Goal: Transaction & Acquisition: Purchase product/service

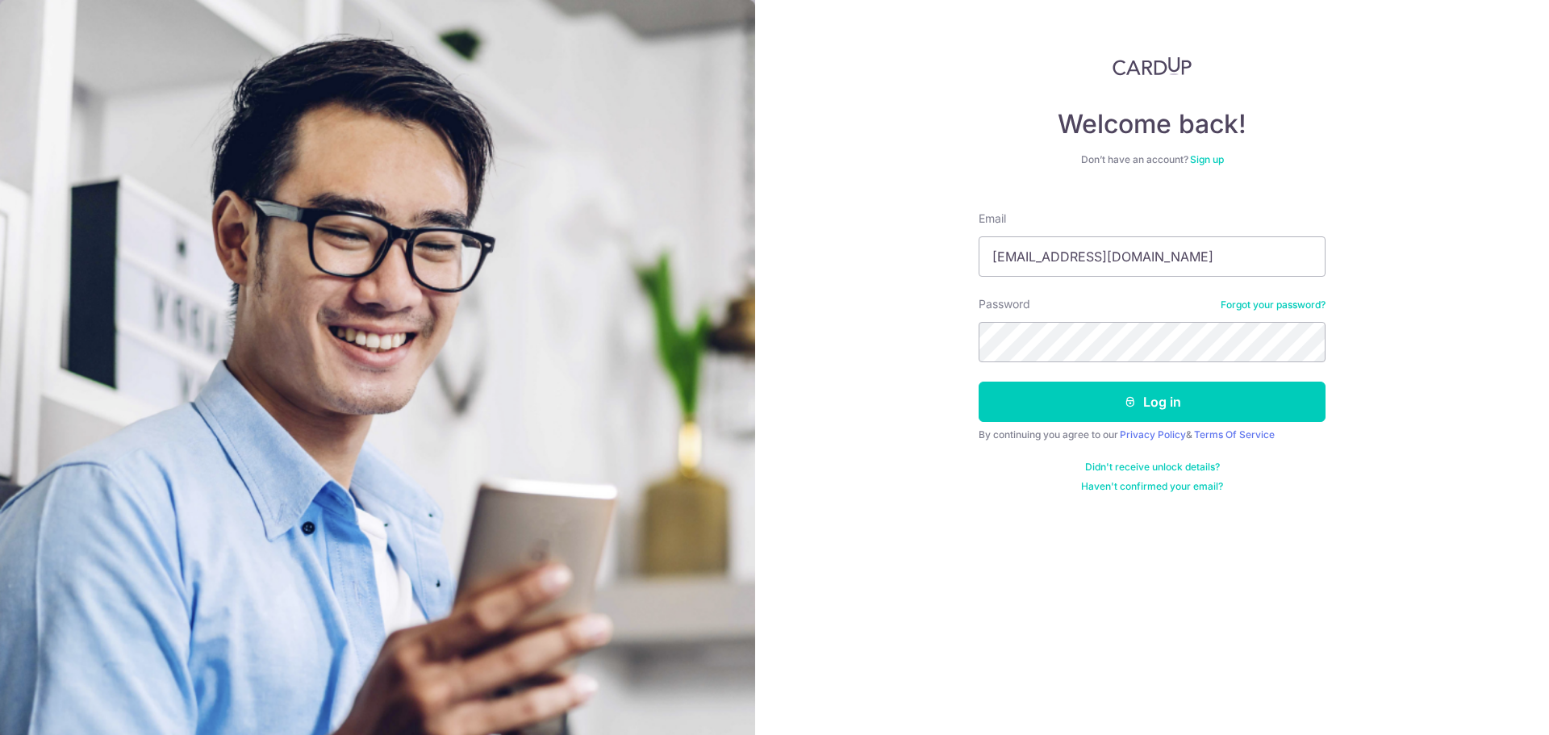
type input "justinnjj@hotmail.com"
click at [1291, 407] on button "Log in" at bounding box center [1152, 402] width 347 height 40
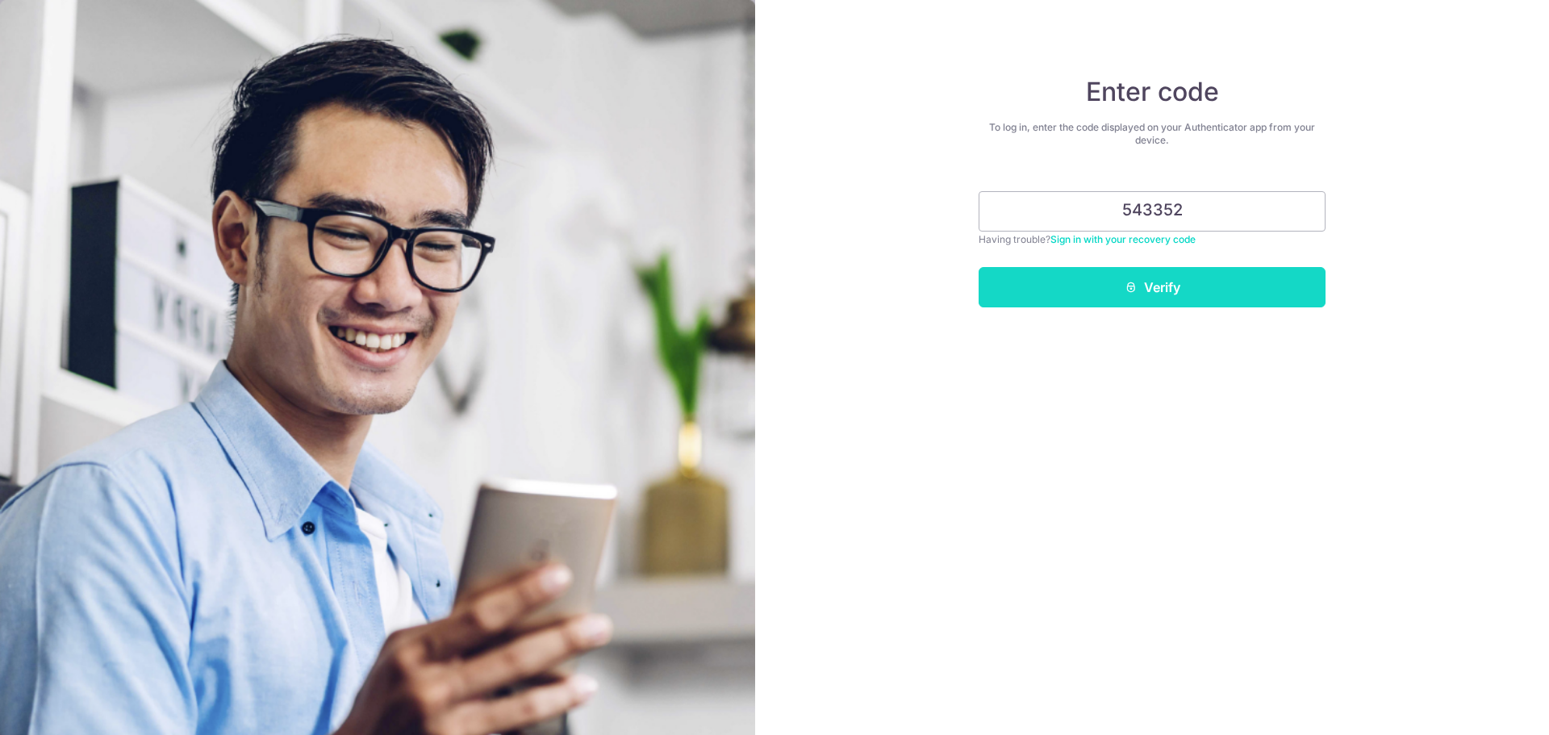
type input "543352"
click at [1189, 286] on button "Verify" at bounding box center [1152, 287] width 347 height 40
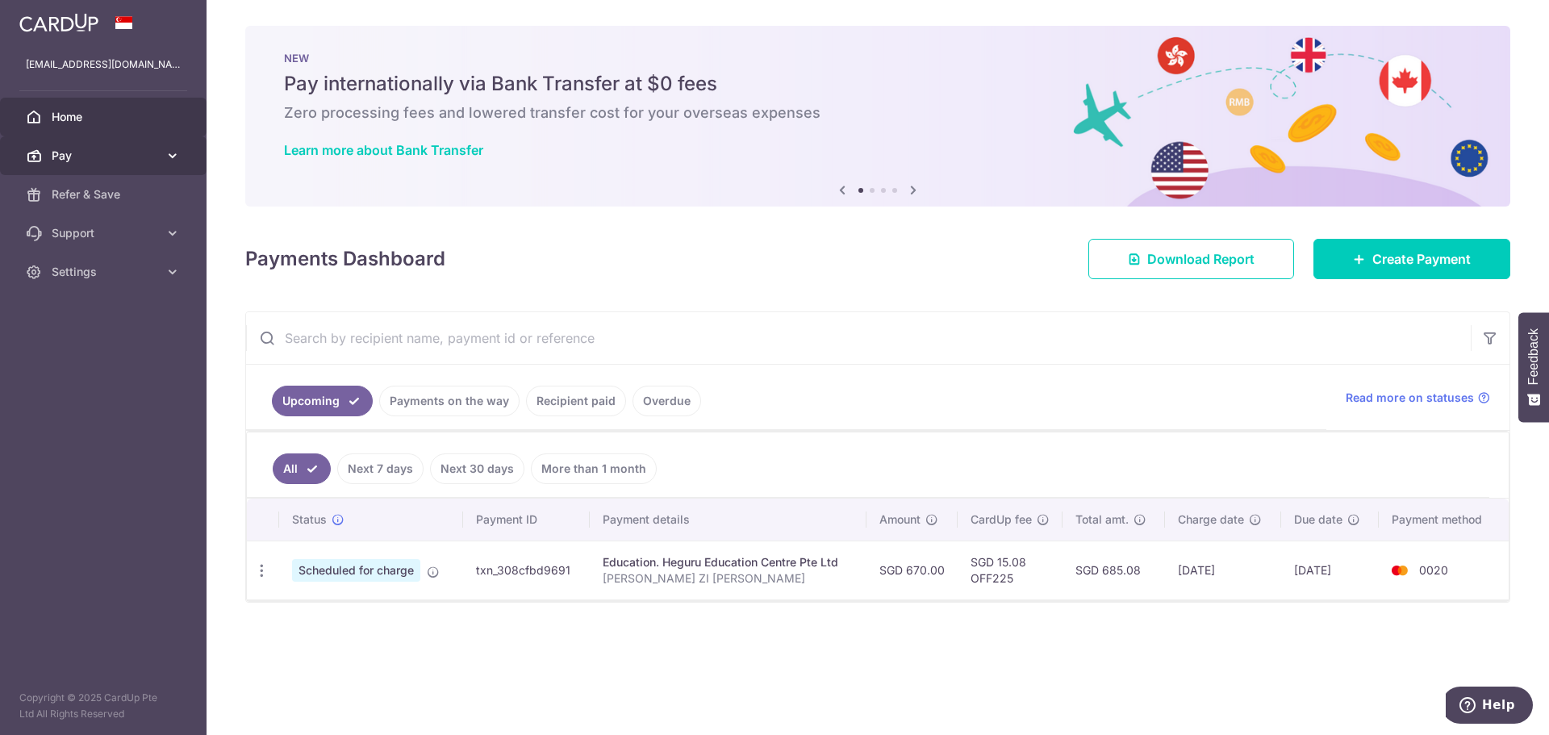
click at [143, 154] on span "Pay" at bounding box center [105, 156] width 107 height 16
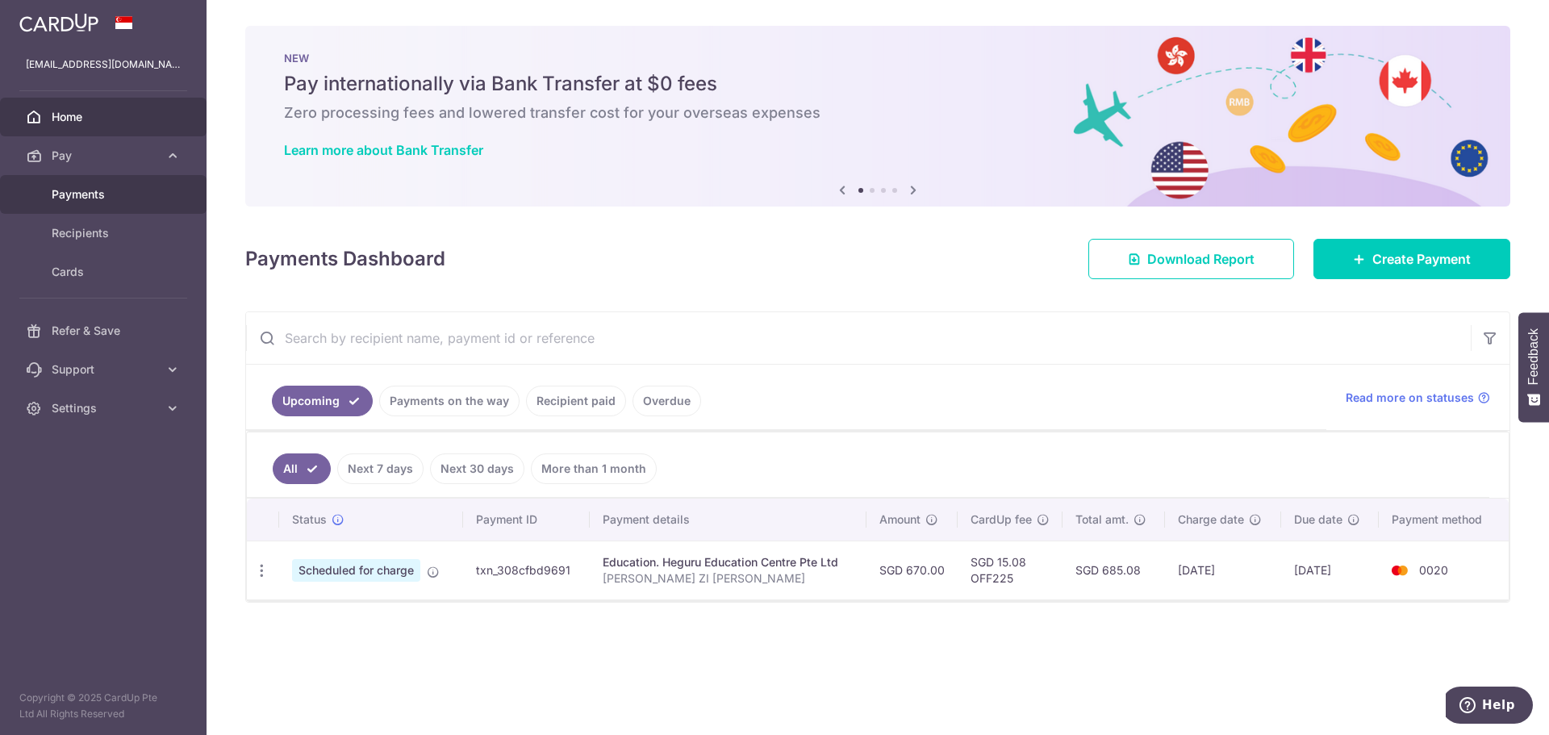
click at [134, 194] on span "Payments" at bounding box center [105, 194] width 107 height 16
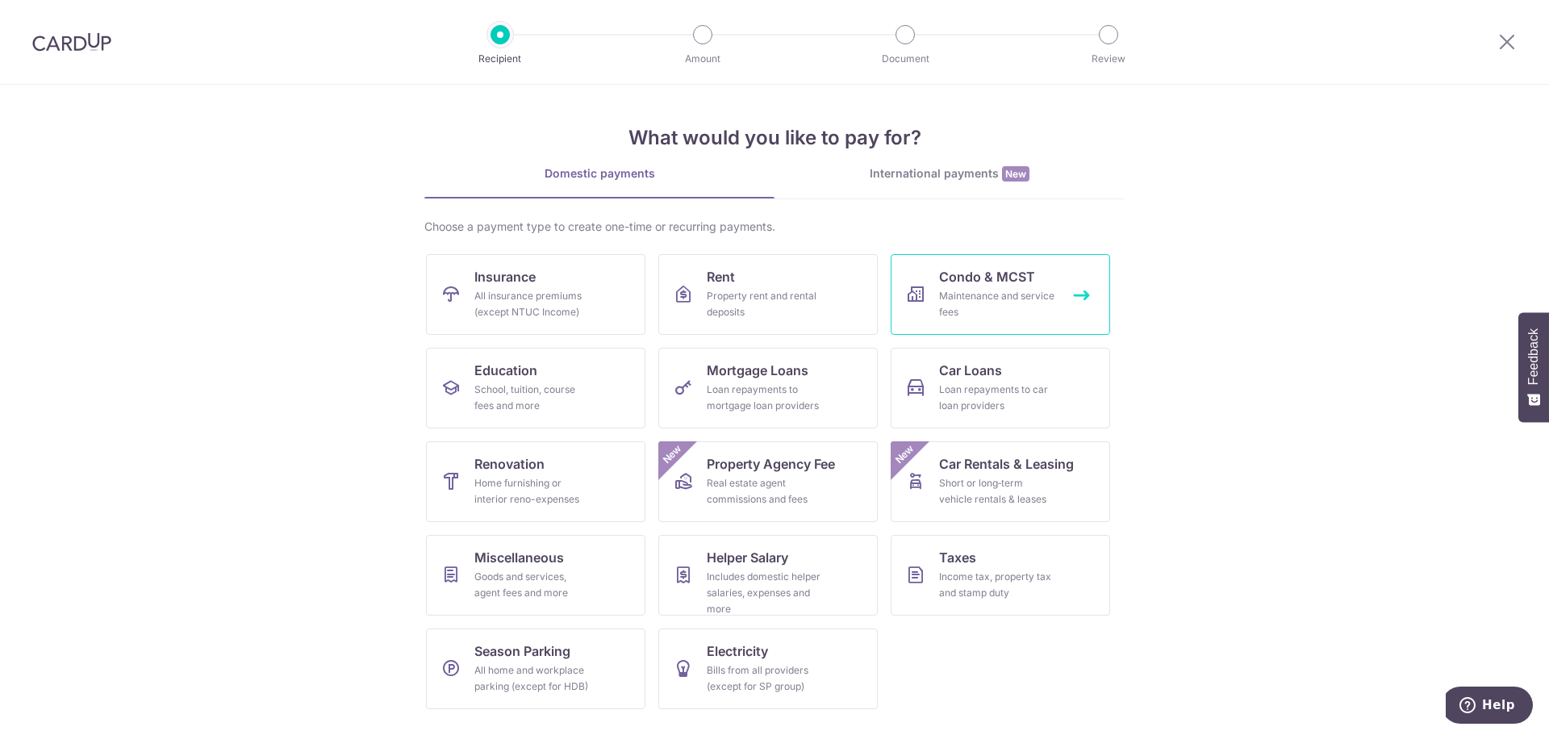
click at [1002, 292] on div "Maintenance and service fees" at bounding box center [997, 304] width 116 height 32
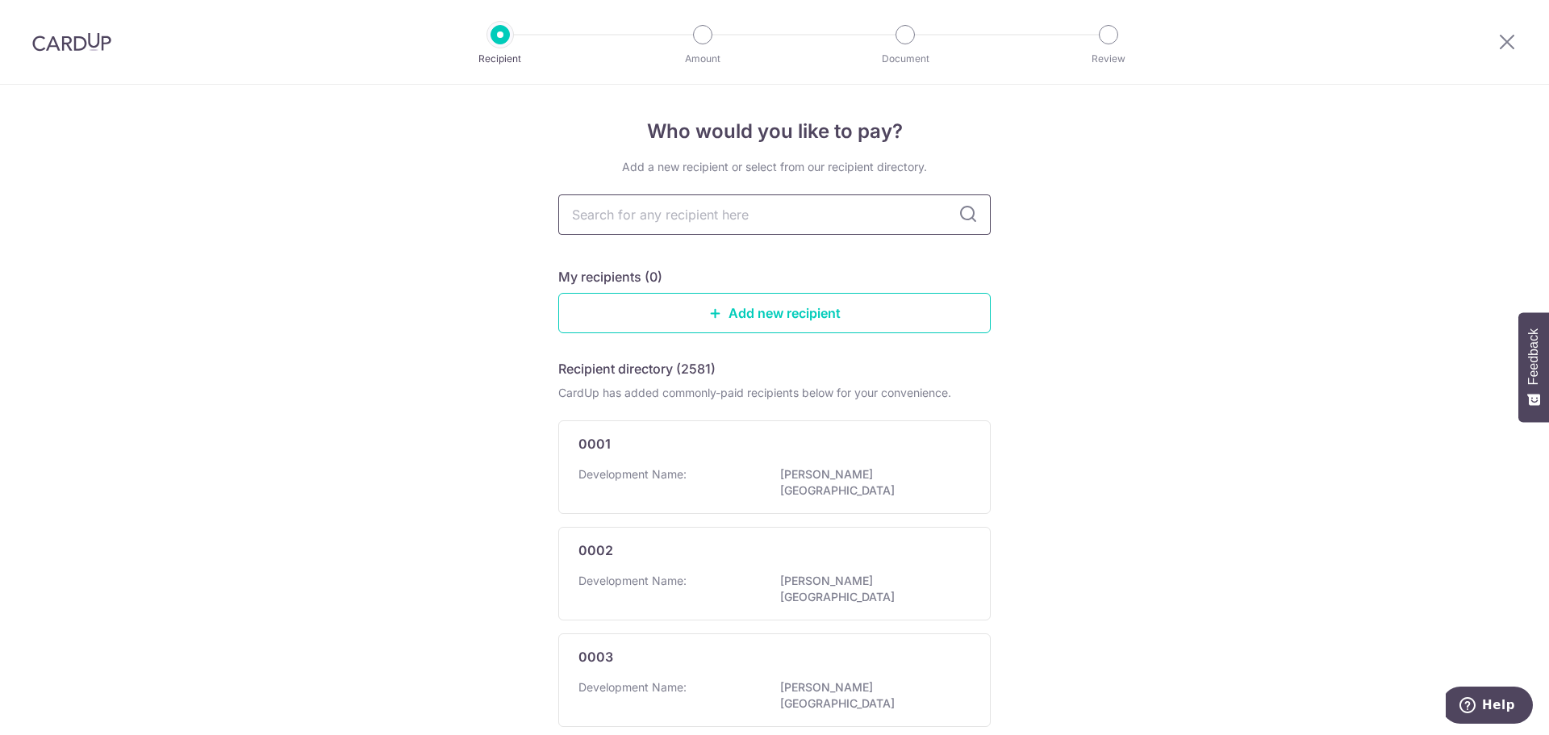
click at [717, 215] on input "text" at bounding box center [774, 214] width 432 height 40
type input "d'nes"
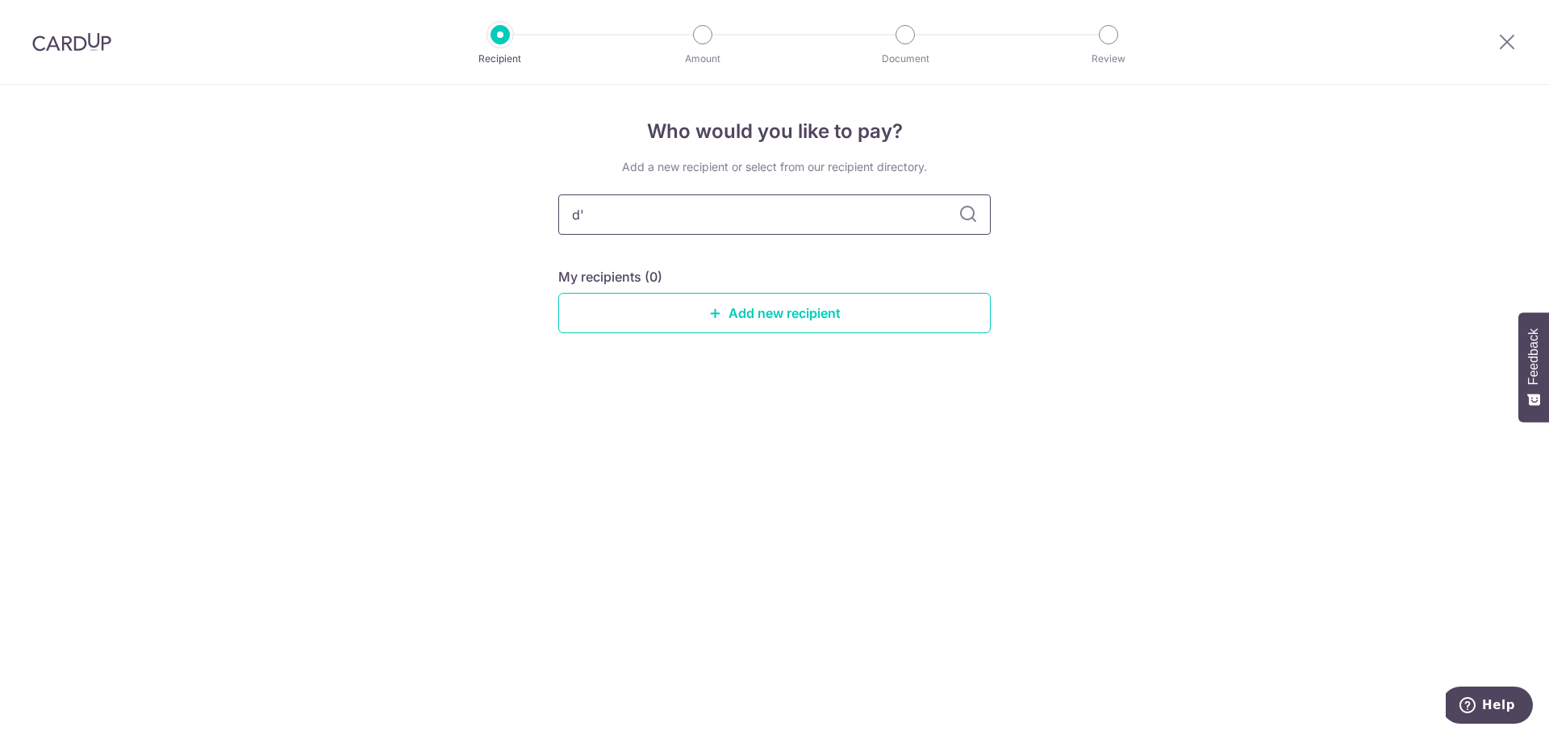
type input "d"
click at [1093, 328] on div "Who would you like to pay? Add a new recipient or select from our recipient dir…" at bounding box center [774, 410] width 1549 height 650
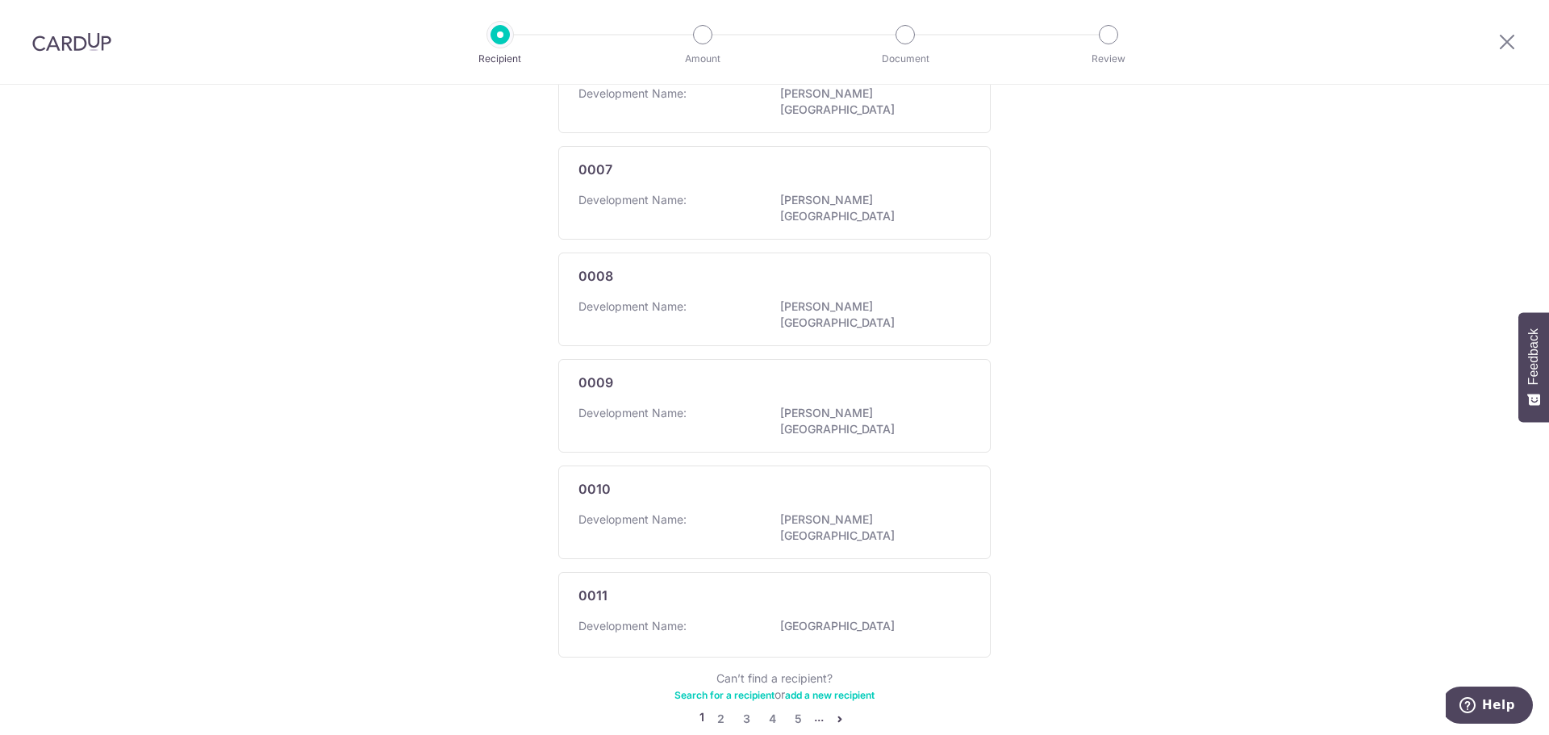
scroll to position [823, 0]
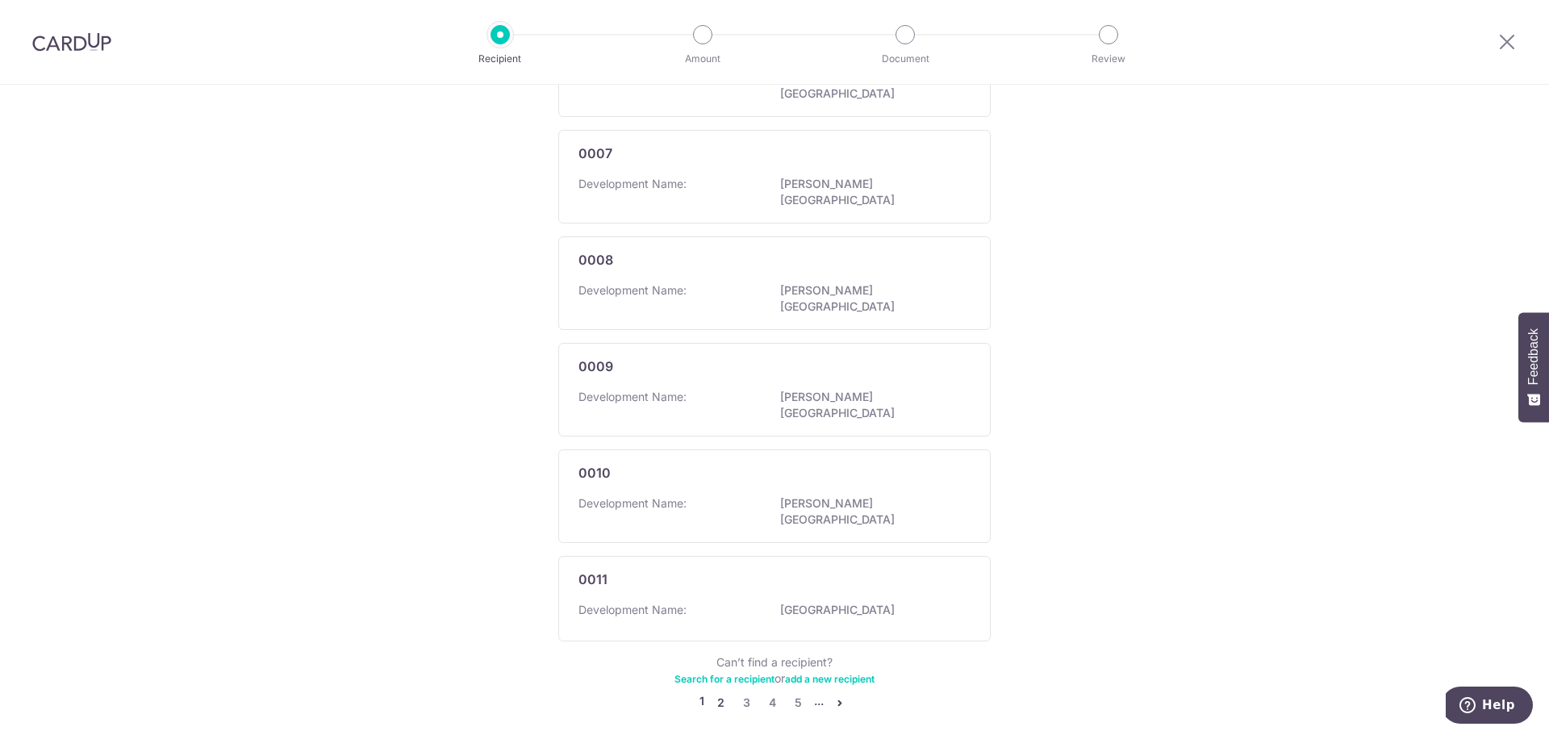
click at [718, 693] on link "2" at bounding box center [720, 702] width 19 height 19
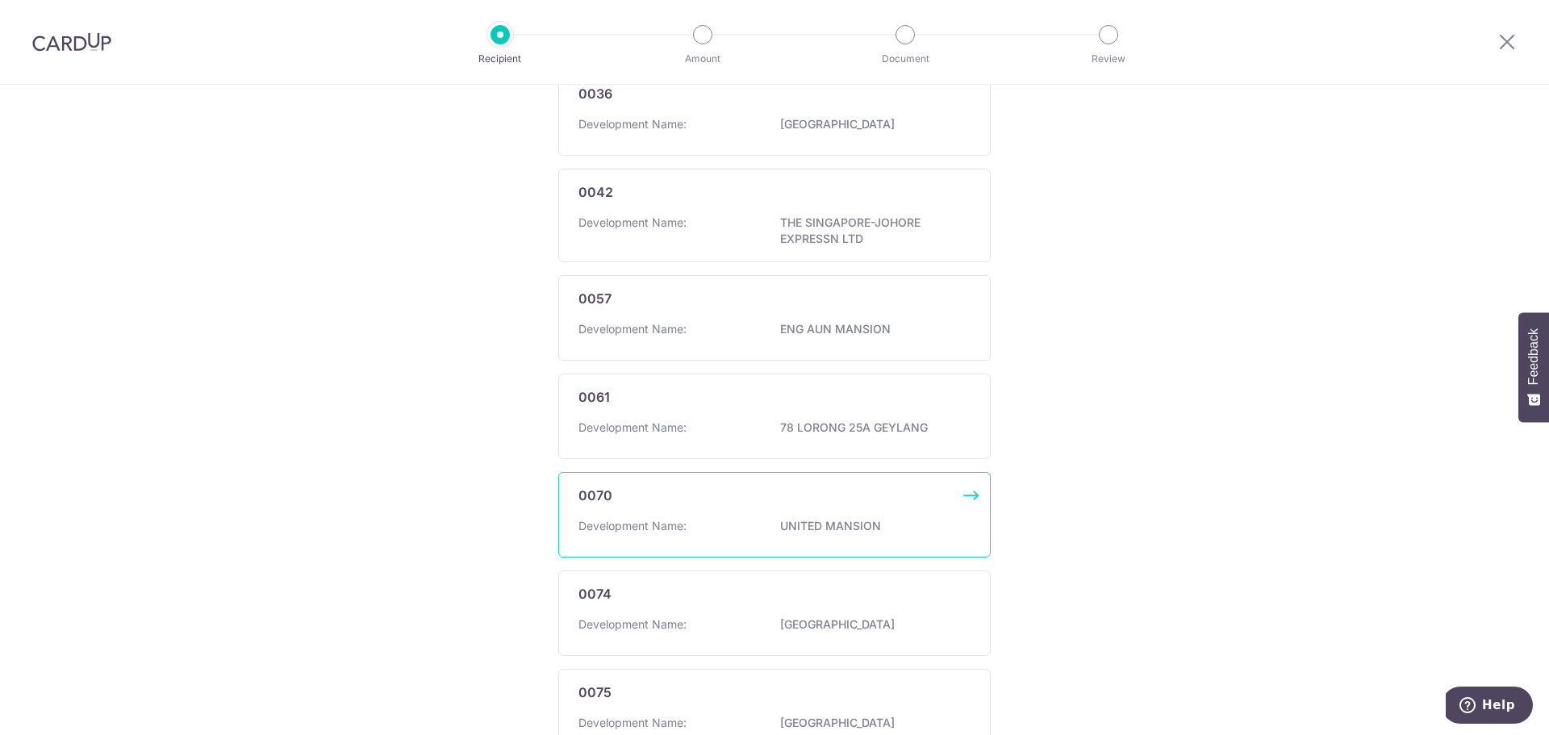
scroll to position [831, 0]
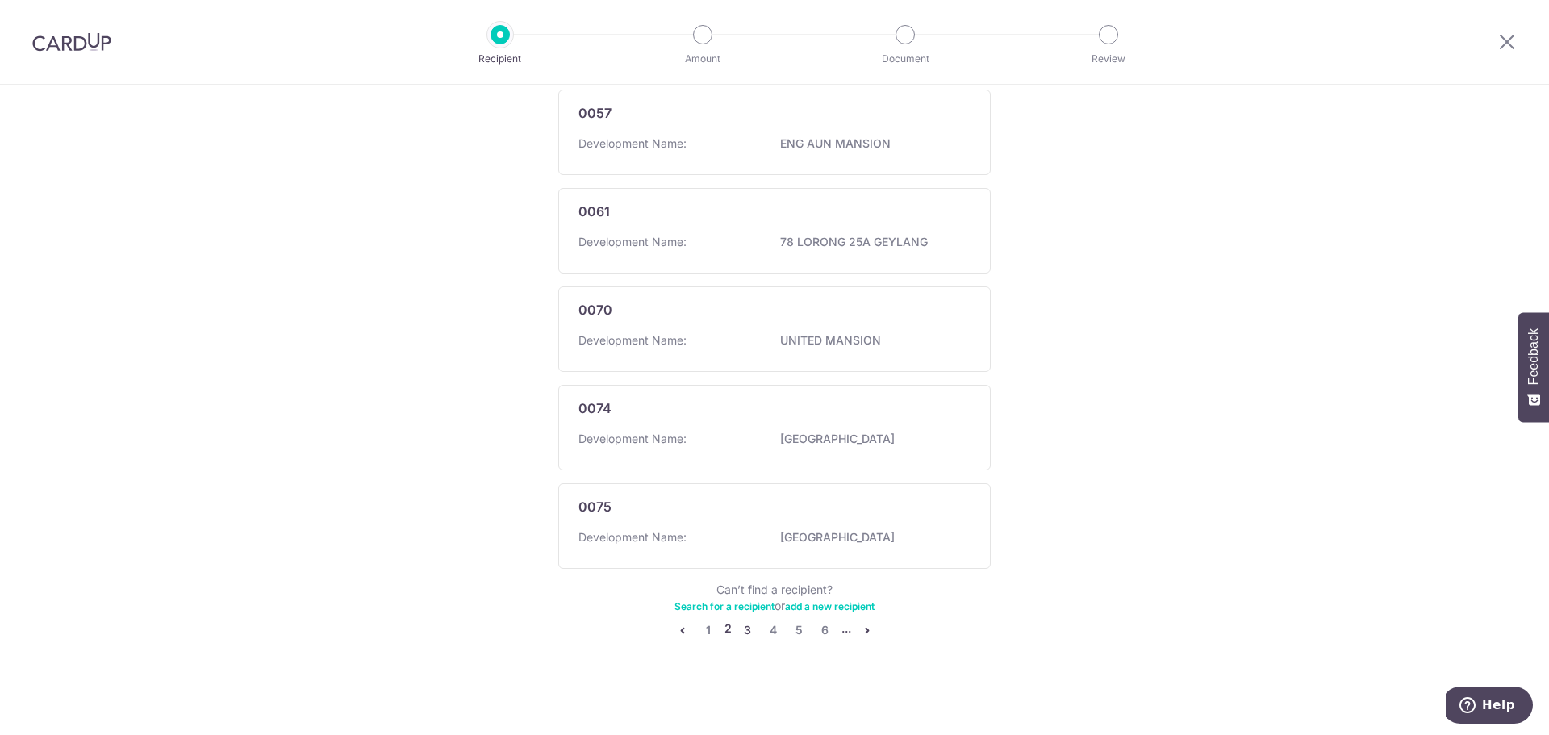
click at [744, 633] on link "3" at bounding box center [747, 629] width 19 height 19
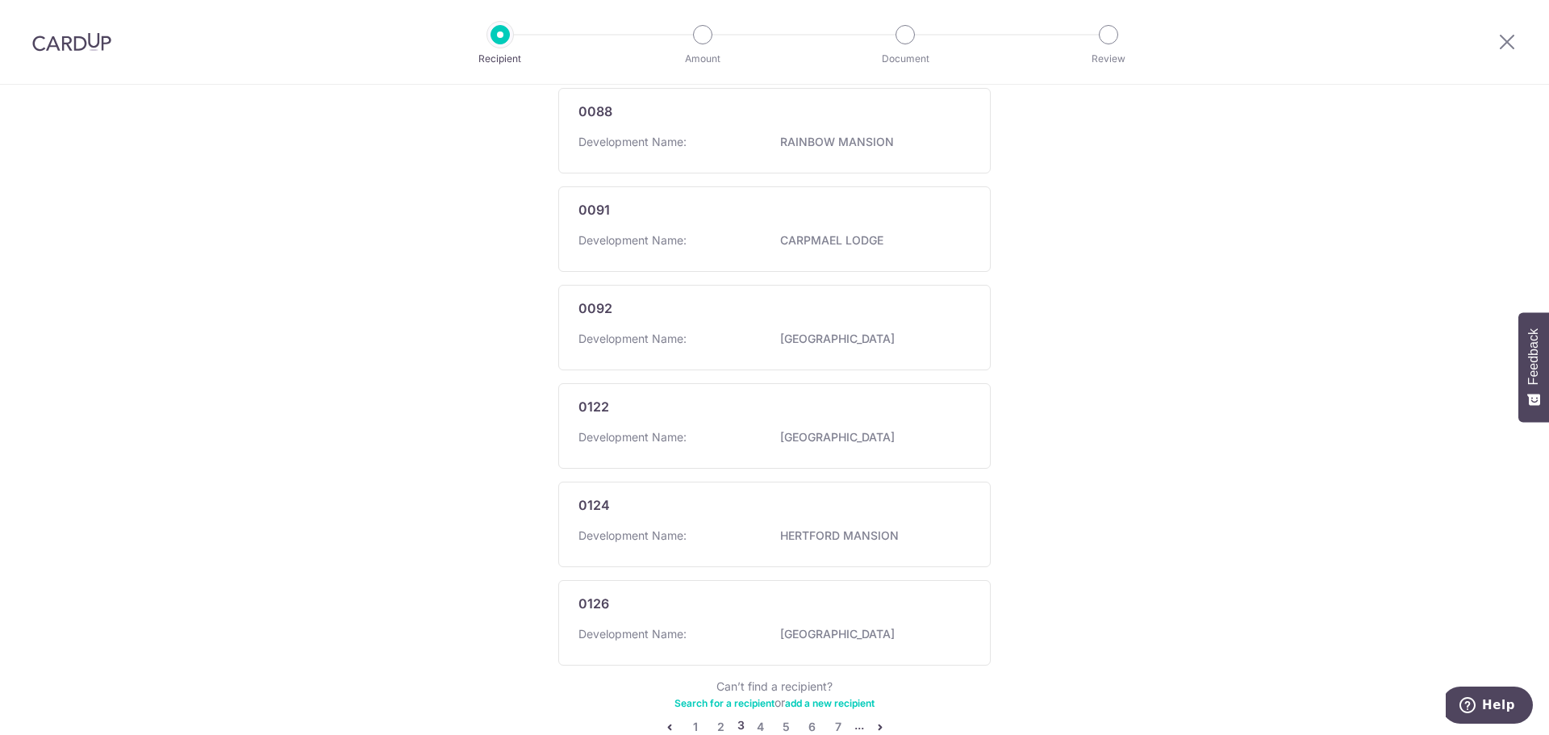
scroll to position [823, 0]
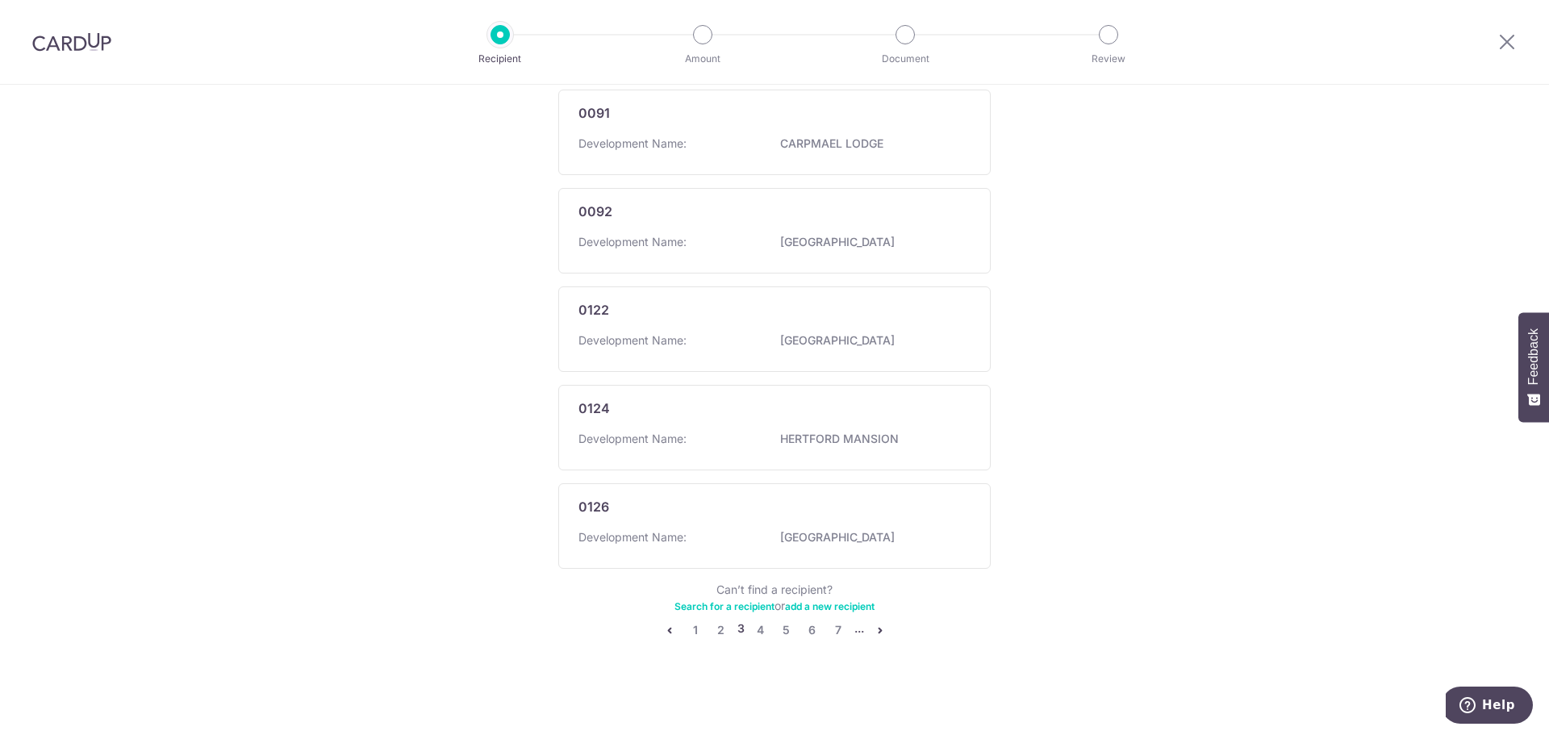
click at [874, 629] on icon "pager" at bounding box center [880, 630] width 13 height 13
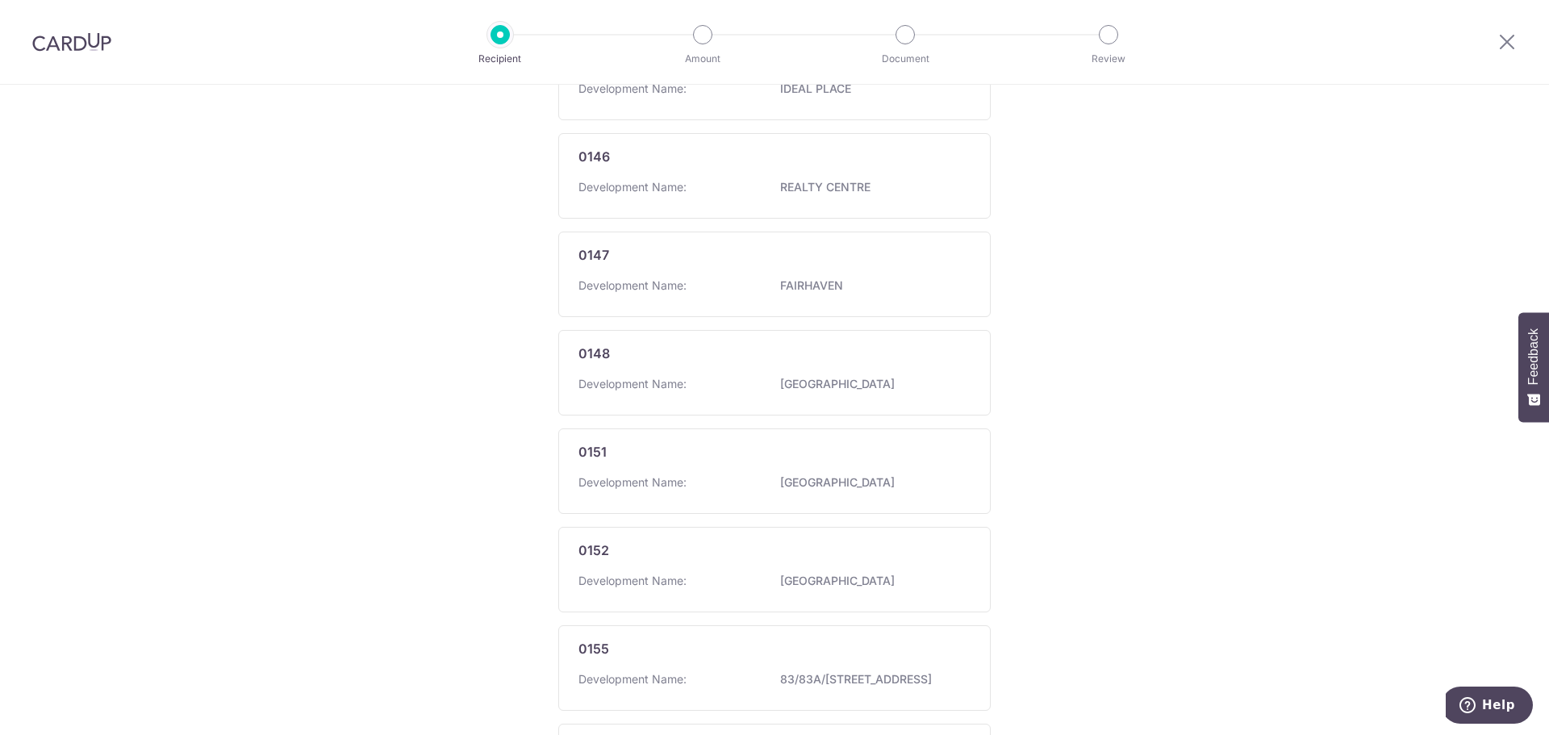
scroll to position [839, 0]
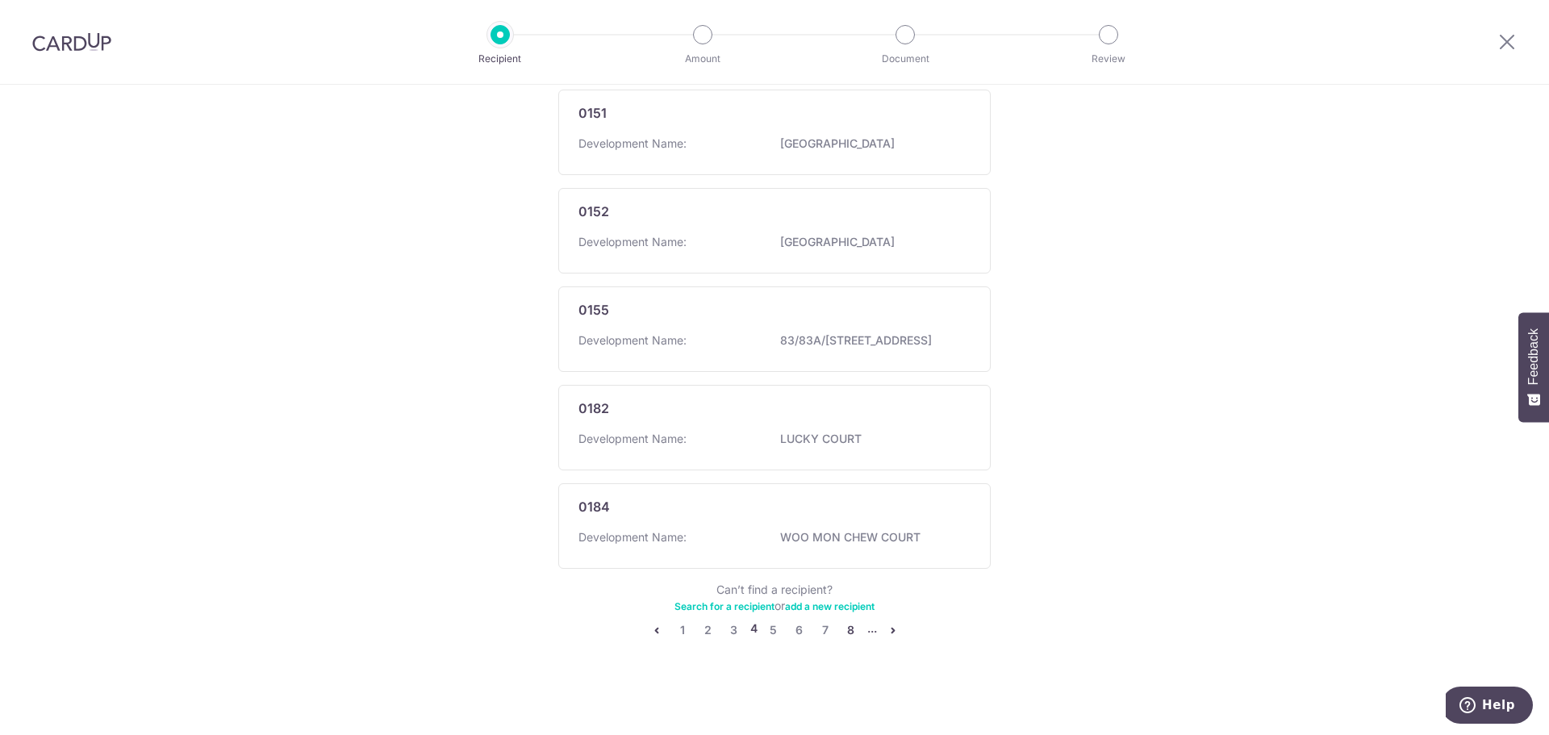
click at [846, 631] on link "8" at bounding box center [851, 629] width 19 height 19
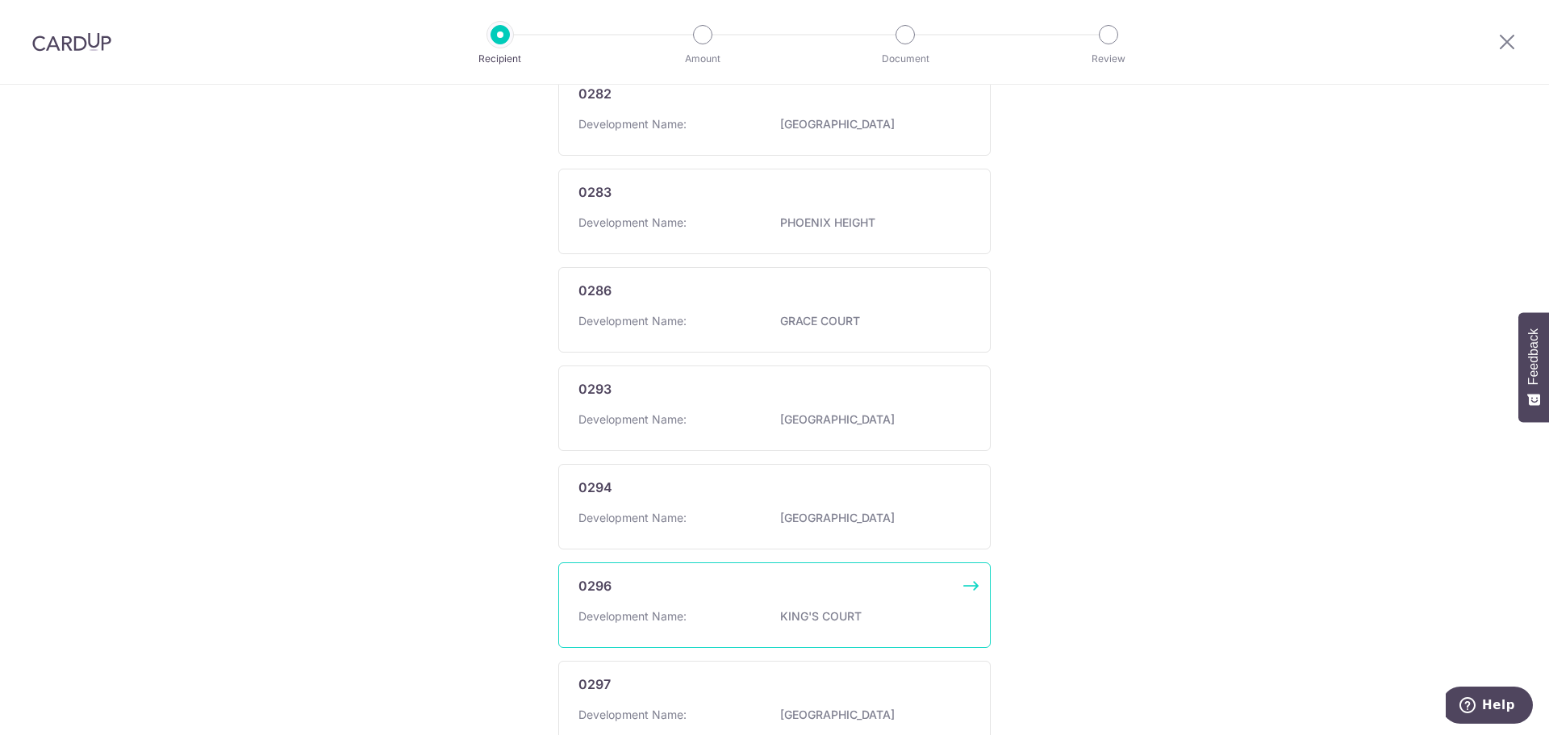
scroll to position [831, 0]
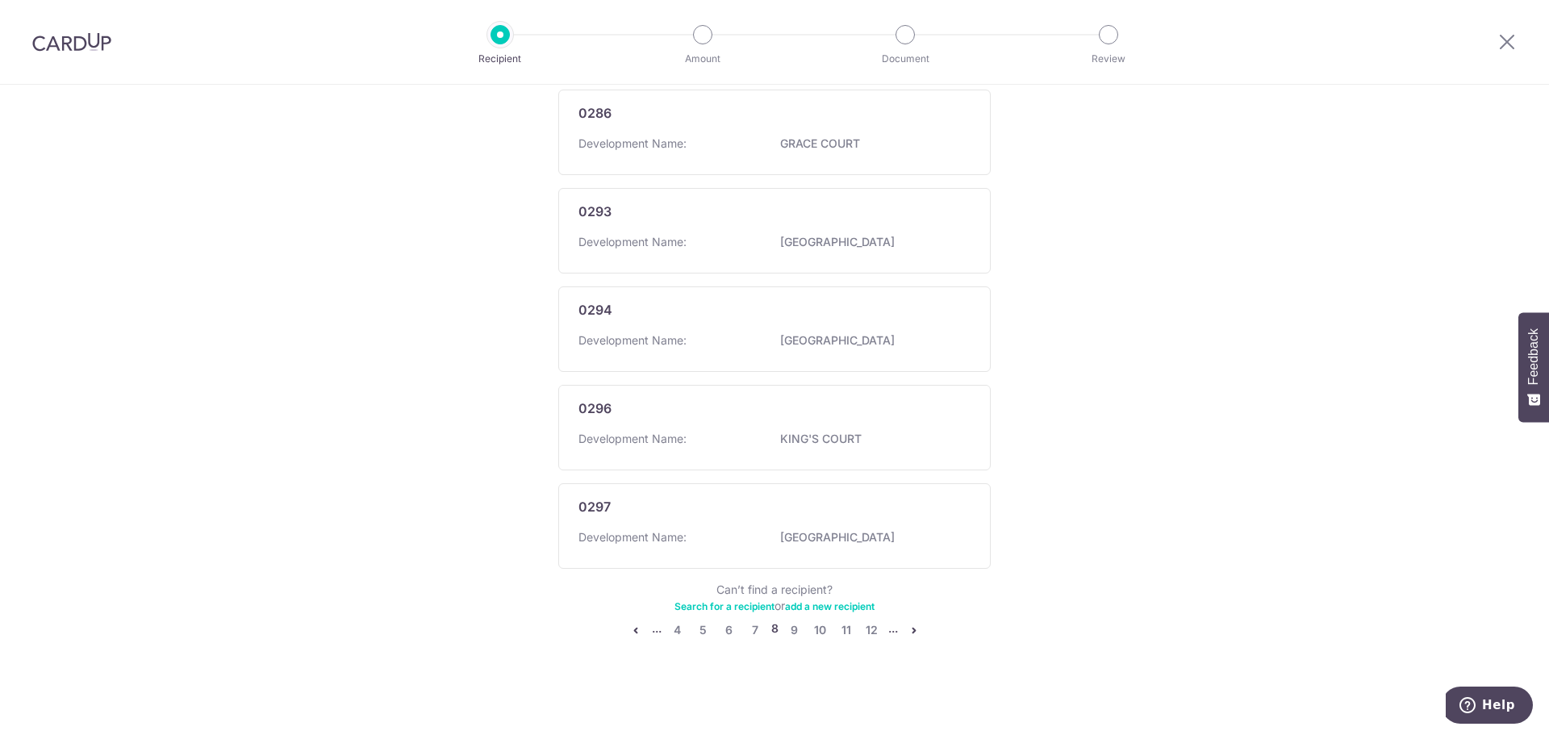
click at [892, 634] on li "..." at bounding box center [893, 629] width 10 height 19
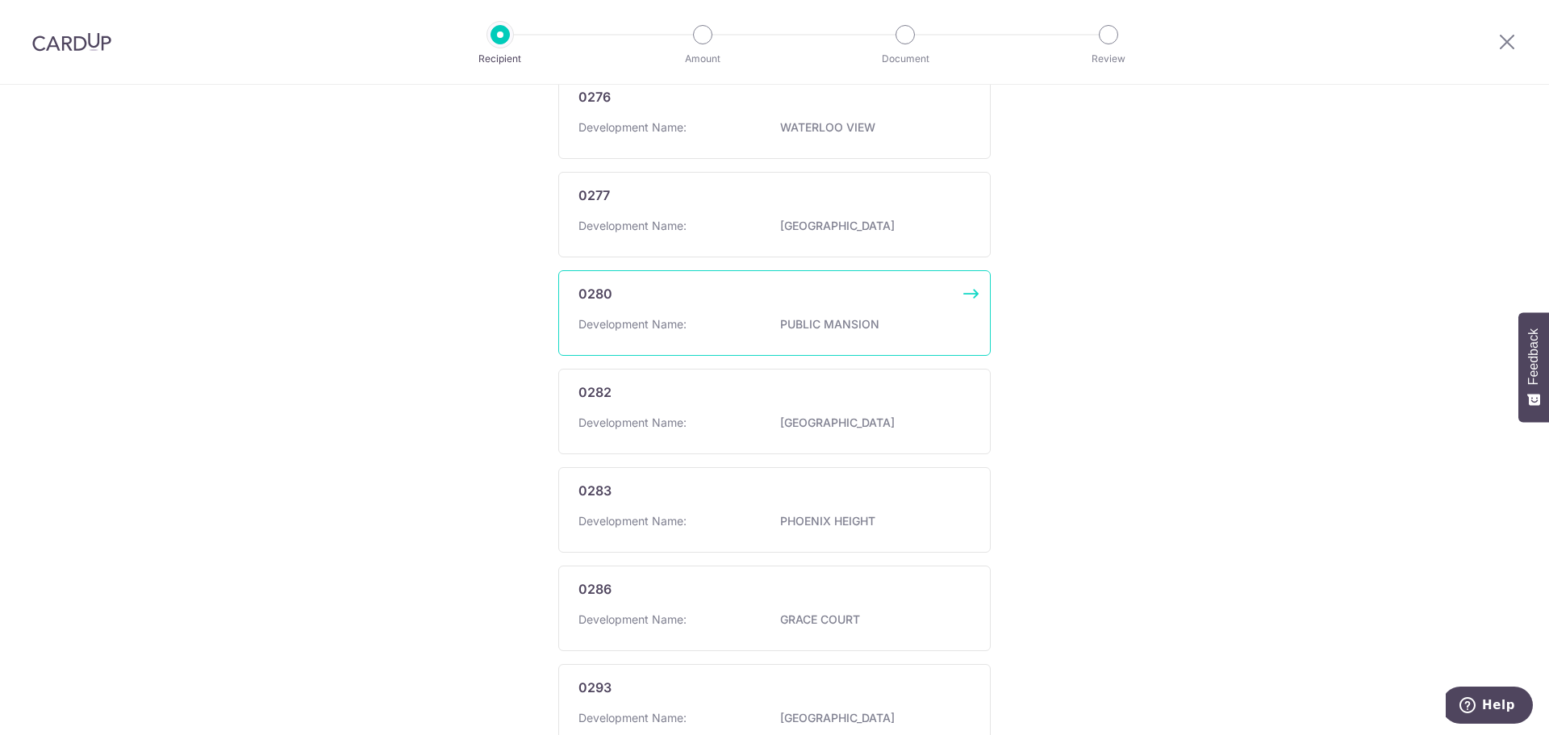
scroll to position [105, 0]
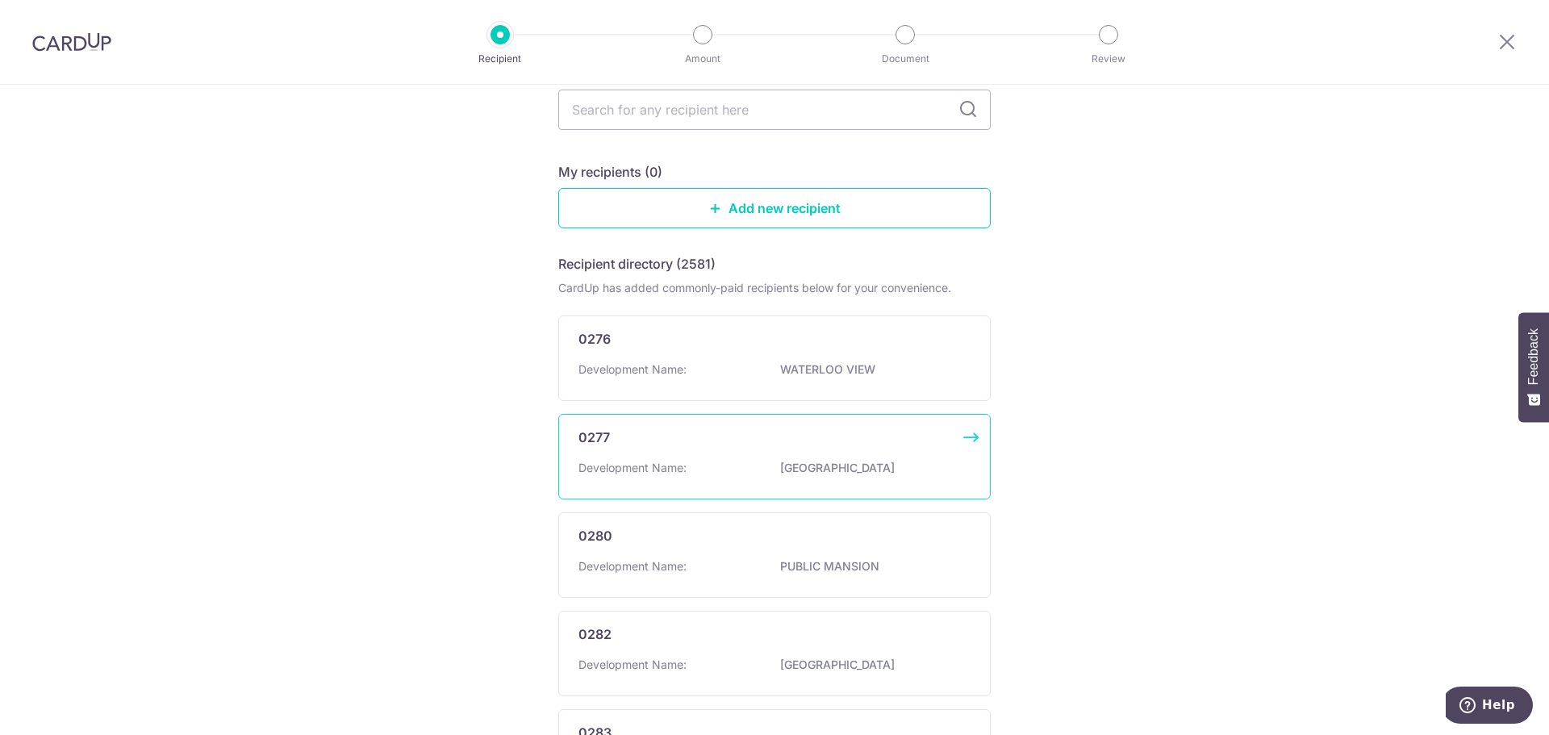
click at [752, 464] on div "Development Name: HILLTOP CENTRE" at bounding box center [775, 473] width 392 height 26
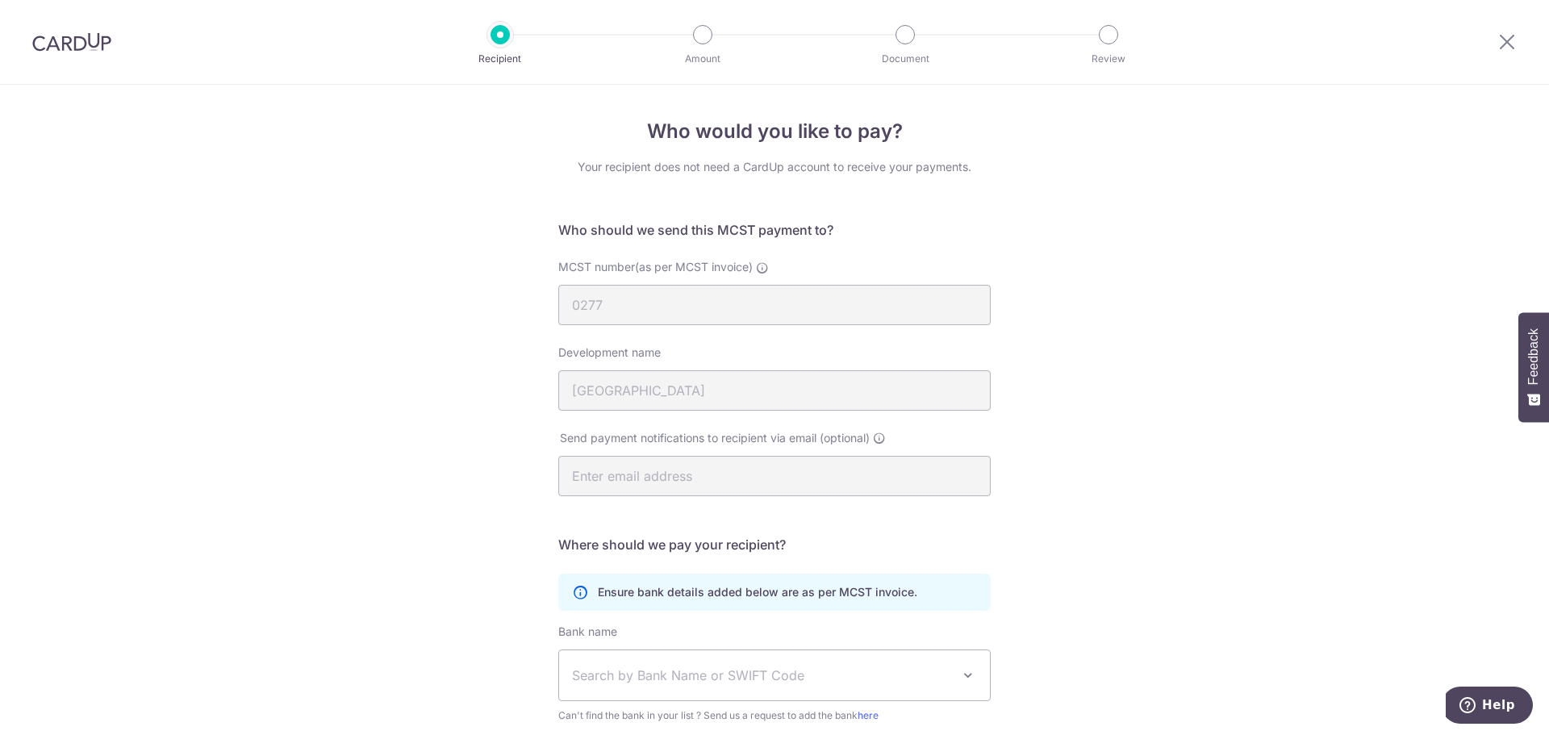
click at [737, 168] on div "Your recipient does not need a CardUp account to receive your payments." at bounding box center [774, 167] width 432 height 16
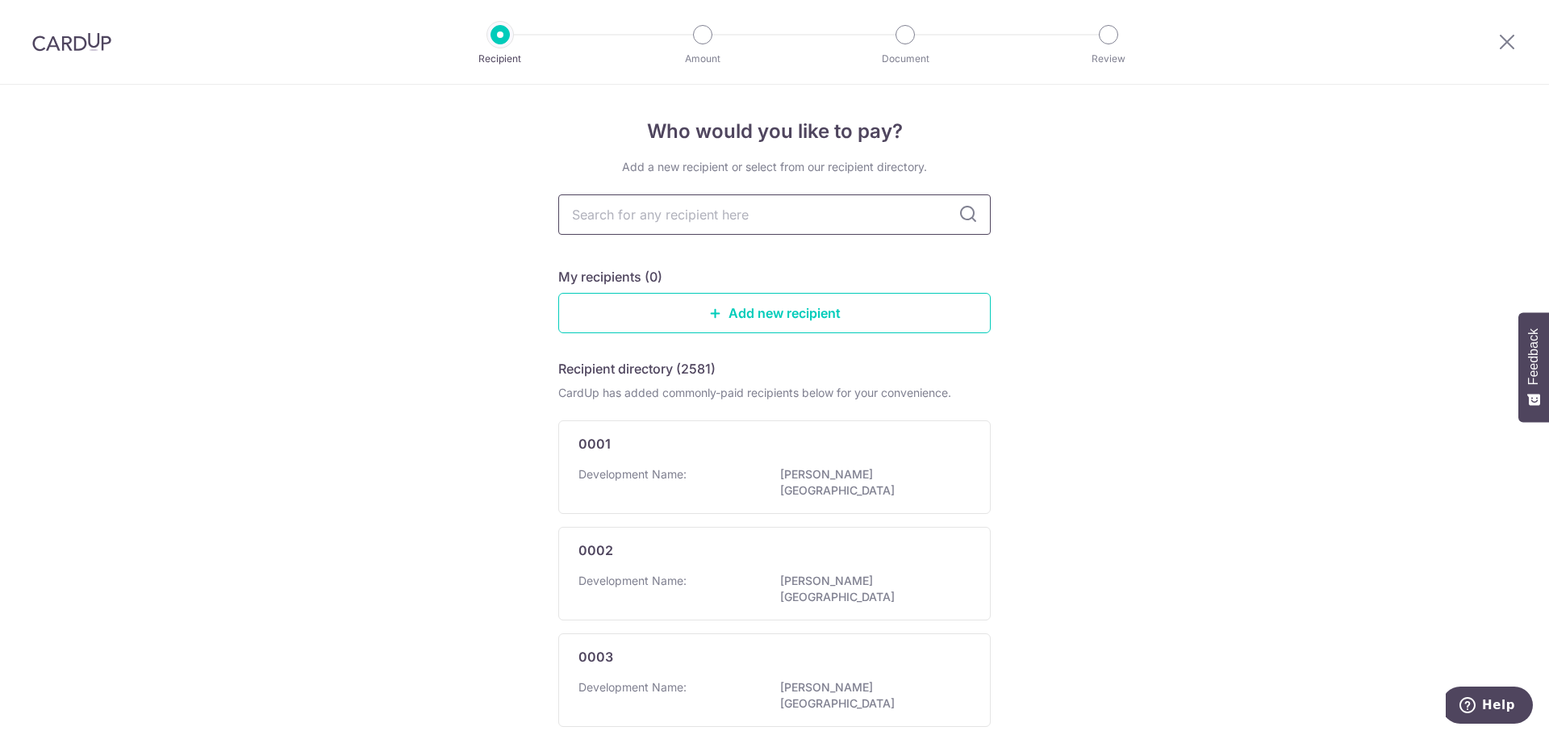
click at [780, 219] on input "text" at bounding box center [774, 214] width 432 height 40
type input "4596"
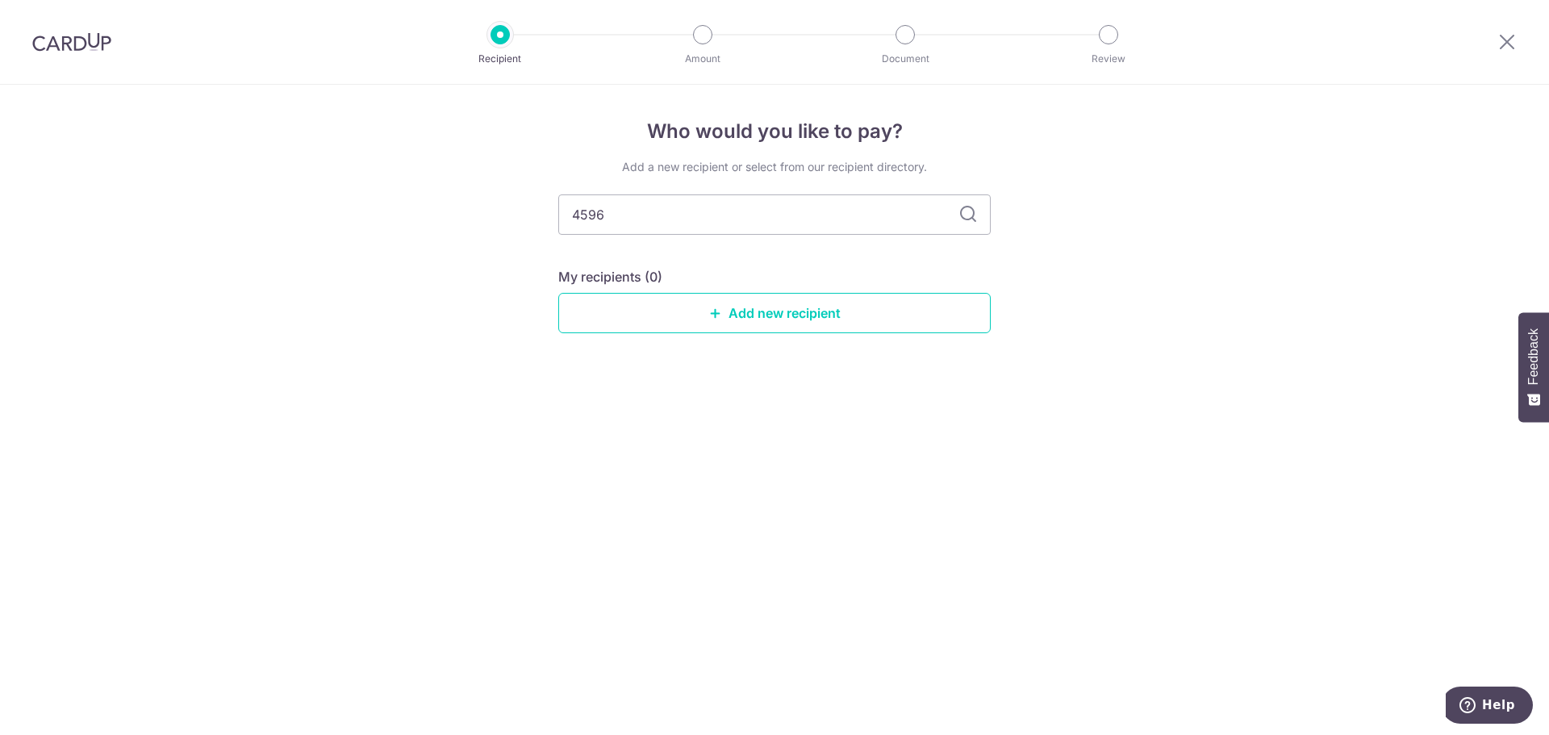
drag, startPoint x: 844, startPoint y: 225, endPoint x: 239, endPoint y: 220, distance: 605.2
click at [239, 220] on div "Who would you like to pay? Add a new recipient or select from our recipient dir…" at bounding box center [774, 410] width 1549 height 650
drag, startPoint x: 1176, startPoint y: 324, endPoint x: 1165, endPoint y: 325, distance: 10.6
click at [1176, 324] on div "Who would you like to pay? Add a new recipient or select from our recipient dir…" at bounding box center [774, 410] width 1549 height 650
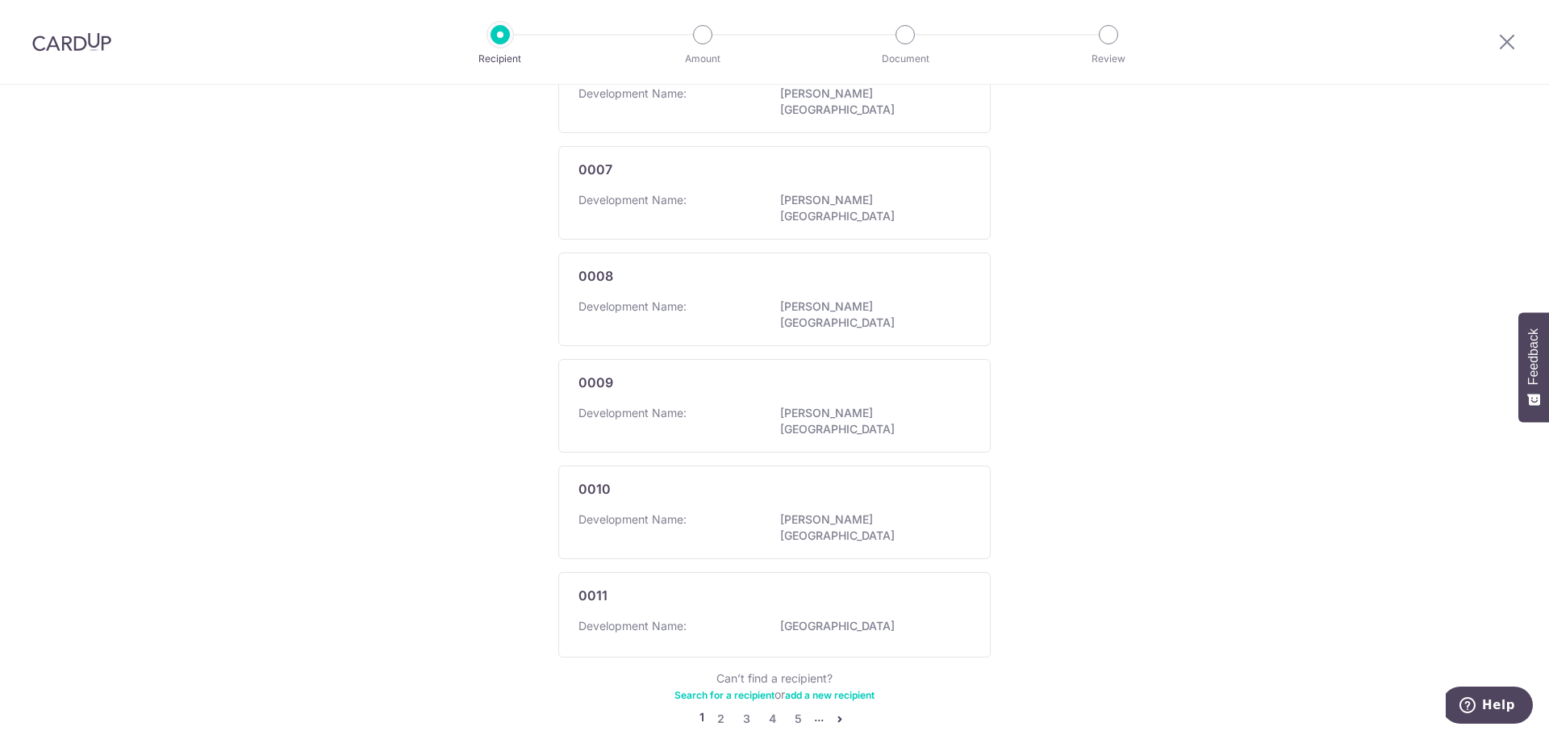
scroll to position [823, 0]
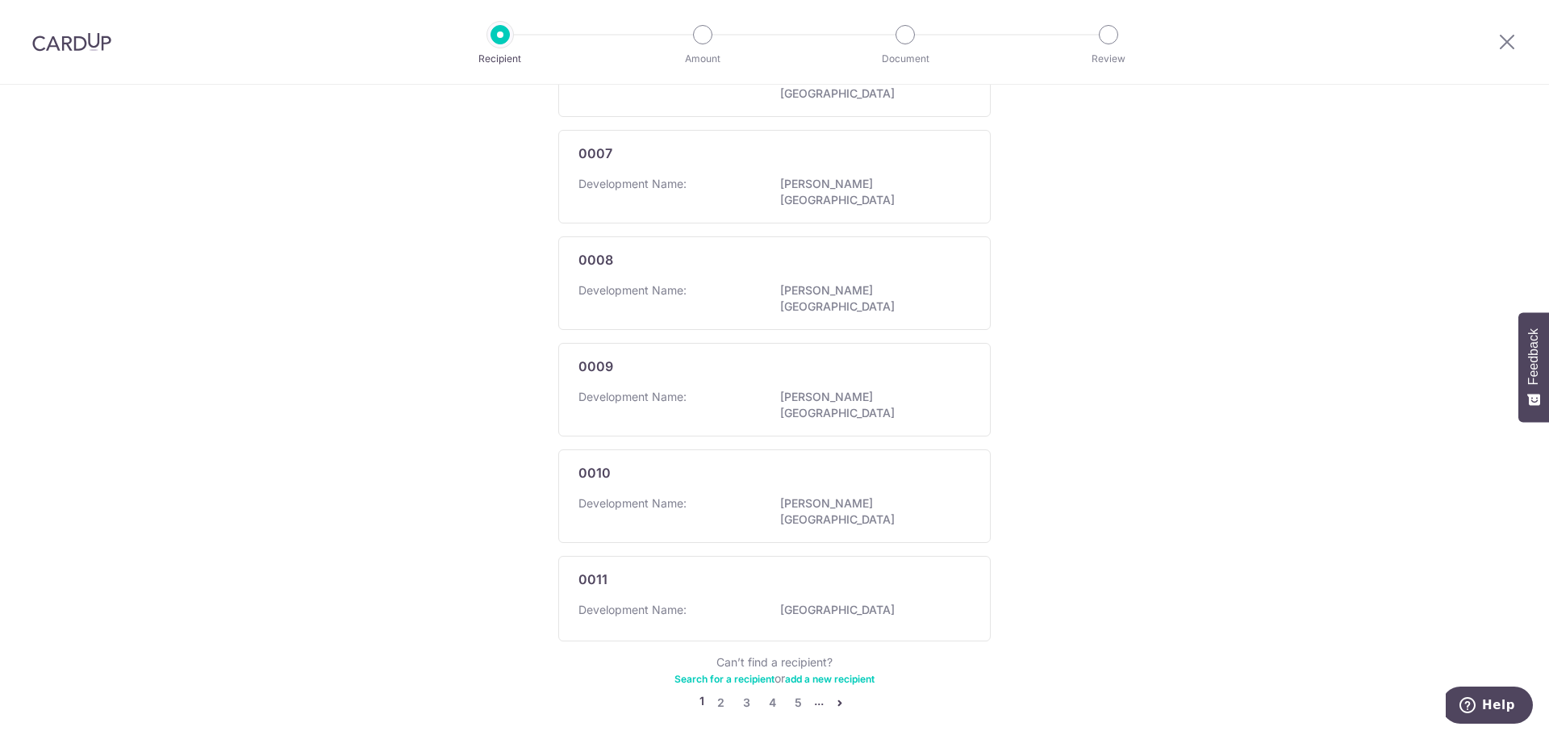
click at [839, 696] on icon "pager" at bounding box center [840, 702] width 13 height 13
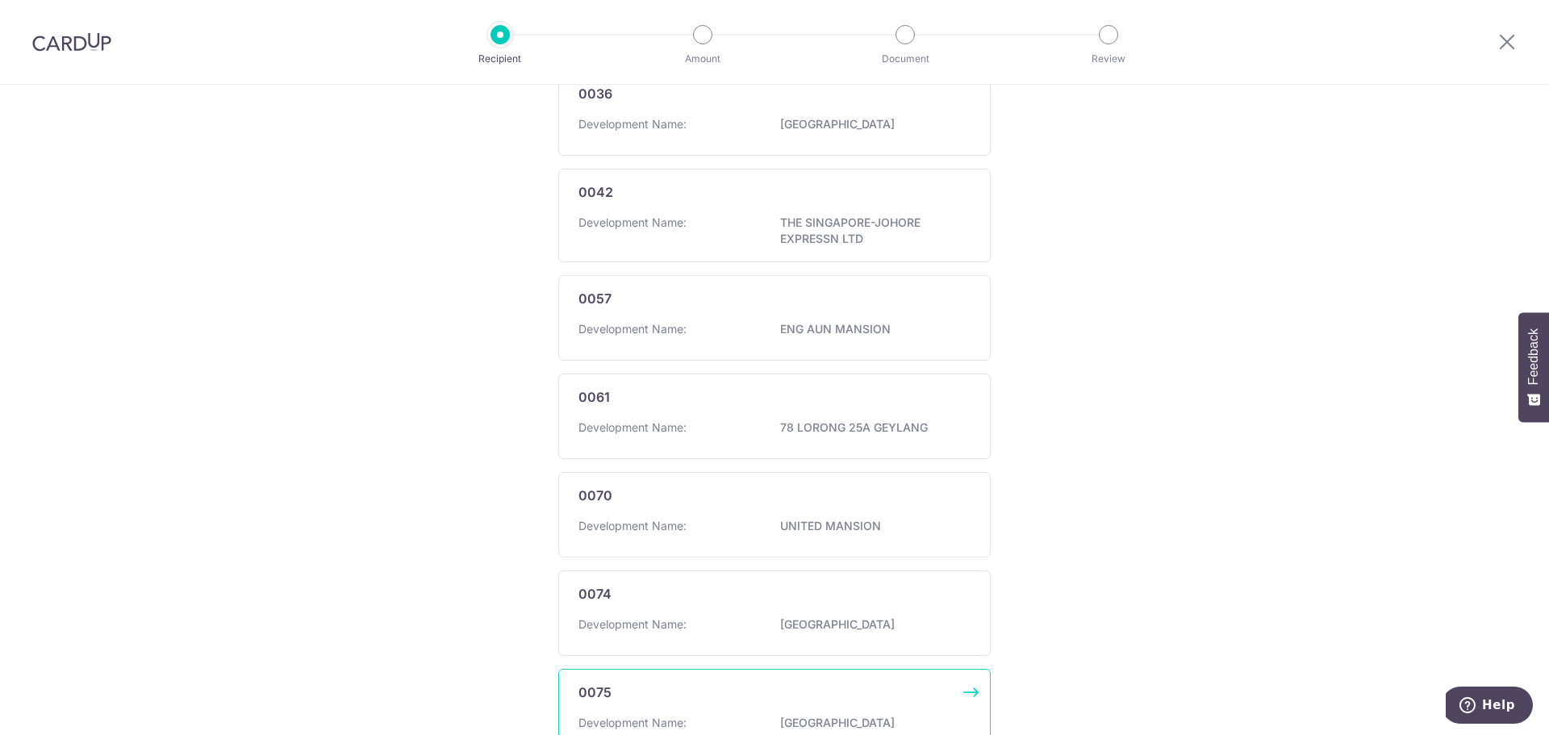
scroll to position [831, 0]
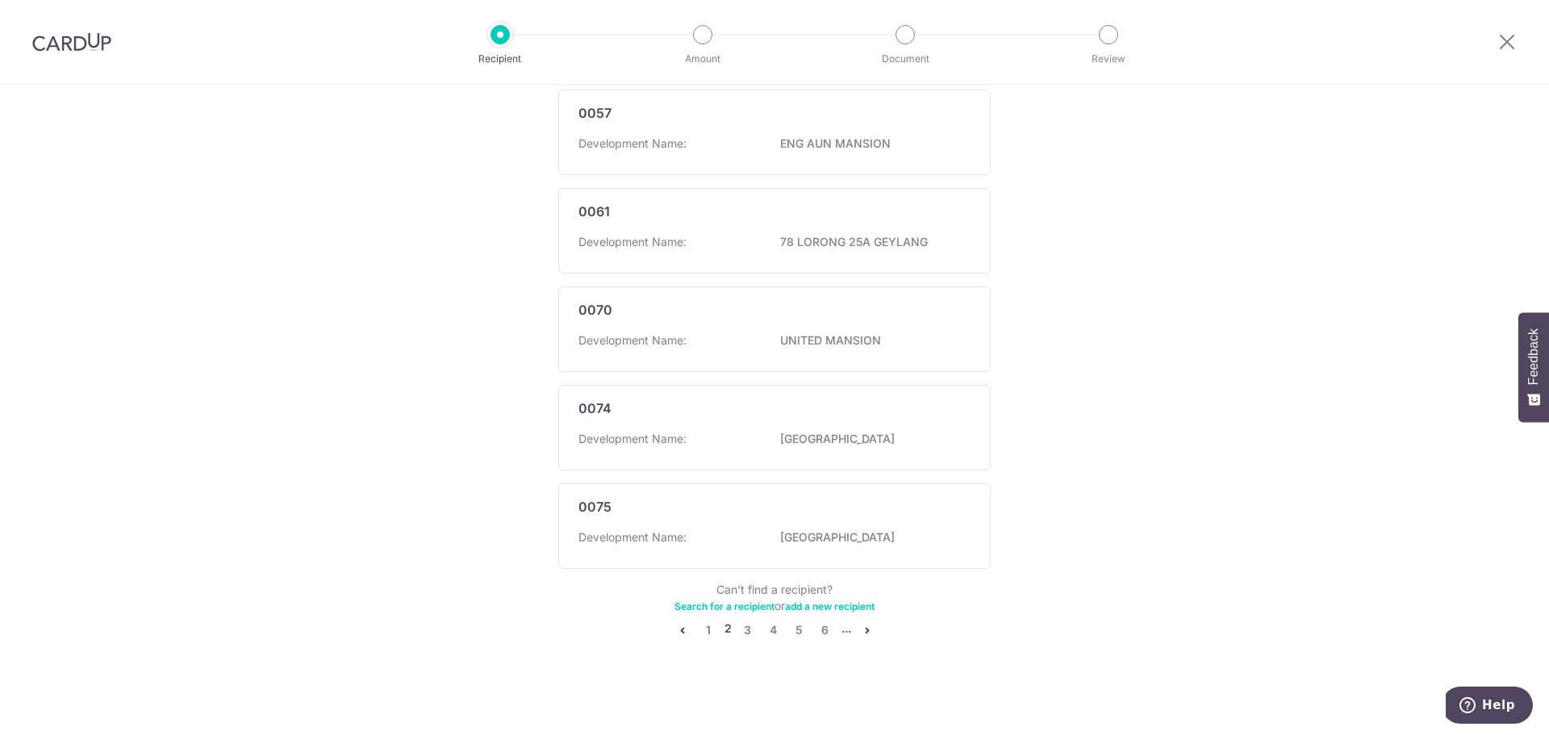
click at [861, 629] on icon "pager" at bounding box center [867, 630] width 13 height 13
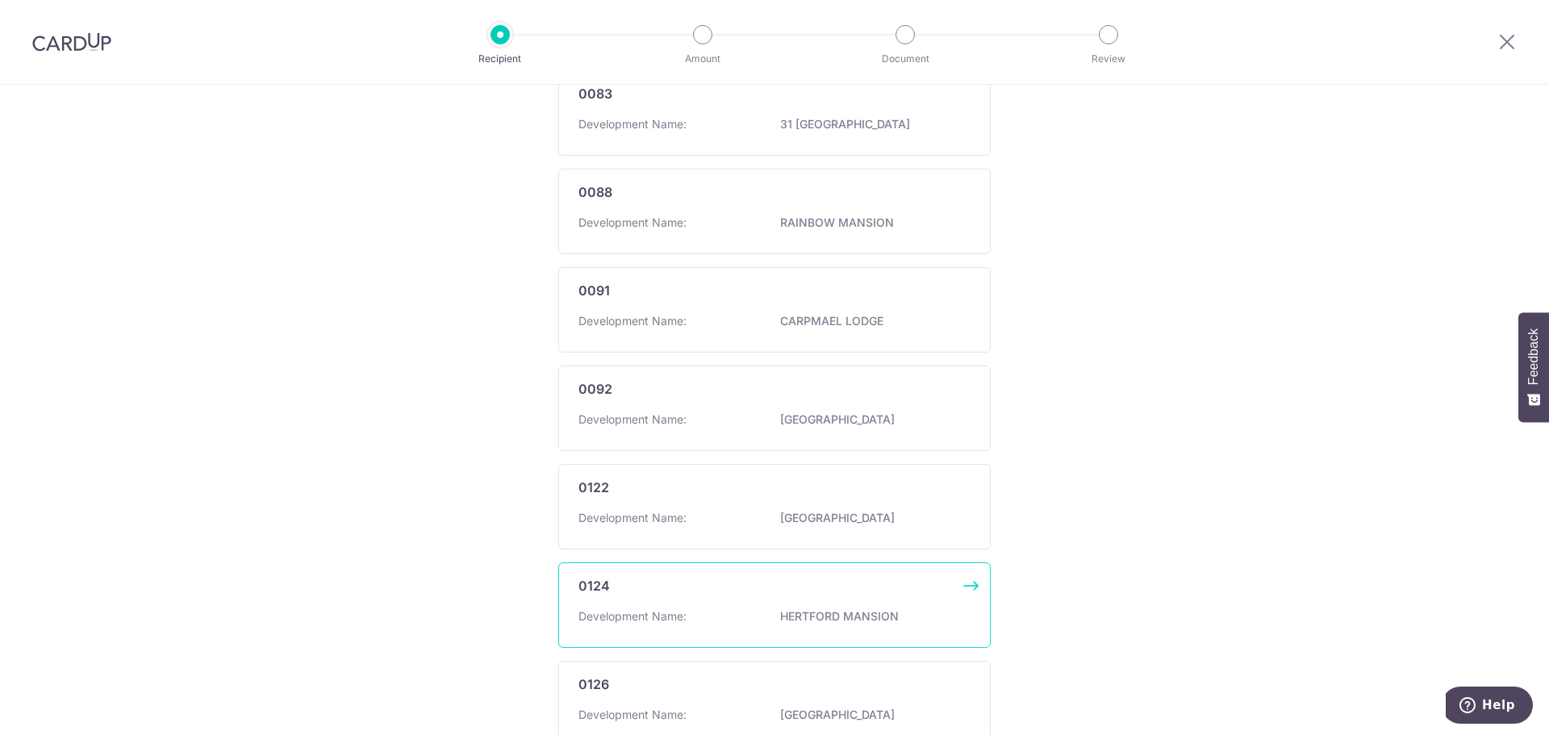
scroll to position [823, 0]
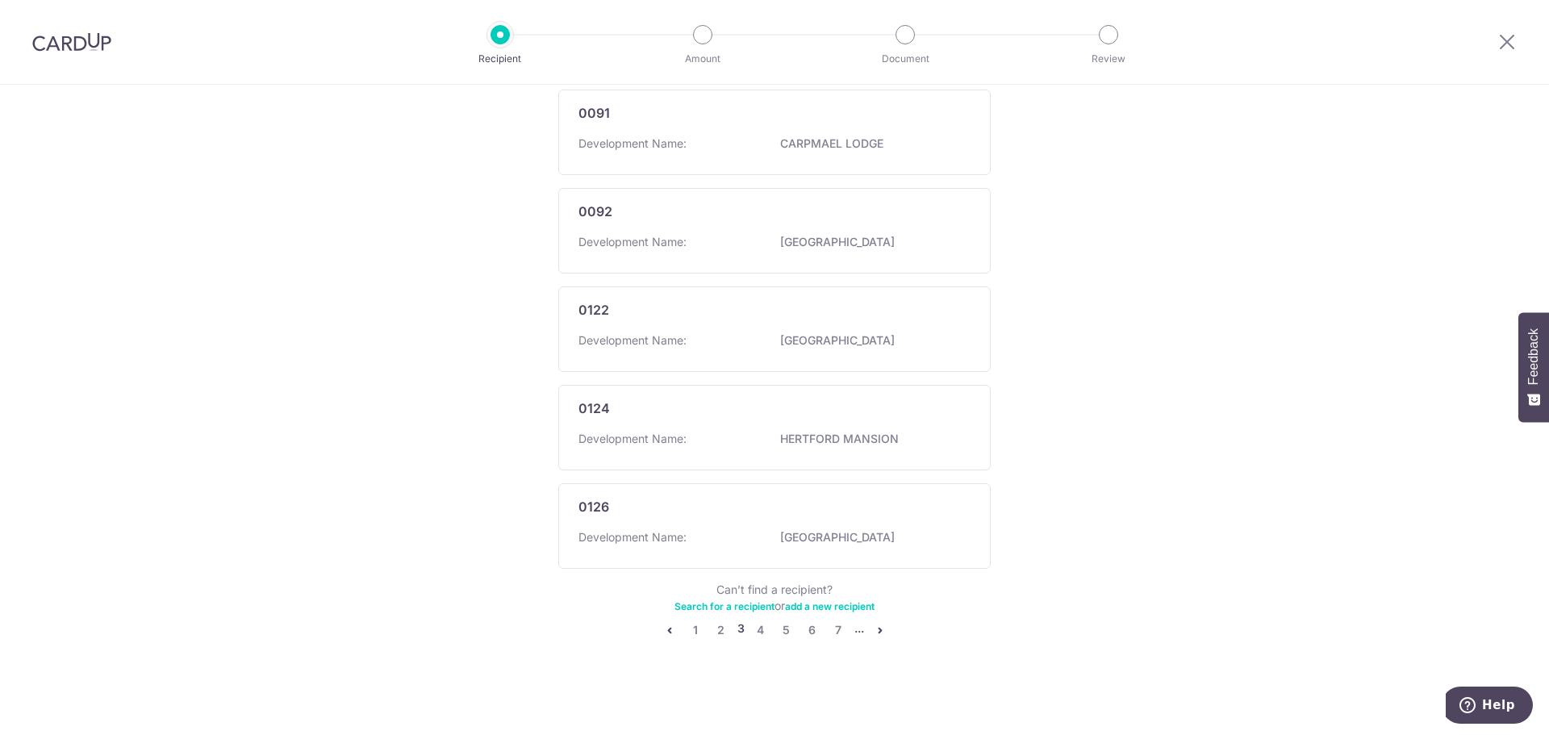
click at [875, 627] on icon "pager" at bounding box center [880, 630] width 13 height 13
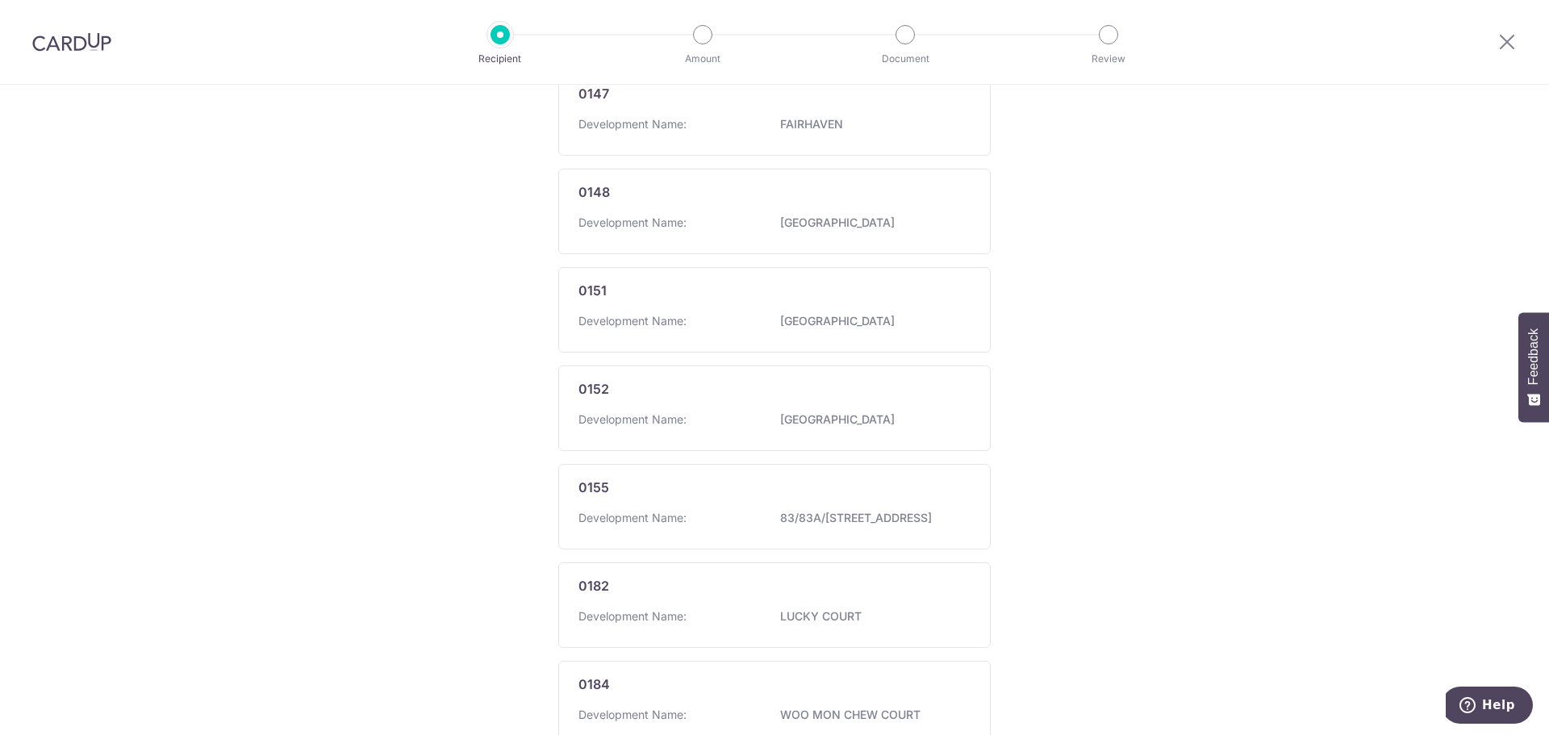
scroll to position [839, 0]
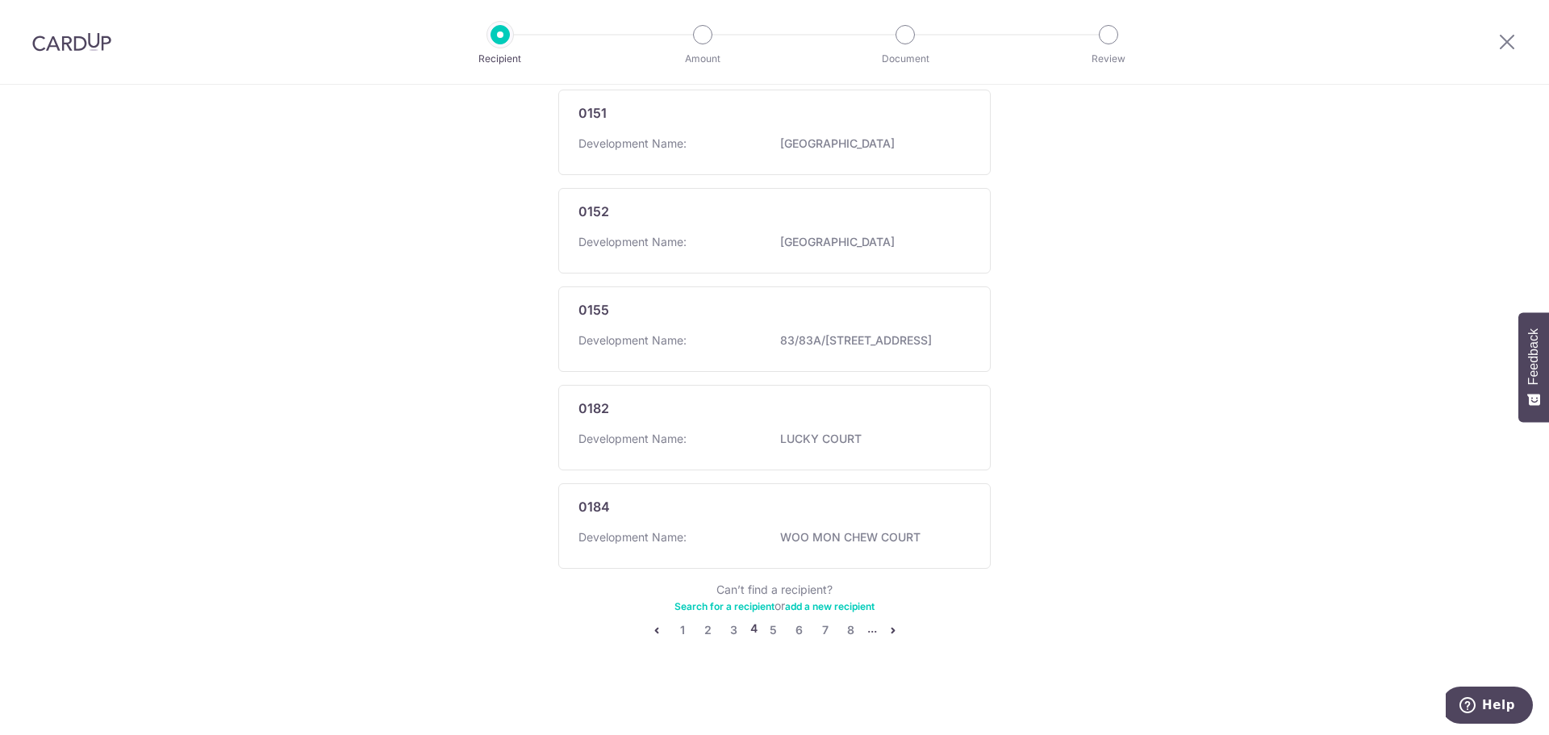
click at [888, 628] on icon "pager" at bounding box center [893, 630] width 13 height 13
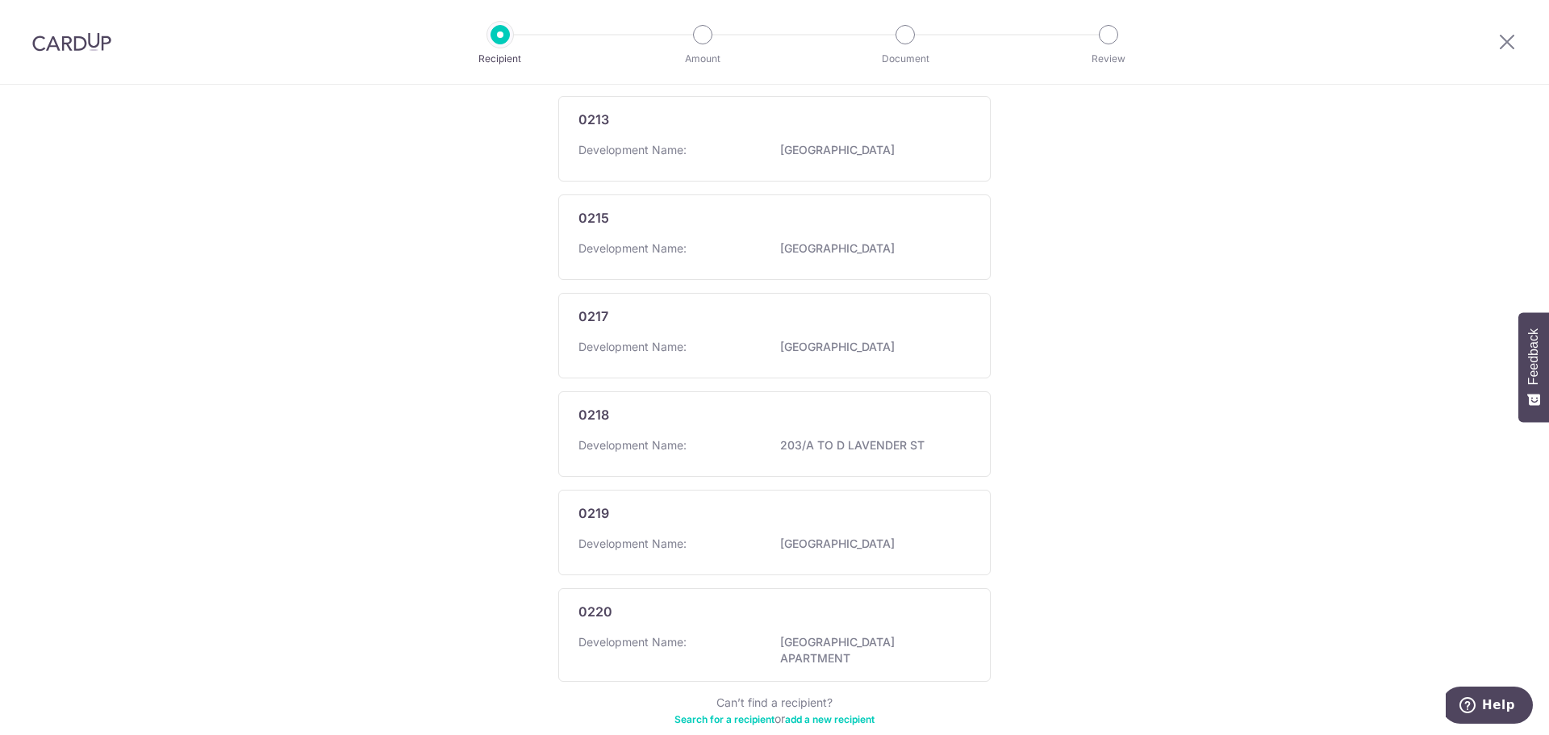
scroll to position [831, 0]
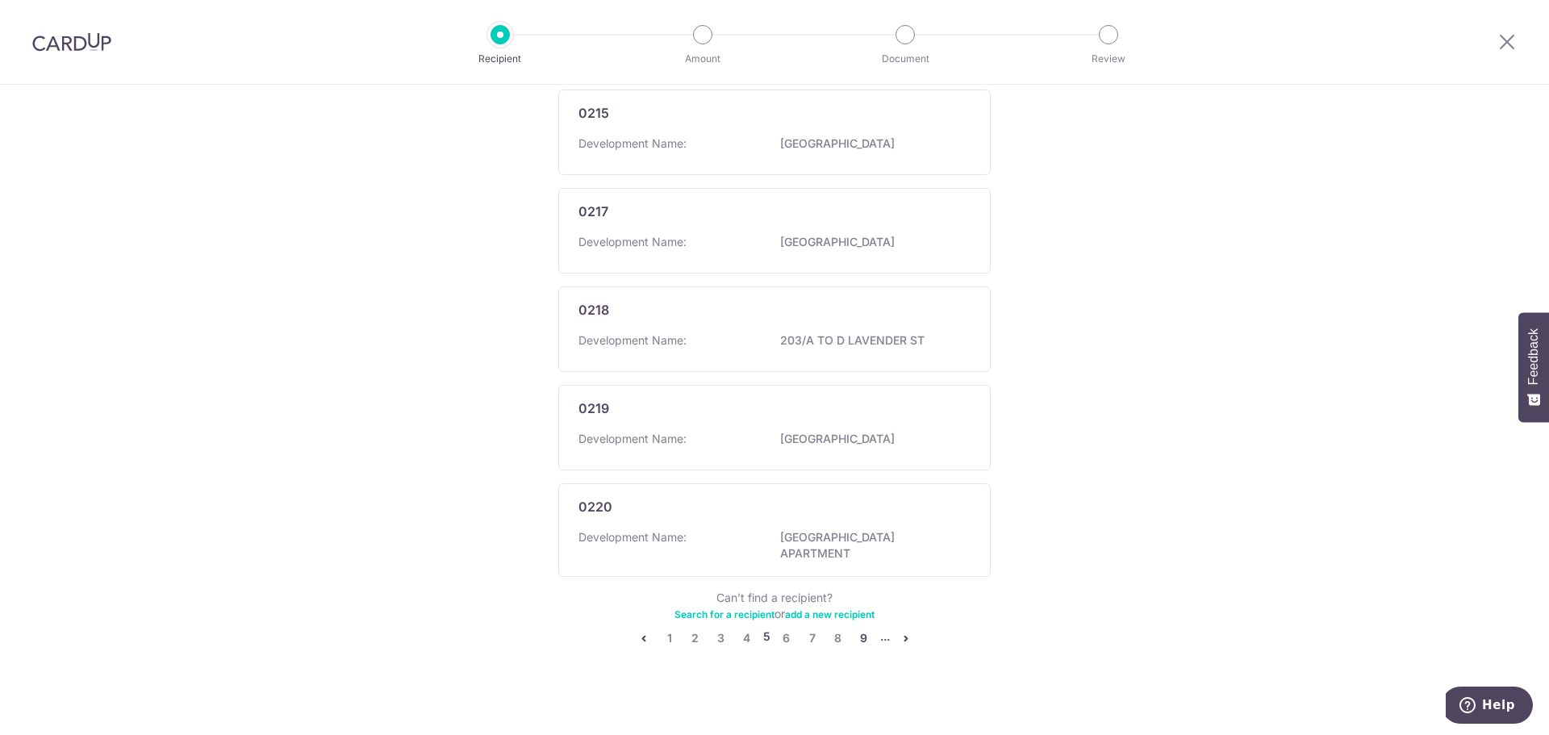
click at [864, 631] on link "9" at bounding box center [863, 638] width 19 height 19
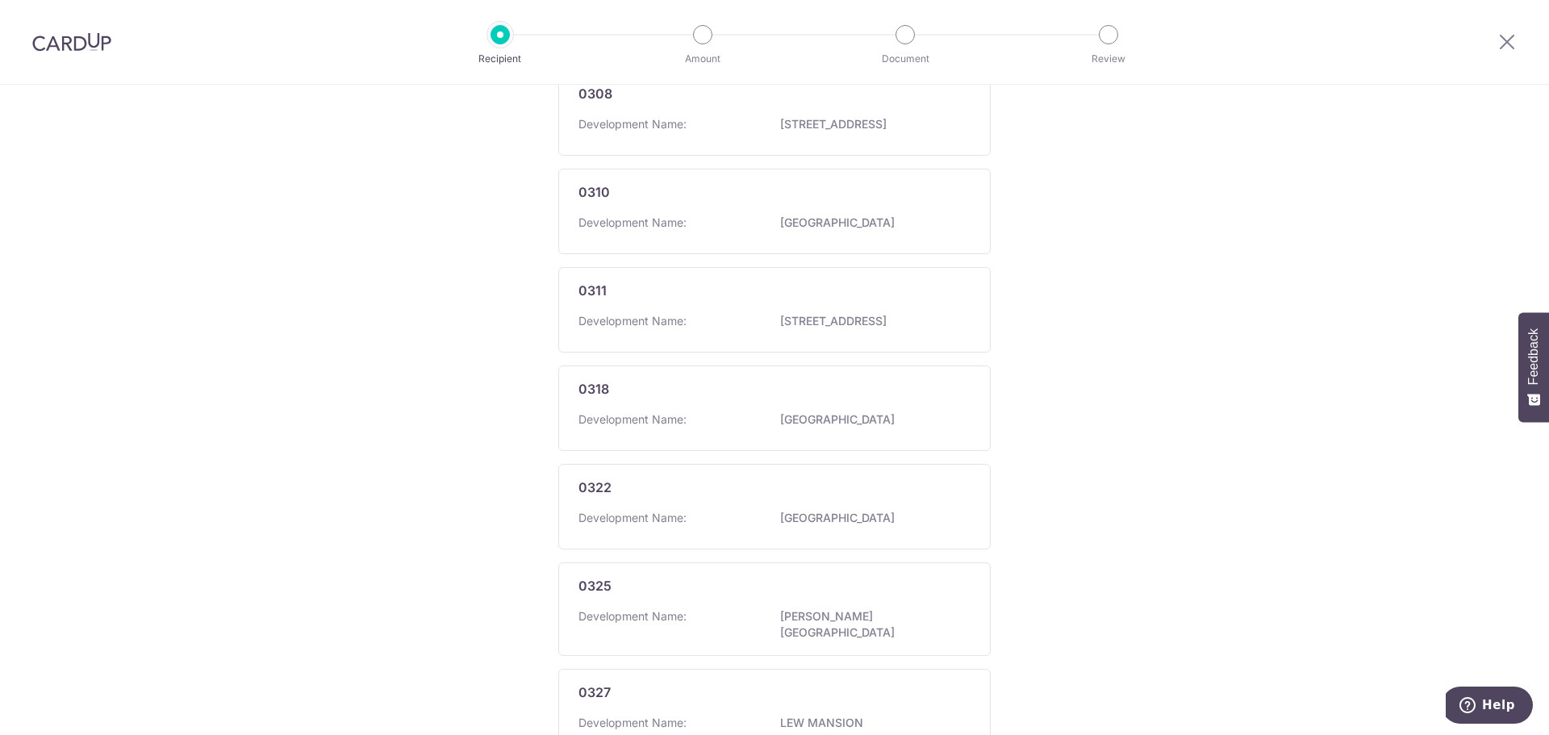
scroll to position [823, 0]
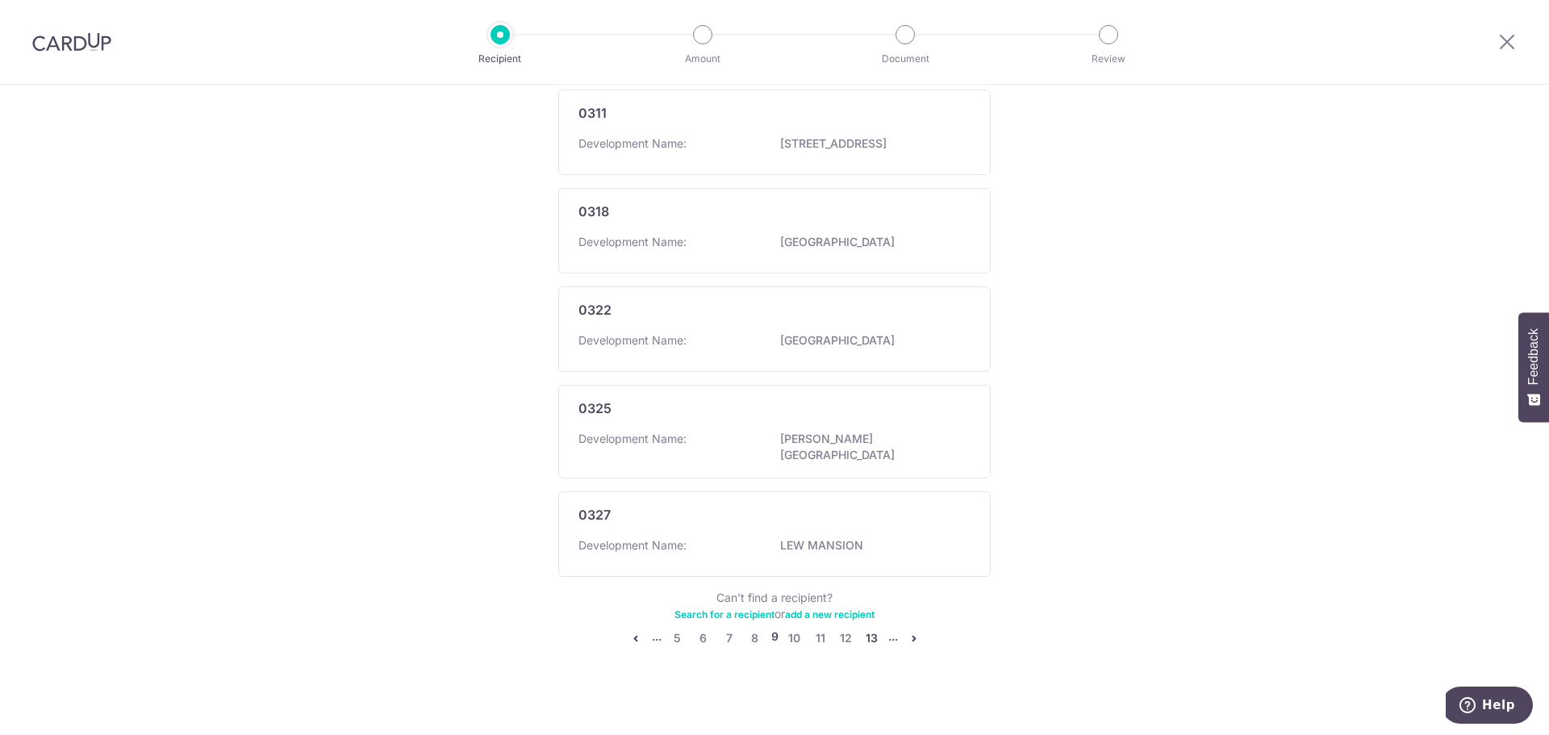
click at [871, 629] on link "13" at bounding box center [872, 638] width 19 height 19
click at [875, 629] on link "17" at bounding box center [874, 629] width 19 height 19
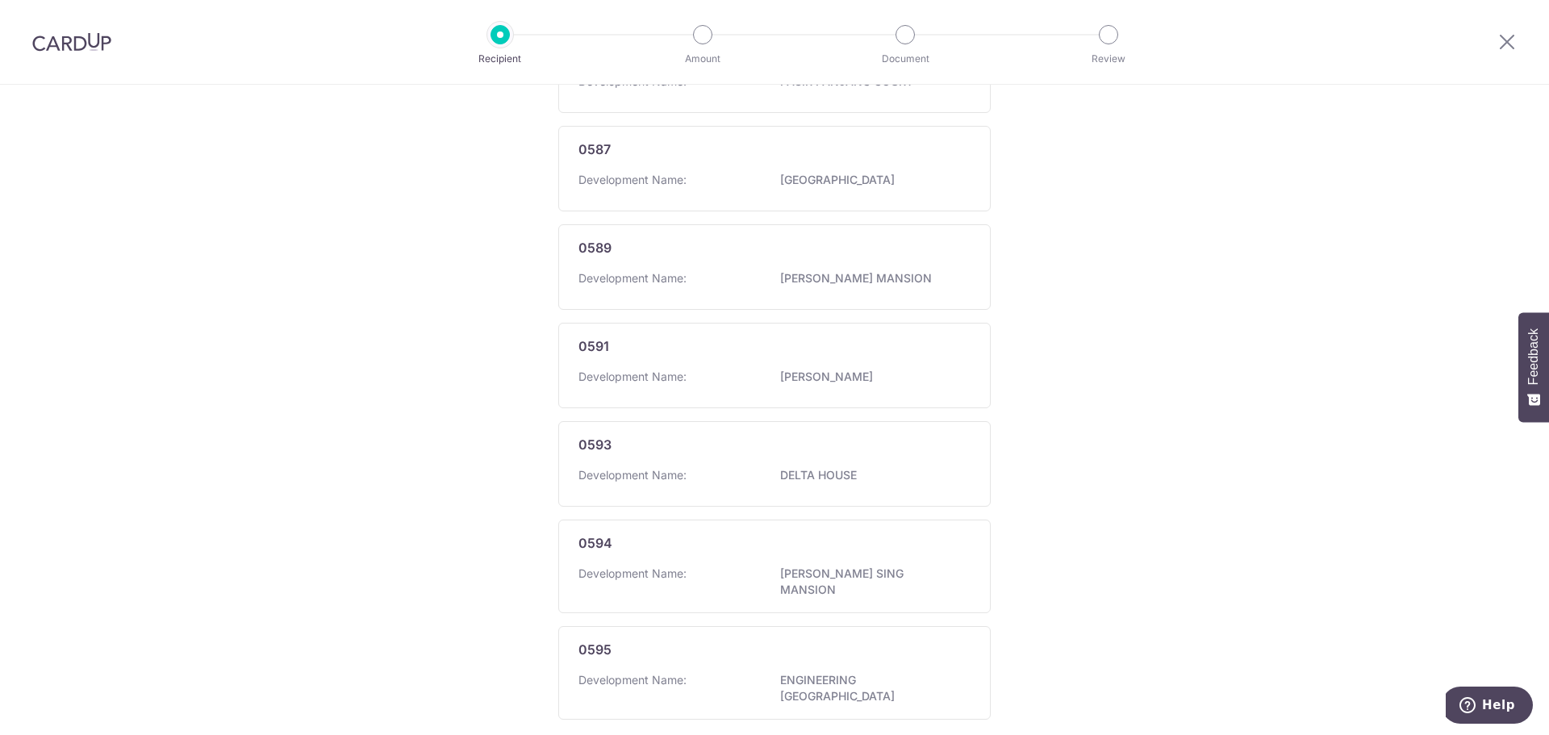
scroll to position [869, 0]
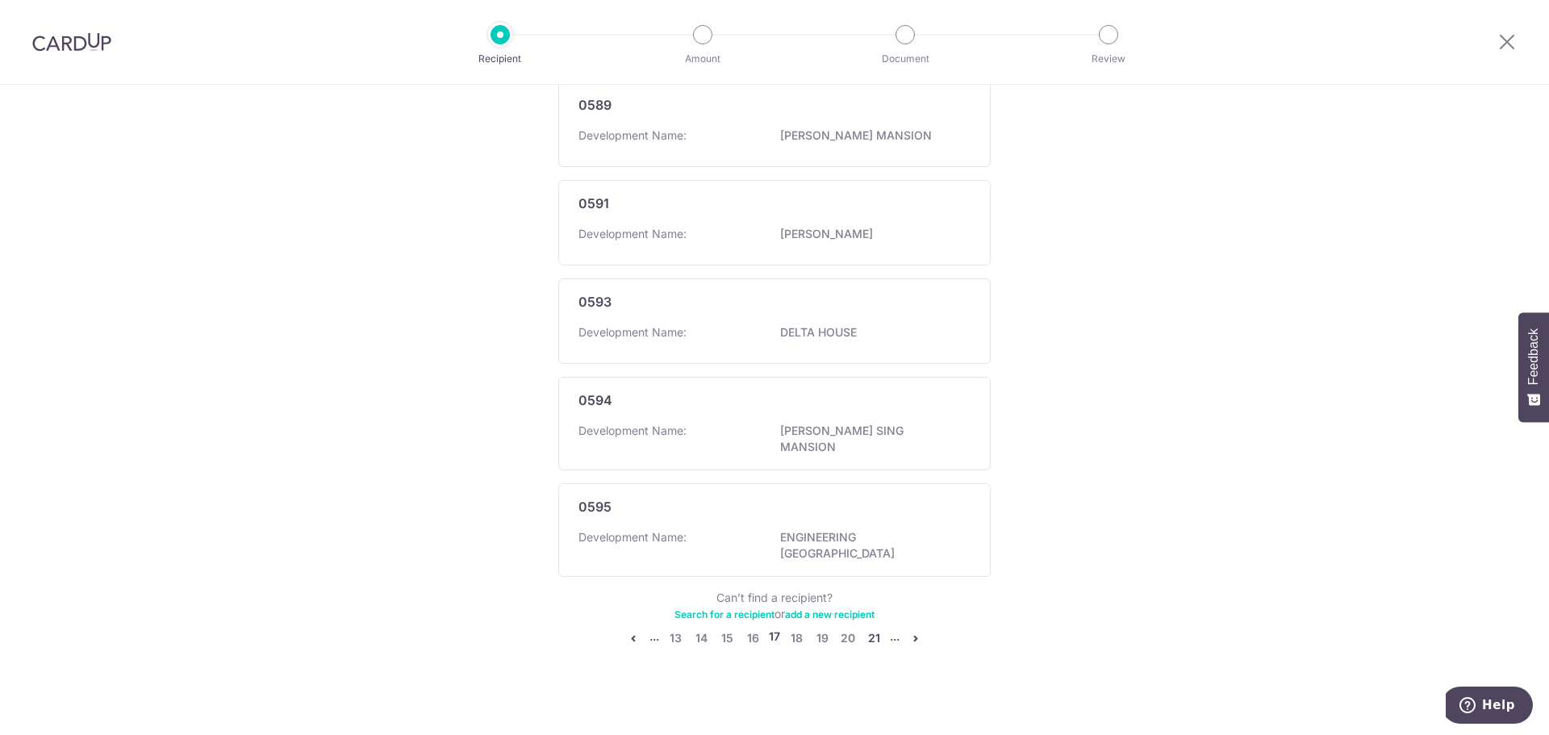
click at [867, 631] on link "21" at bounding box center [873, 638] width 19 height 19
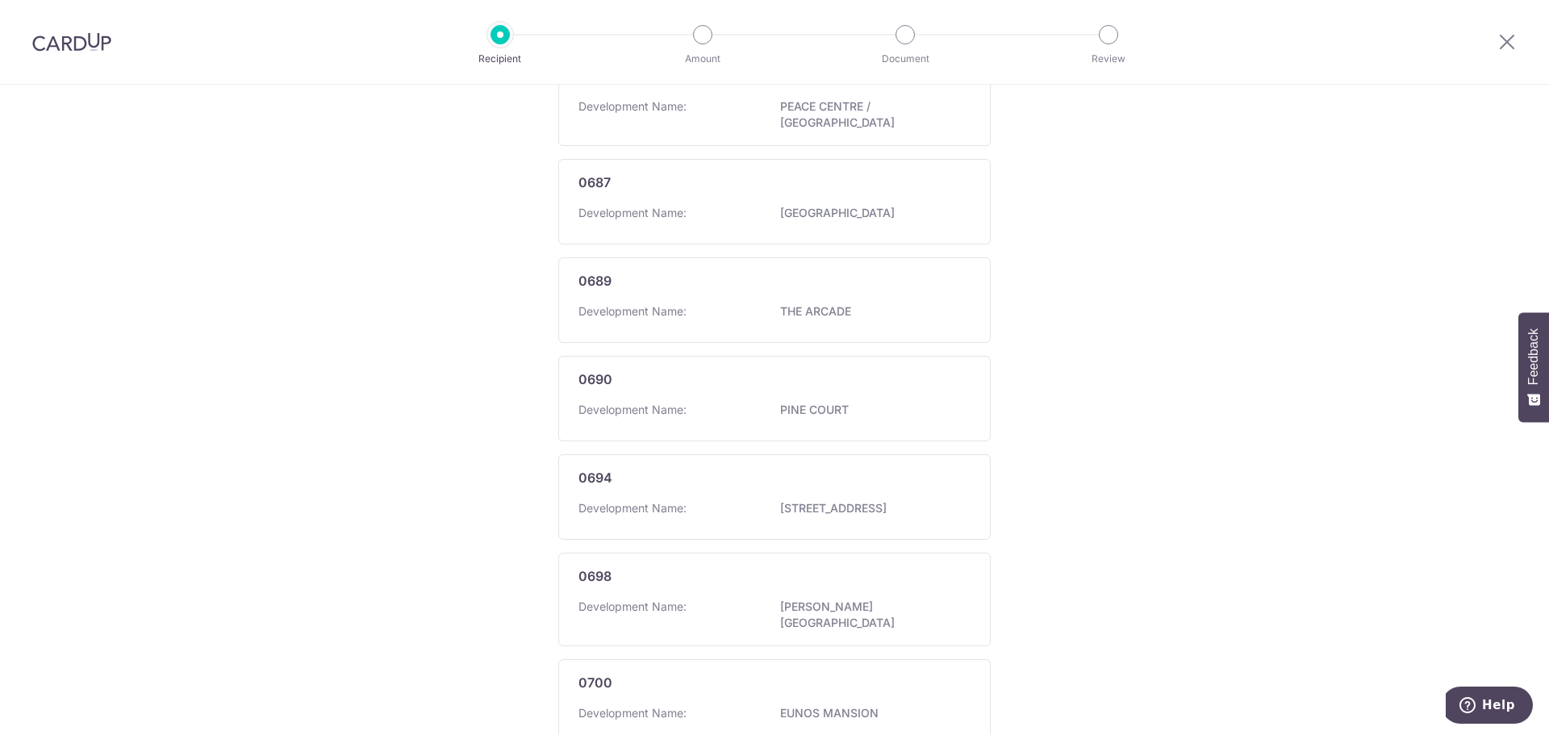
scroll to position [839, 0]
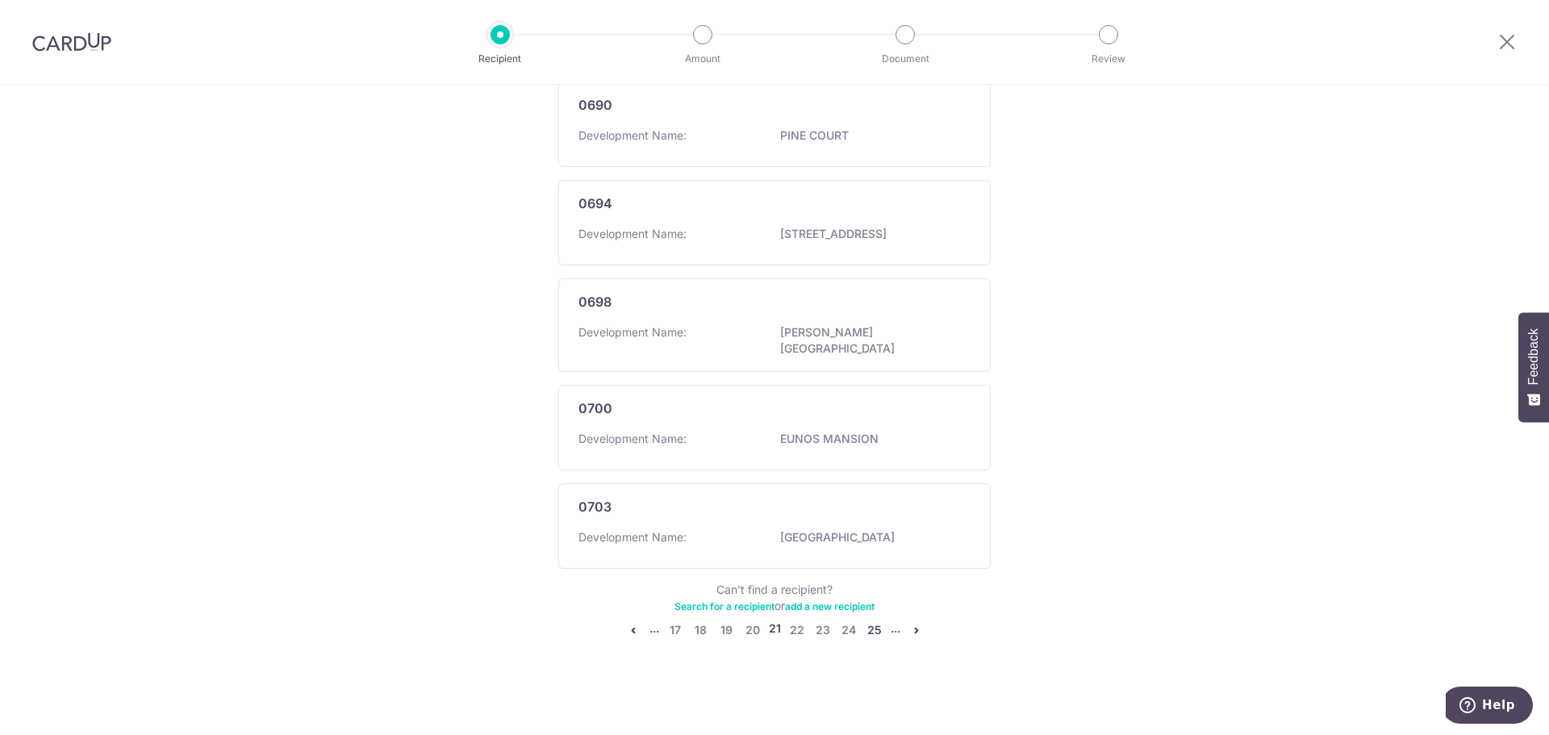
click at [873, 629] on link "25" at bounding box center [874, 629] width 19 height 19
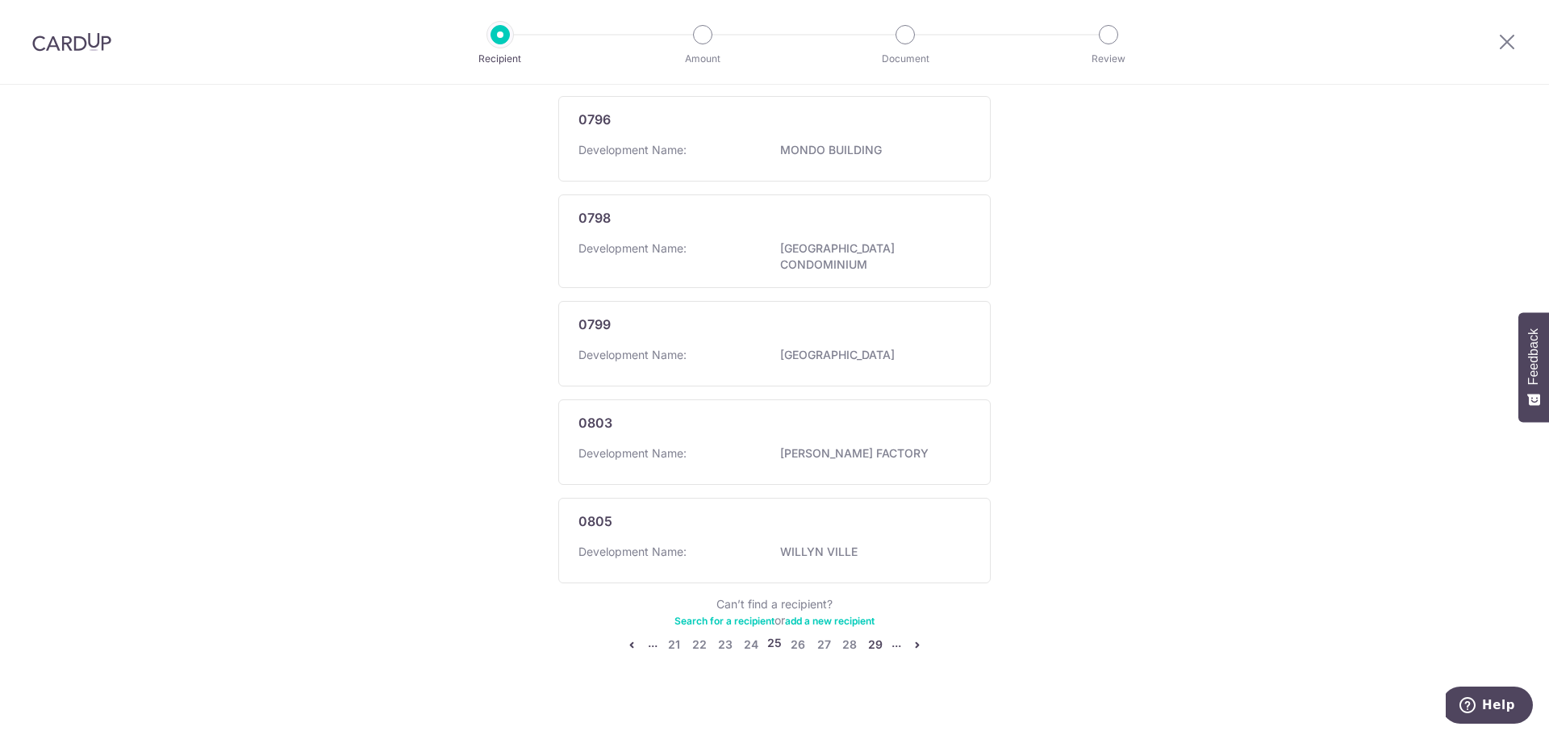
click at [874, 635] on link "29" at bounding box center [875, 644] width 19 height 19
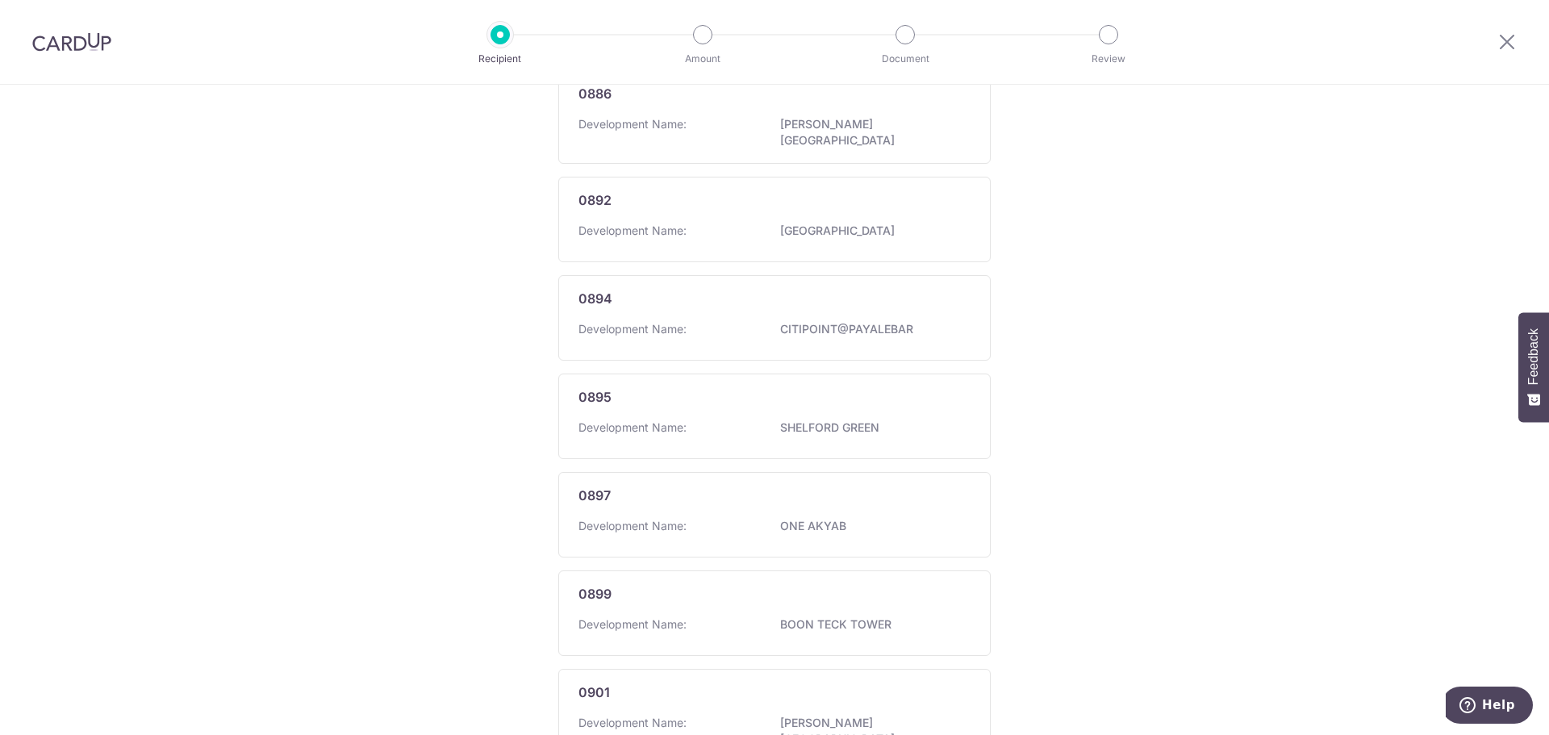
scroll to position [823, 0]
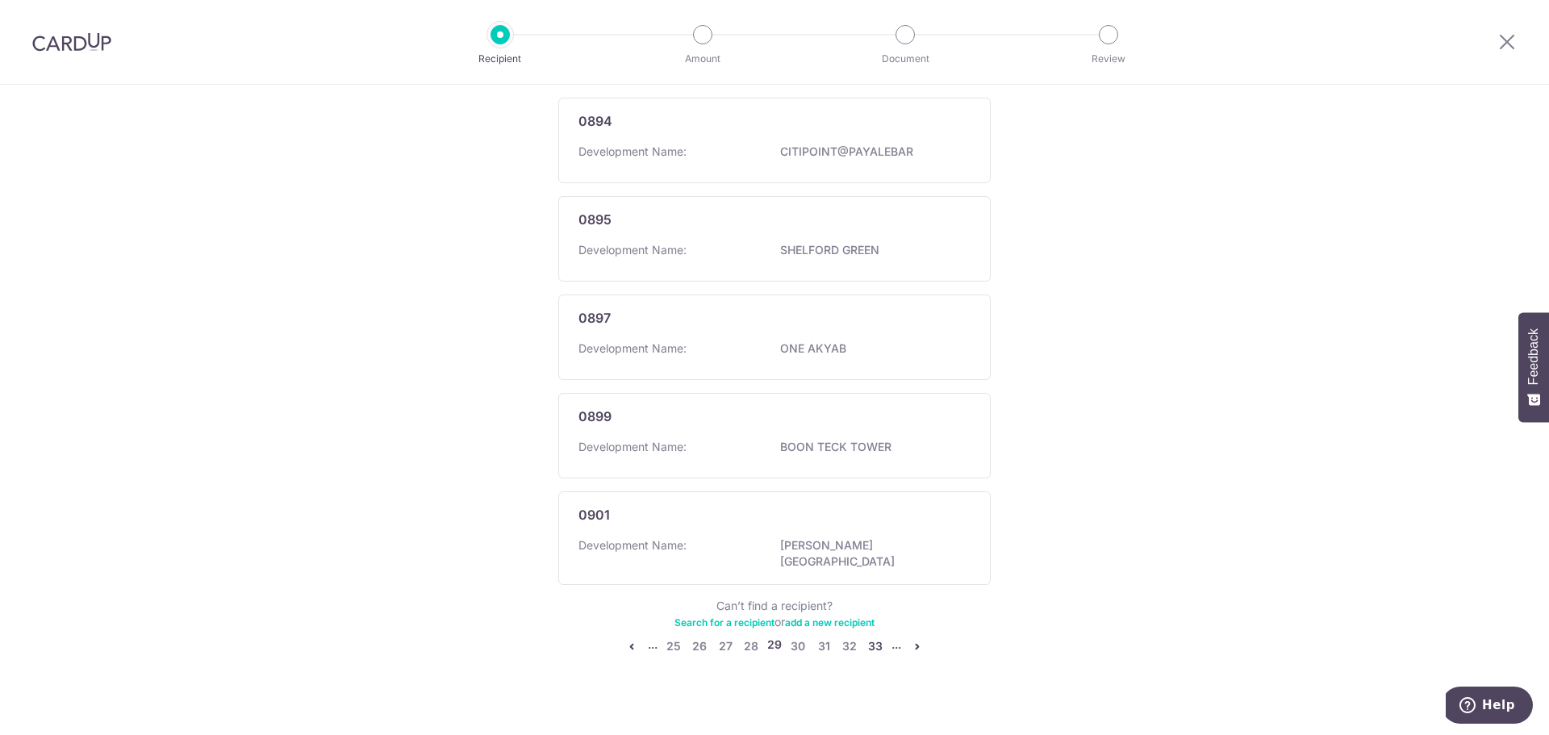
click at [877, 637] on link "33" at bounding box center [875, 646] width 19 height 19
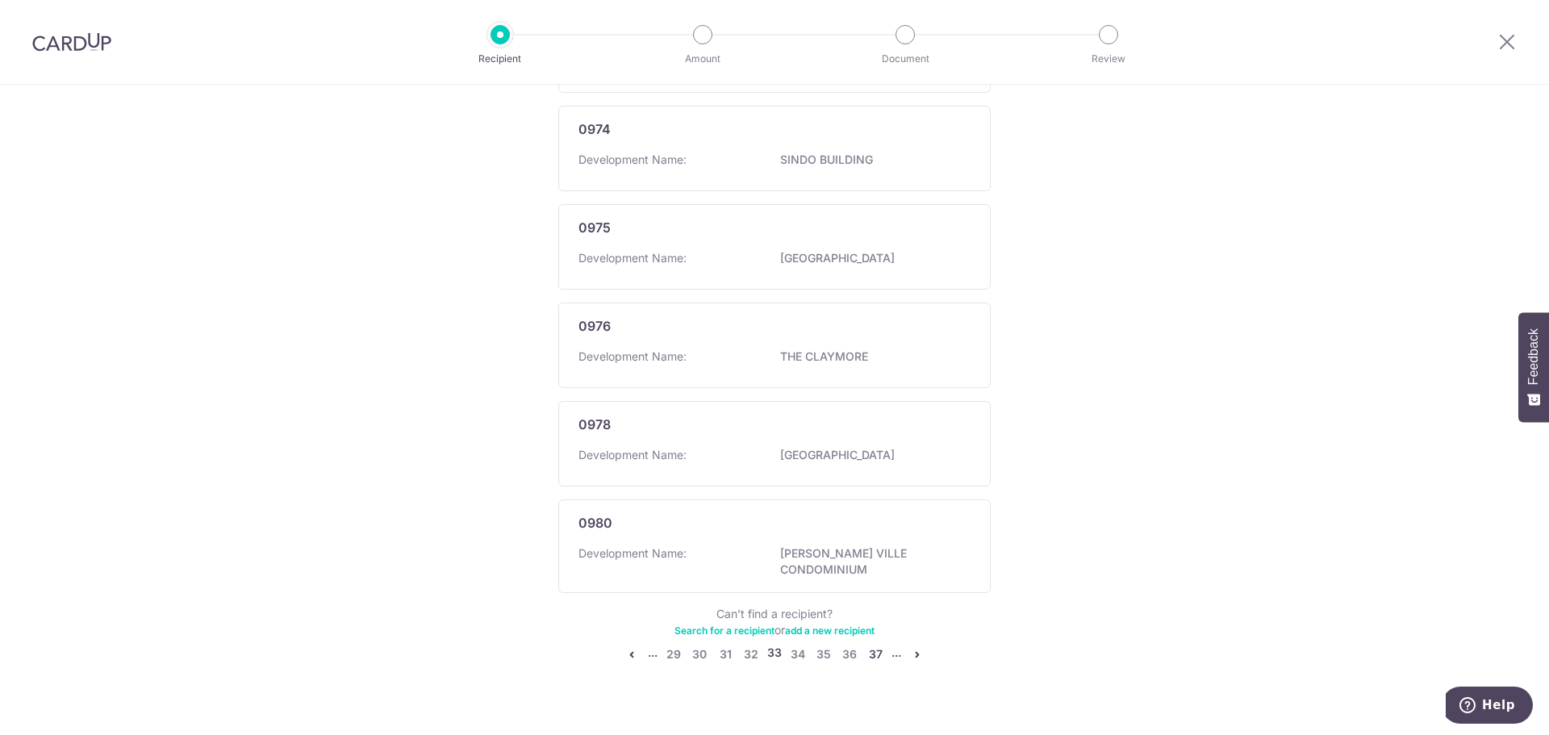
click at [877, 645] on link "37" at bounding box center [875, 654] width 19 height 19
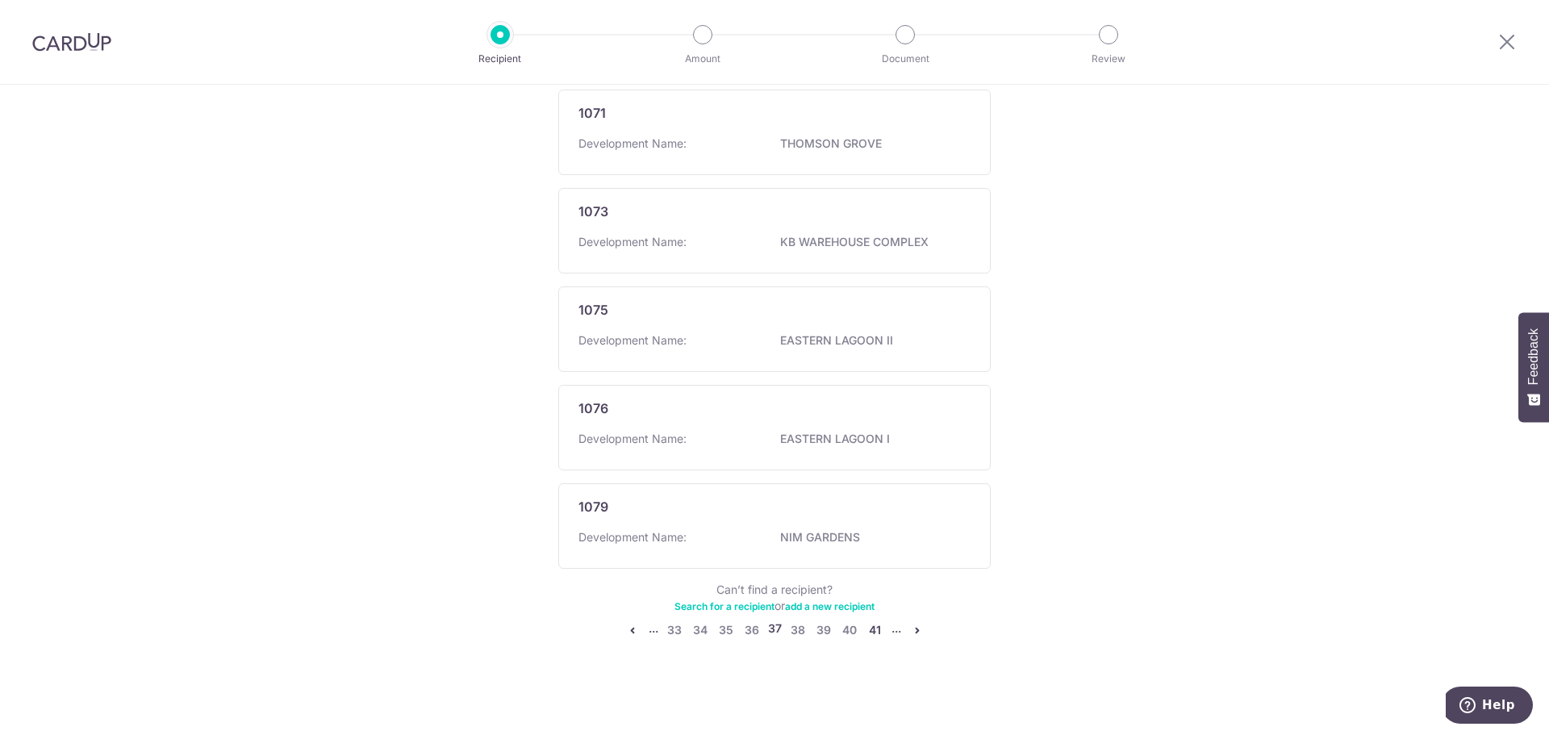
click at [875, 634] on link "41" at bounding box center [875, 629] width 19 height 19
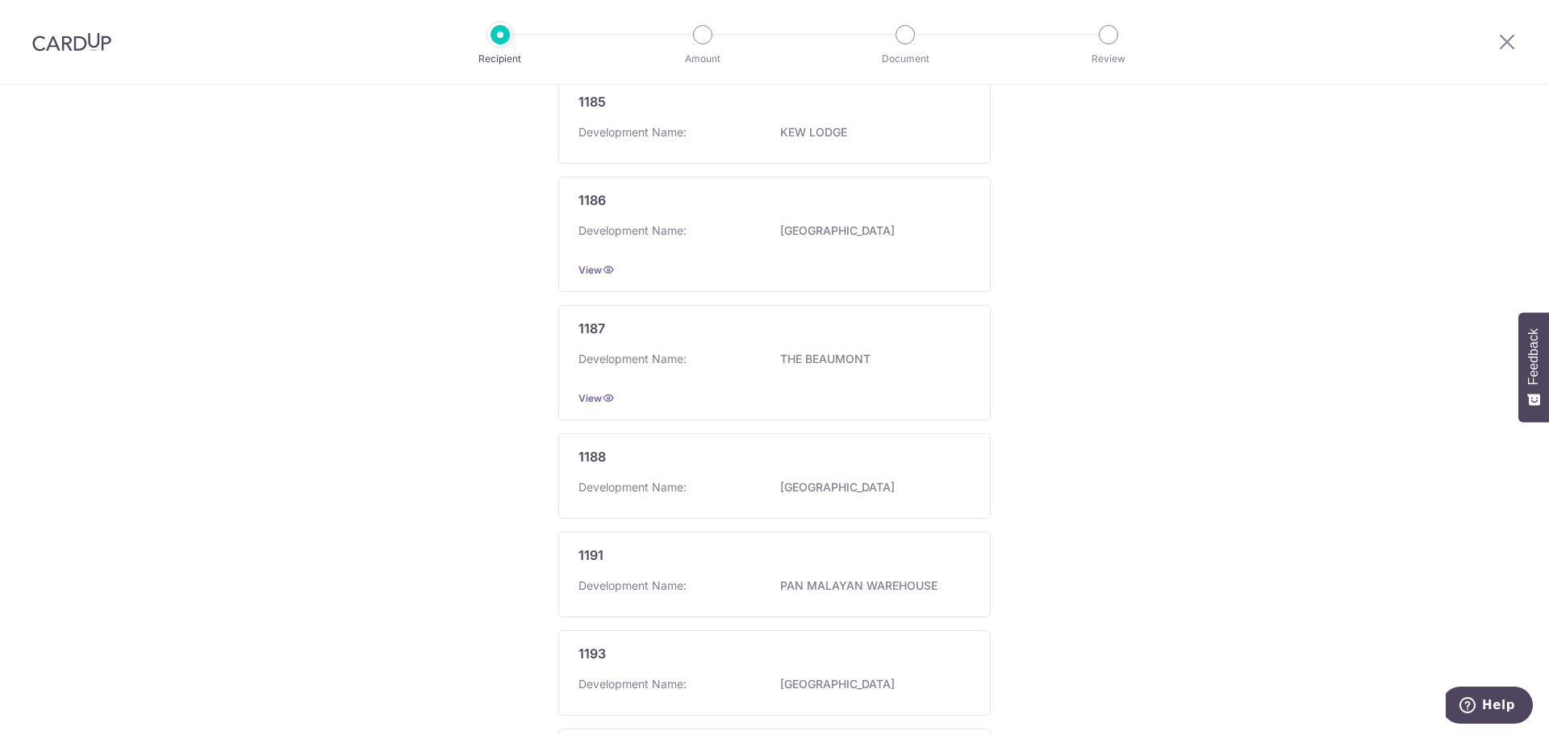
scroll to position [883, 0]
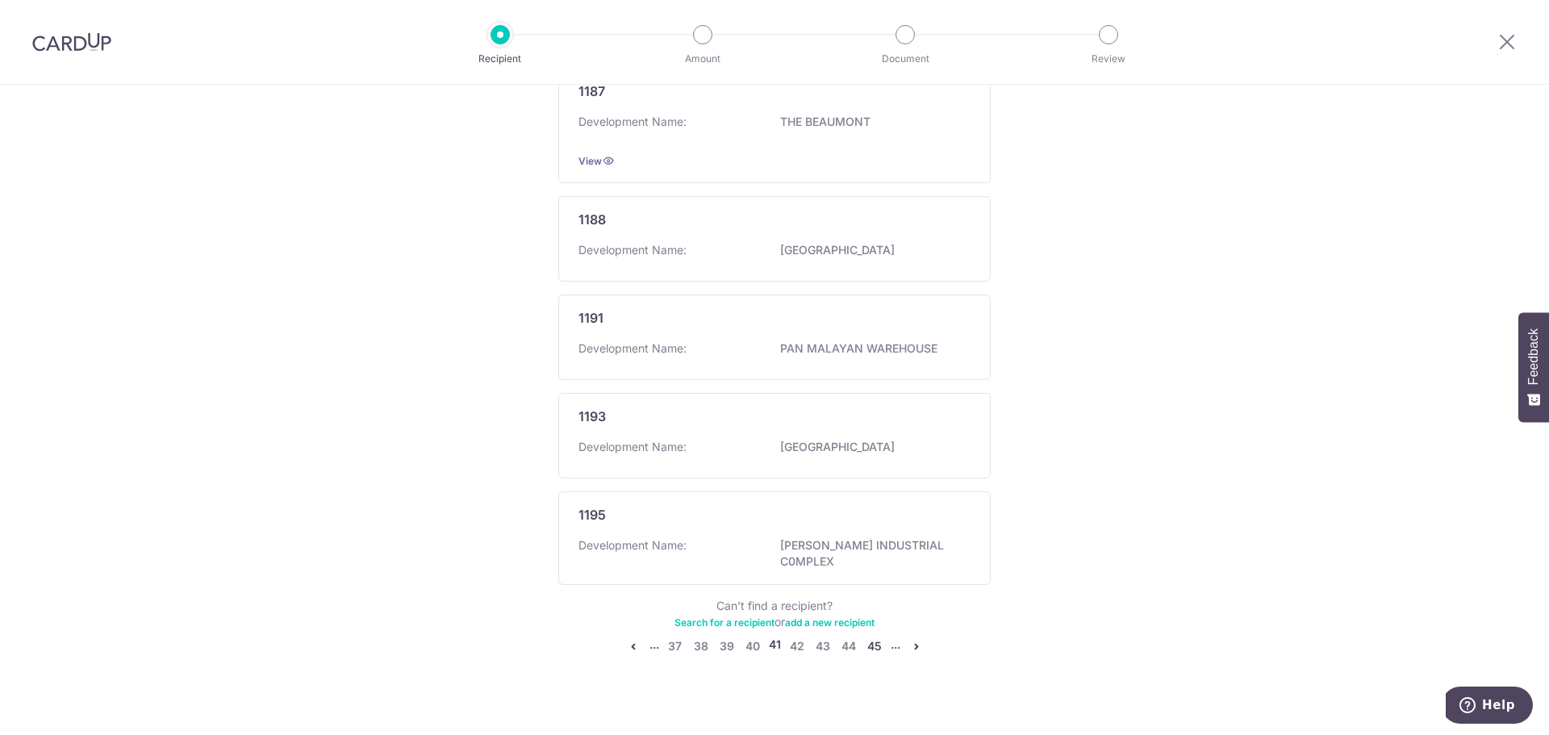
click at [875, 637] on link "45" at bounding box center [874, 646] width 19 height 19
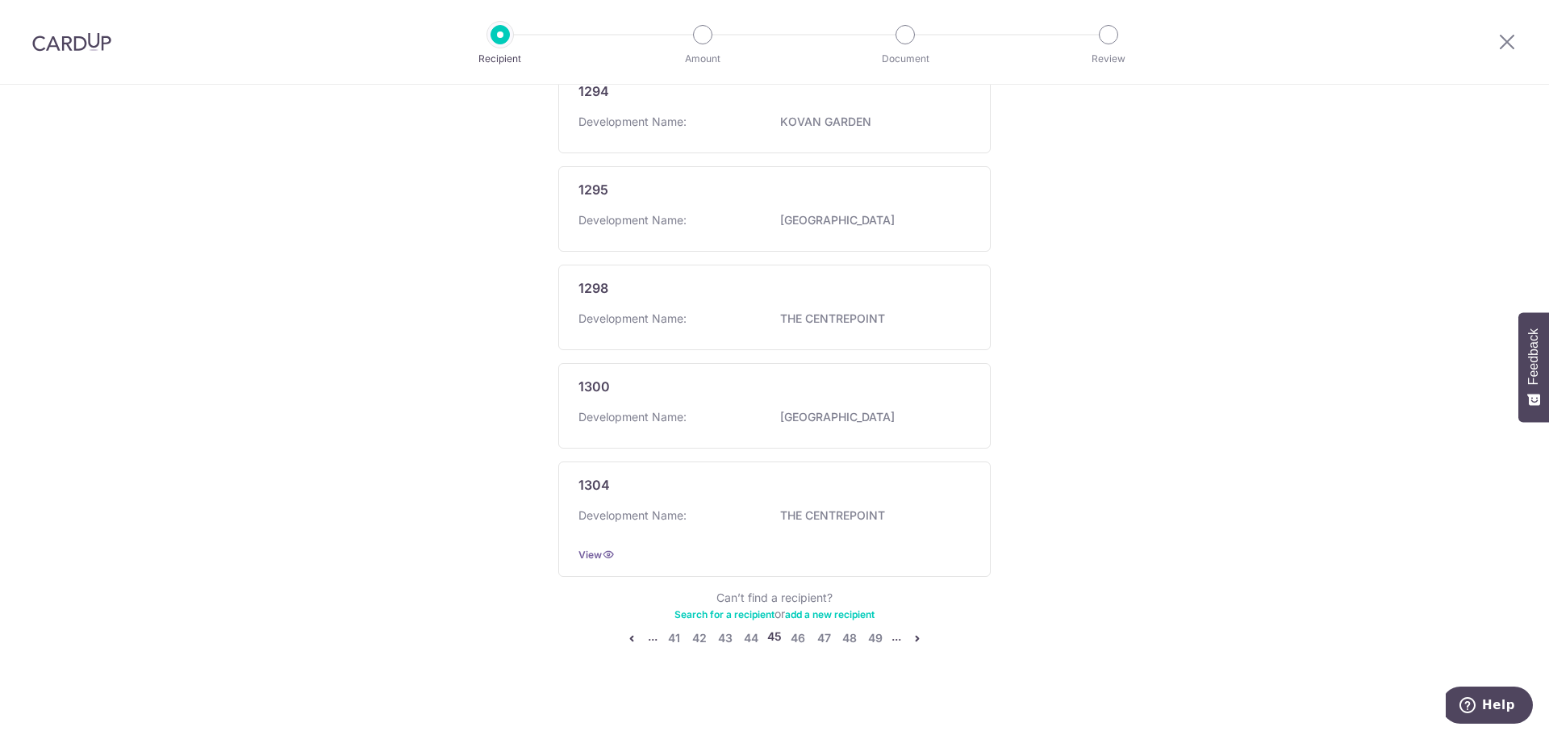
scroll to position [0, 0]
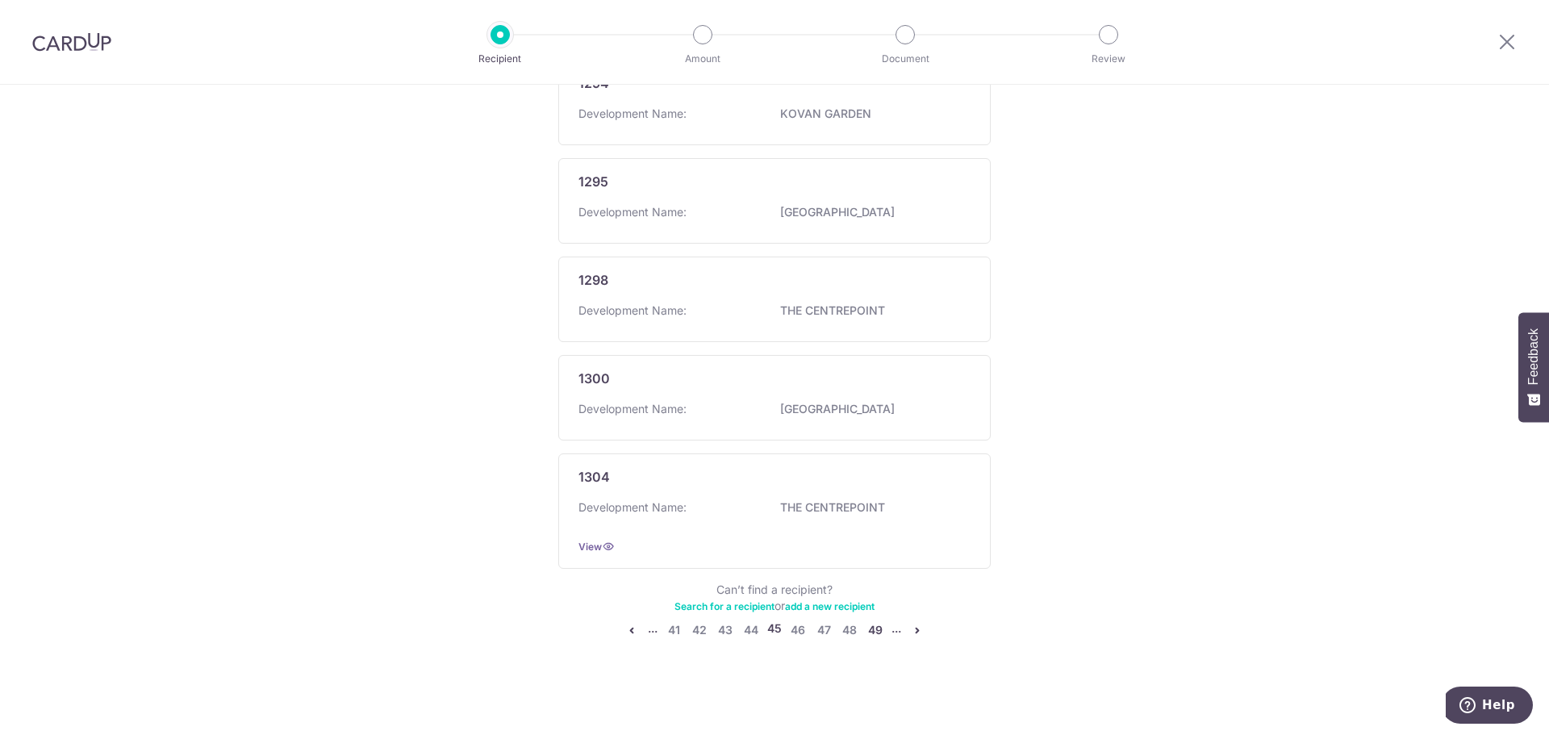
click at [877, 631] on link "49" at bounding box center [875, 629] width 19 height 19
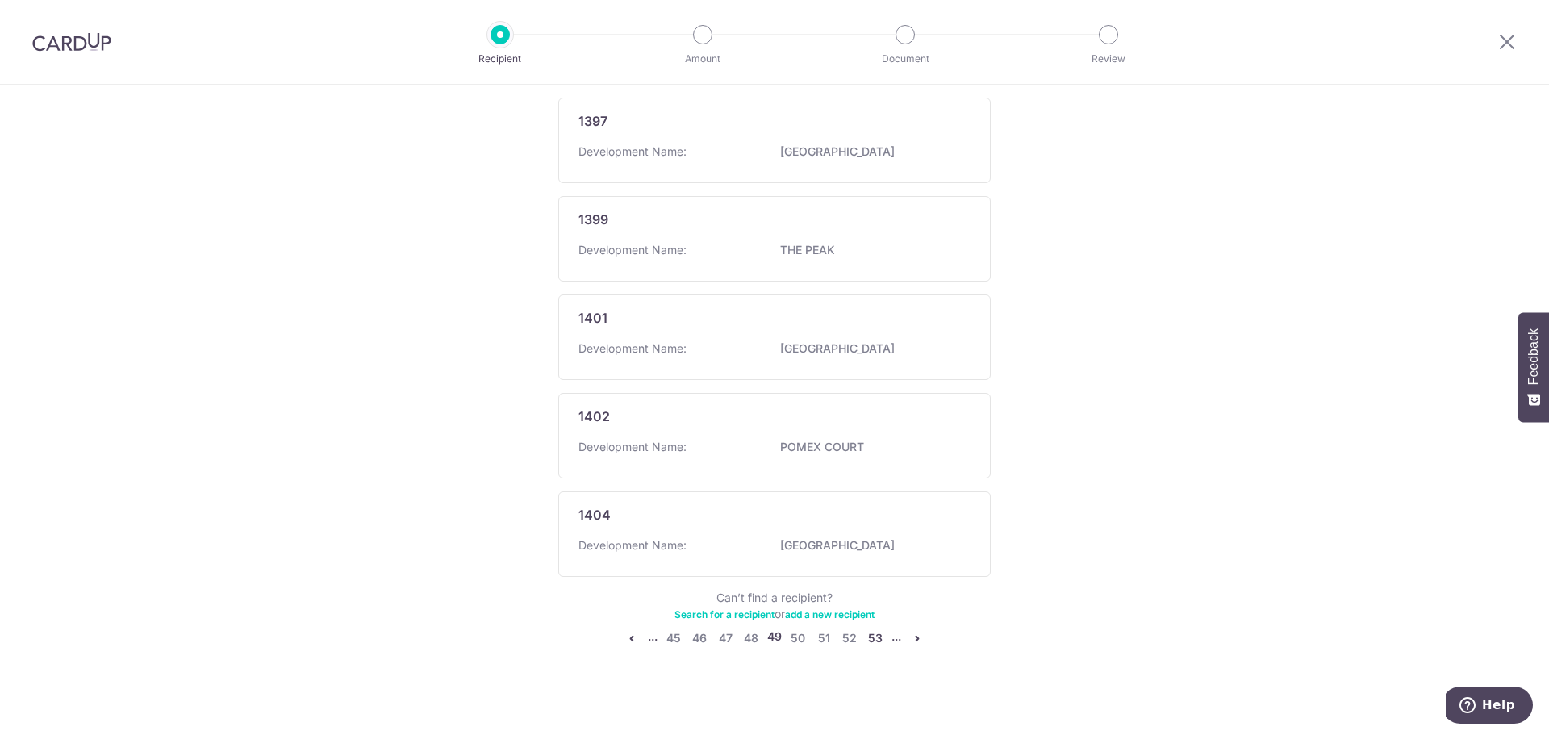
click at [877, 629] on link "53" at bounding box center [875, 638] width 19 height 19
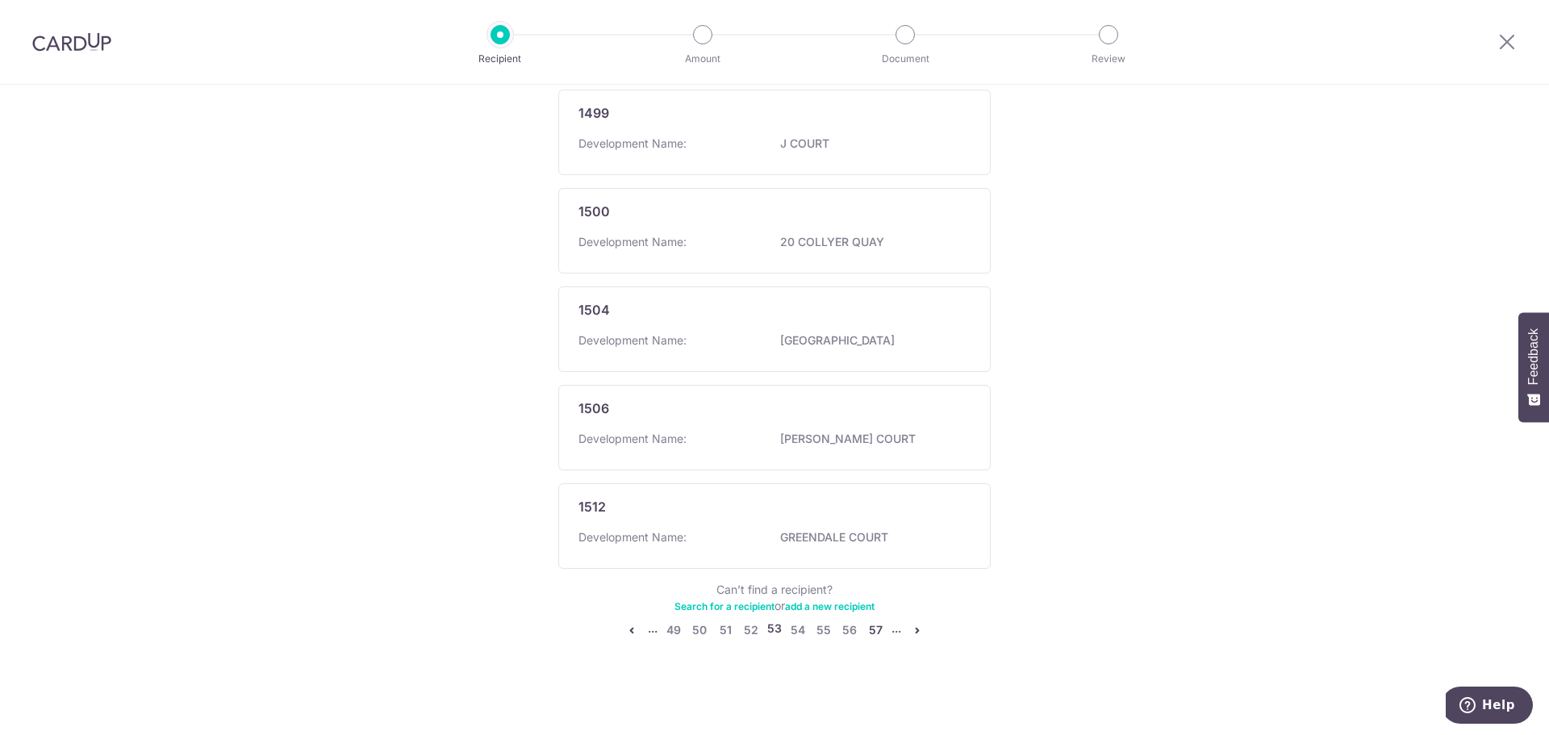
click at [875, 630] on link "57" at bounding box center [875, 629] width 19 height 19
click at [875, 635] on link "61" at bounding box center [875, 629] width 19 height 19
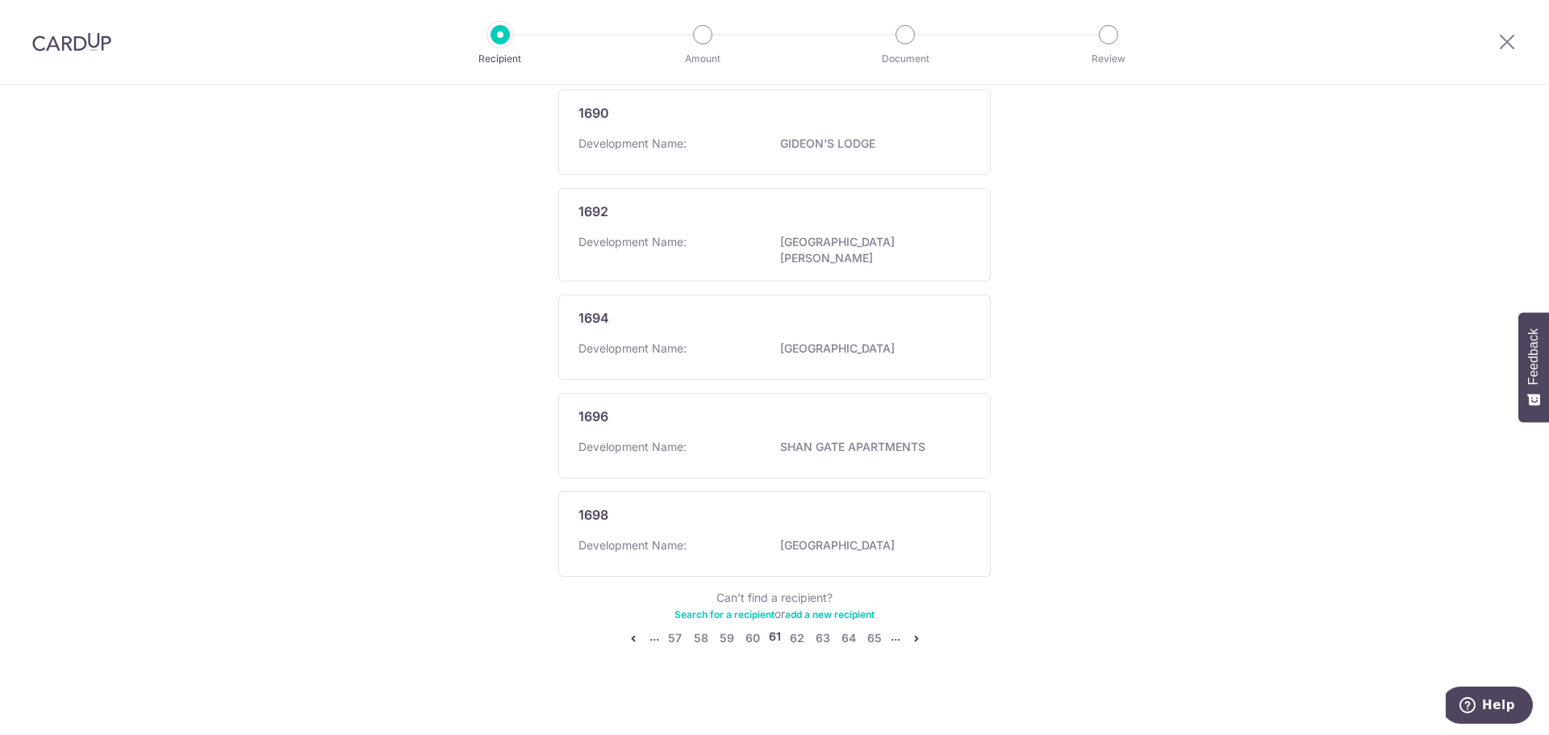
click at [875, 635] on link "65" at bounding box center [874, 638] width 19 height 19
click at [876, 629] on link "69" at bounding box center [875, 638] width 19 height 19
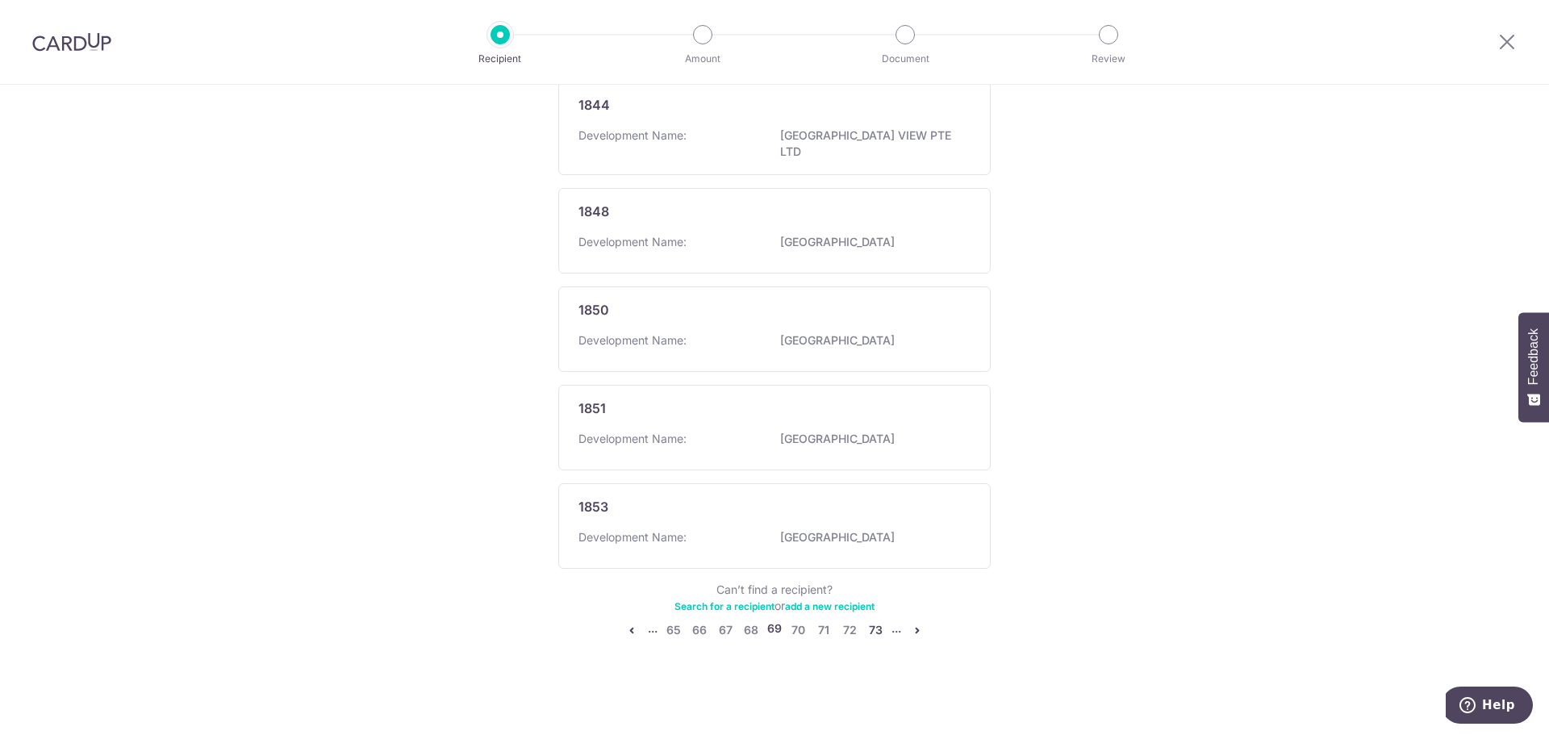
click at [875, 636] on link "73" at bounding box center [875, 629] width 19 height 19
click at [873, 631] on link "77" at bounding box center [875, 629] width 19 height 19
click at [875, 632] on link "77" at bounding box center [875, 629] width 19 height 19
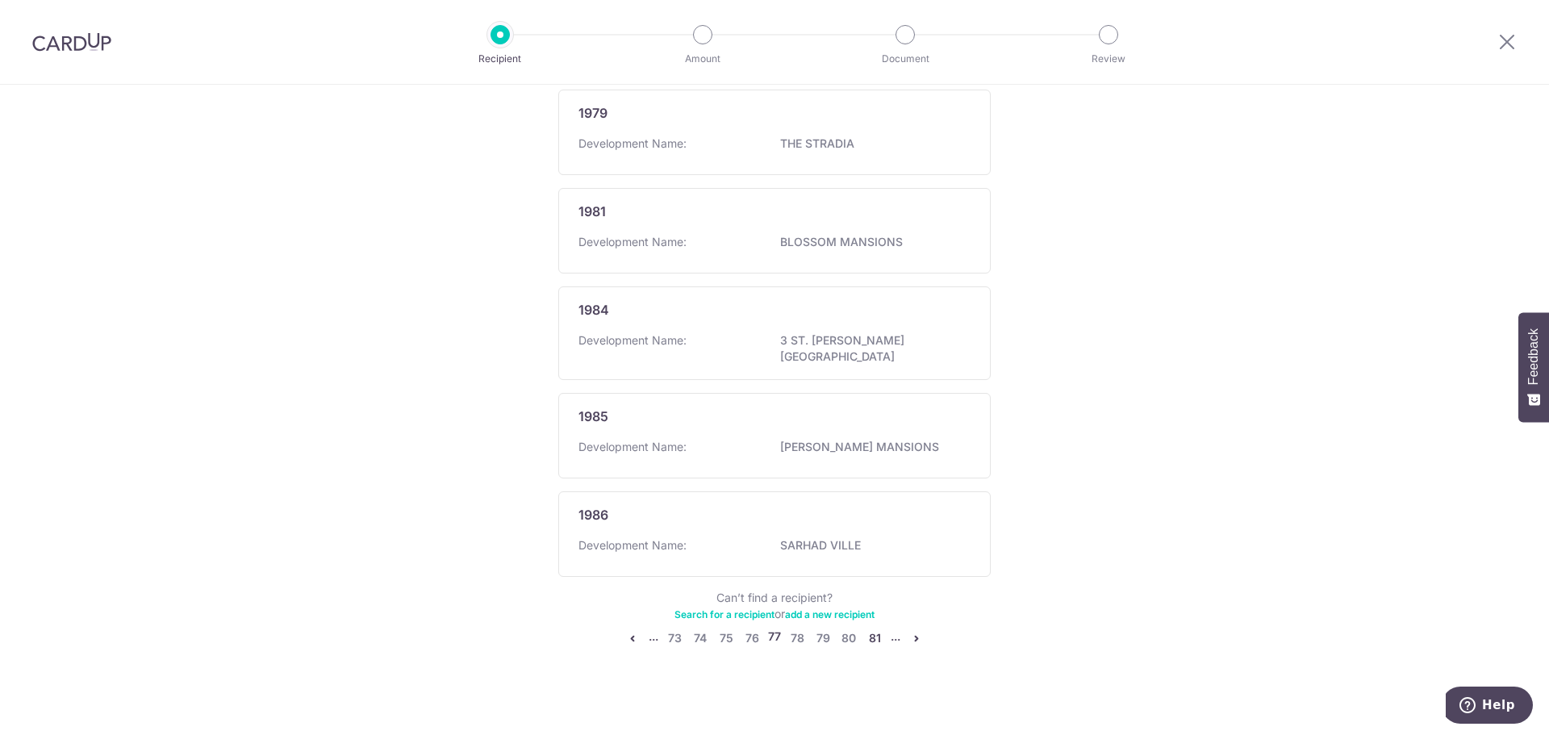
click at [875, 635] on link "81" at bounding box center [874, 638] width 19 height 19
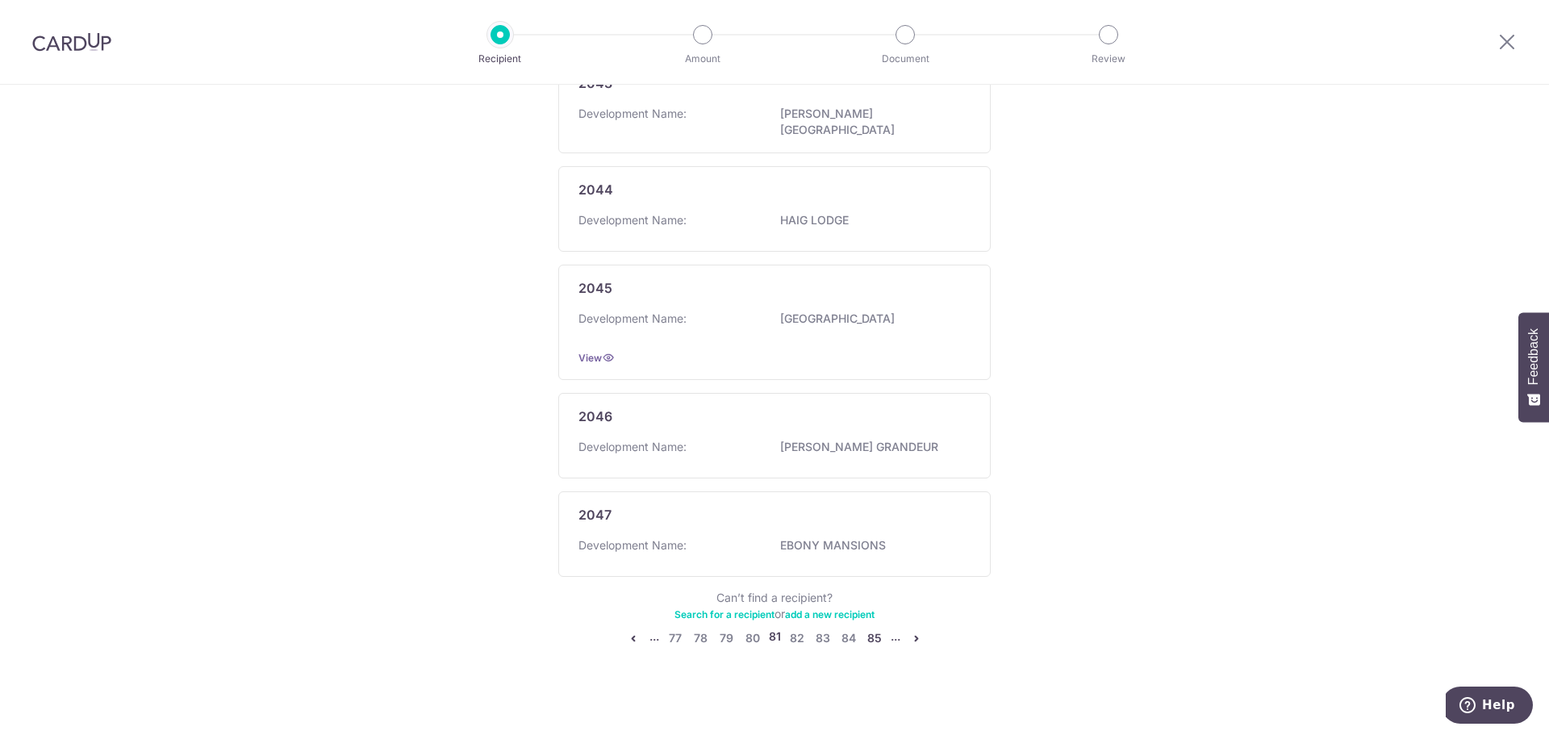
click at [865, 630] on link "85" at bounding box center [874, 638] width 19 height 19
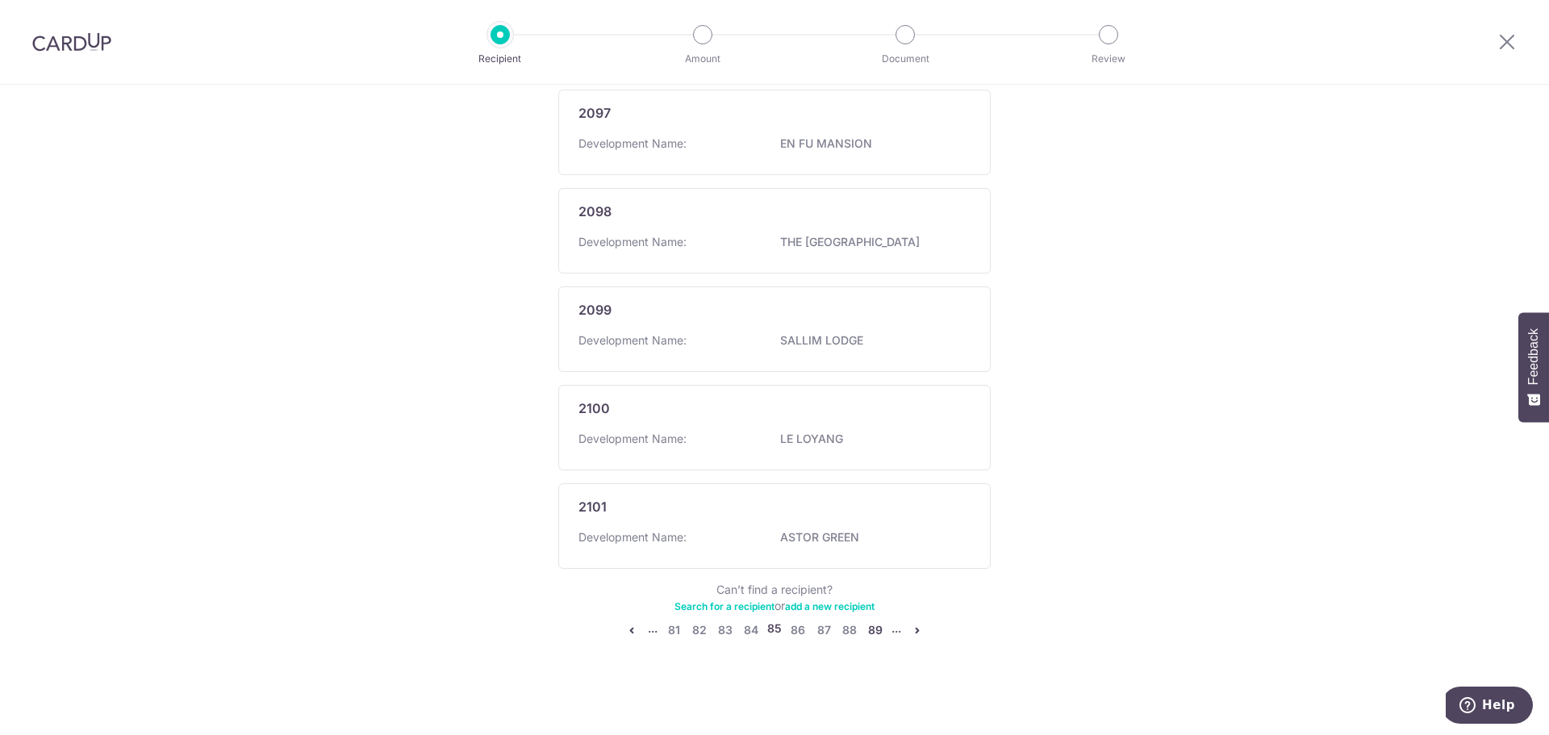
click at [879, 638] on link "89" at bounding box center [875, 629] width 19 height 19
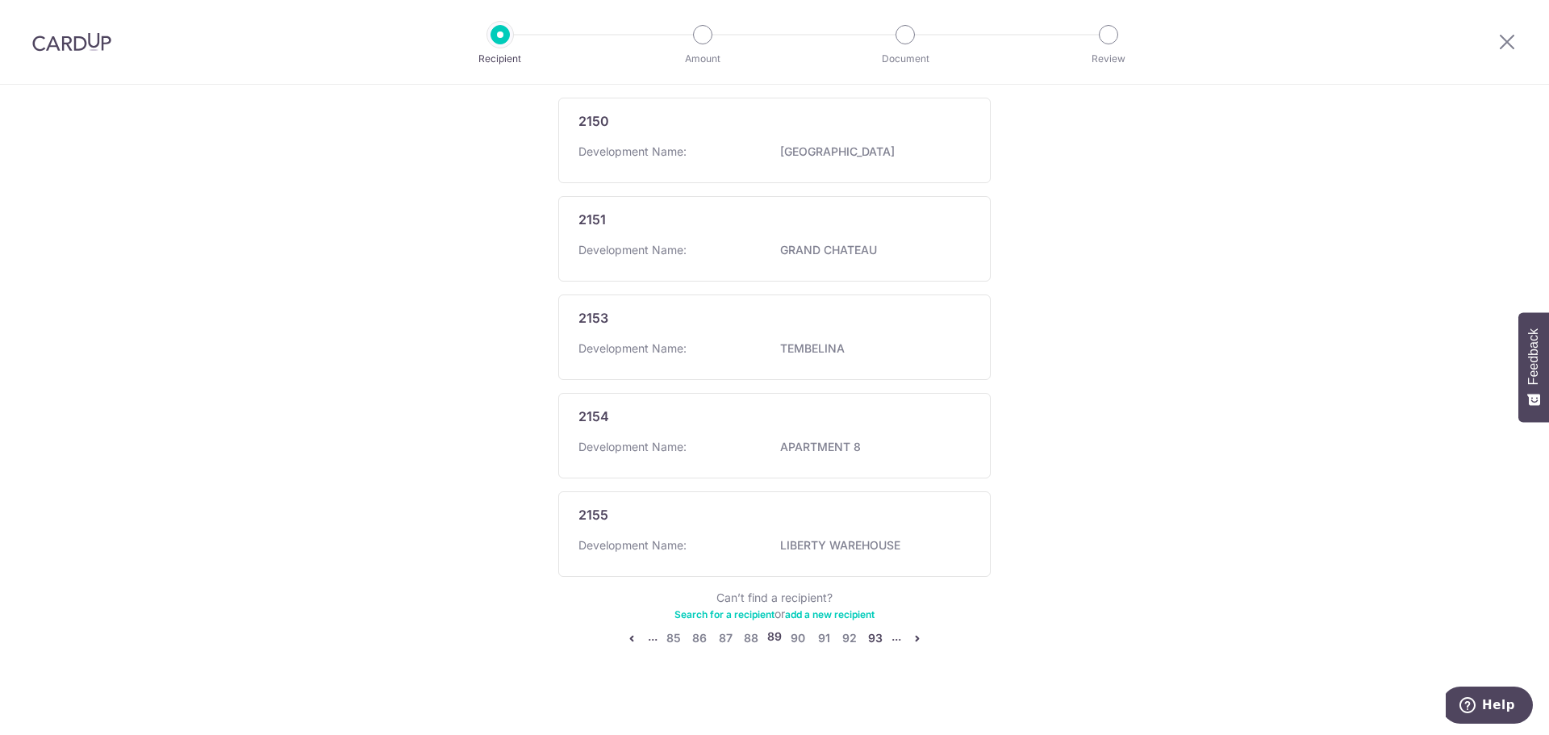
click at [872, 632] on link "93" at bounding box center [875, 638] width 19 height 19
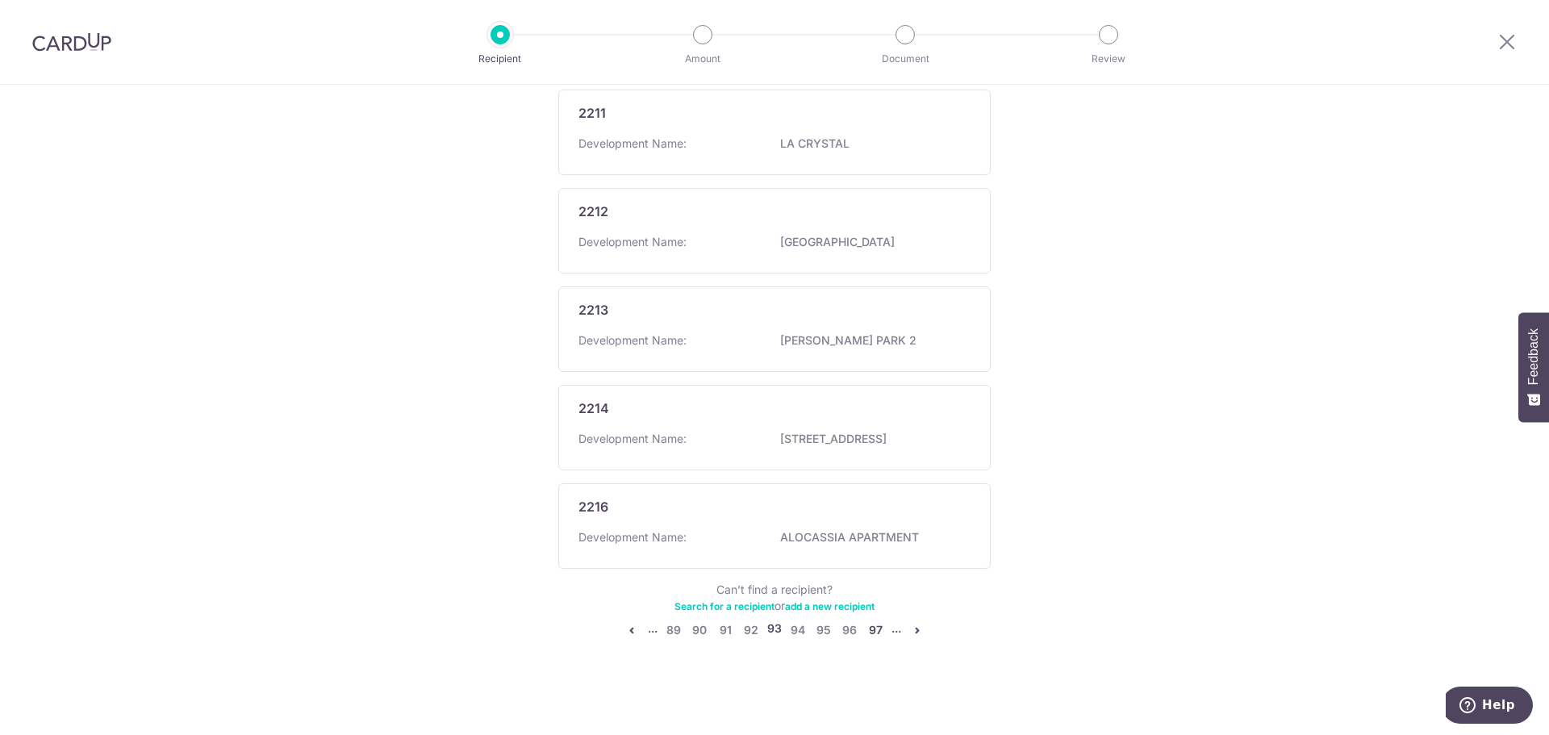
click at [872, 632] on link "97" at bounding box center [875, 629] width 19 height 19
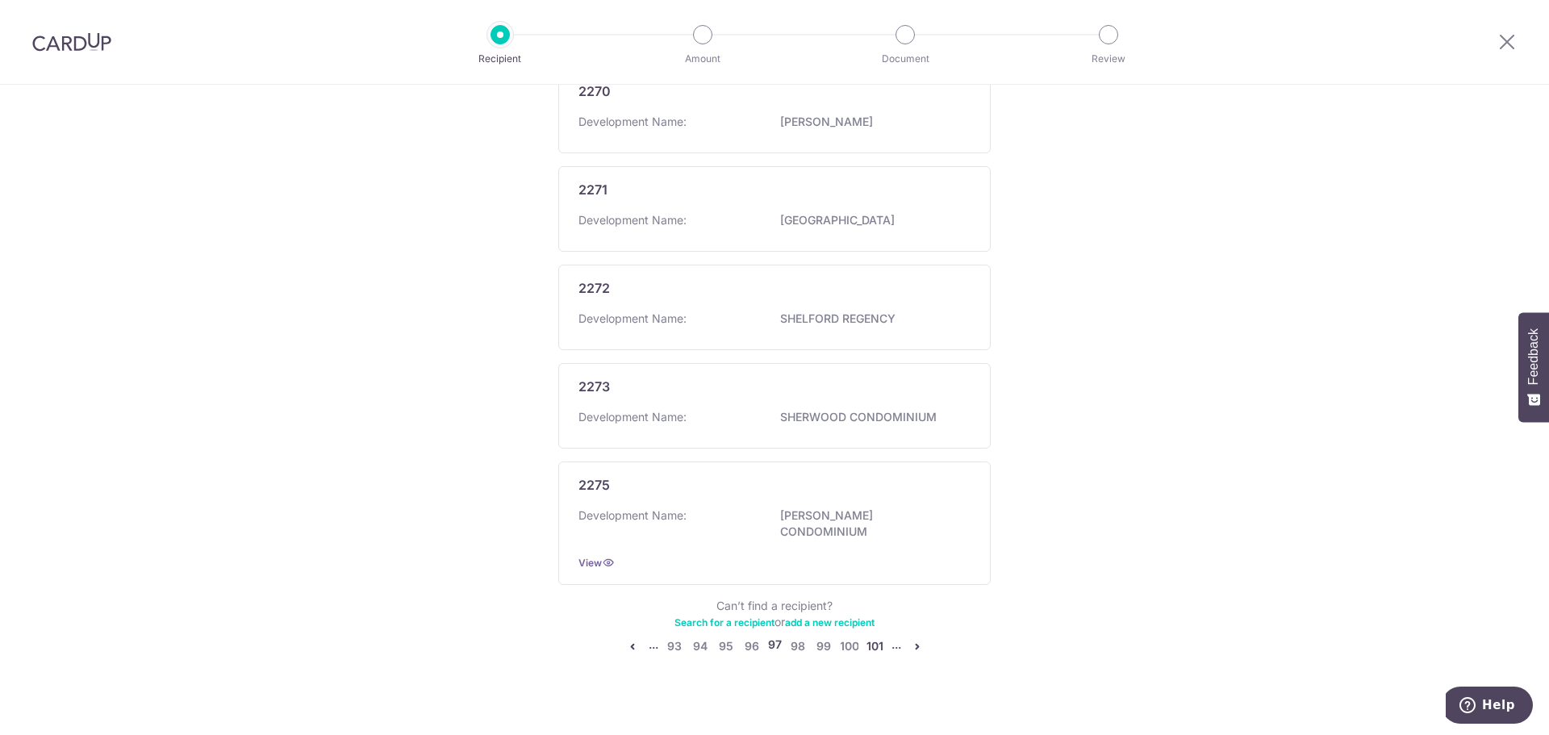
click at [873, 637] on link "101" at bounding box center [875, 646] width 19 height 19
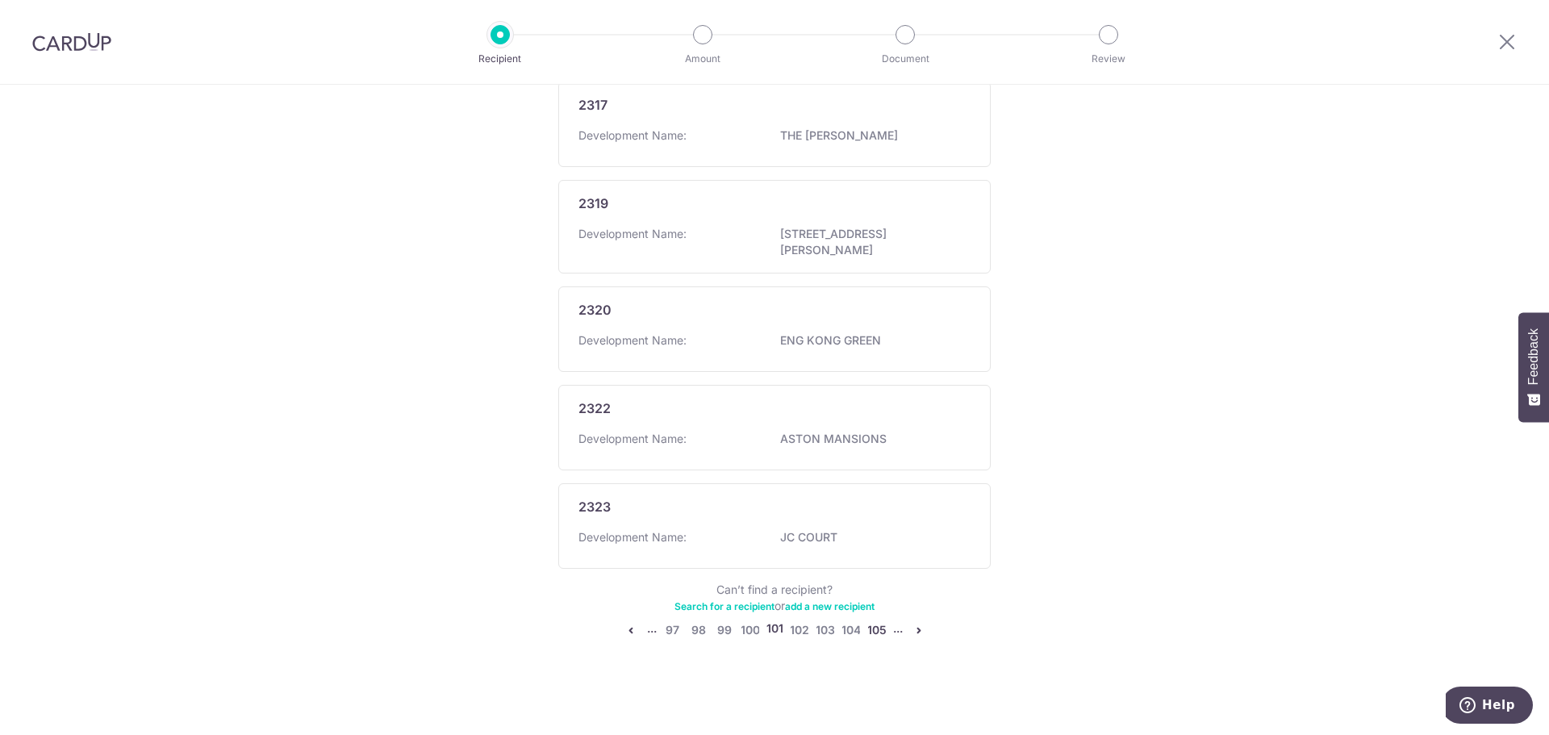
click at [876, 633] on link "105" at bounding box center [876, 629] width 19 height 19
click at [876, 635] on link "109" at bounding box center [877, 629] width 19 height 19
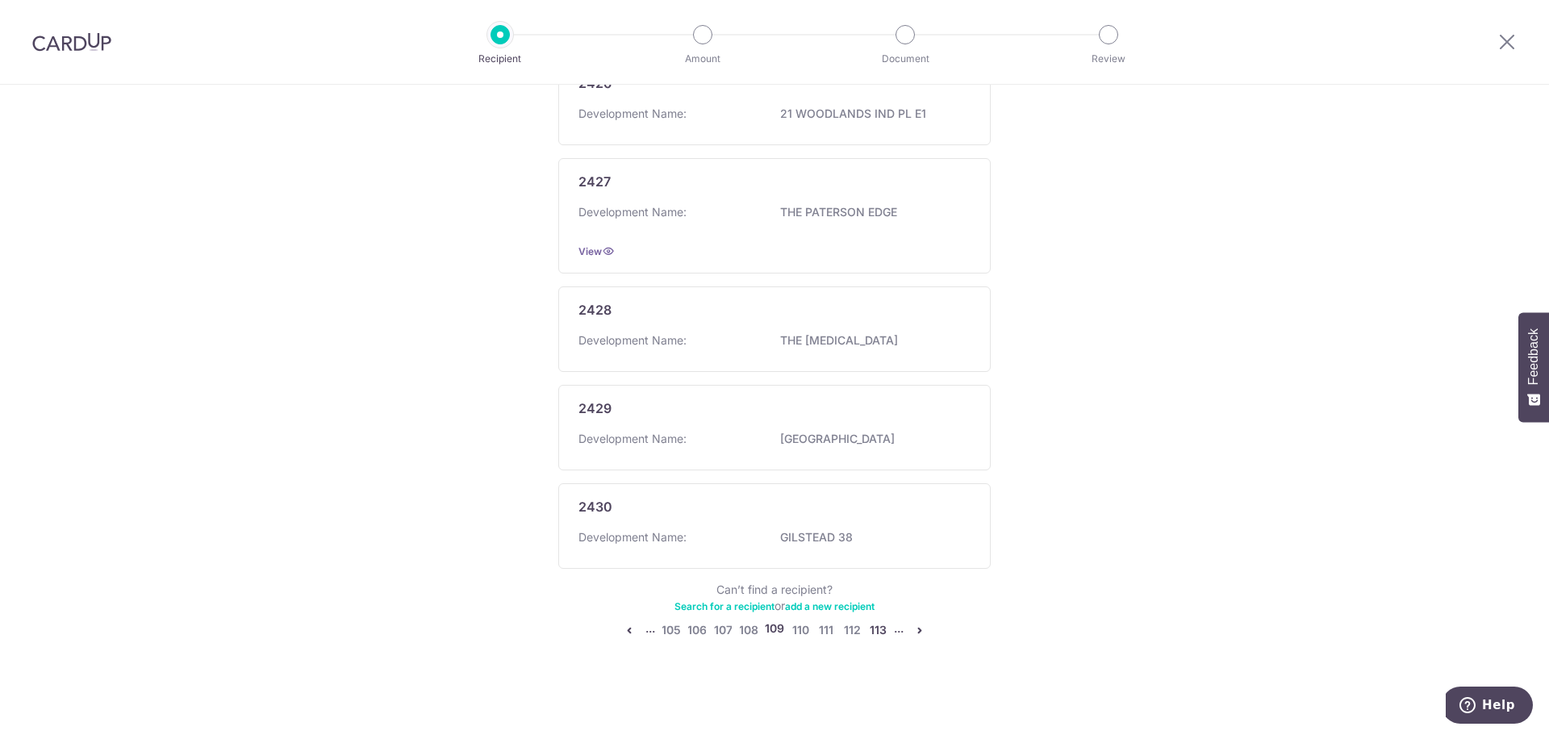
click at [873, 640] on link "113" at bounding box center [877, 629] width 19 height 19
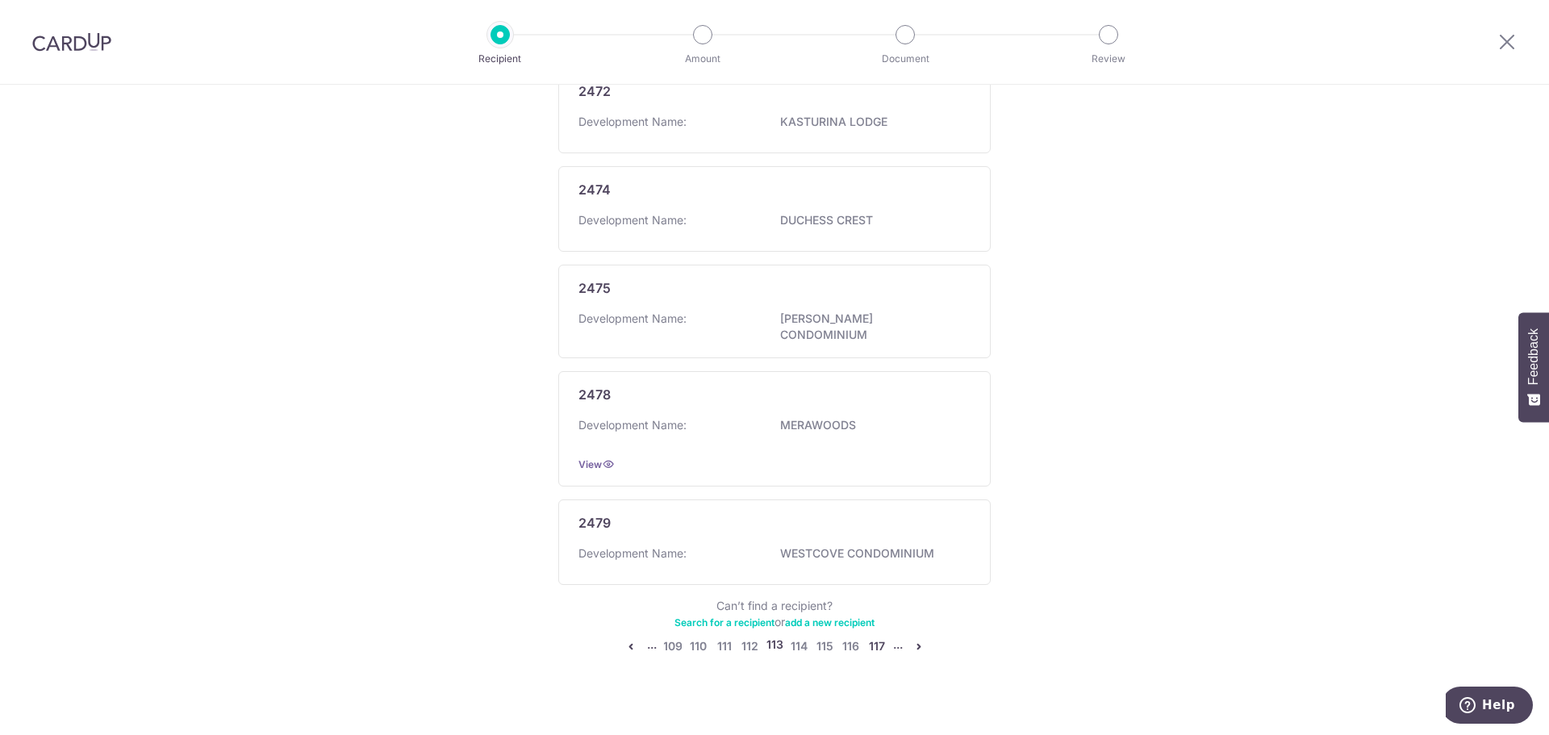
click at [876, 637] on link "117" at bounding box center [876, 646] width 19 height 19
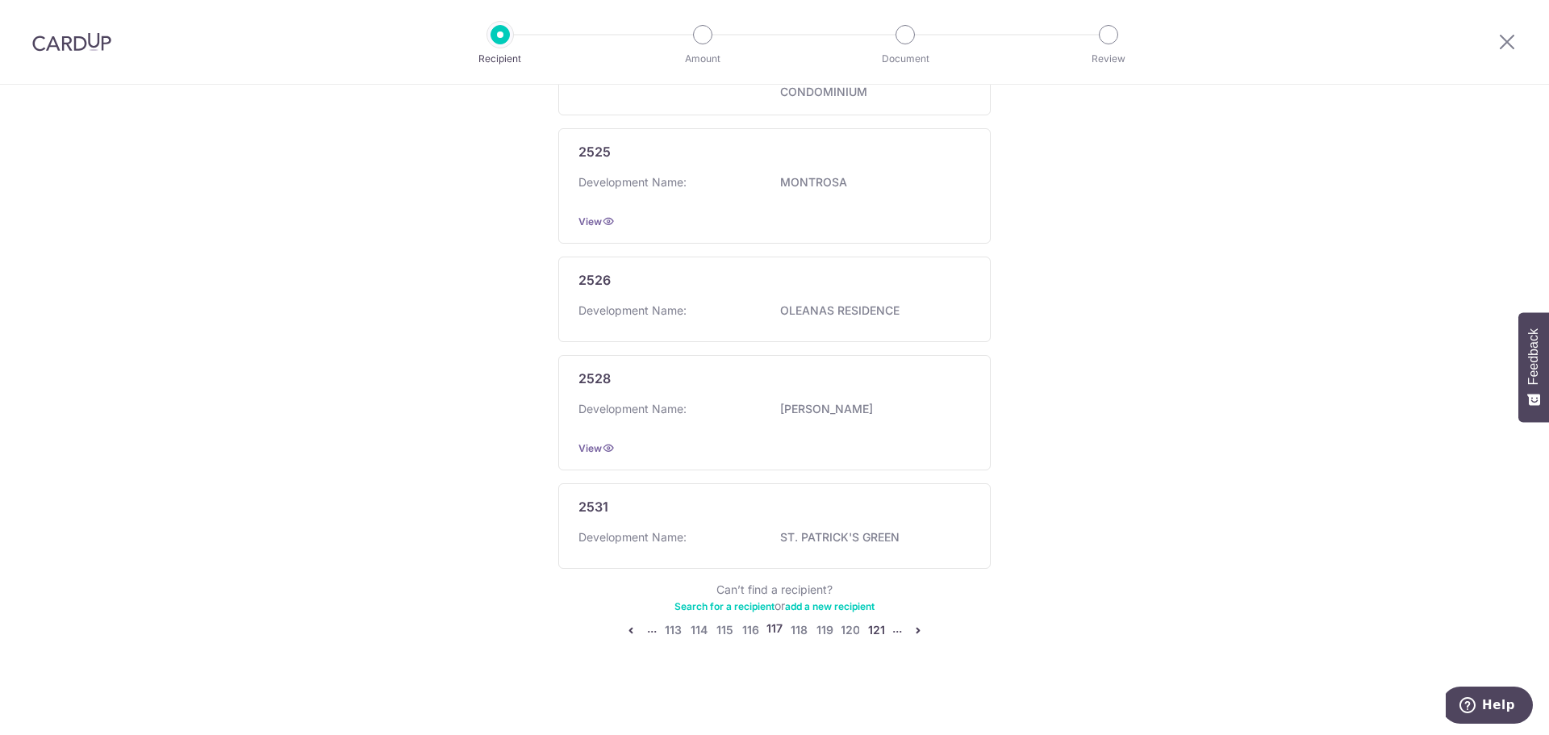
click at [877, 629] on link "121" at bounding box center [876, 629] width 19 height 19
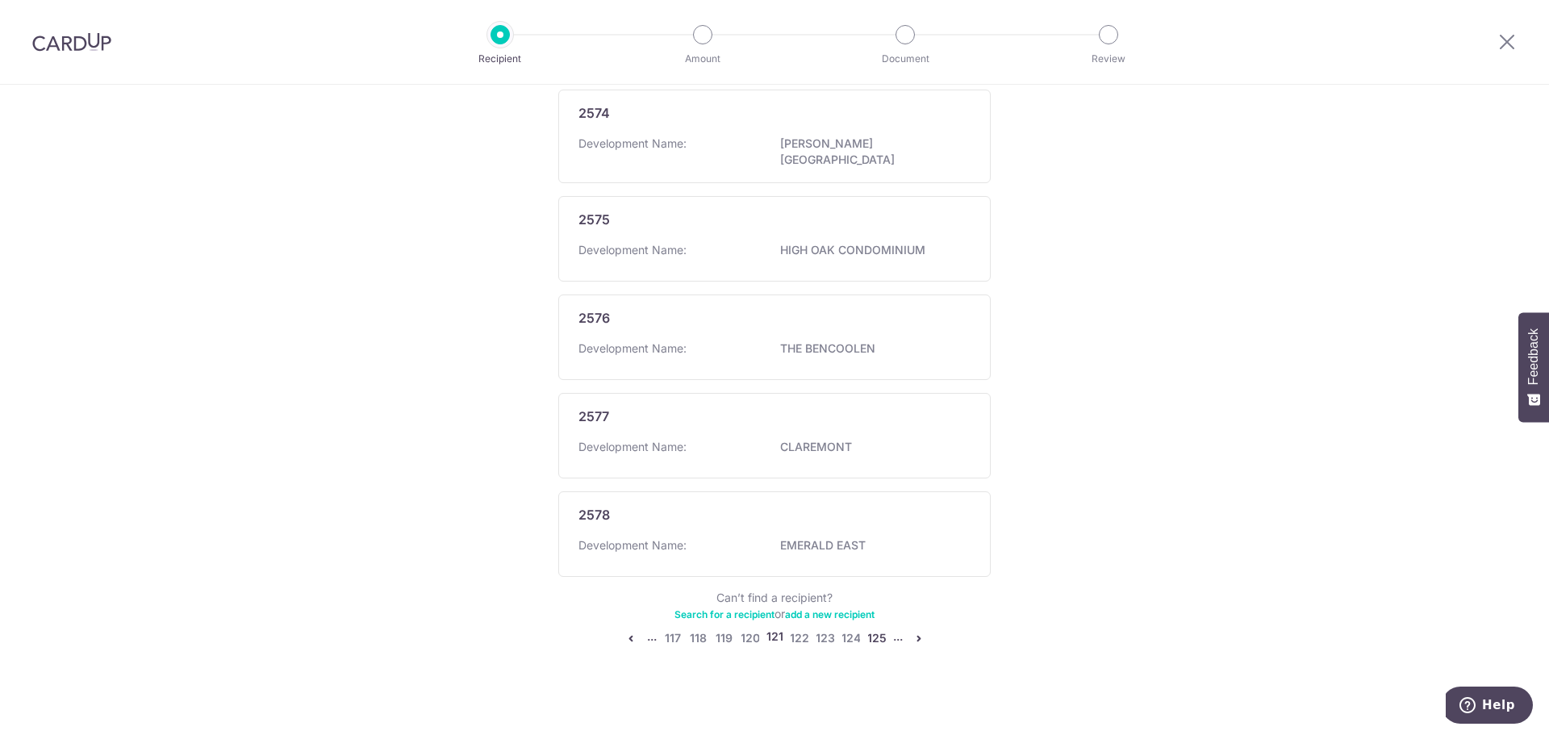
click at [880, 635] on link "125" at bounding box center [876, 638] width 19 height 19
click at [880, 635] on link "129" at bounding box center [877, 638] width 19 height 19
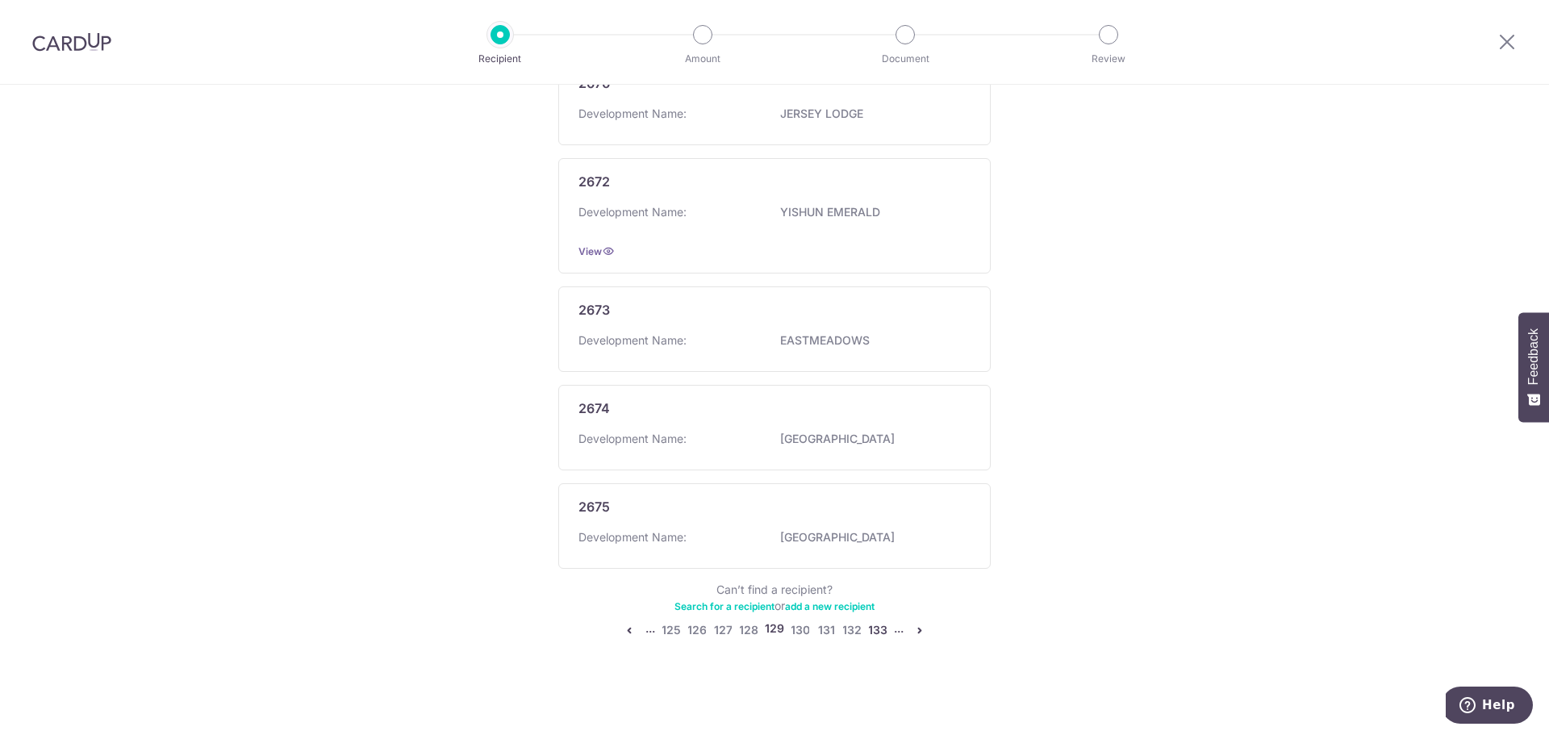
click at [880, 632] on link "133" at bounding box center [877, 629] width 19 height 19
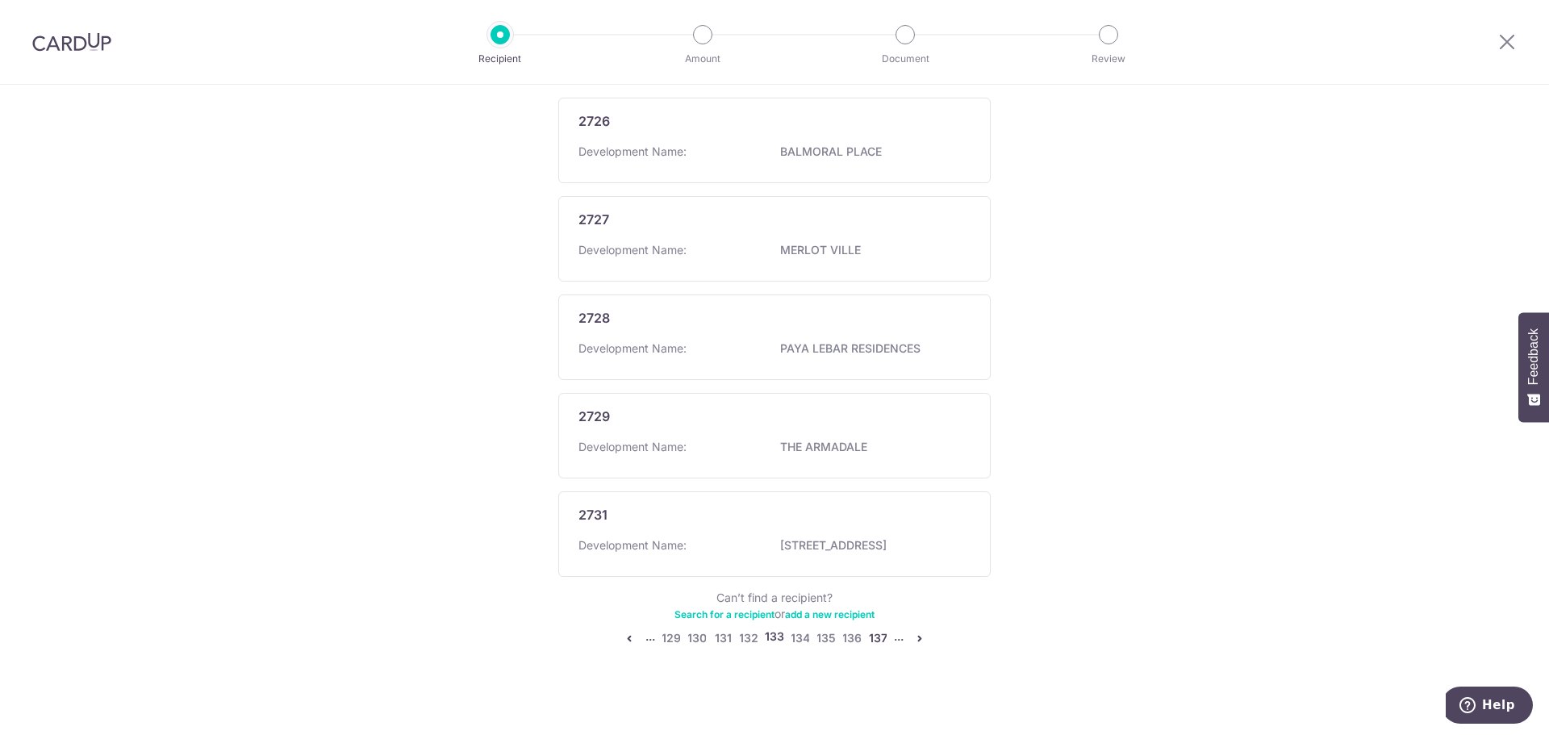
click at [880, 632] on link "137" at bounding box center [877, 638] width 19 height 19
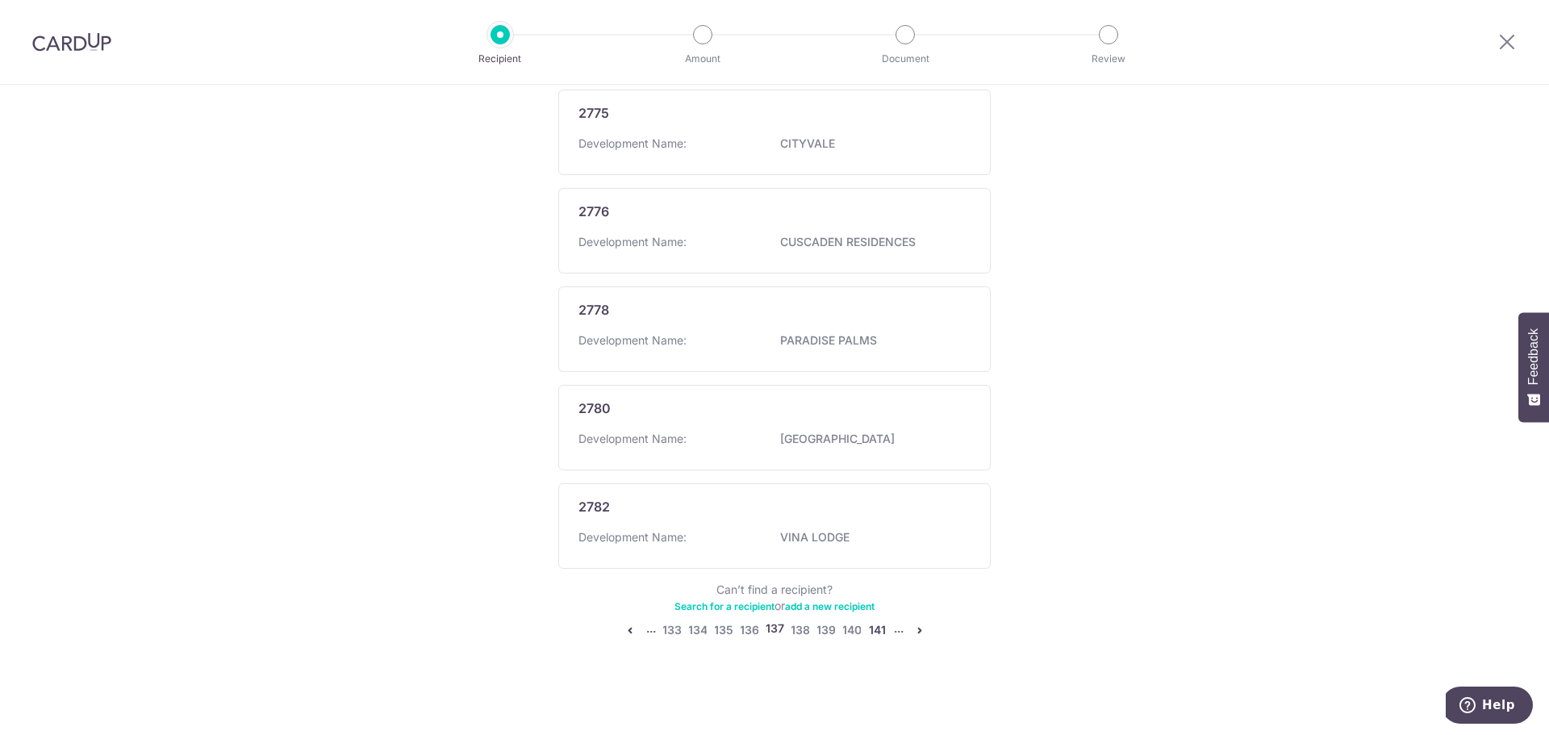
click at [880, 632] on link "141" at bounding box center [877, 629] width 19 height 19
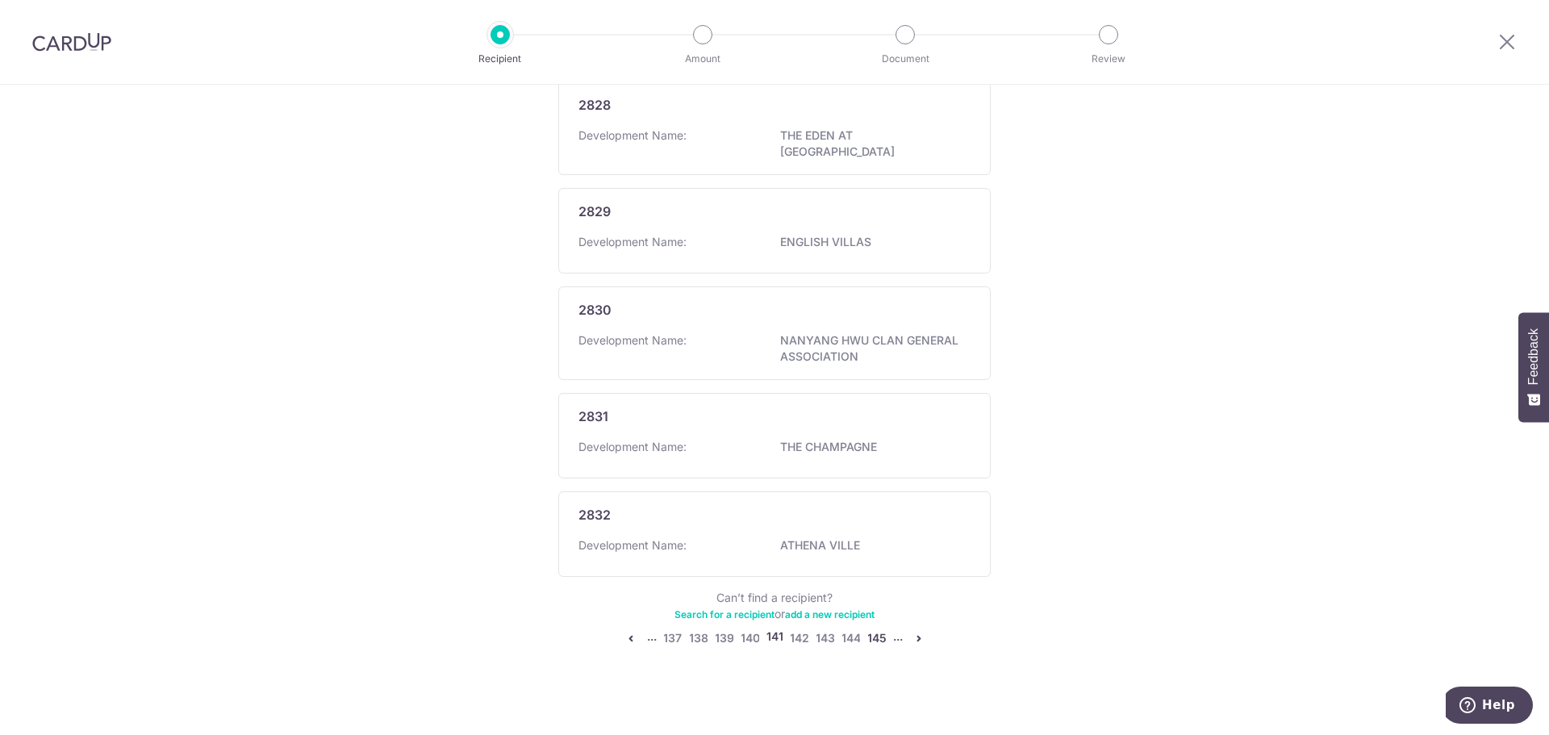
click at [880, 633] on link "145" at bounding box center [876, 638] width 19 height 19
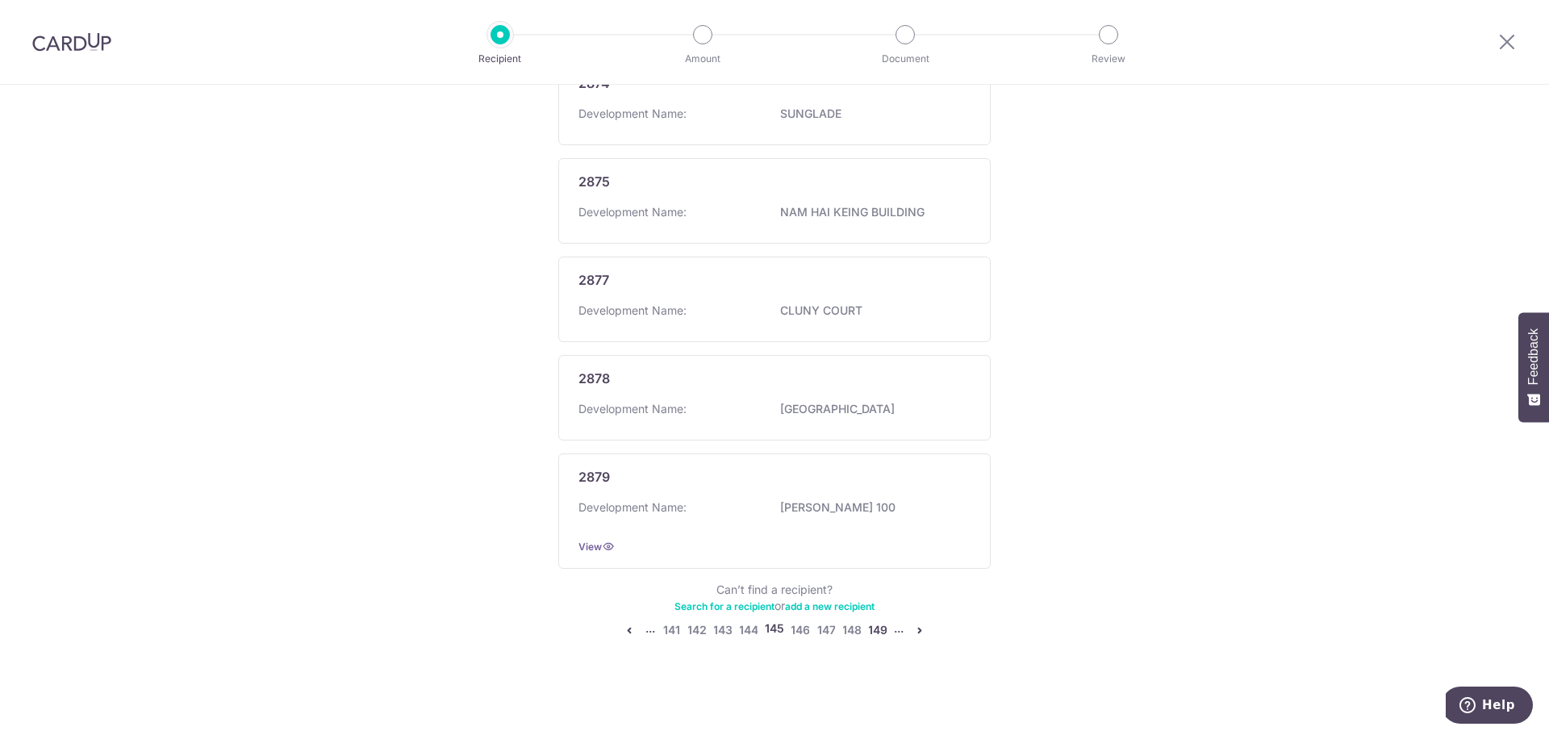
click at [880, 633] on link "149" at bounding box center [877, 629] width 19 height 19
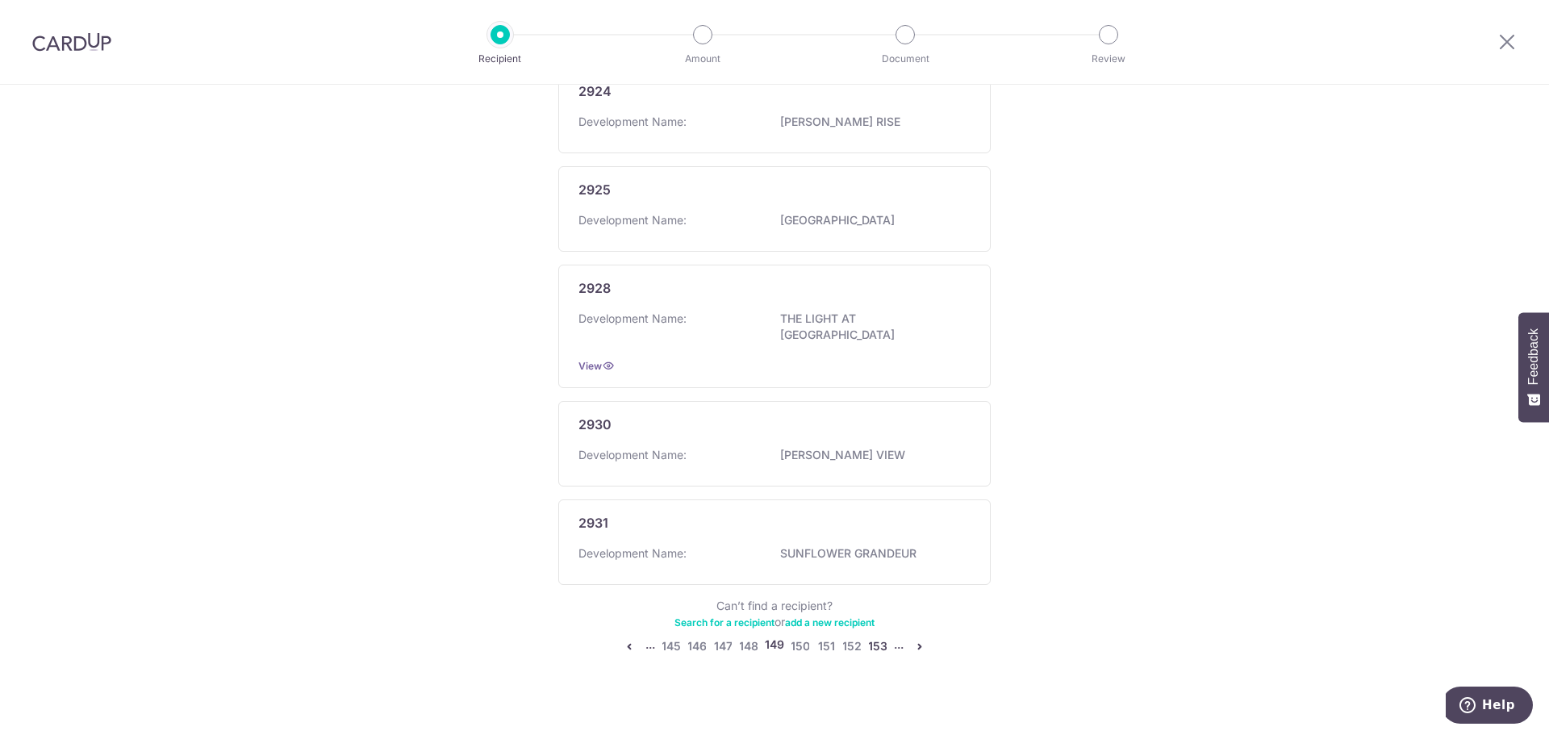
click at [880, 637] on link "153" at bounding box center [877, 646] width 19 height 19
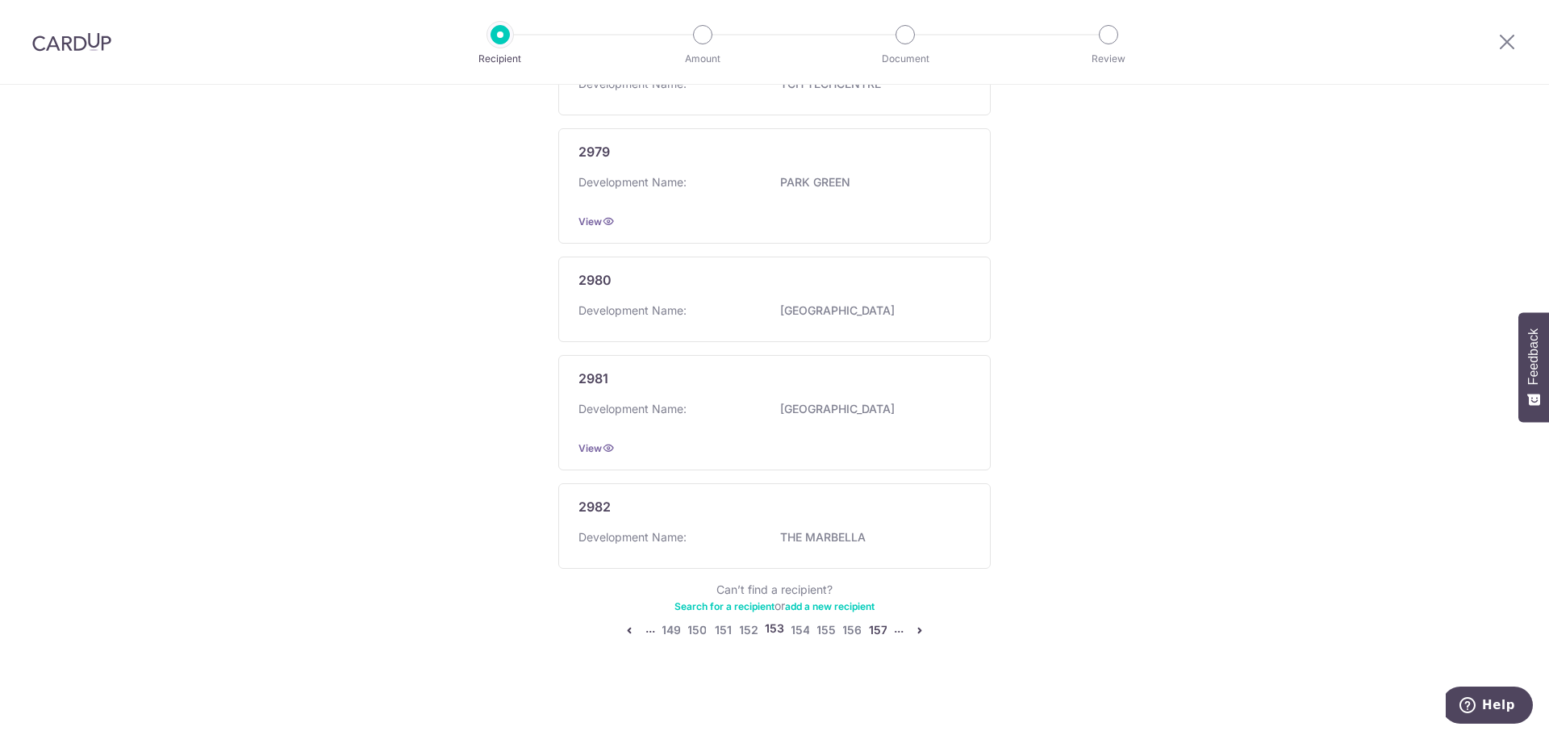
click at [880, 633] on link "157" at bounding box center [877, 629] width 19 height 19
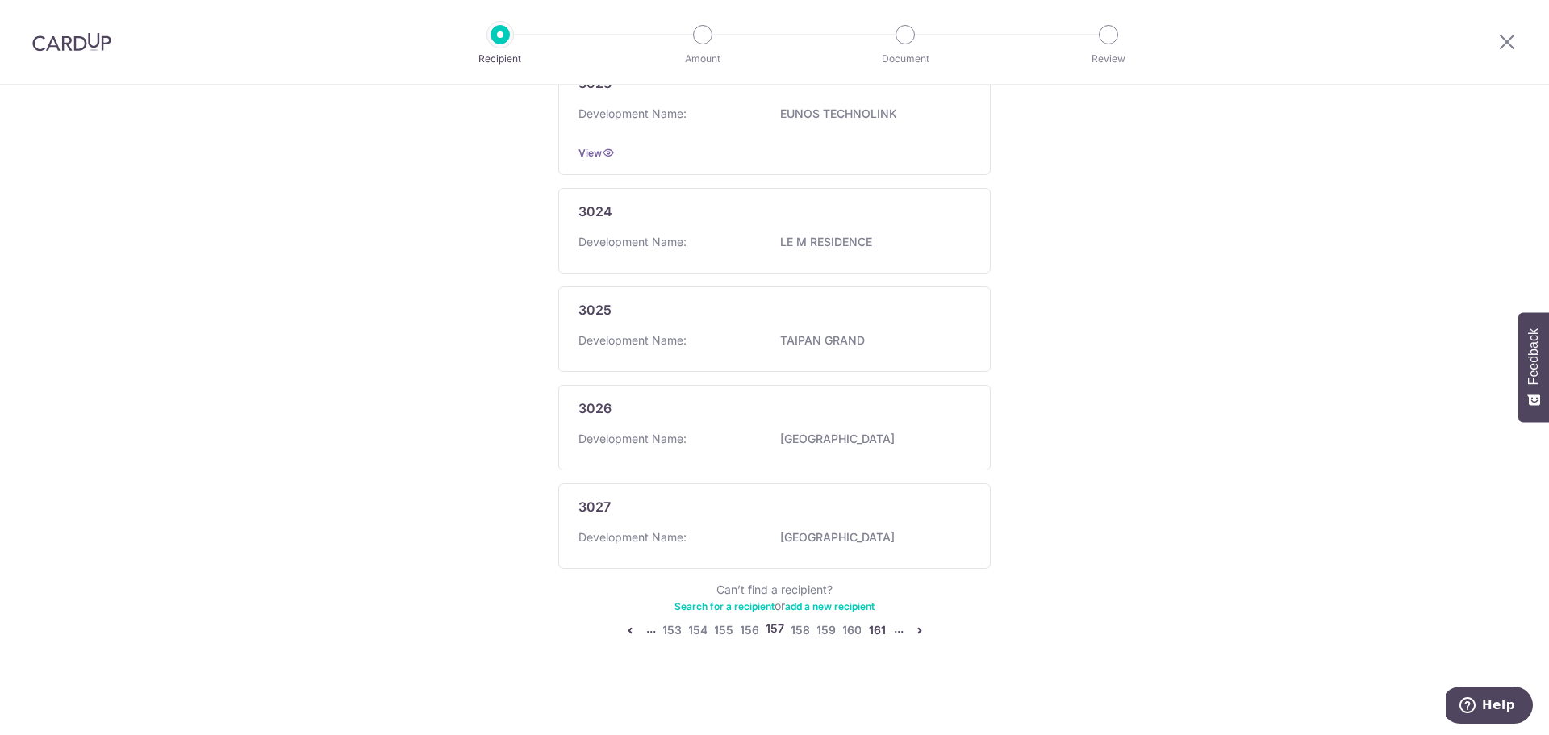
click at [880, 634] on link "161" at bounding box center [877, 629] width 19 height 19
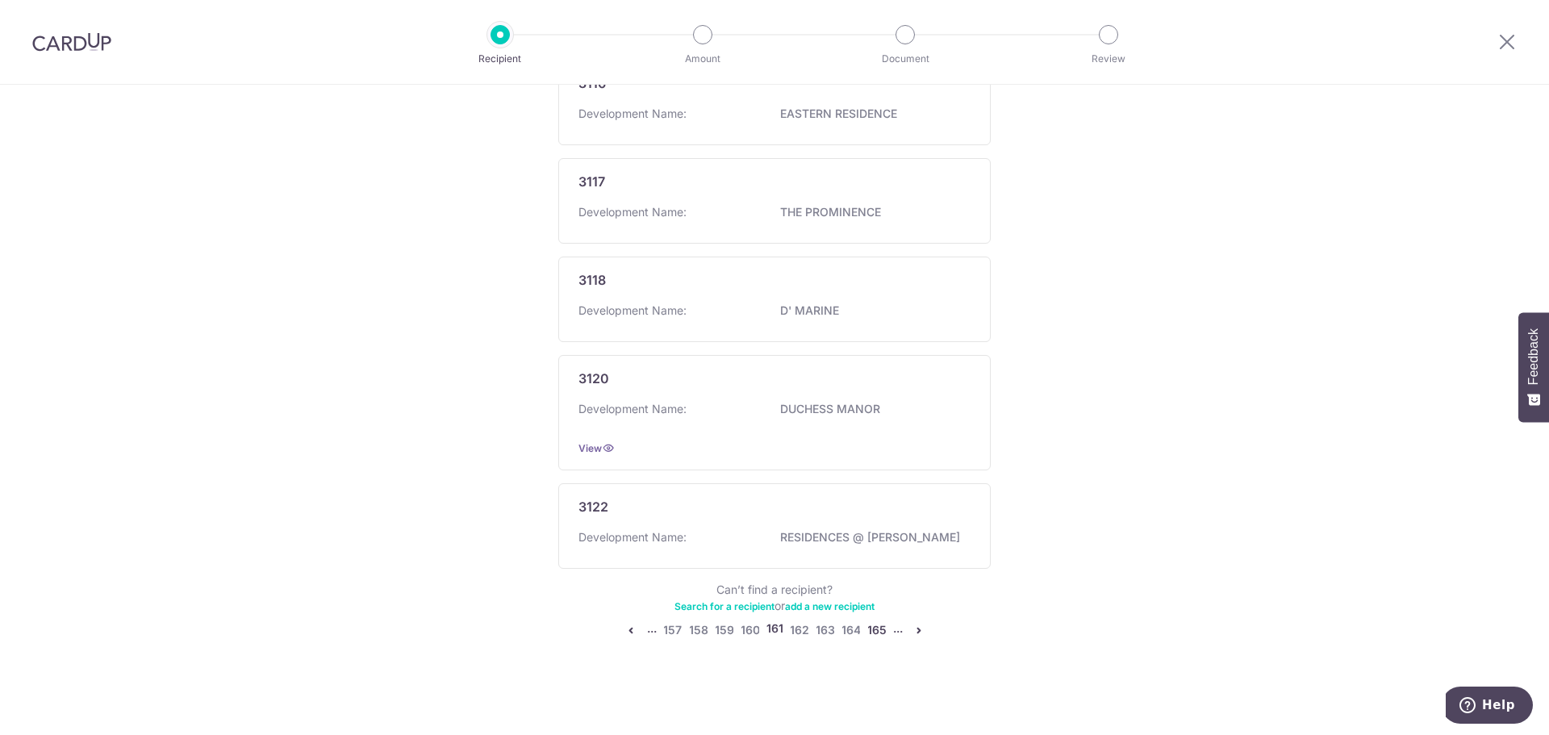
click at [880, 637] on link "165" at bounding box center [876, 629] width 19 height 19
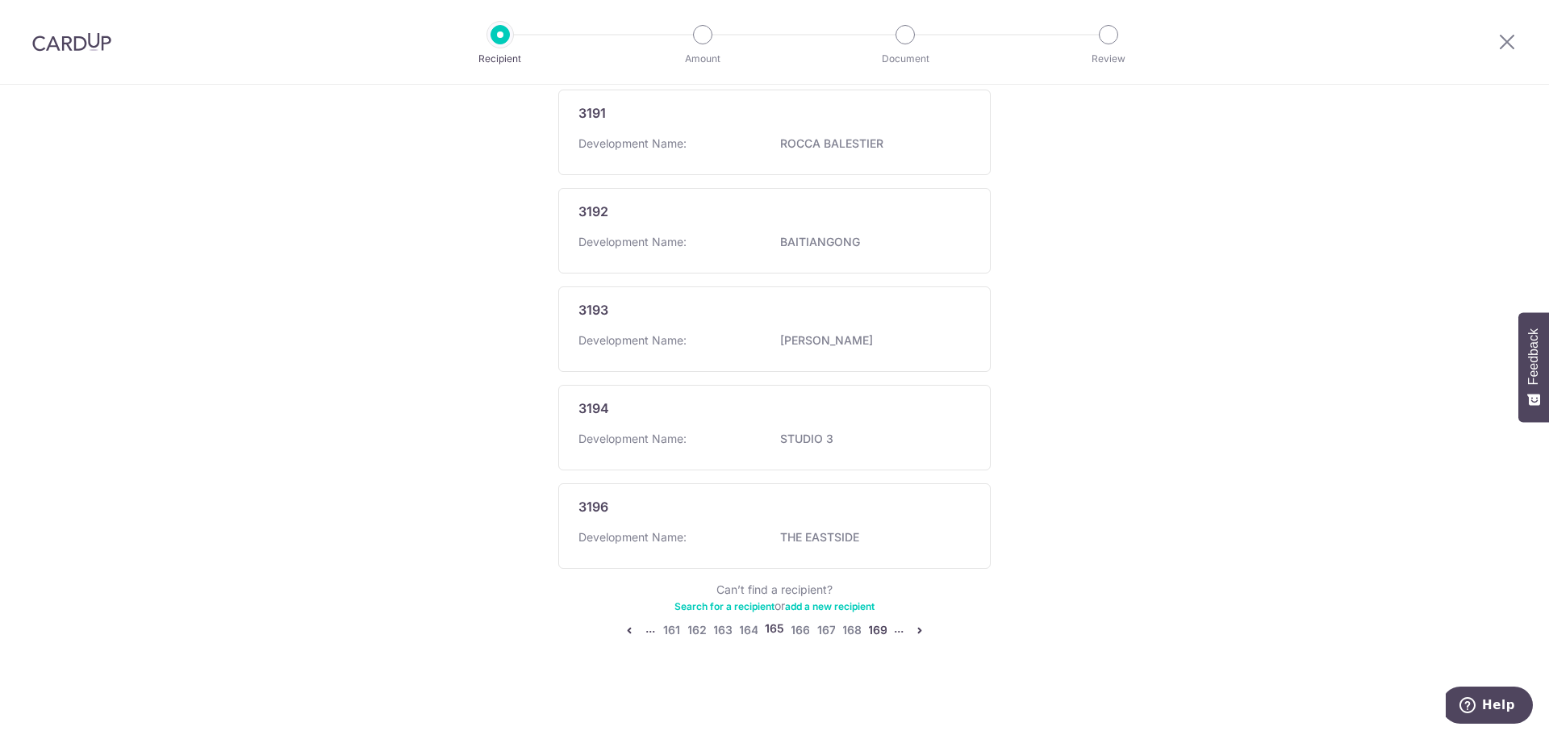
click at [880, 624] on link "169" at bounding box center [877, 629] width 19 height 19
click at [874, 628] on link "173" at bounding box center [877, 629] width 19 height 19
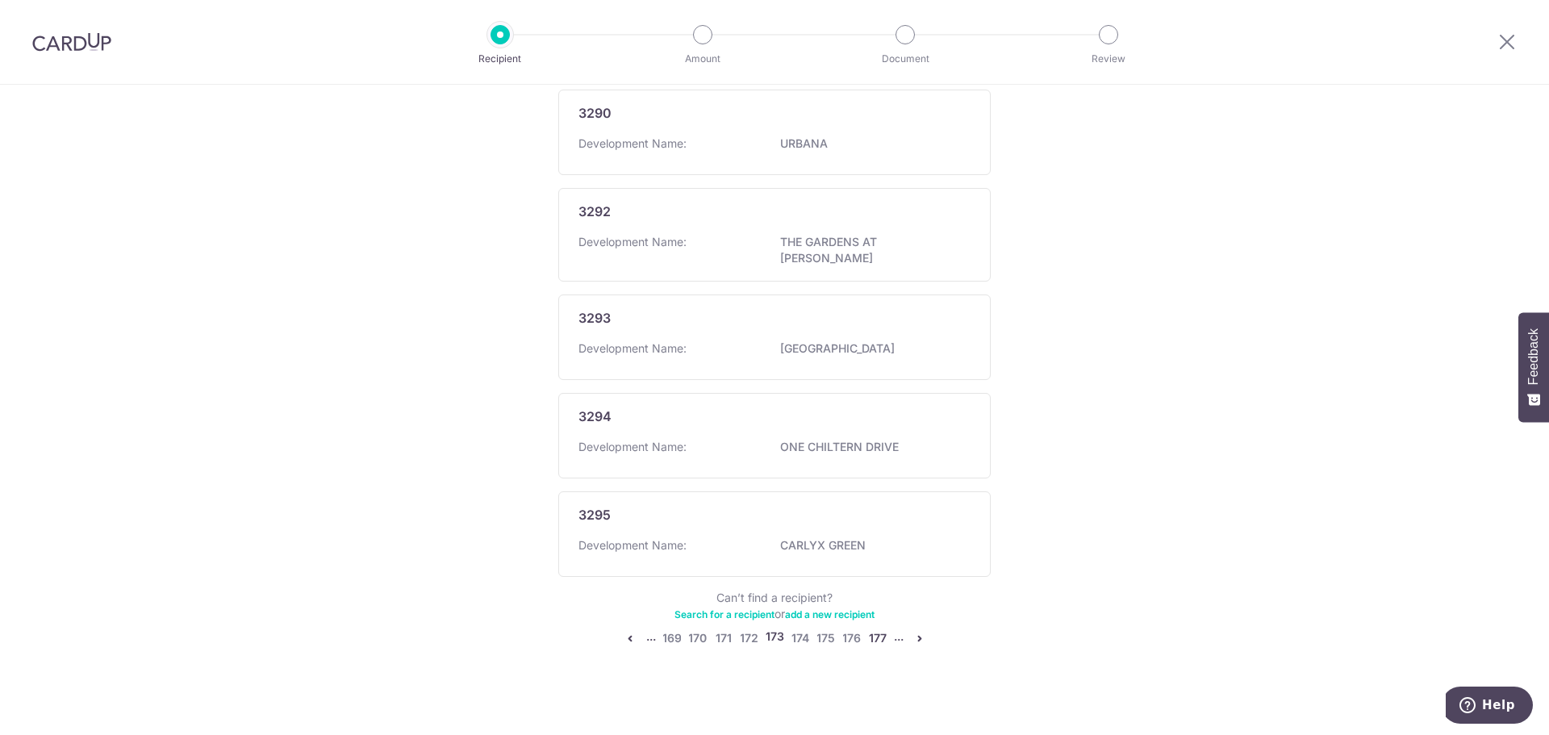
click at [875, 629] on link "177" at bounding box center [877, 638] width 19 height 19
click at [875, 629] on link "181" at bounding box center [876, 638] width 19 height 19
click at [875, 629] on link "185" at bounding box center [876, 638] width 19 height 19
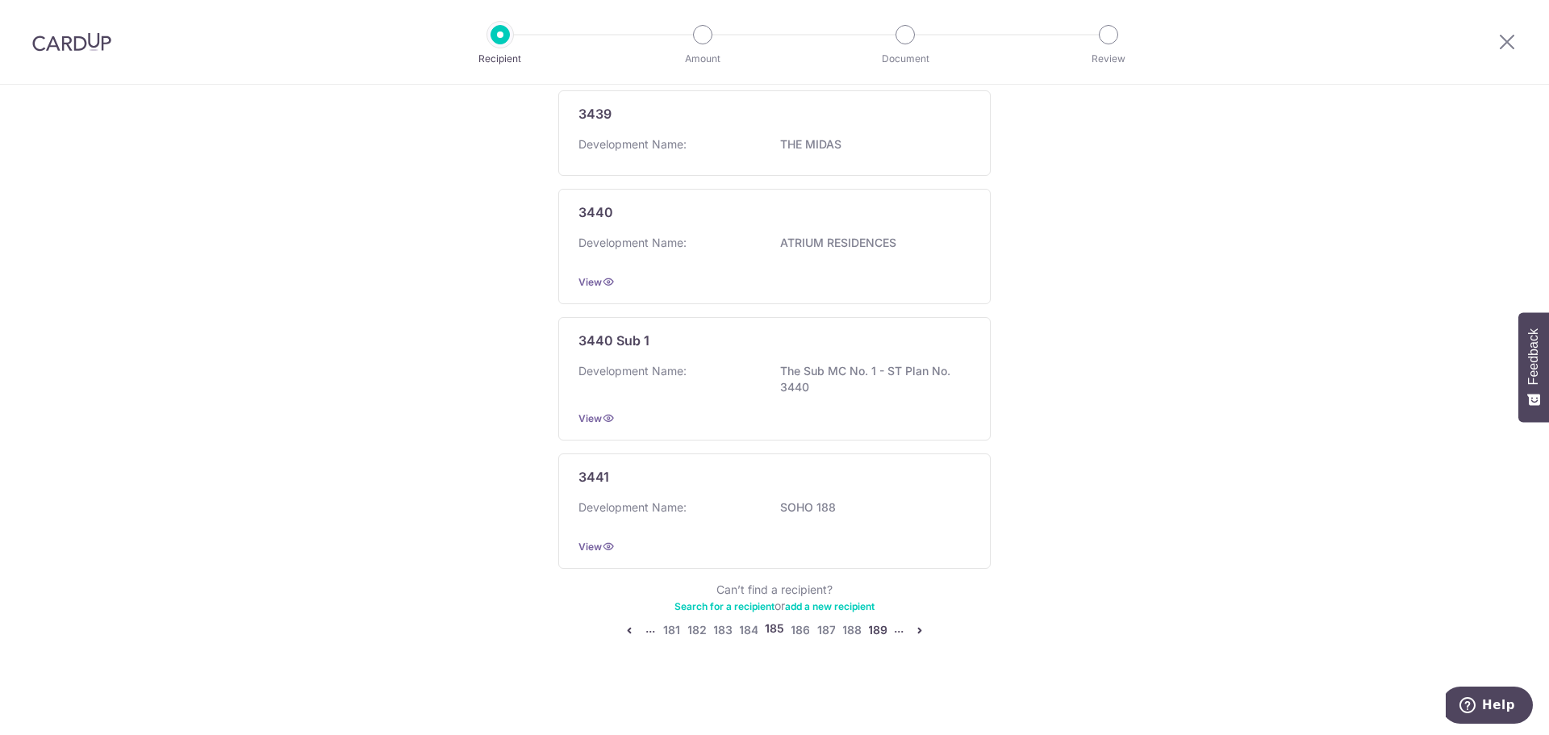
click at [876, 629] on link "189" at bounding box center [877, 629] width 19 height 19
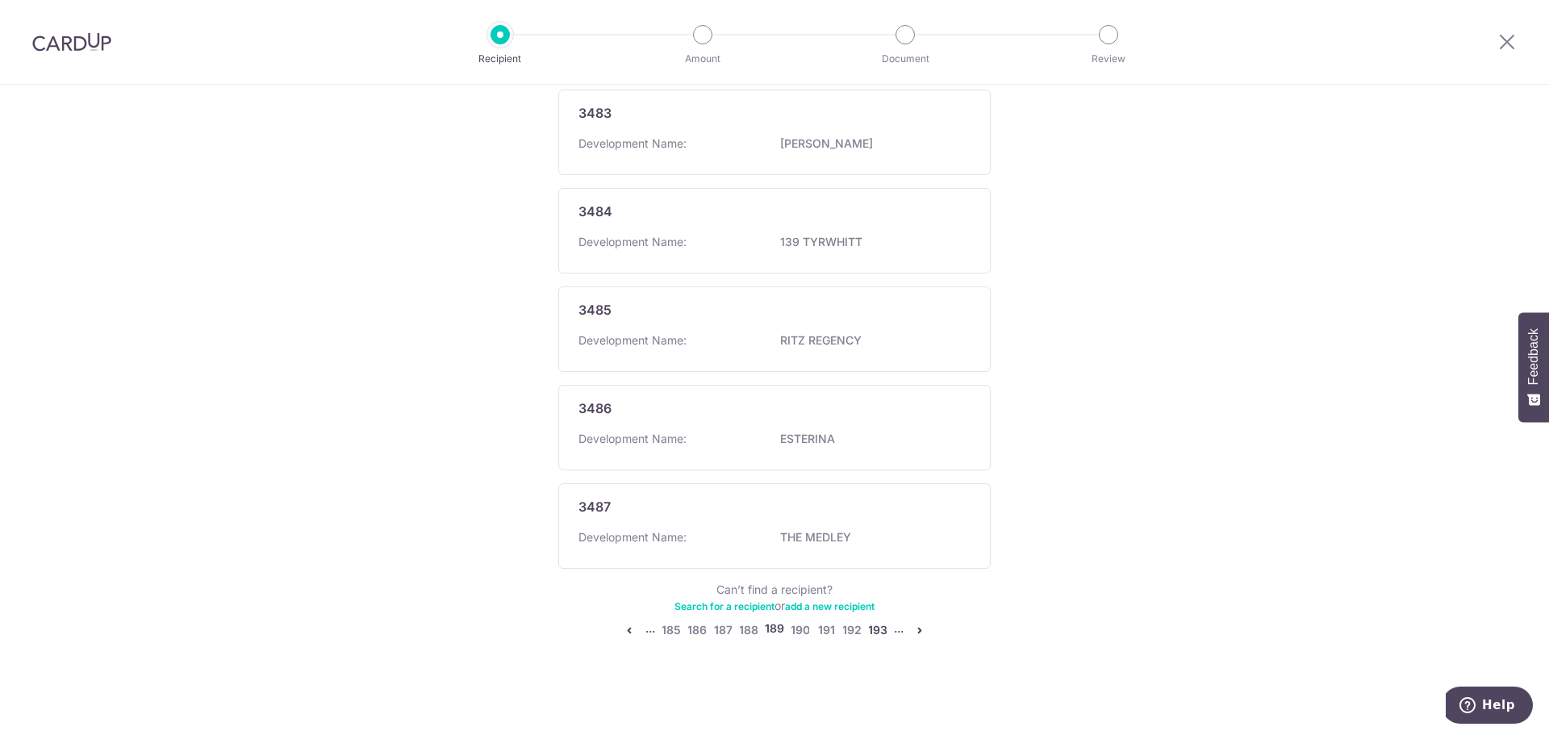
click at [876, 630] on link "193" at bounding box center [877, 629] width 19 height 19
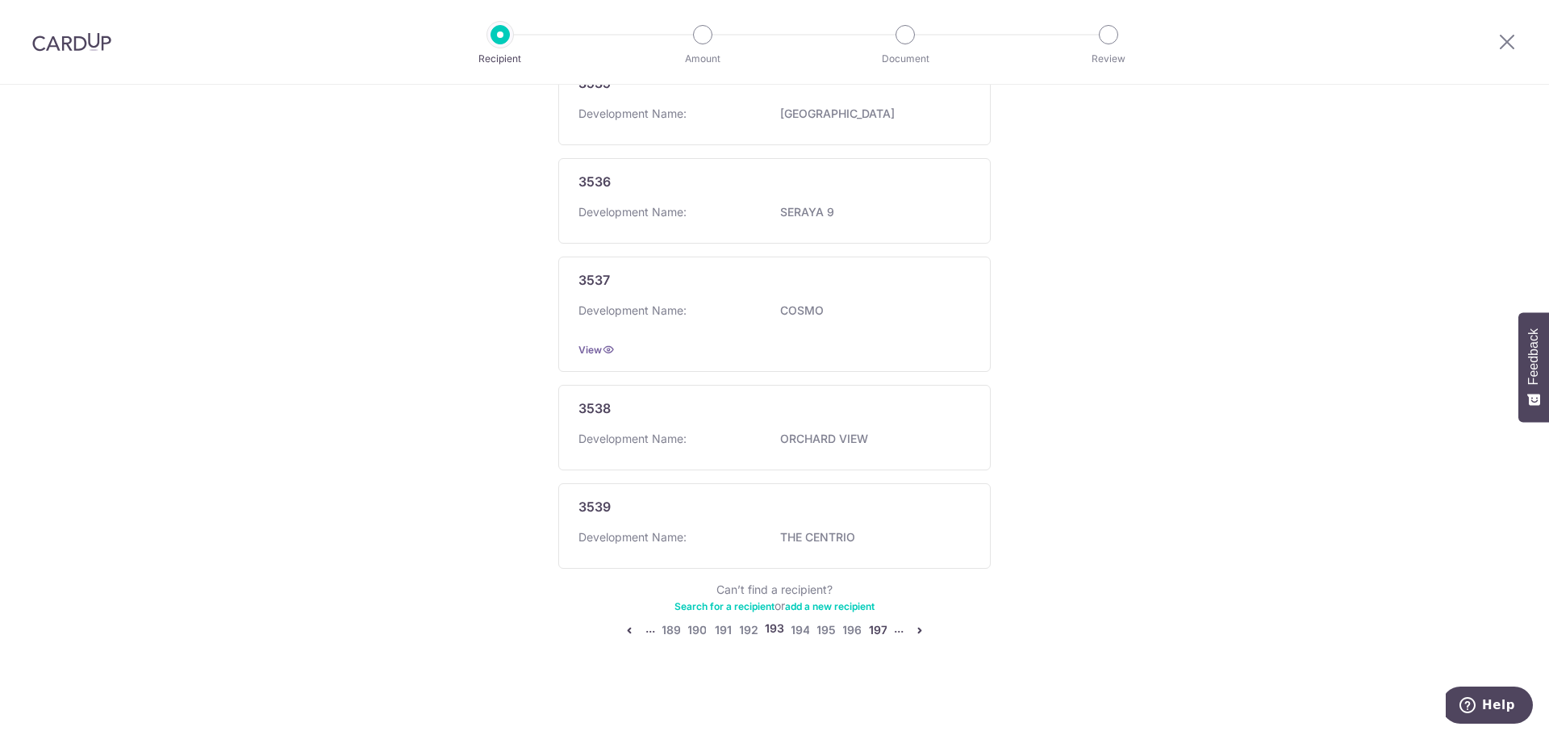
click at [877, 630] on link "197" at bounding box center [877, 629] width 19 height 19
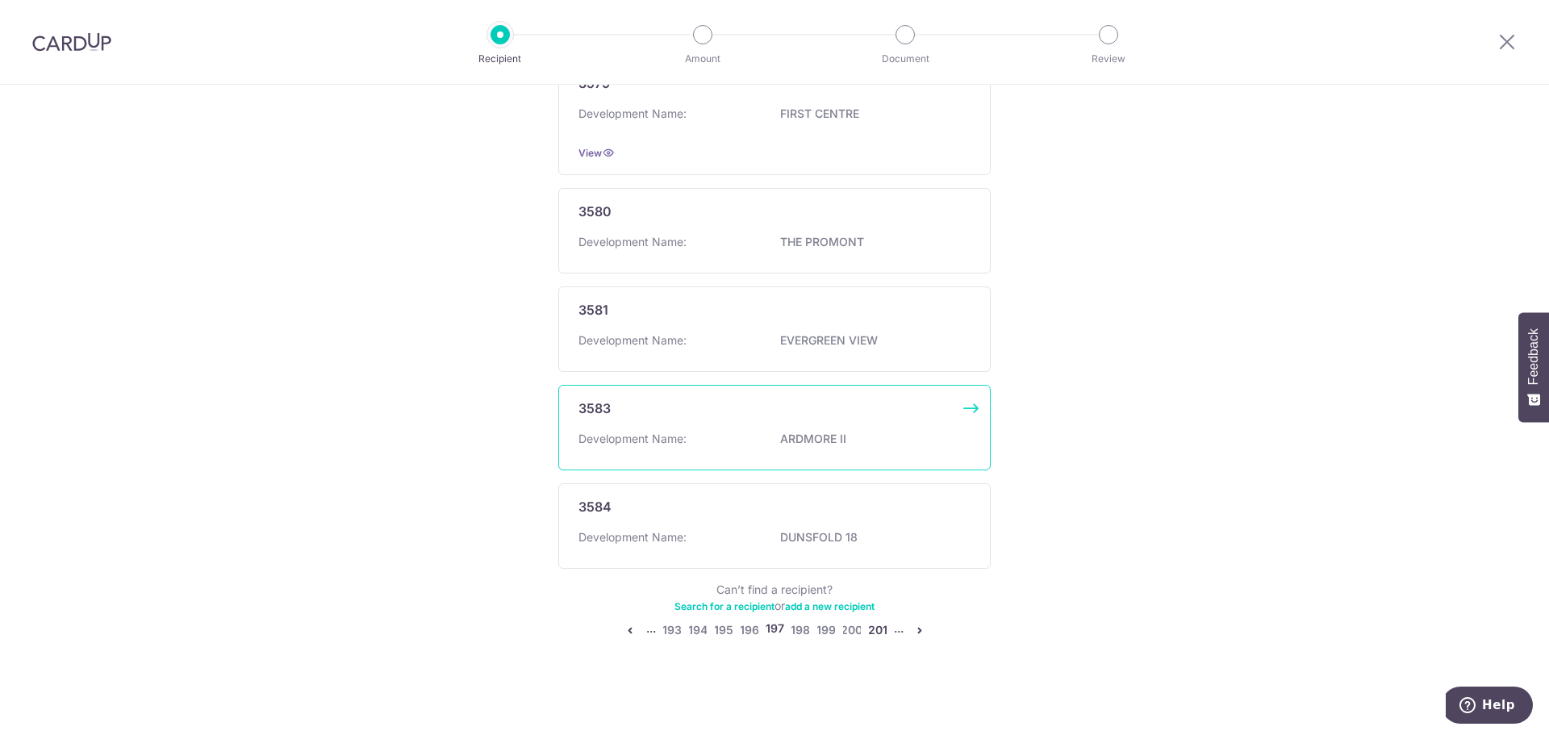
click at [877, 629] on link "201" at bounding box center [877, 629] width 19 height 19
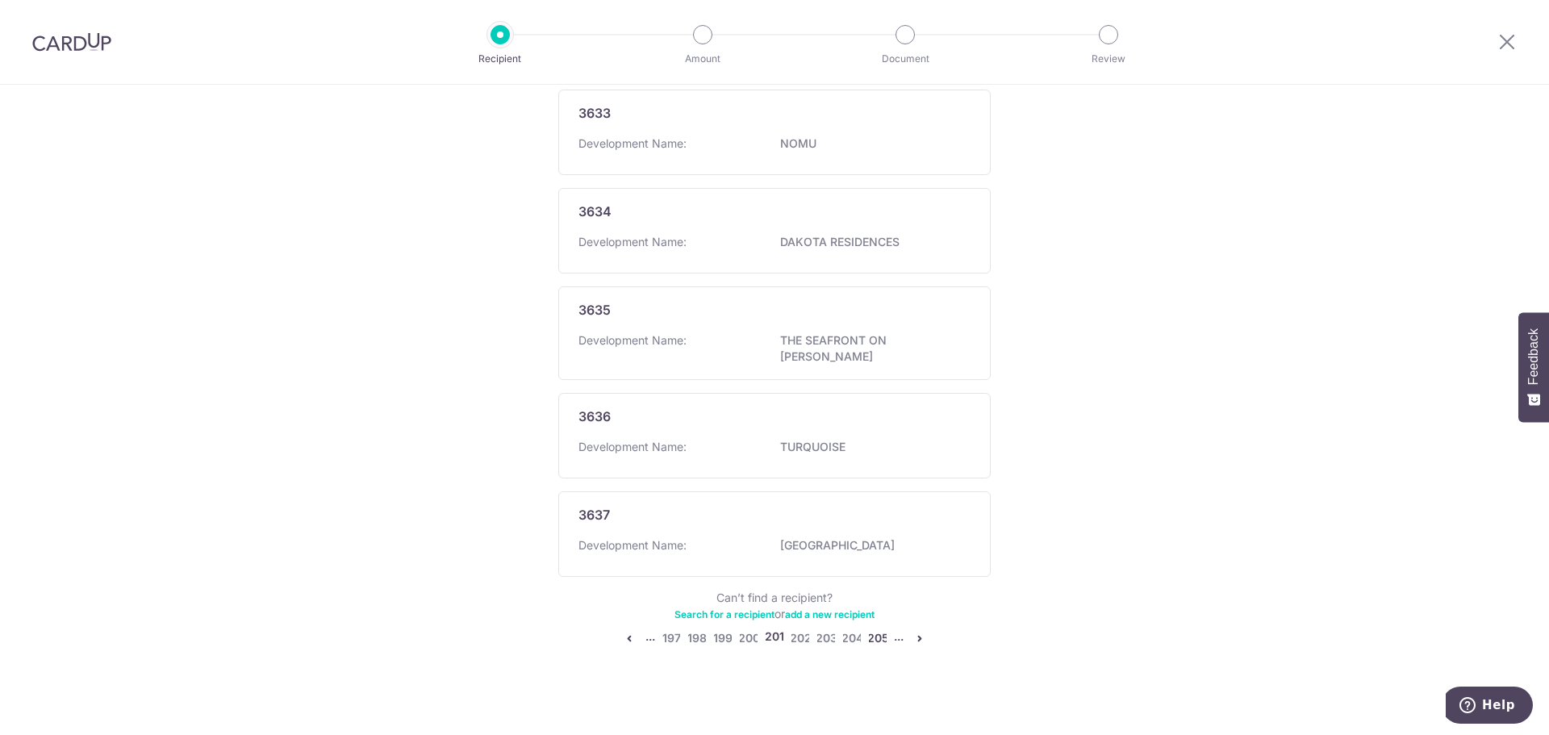
click at [877, 630] on link "205" at bounding box center [877, 638] width 19 height 19
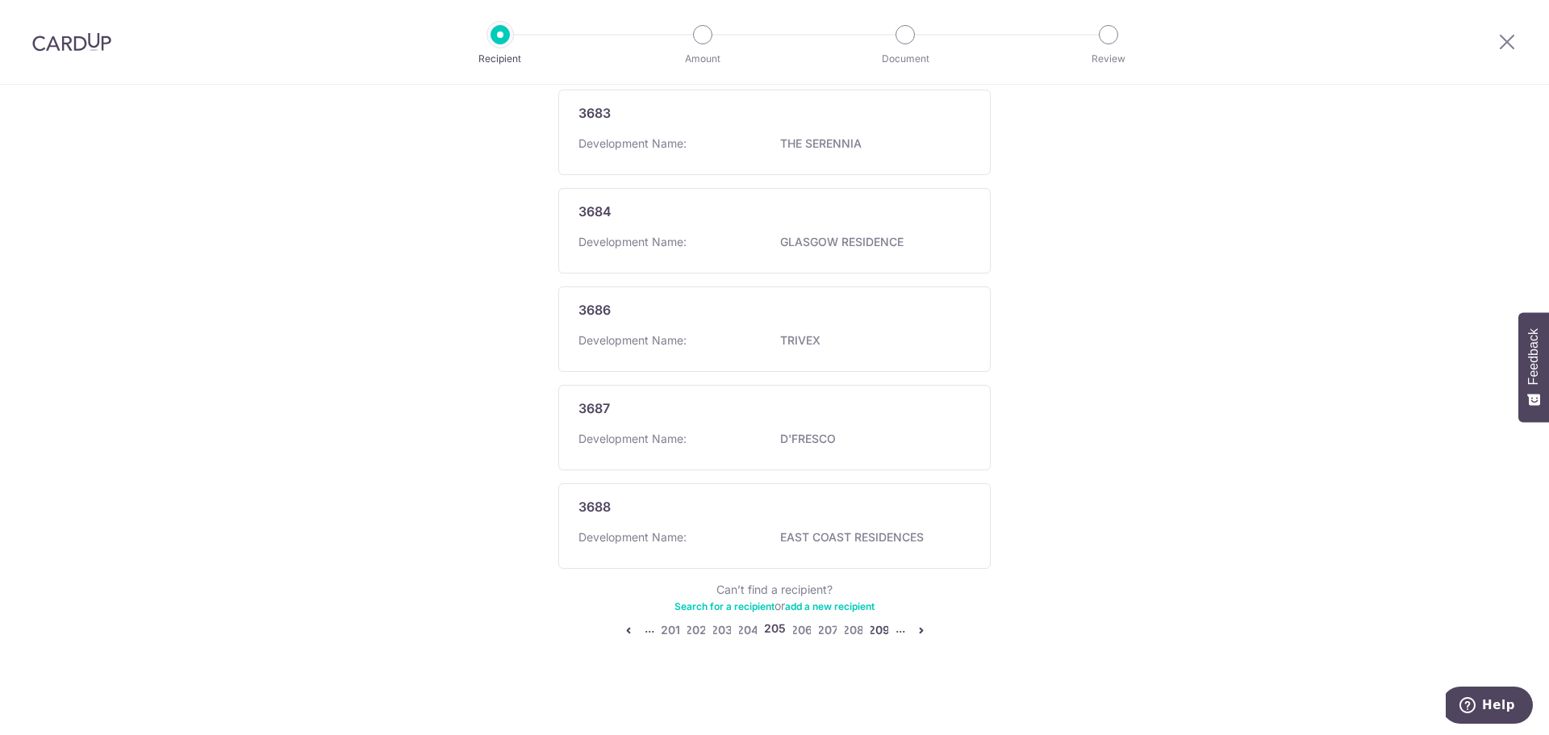
click at [877, 629] on link "209" at bounding box center [879, 629] width 19 height 19
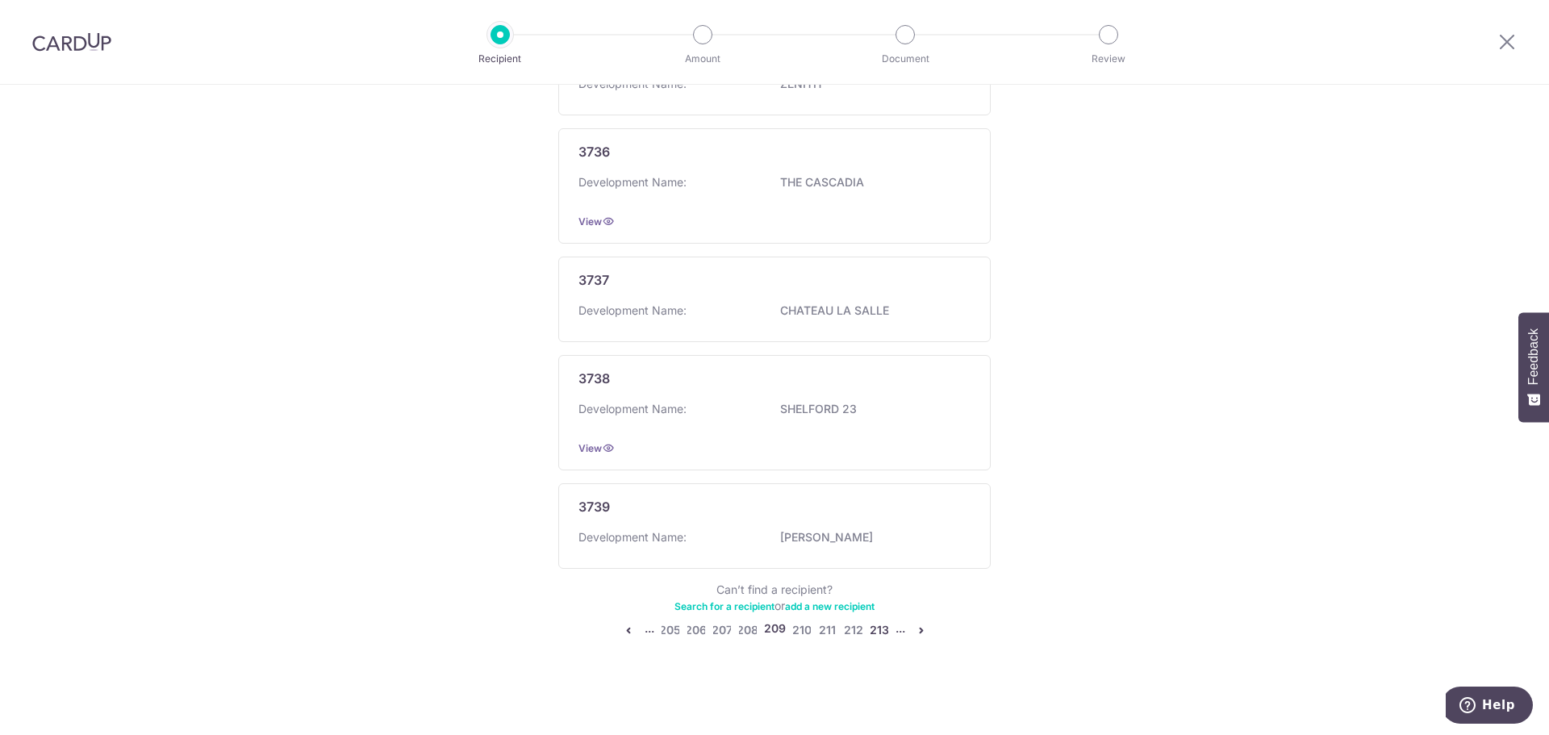
click at [877, 629] on link "213" at bounding box center [879, 629] width 19 height 19
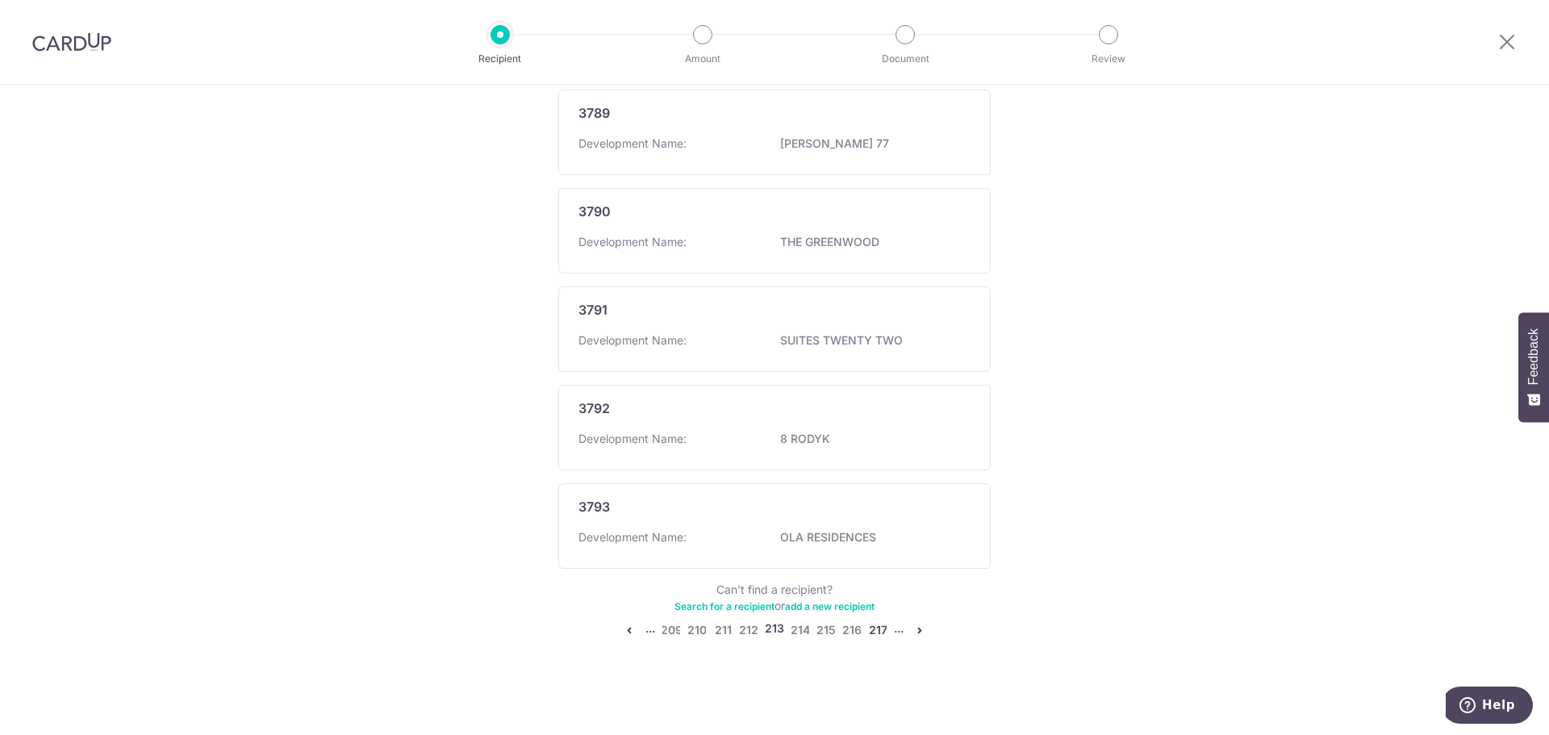
click at [877, 629] on link "217" at bounding box center [877, 629] width 19 height 19
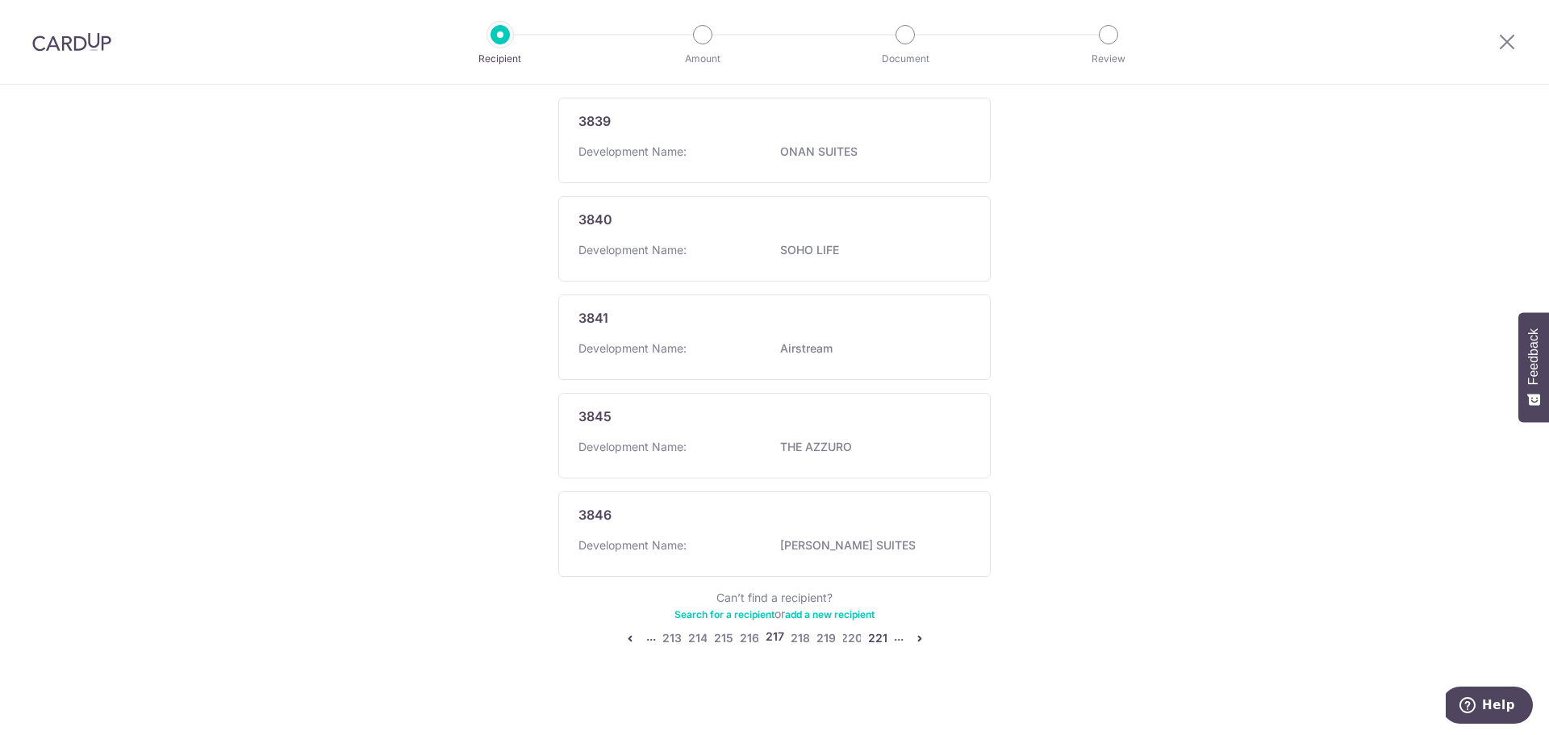
click at [877, 629] on link "221" at bounding box center [877, 638] width 19 height 19
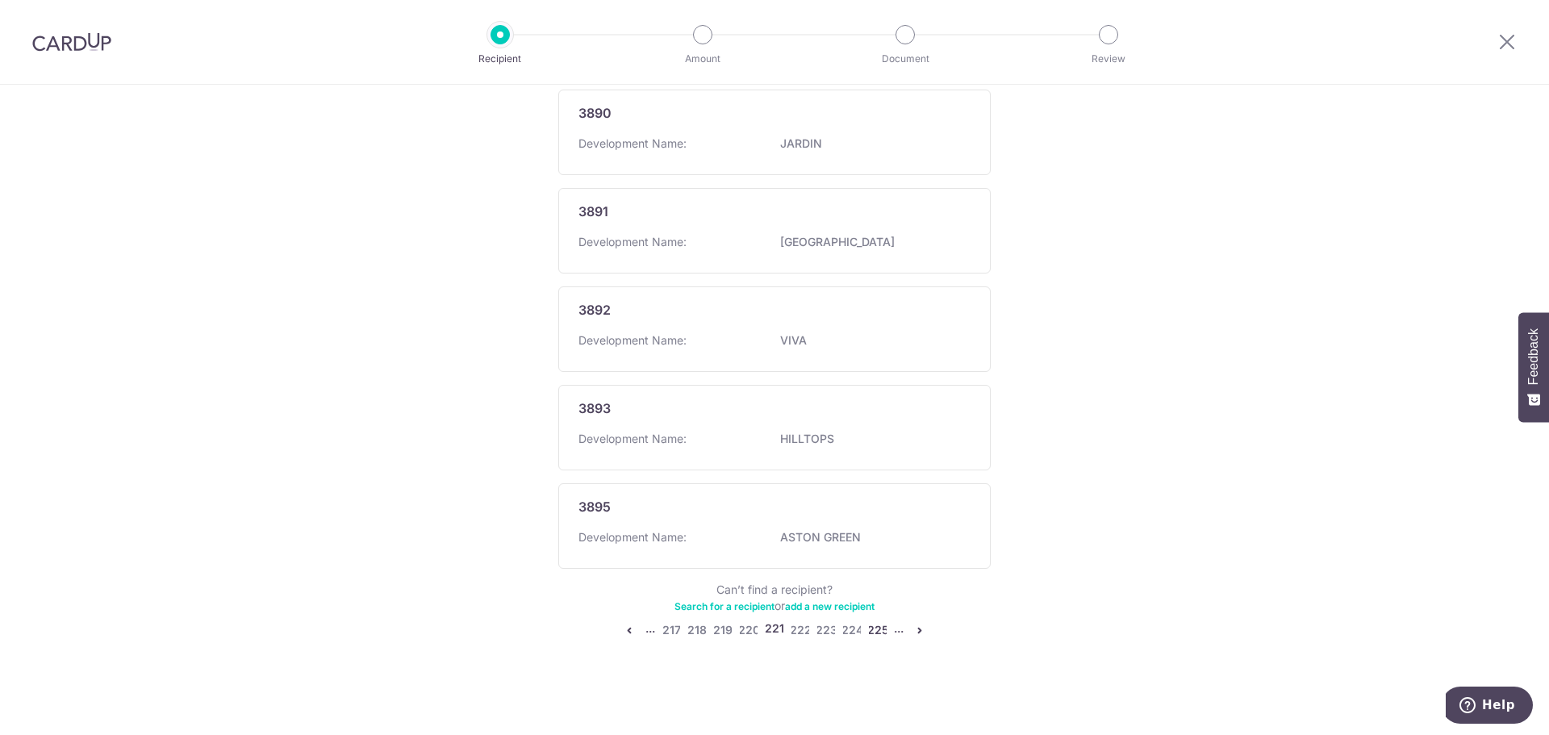
click at [877, 626] on link "225" at bounding box center [877, 629] width 19 height 19
click at [877, 629] on link "229" at bounding box center [879, 629] width 19 height 19
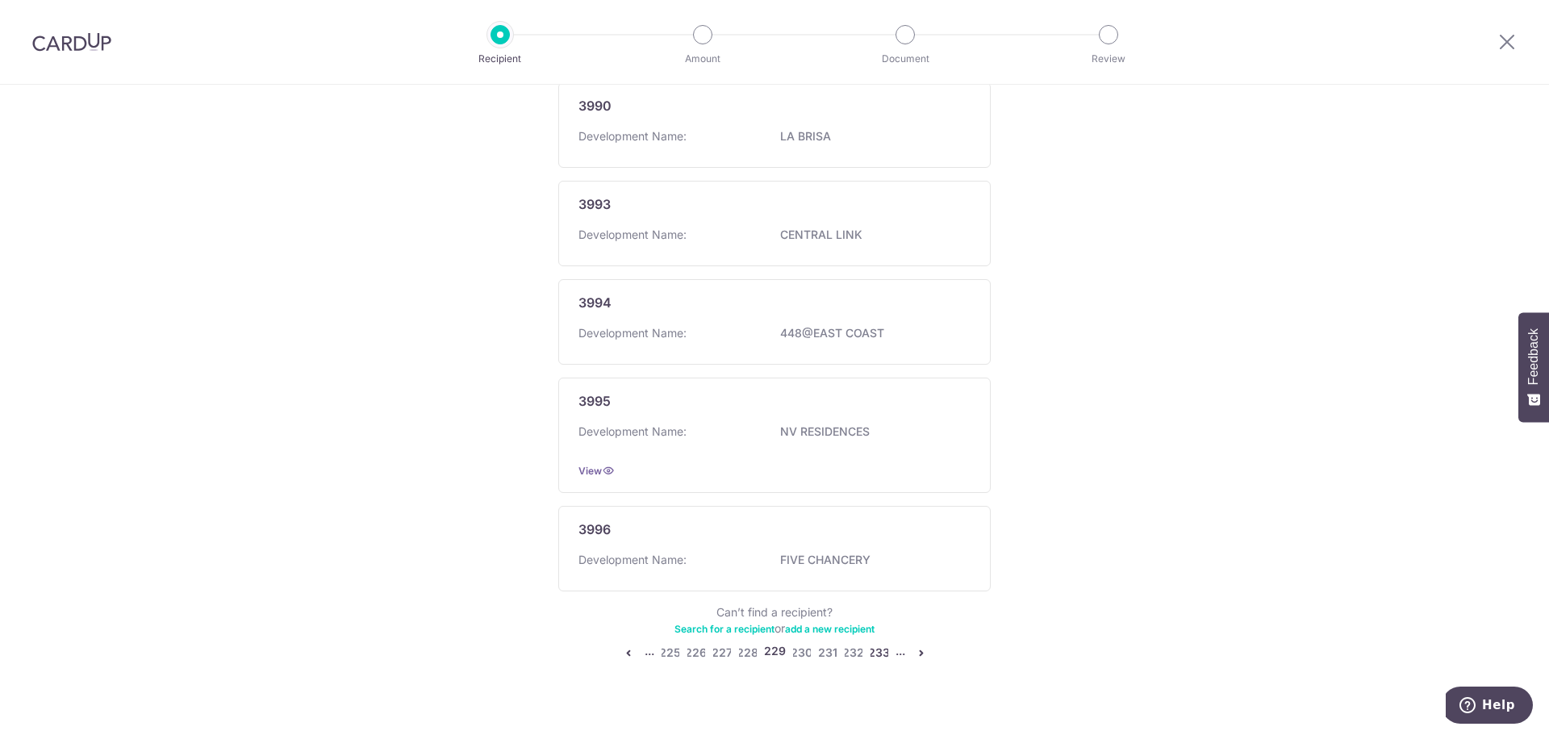
click at [877, 643] on link "233" at bounding box center [879, 652] width 19 height 19
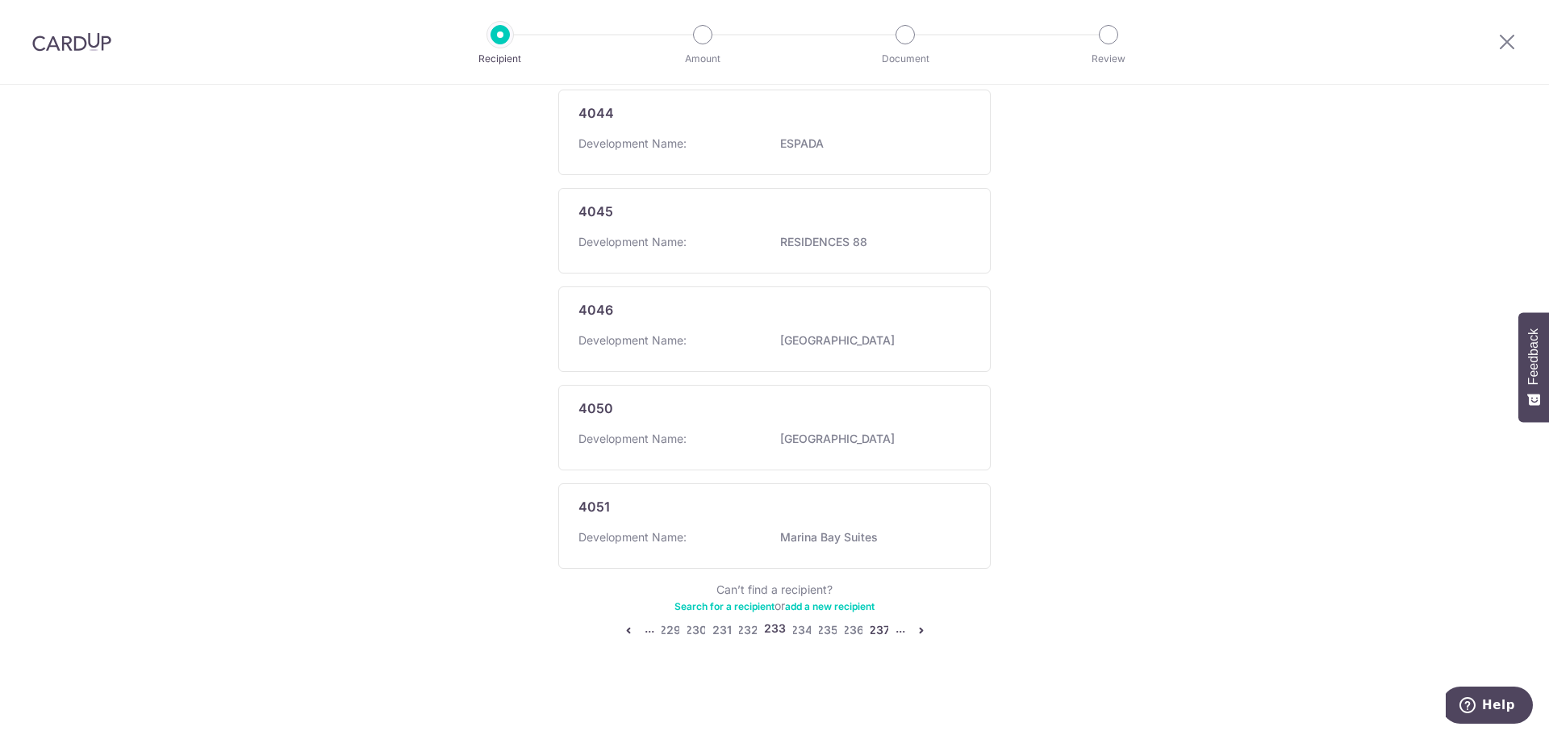
click at [875, 629] on link "237" at bounding box center [879, 629] width 19 height 19
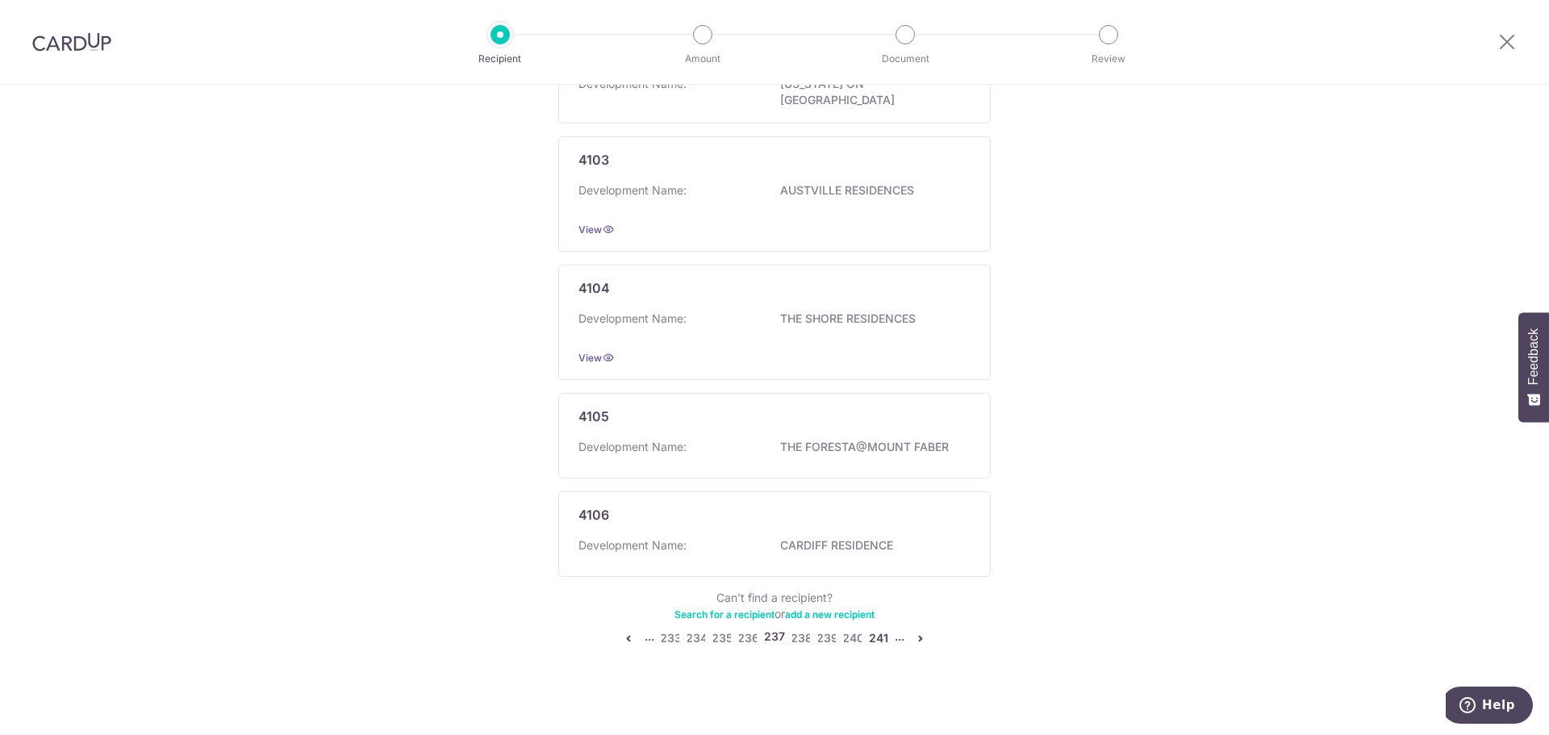
click at [875, 629] on link "241" at bounding box center [878, 638] width 19 height 19
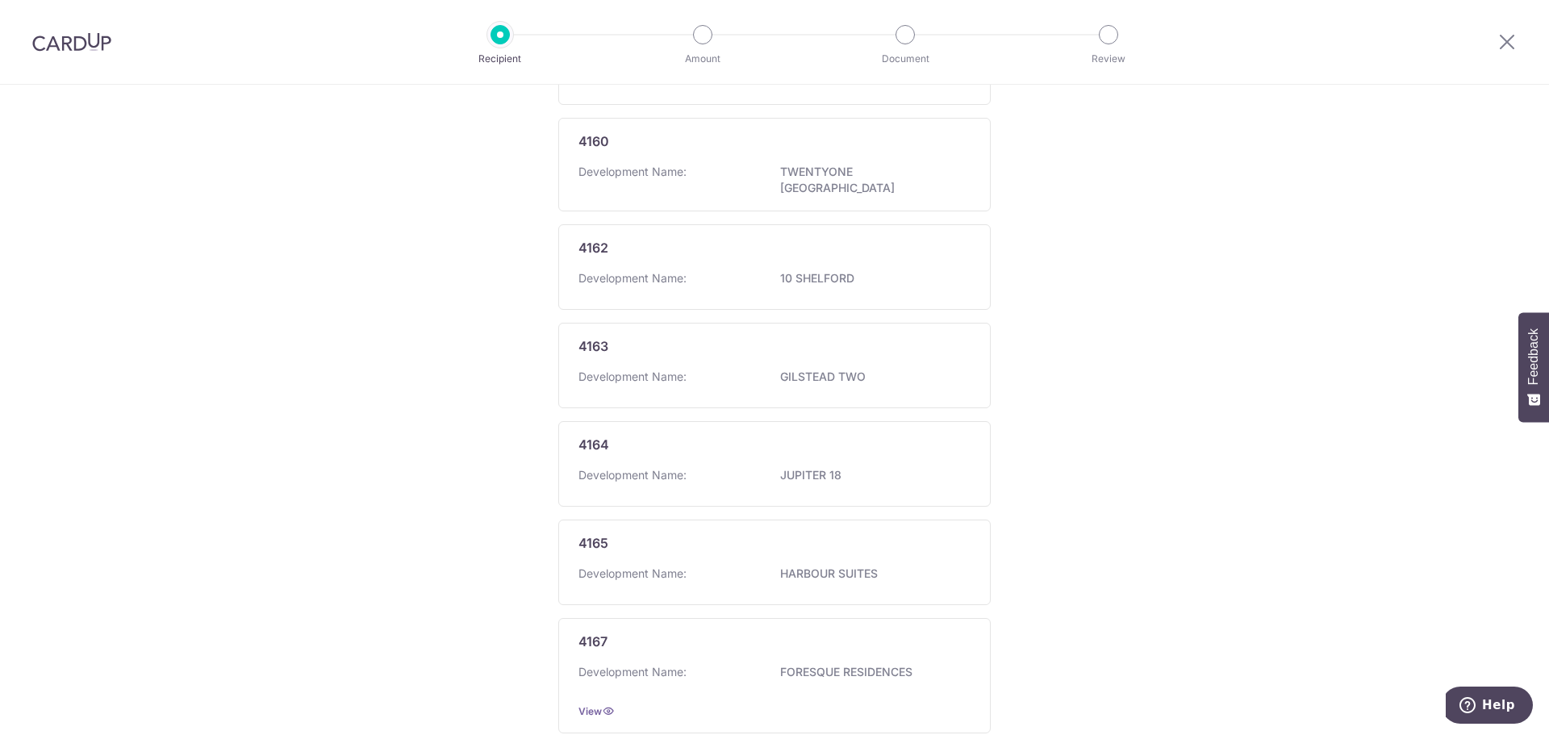
click at [874, 632] on div "4167" at bounding box center [765, 641] width 373 height 19
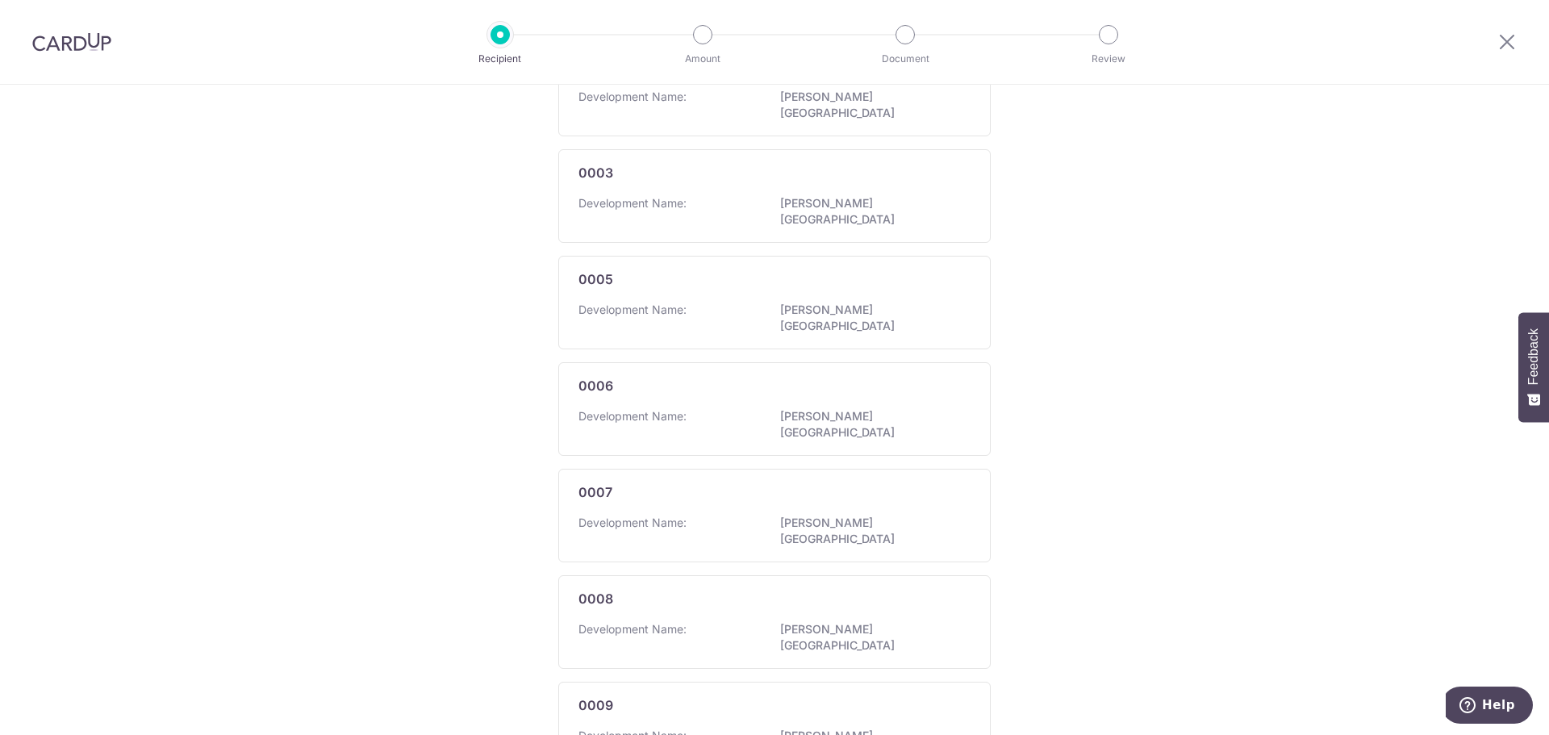
scroll to position [823, 0]
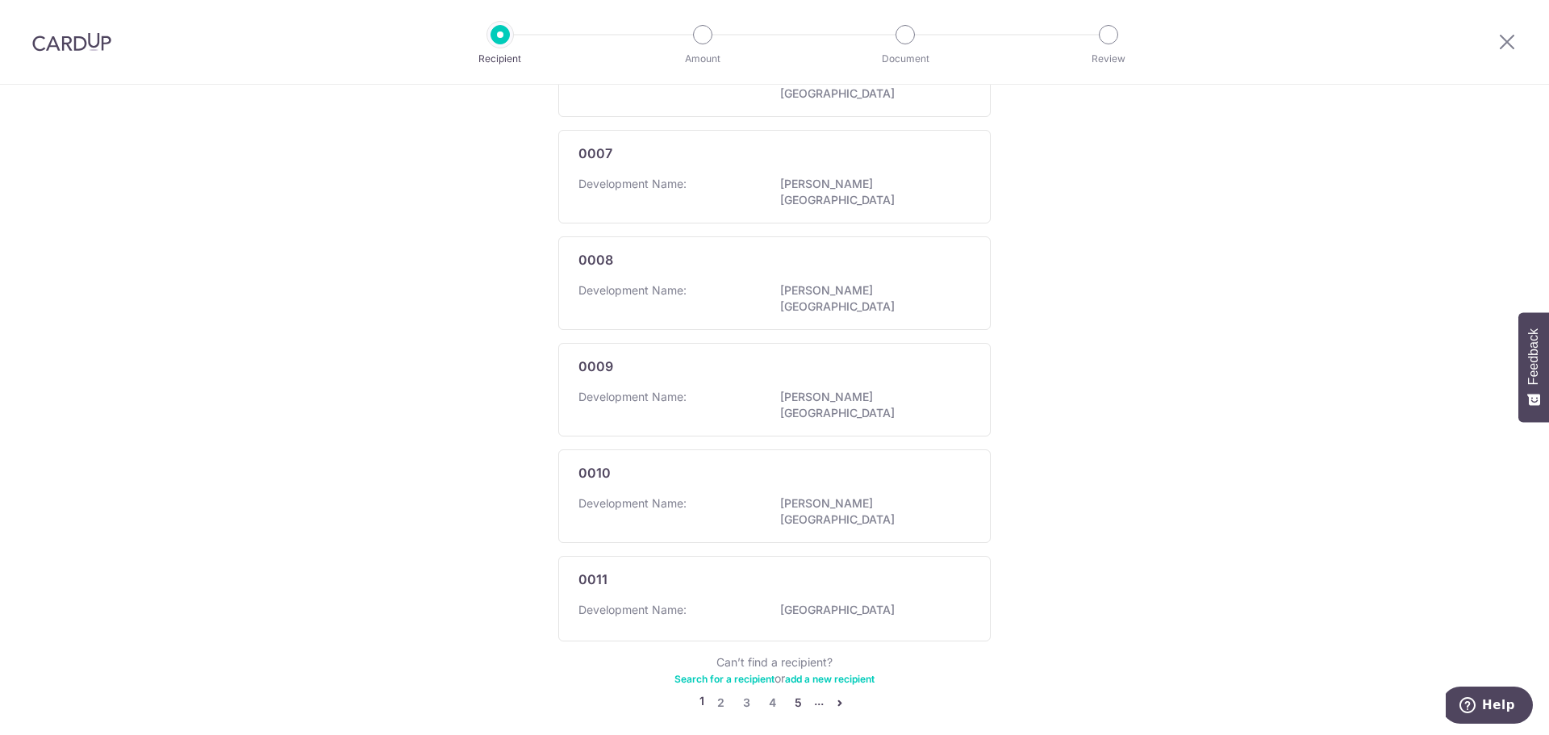
click at [795, 693] on link "5" at bounding box center [797, 702] width 19 height 19
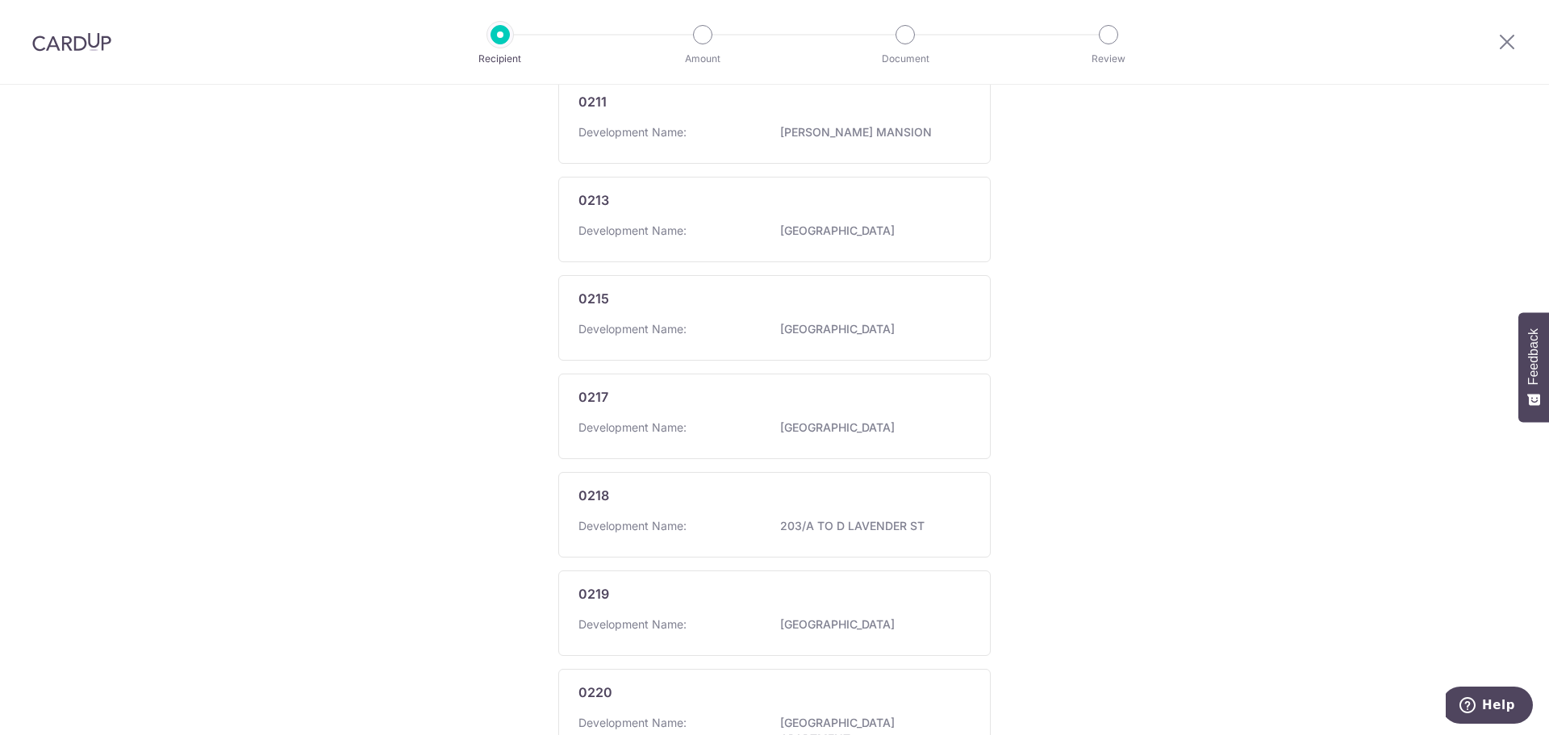
scroll to position [831, 0]
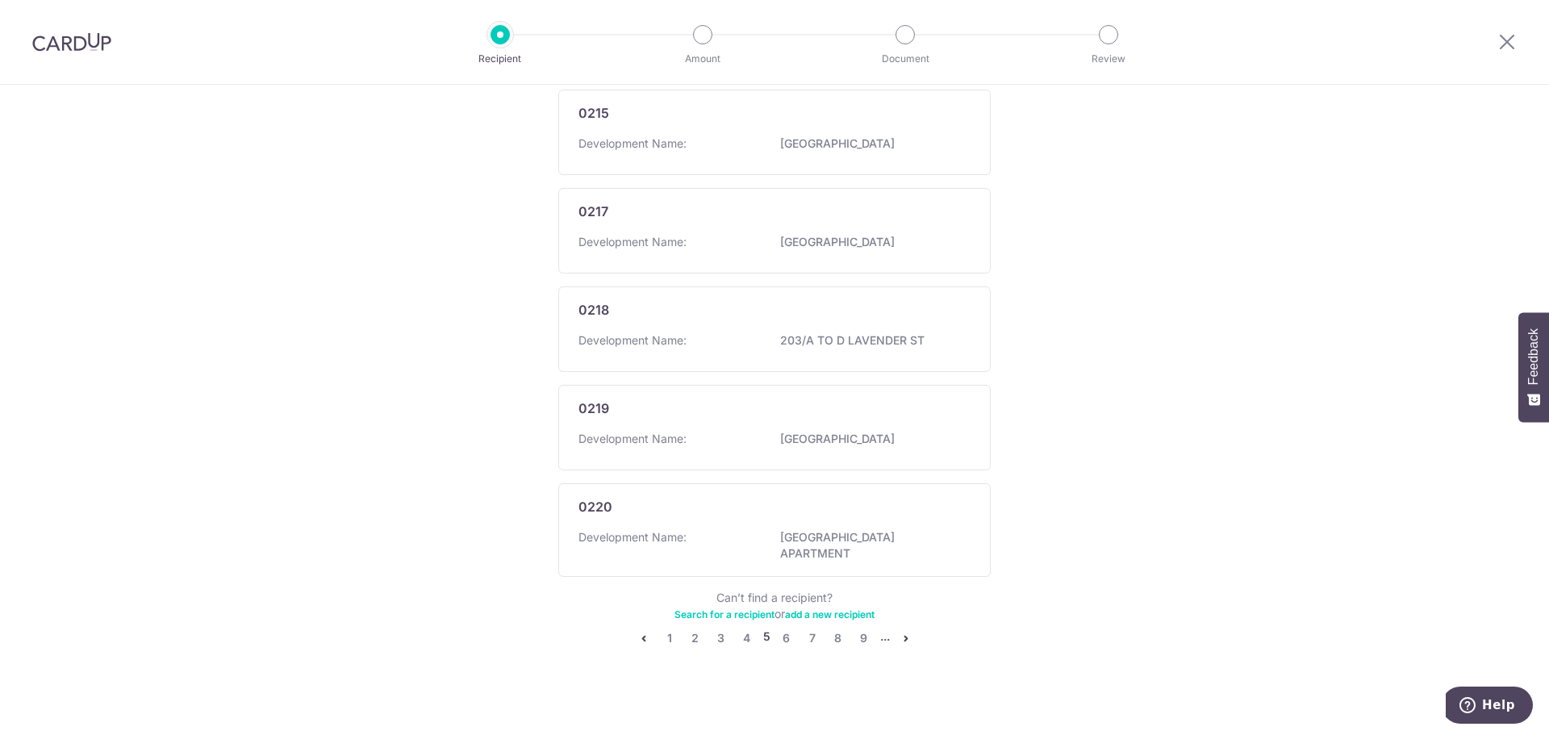
click at [858, 629] on link "9" at bounding box center [863, 638] width 19 height 19
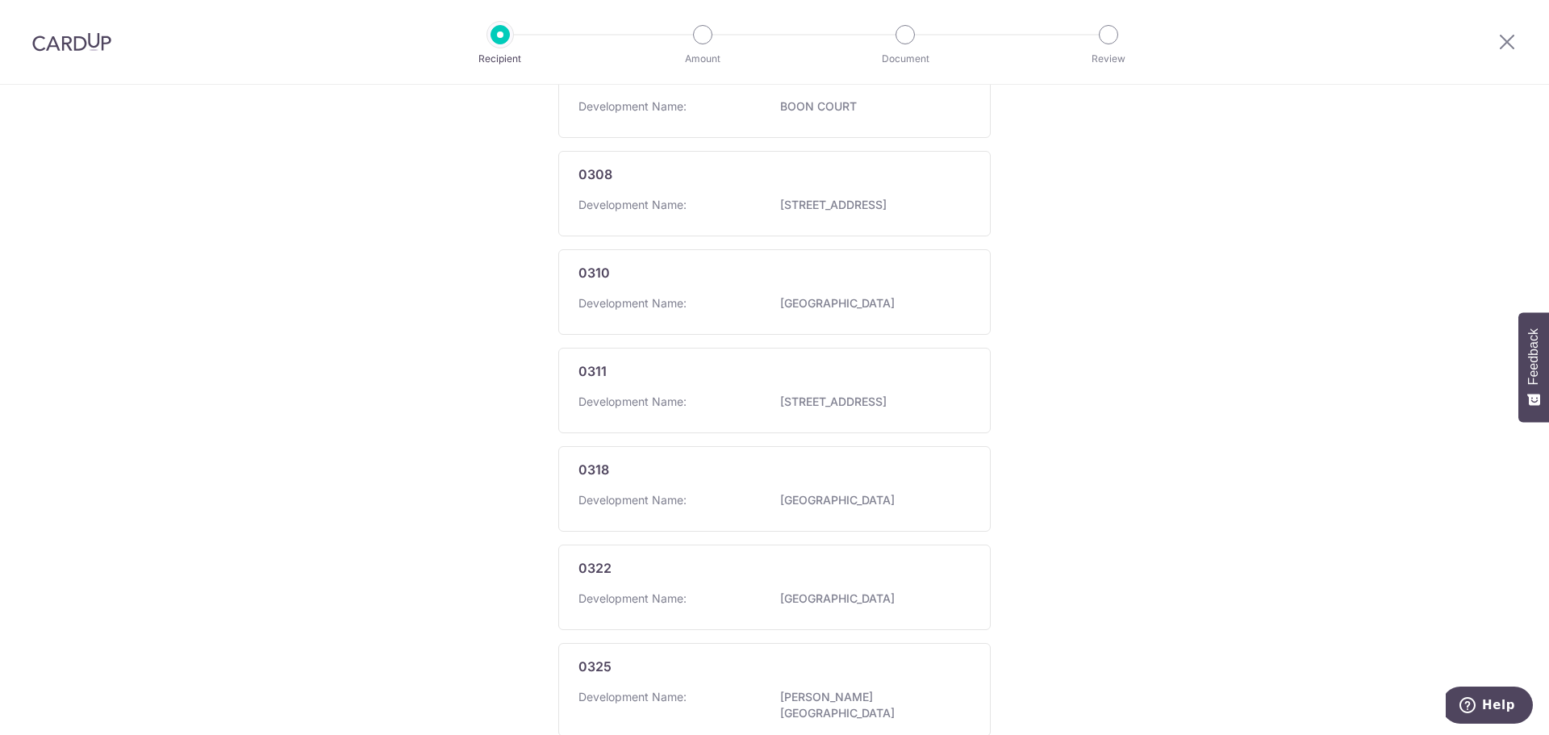
scroll to position [823, 0]
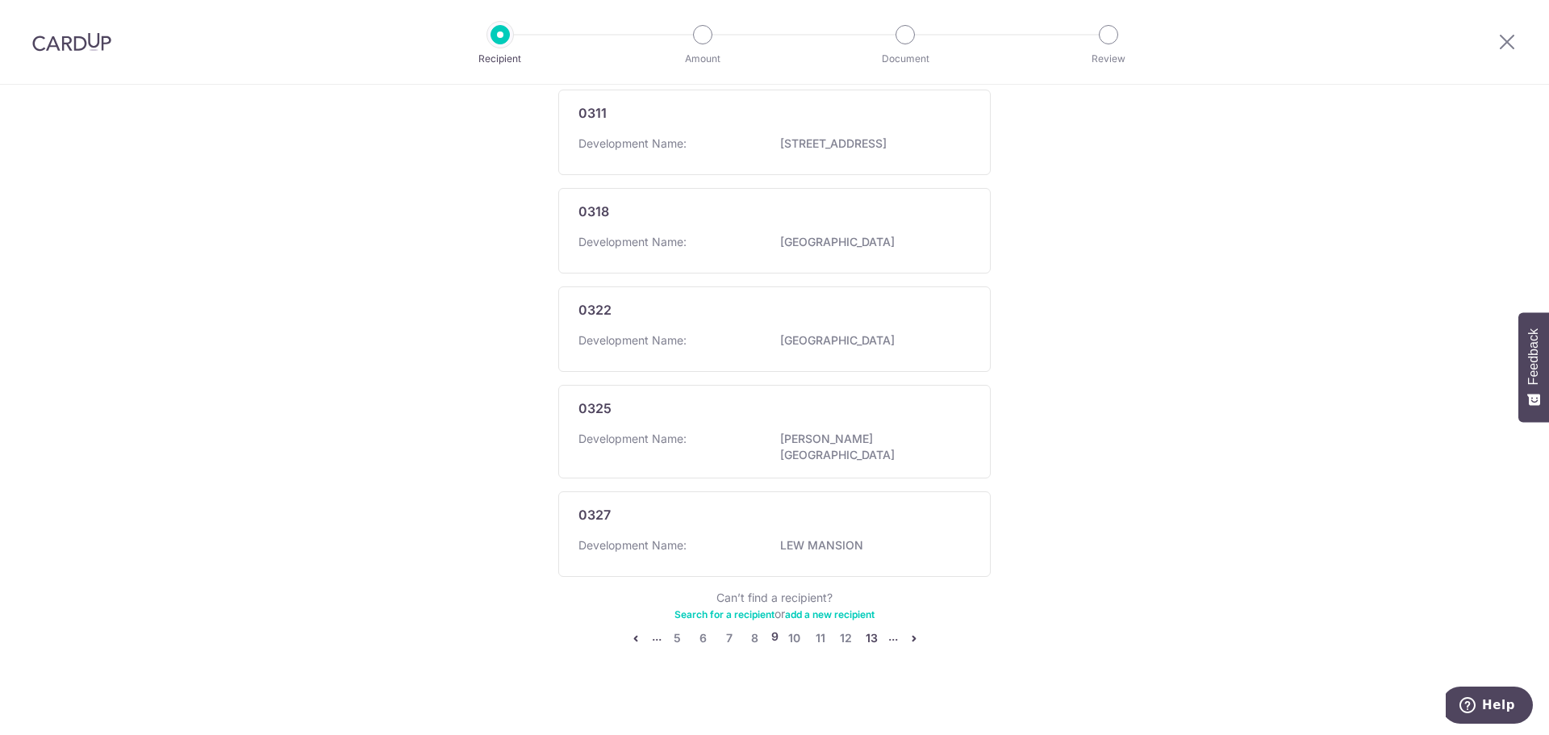
click at [863, 633] on link "13" at bounding box center [872, 638] width 19 height 19
click at [873, 634] on link "17" at bounding box center [874, 629] width 19 height 19
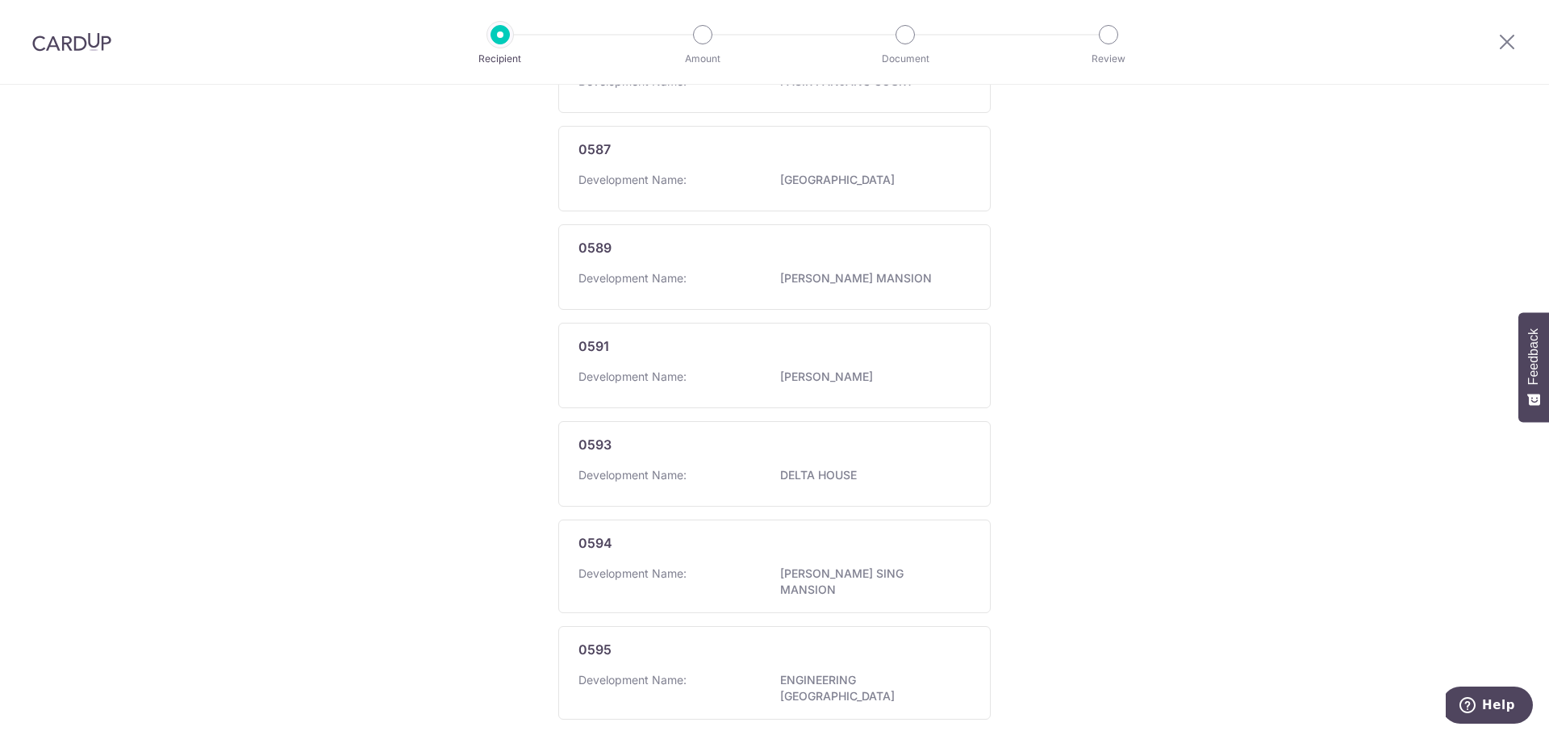
scroll to position [869, 0]
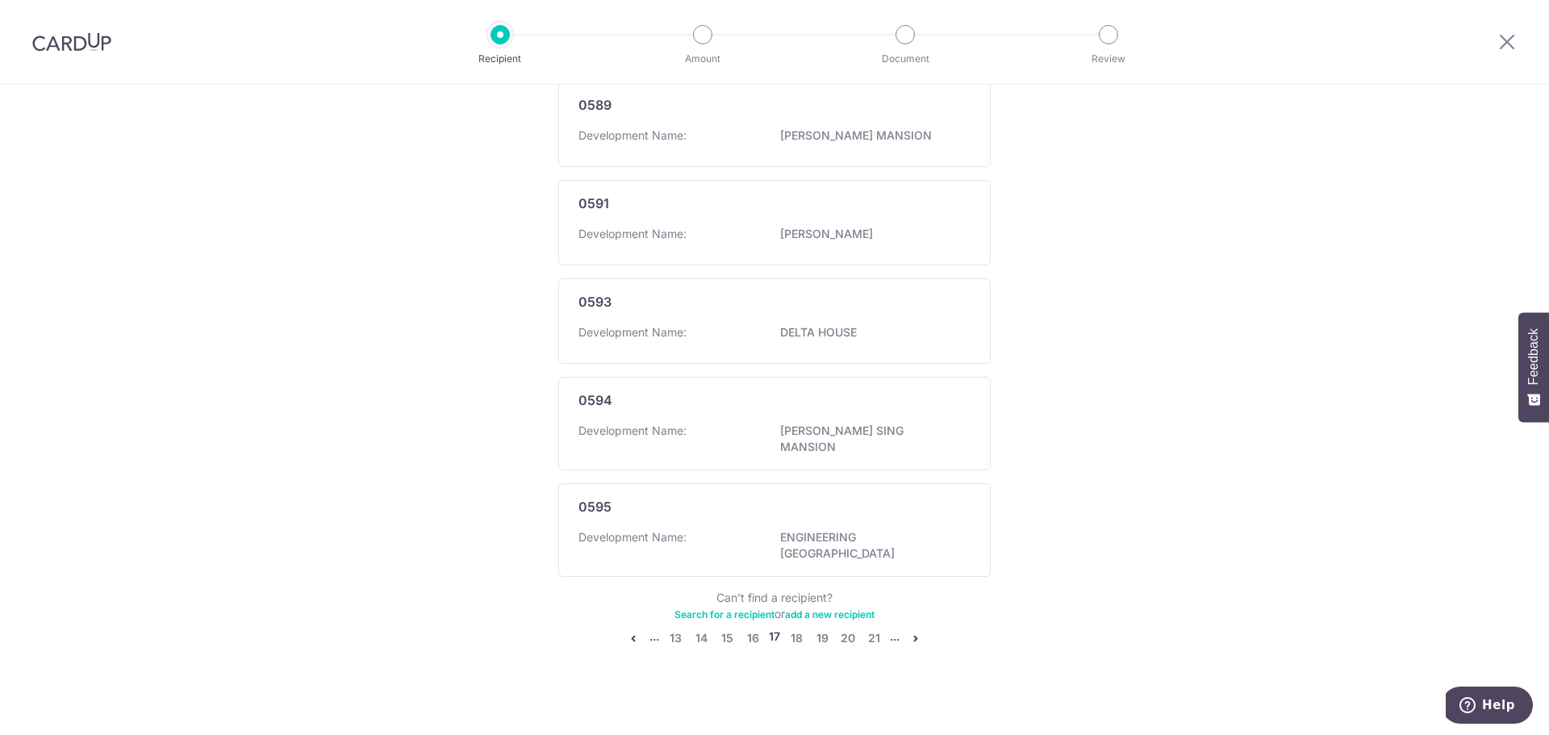
click at [909, 632] on icon "pager" at bounding box center [915, 638] width 13 height 13
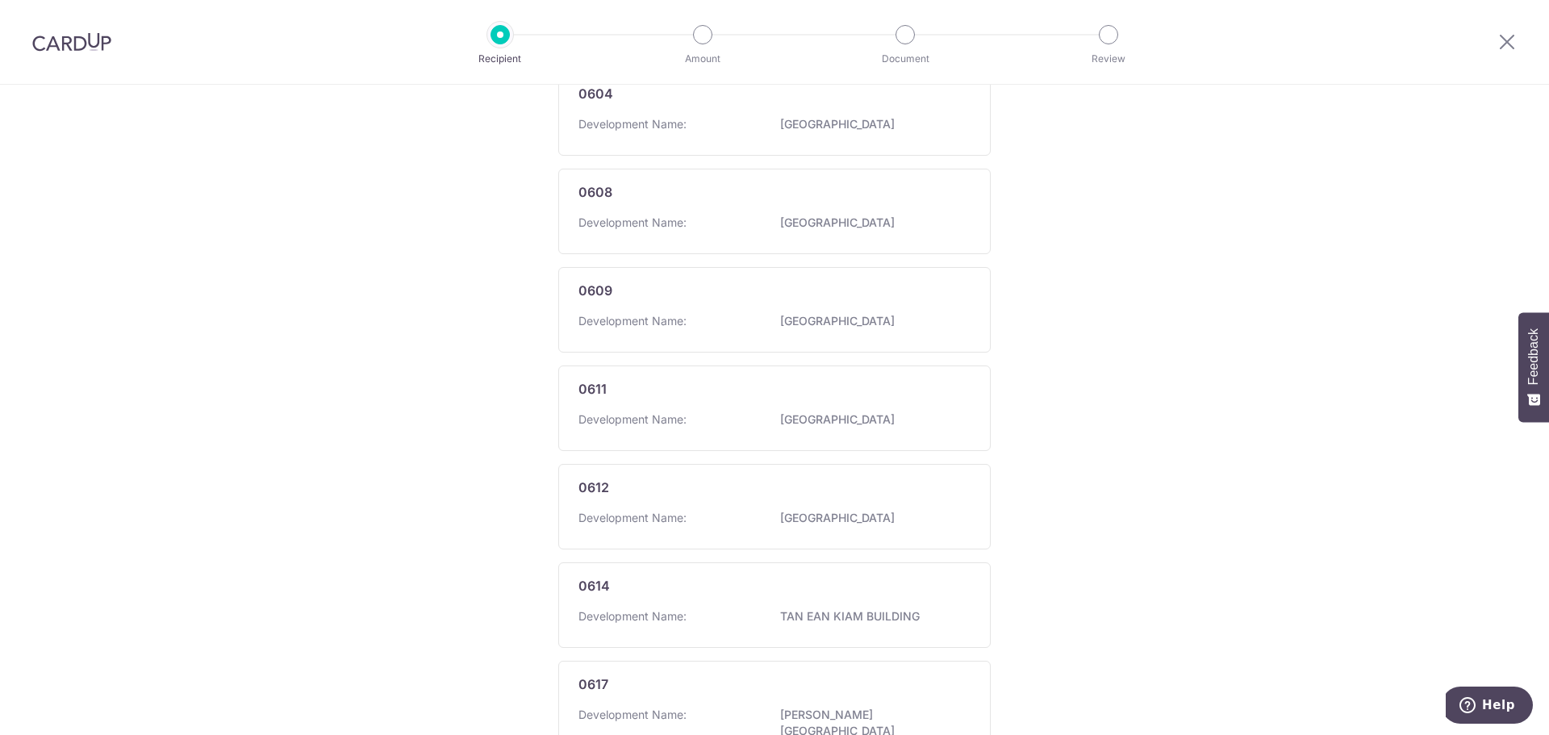
scroll to position [823, 0]
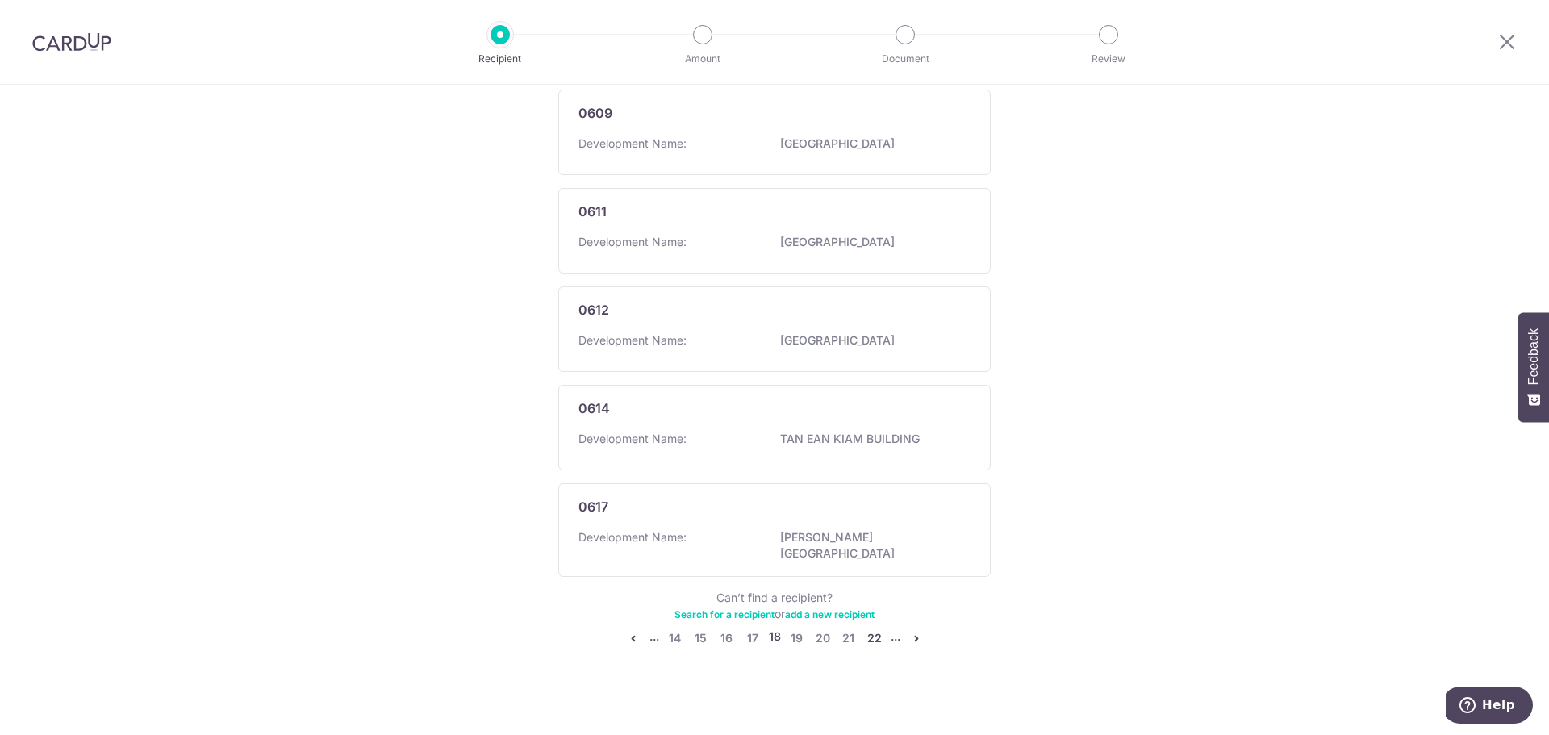
click at [867, 636] on link "22" at bounding box center [874, 638] width 19 height 19
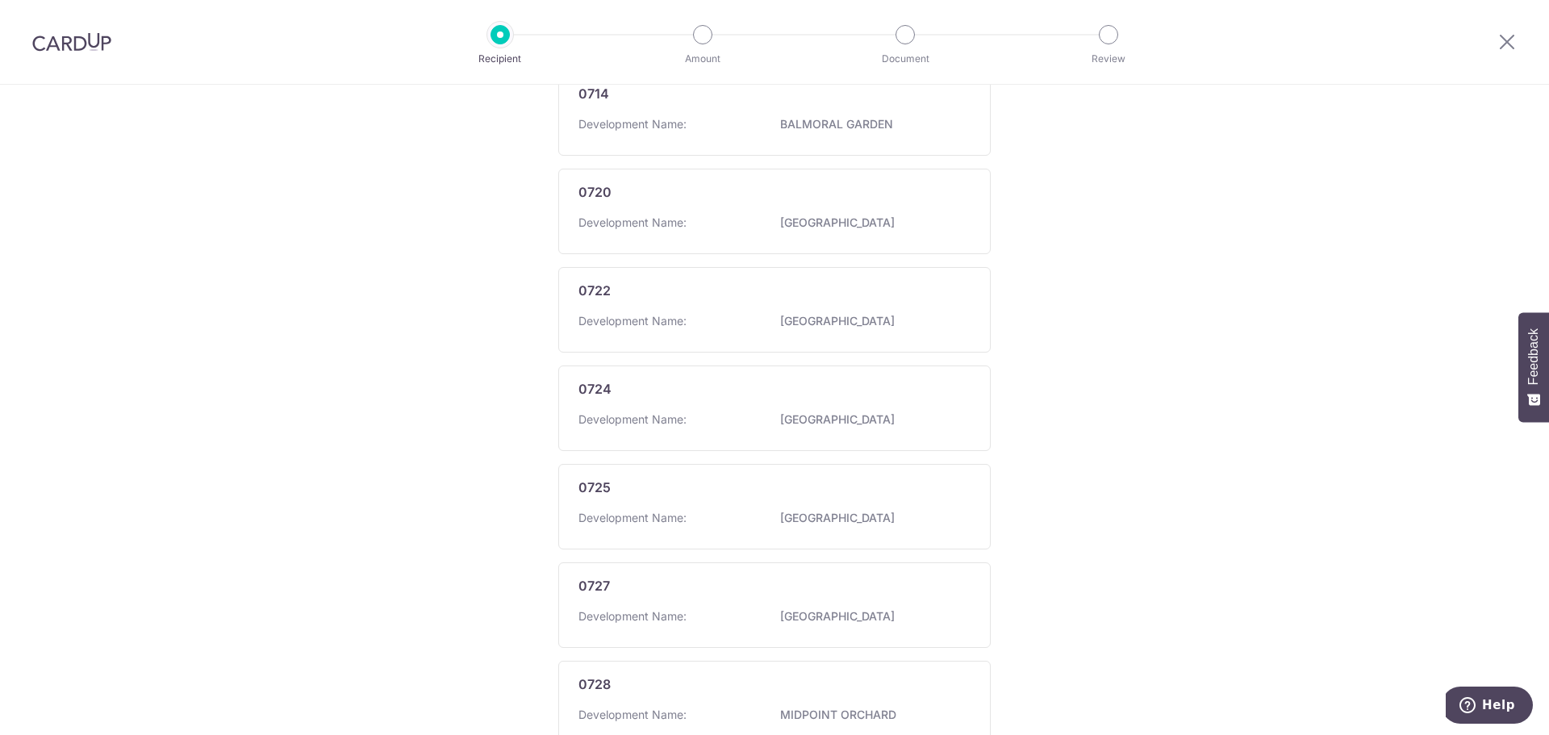
scroll to position [831, 0]
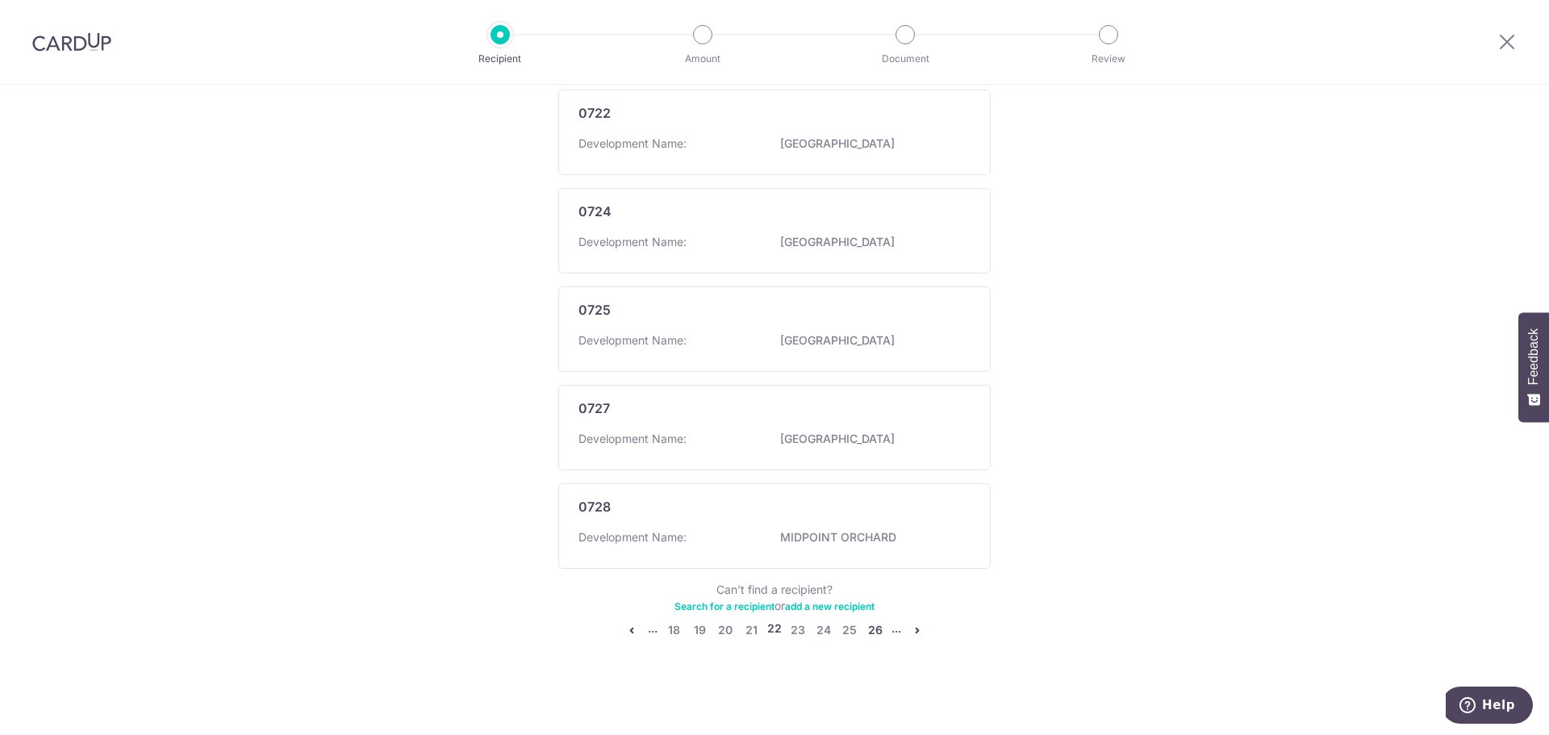
click at [876, 632] on link "26" at bounding box center [875, 629] width 19 height 19
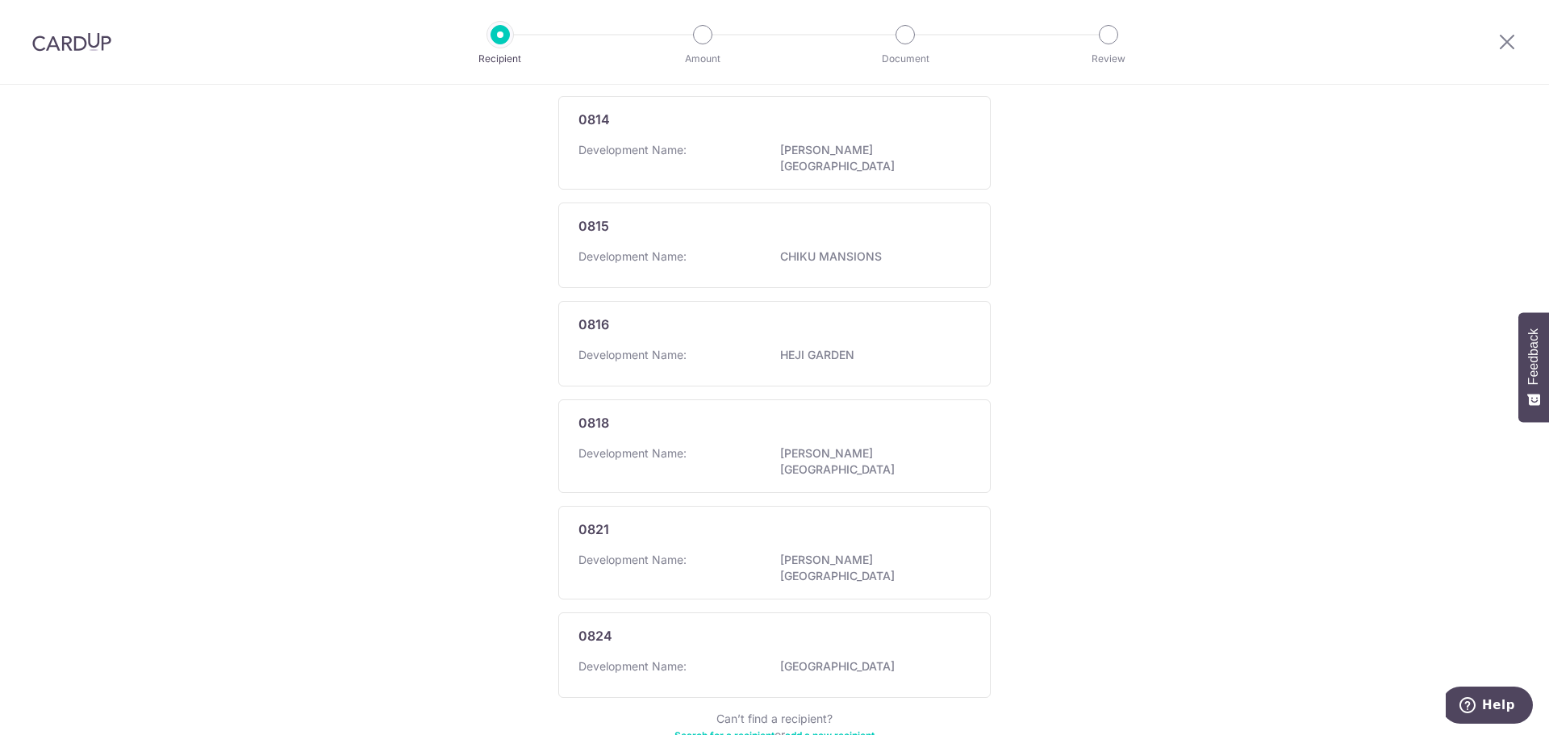
scroll to position [823, 0]
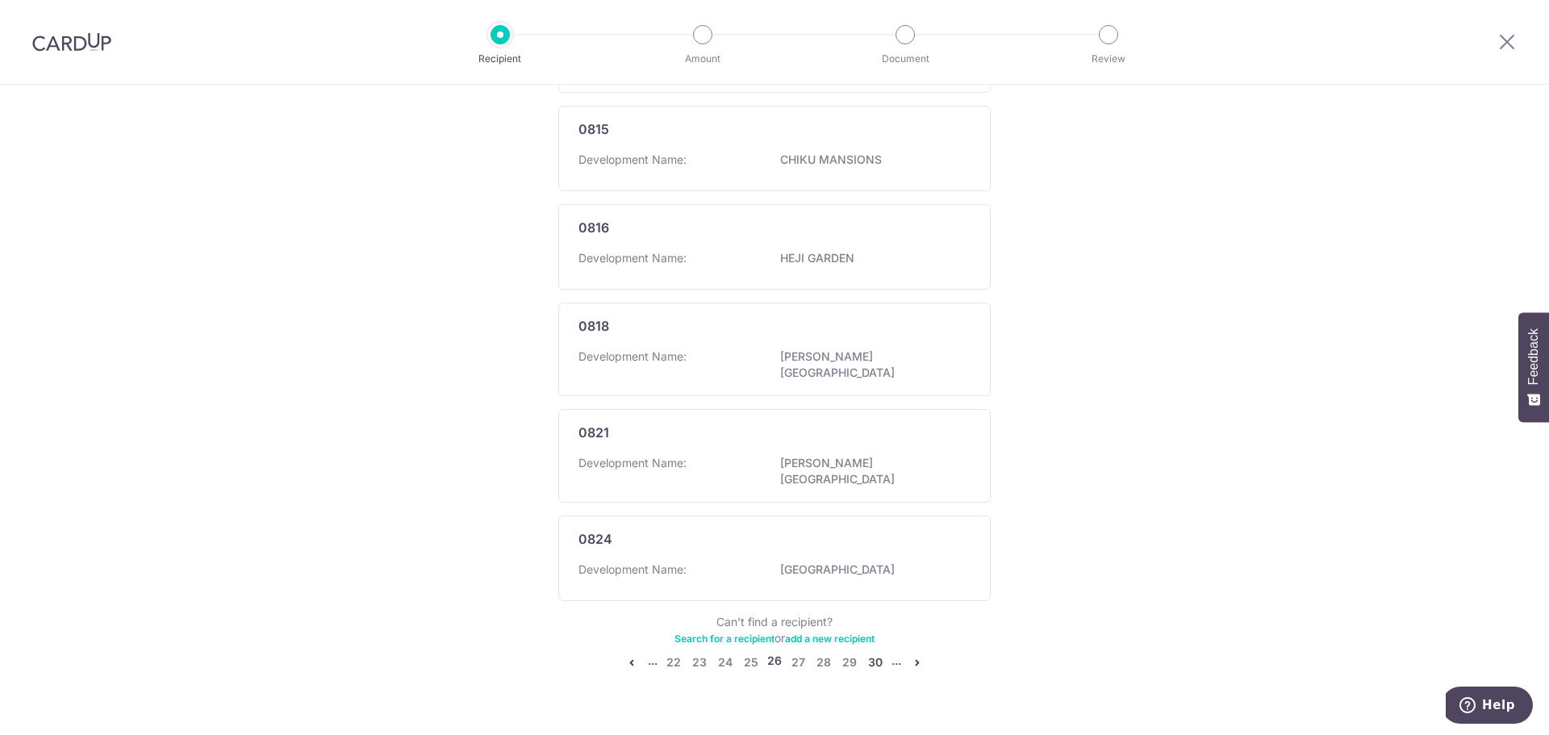
click at [877, 653] on link "30" at bounding box center [875, 662] width 19 height 19
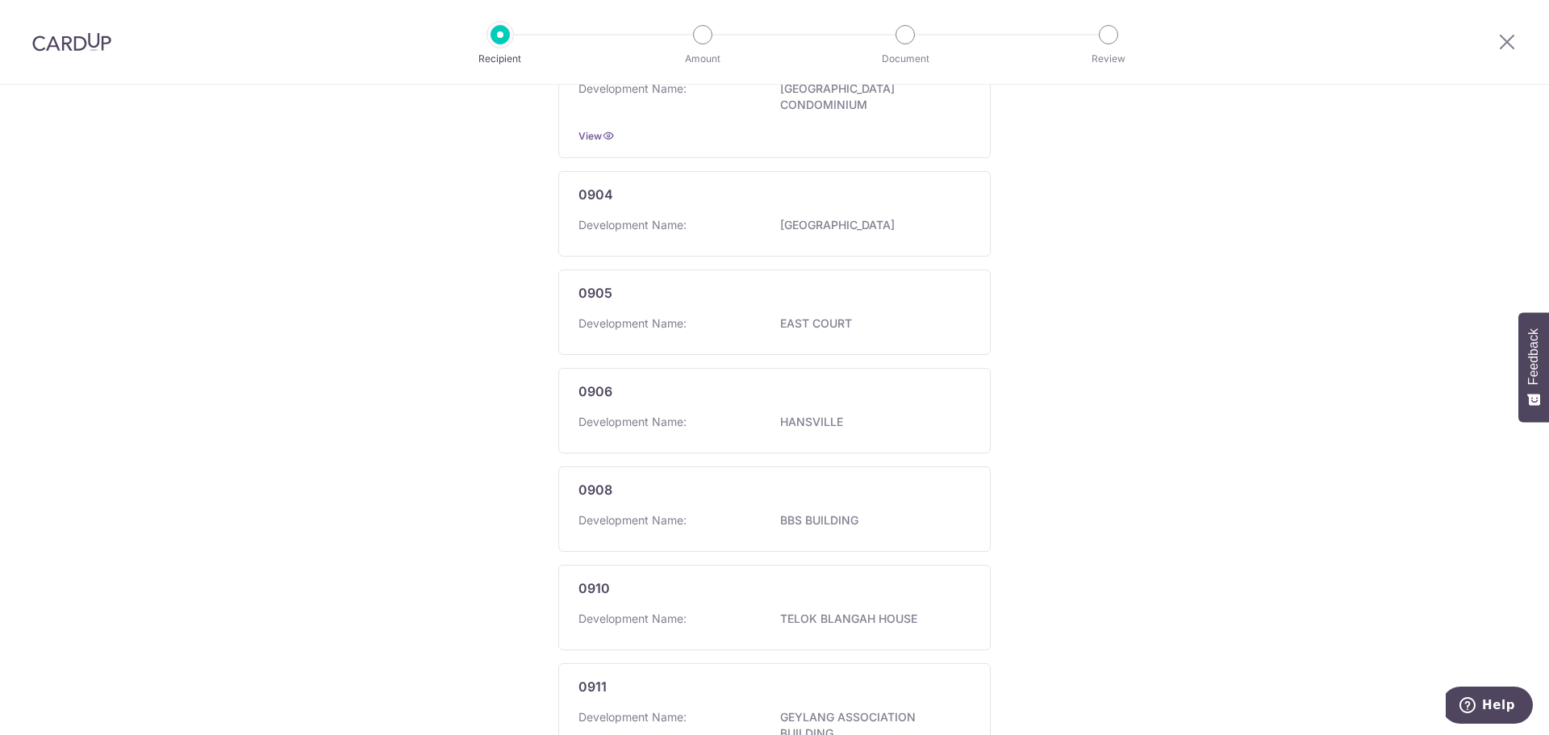
scroll to position [861, 0]
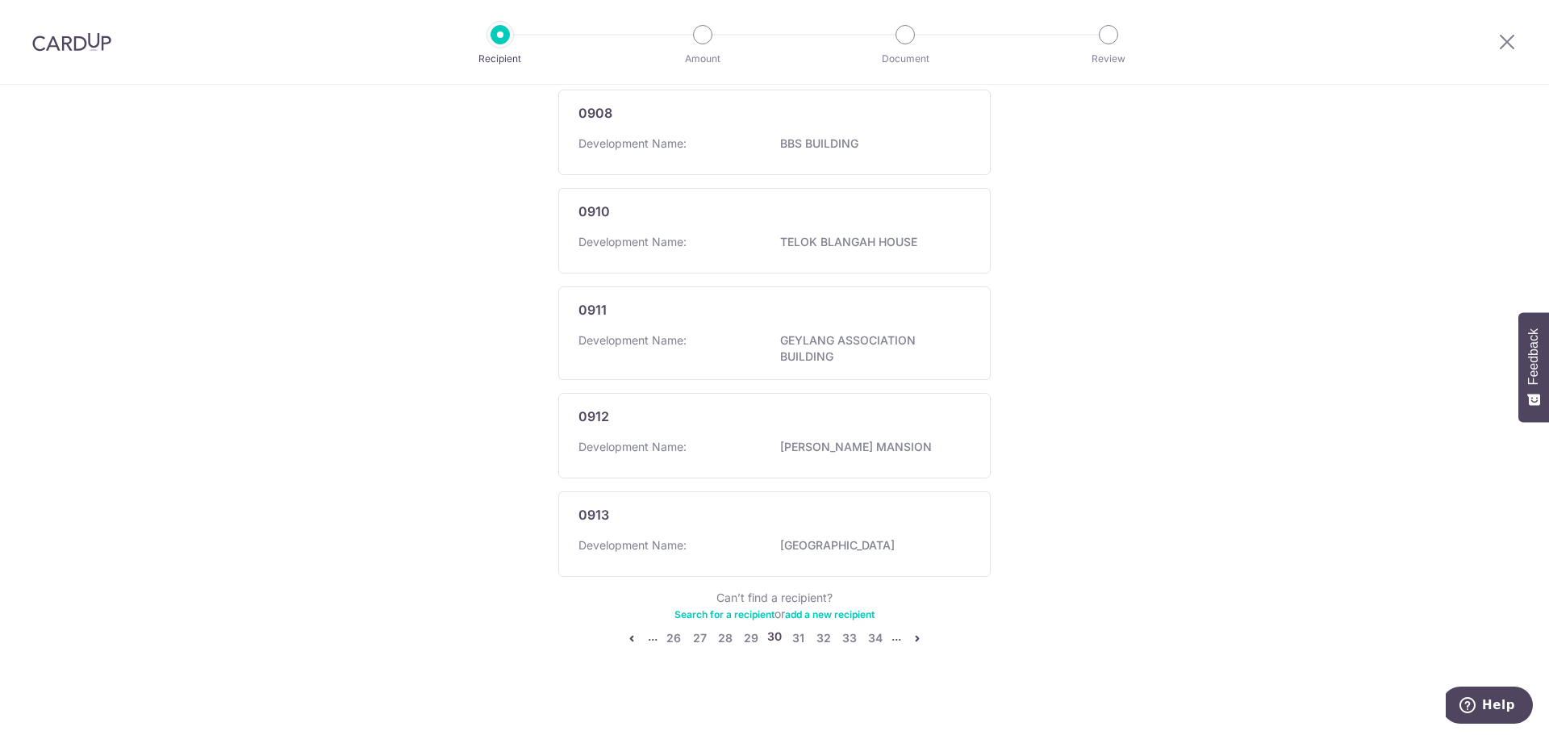
click at [871, 634] on link "34" at bounding box center [875, 638] width 19 height 19
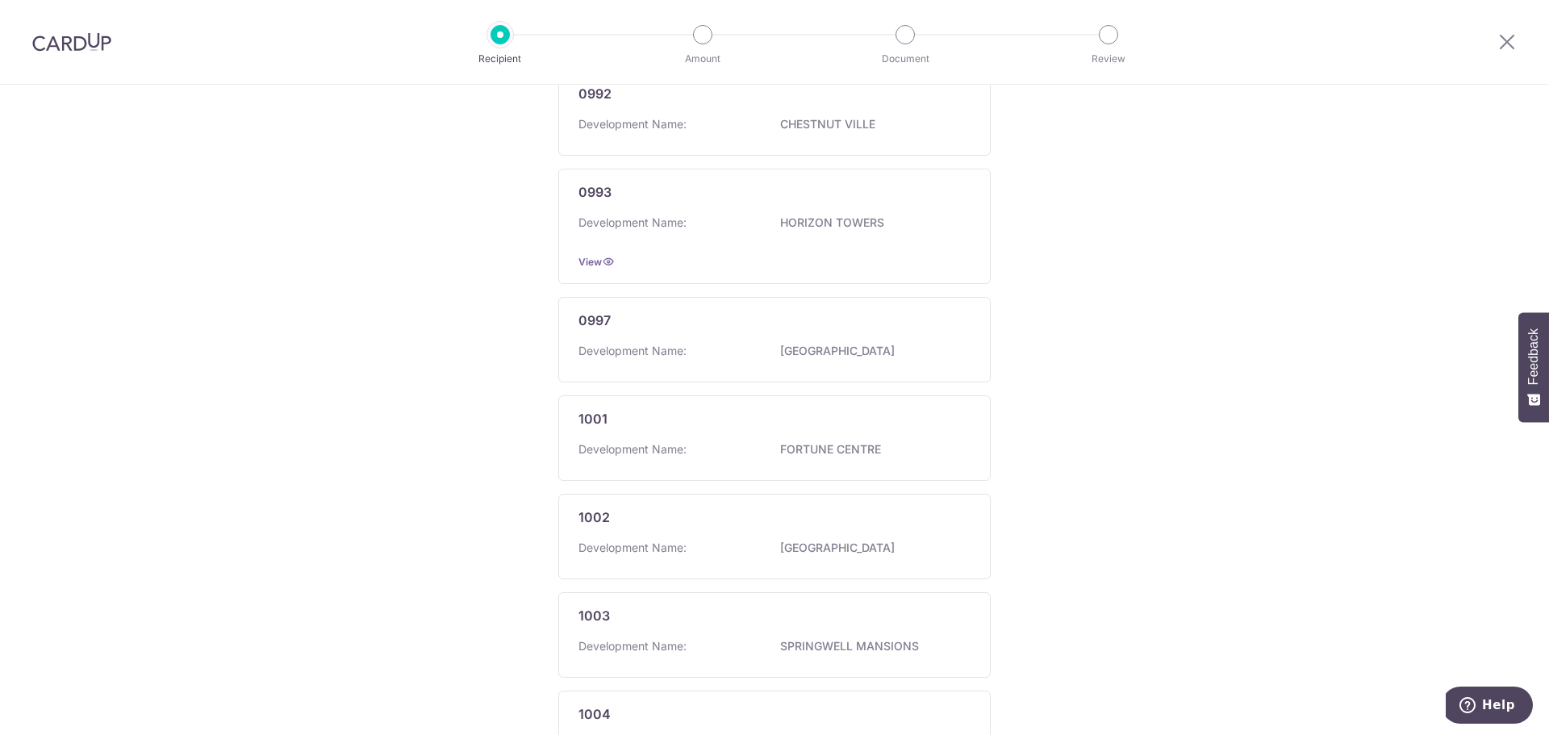
scroll to position [853, 0]
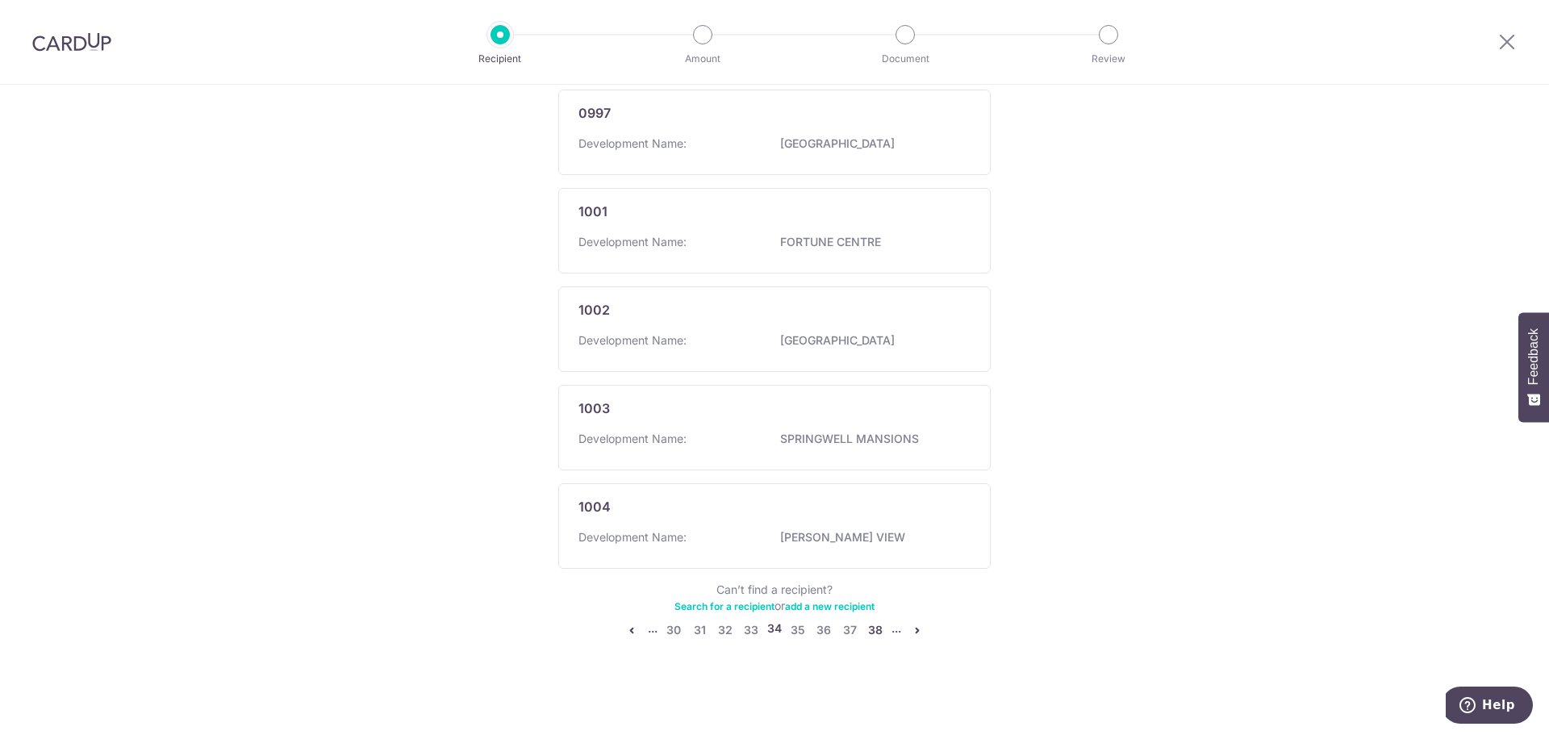
click at [873, 624] on link "38" at bounding box center [875, 629] width 19 height 19
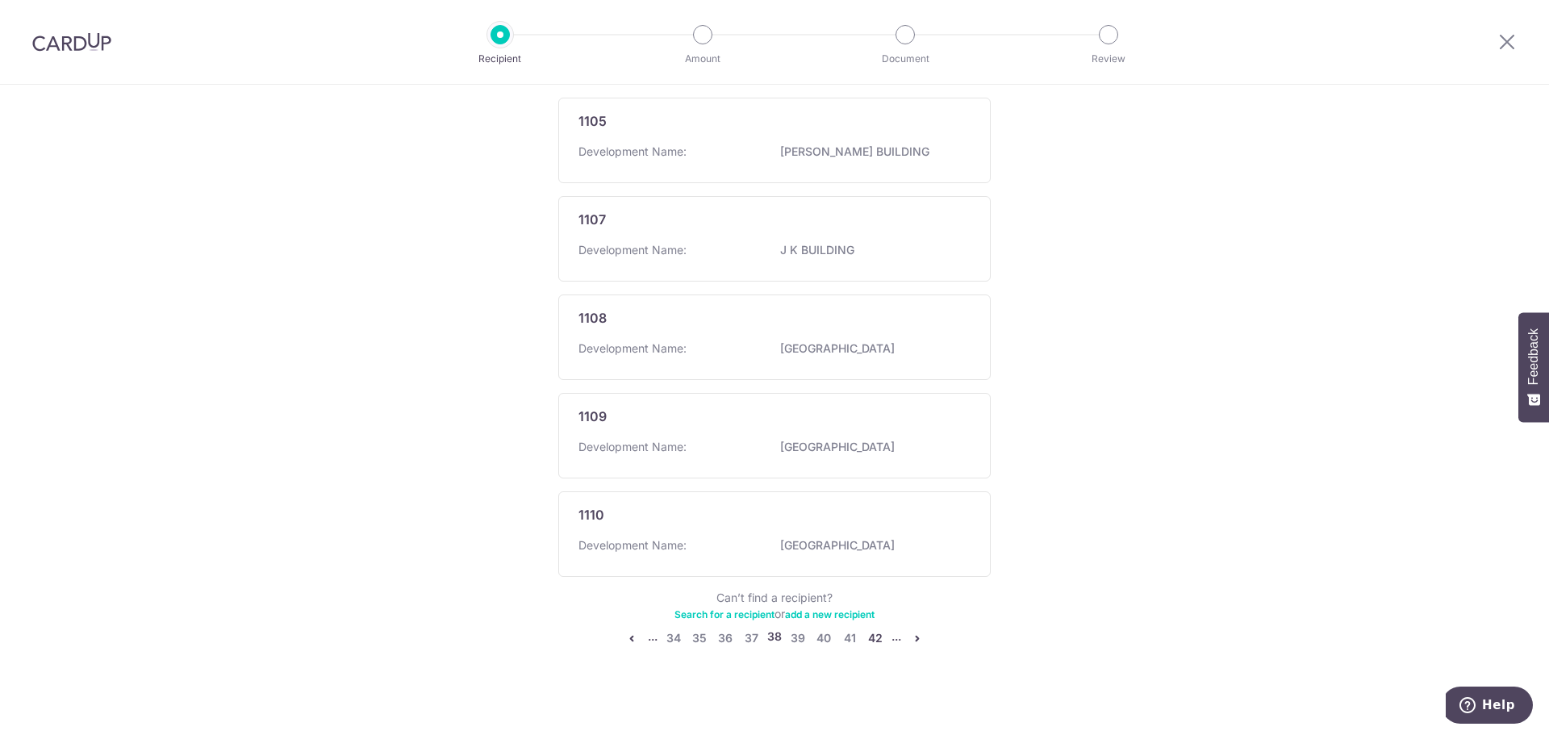
click at [875, 629] on link "42" at bounding box center [875, 638] width 19 height 19
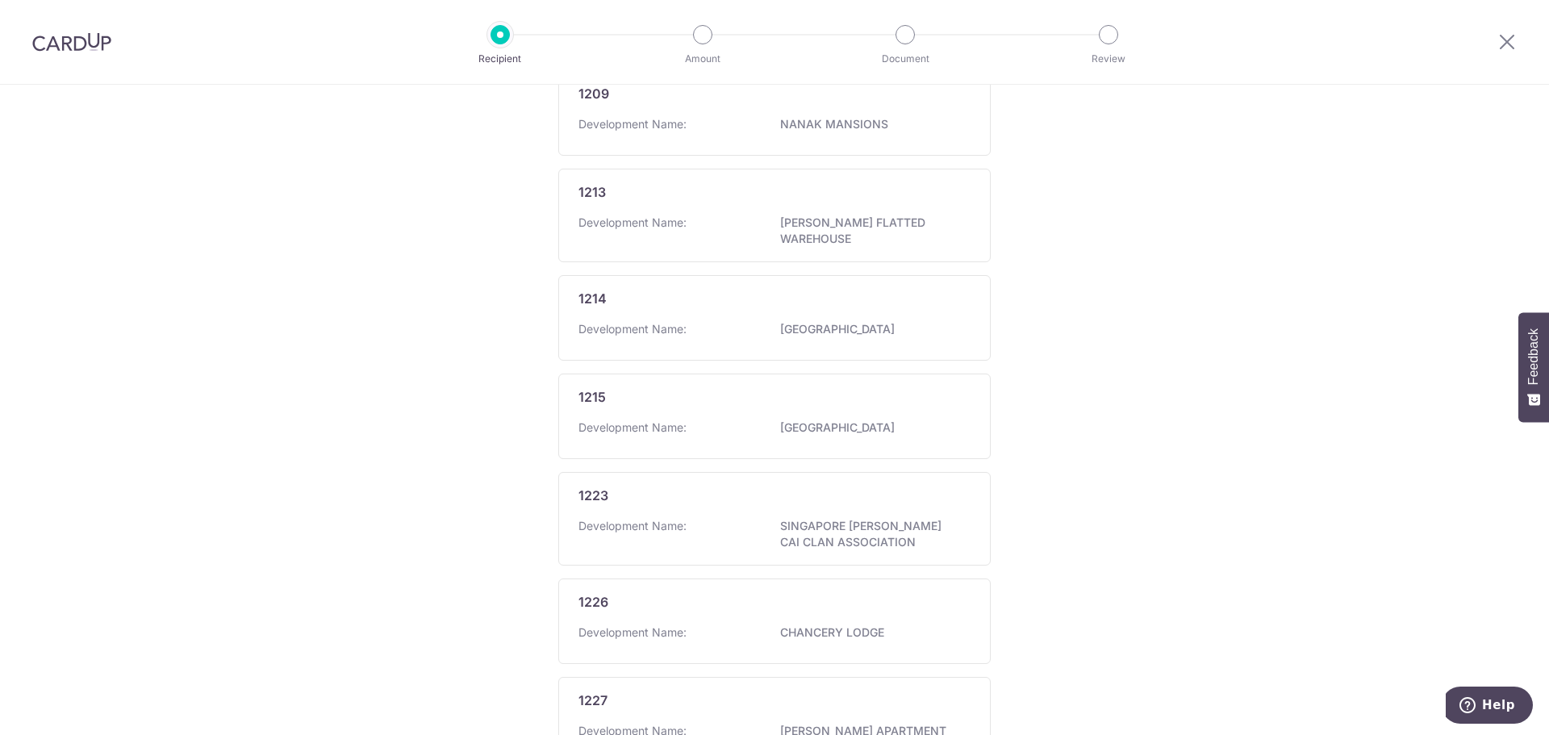
scroll to position [847, 0]
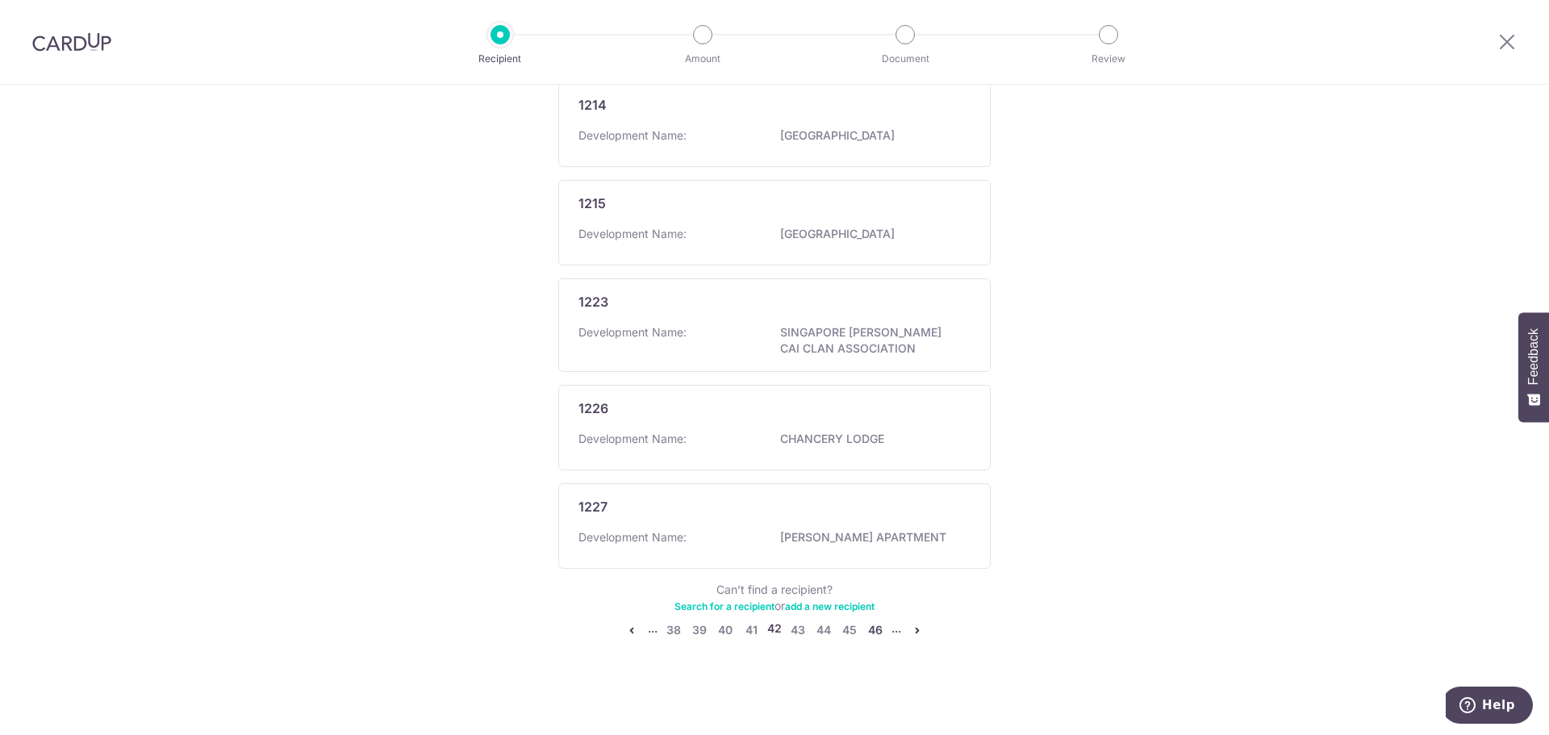
click at [875, 629] on link "46" at bounding box center [875, 629] width 19 height 19
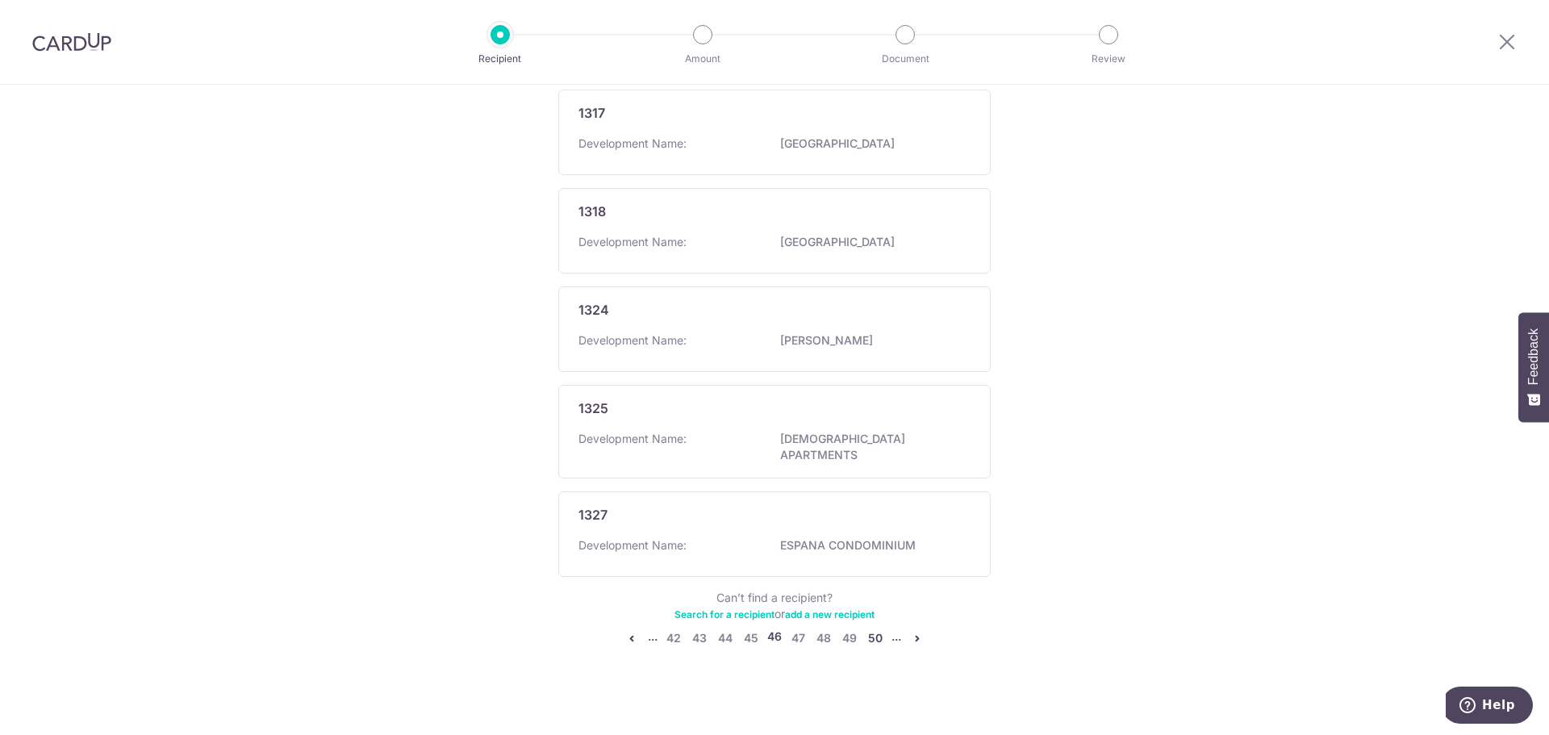
click at [879, 633] on link "50" at bounding box center [875, 638] width 19 height 19
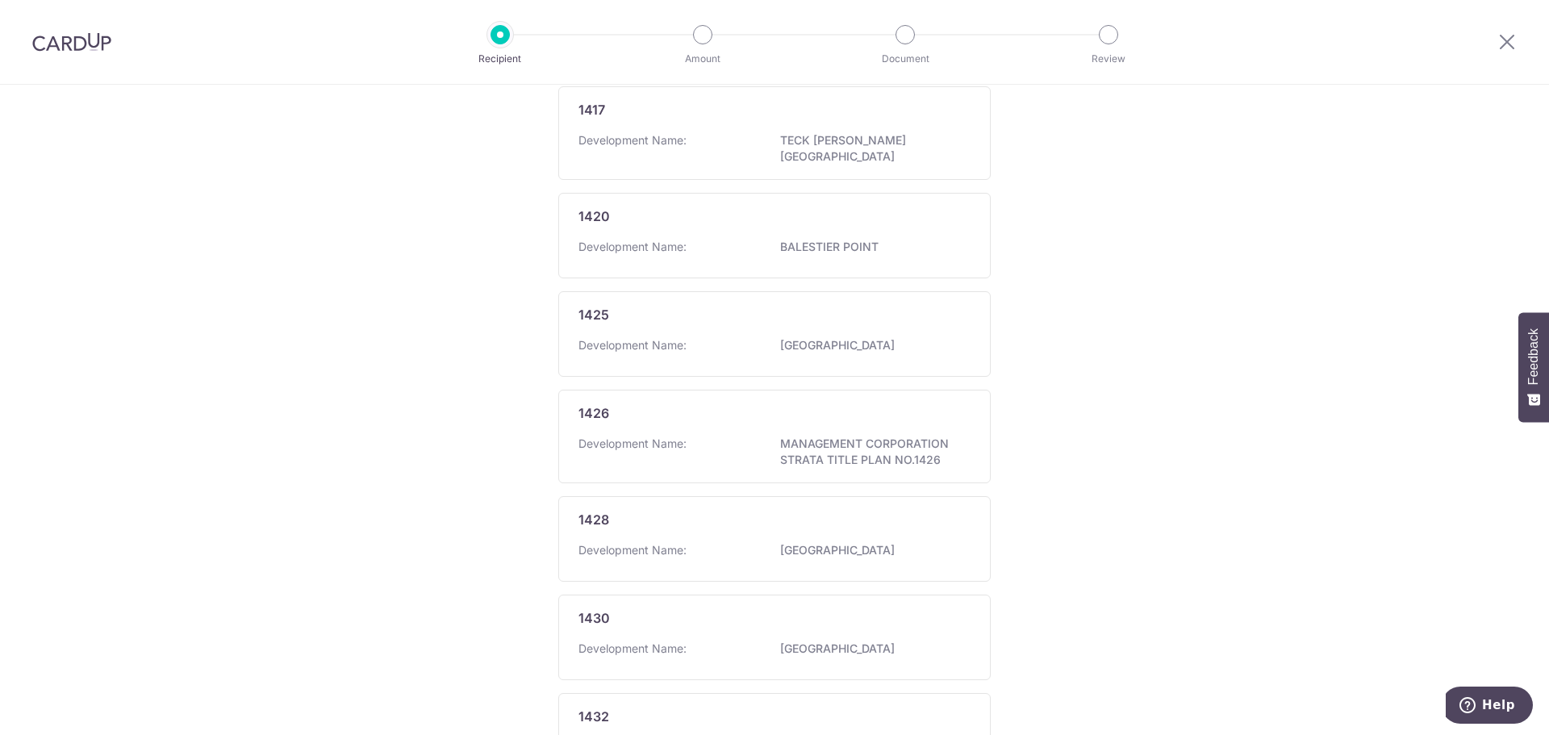
scroll to position [855, 0]
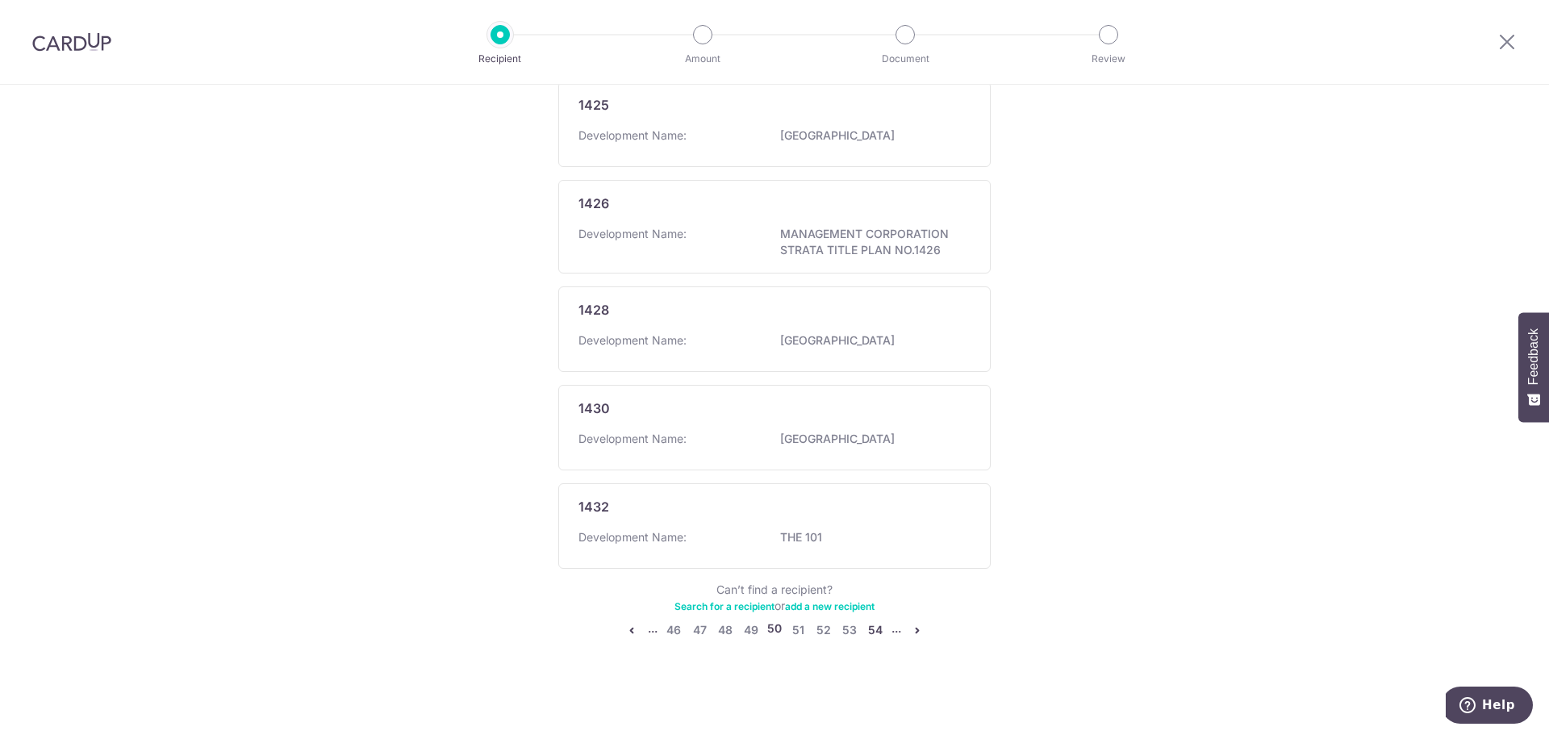
click at [879, 638] on link "54" at bounding box center [875, 629] width 19 height 19
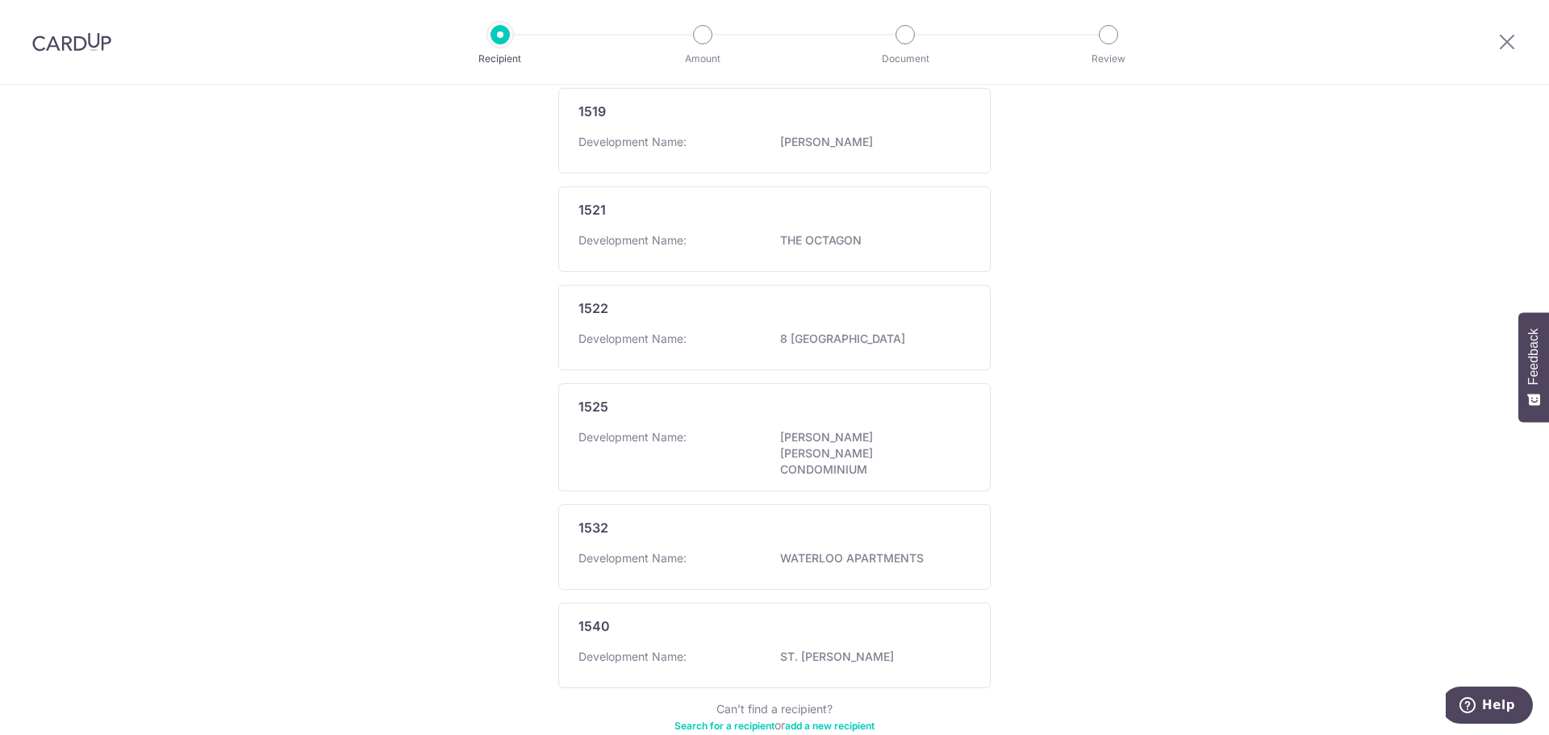
scroll to position [823, 0]
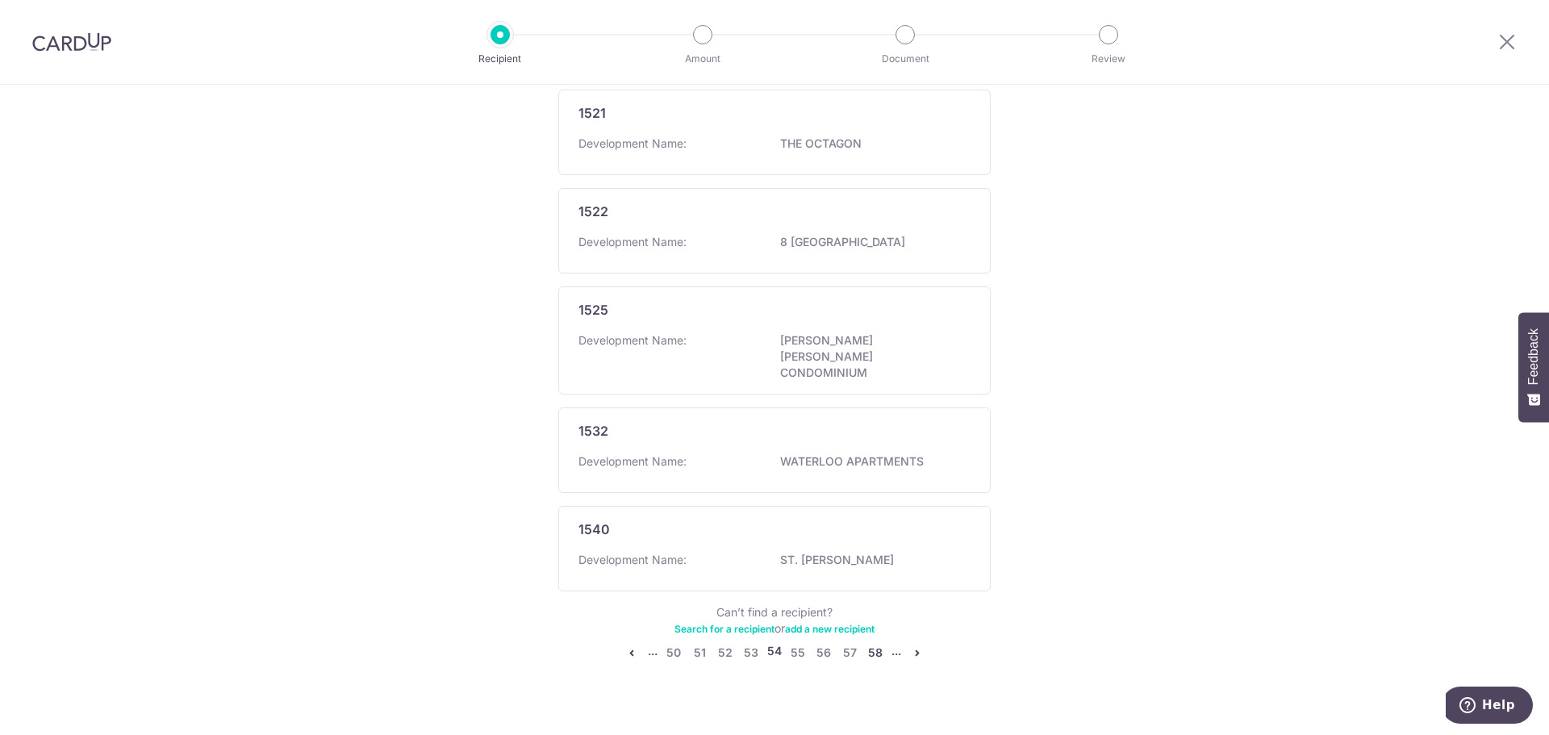
click at [877, 643] on link "58" at bounding box center [875, 652] width 19 height 19
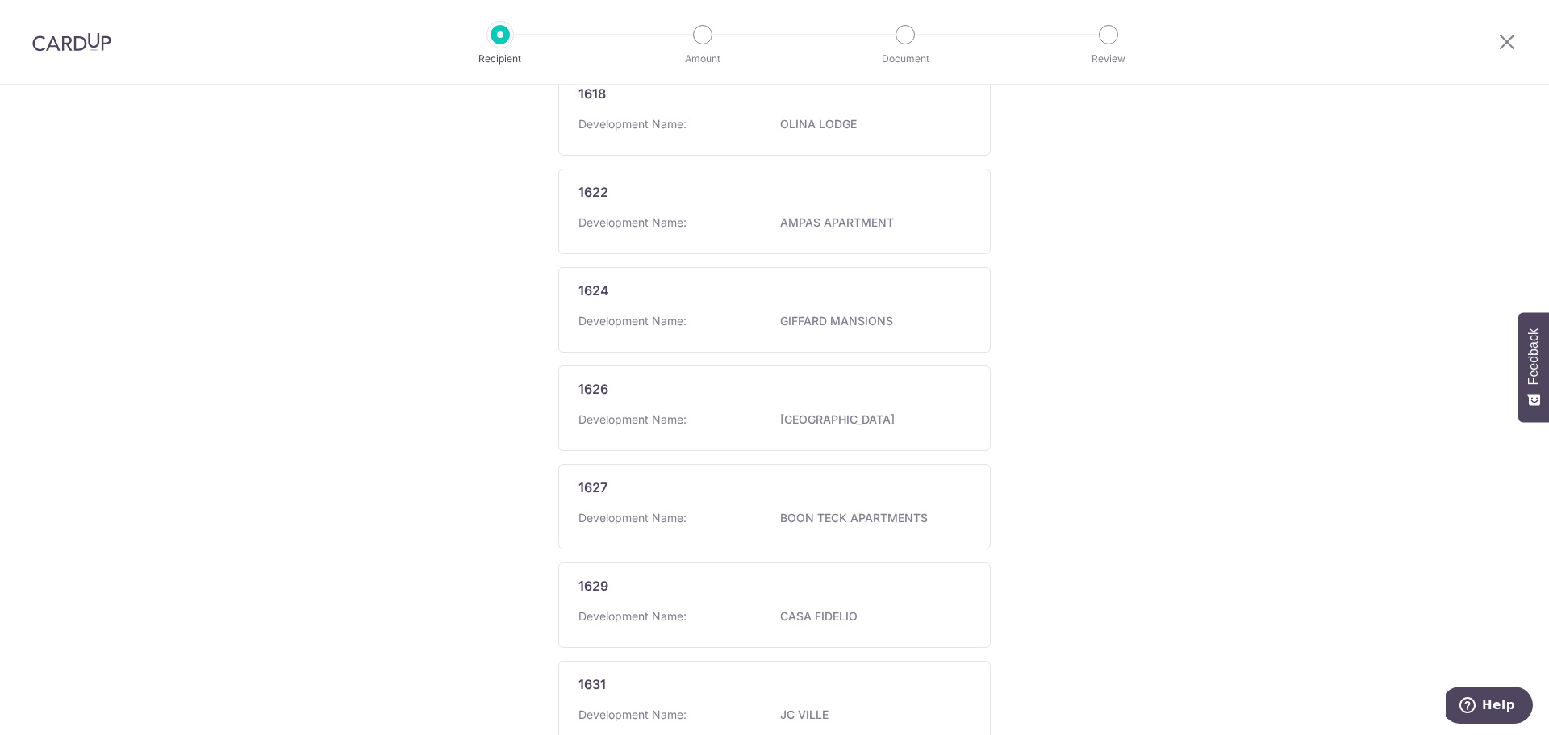
scroll to position [0, 0]
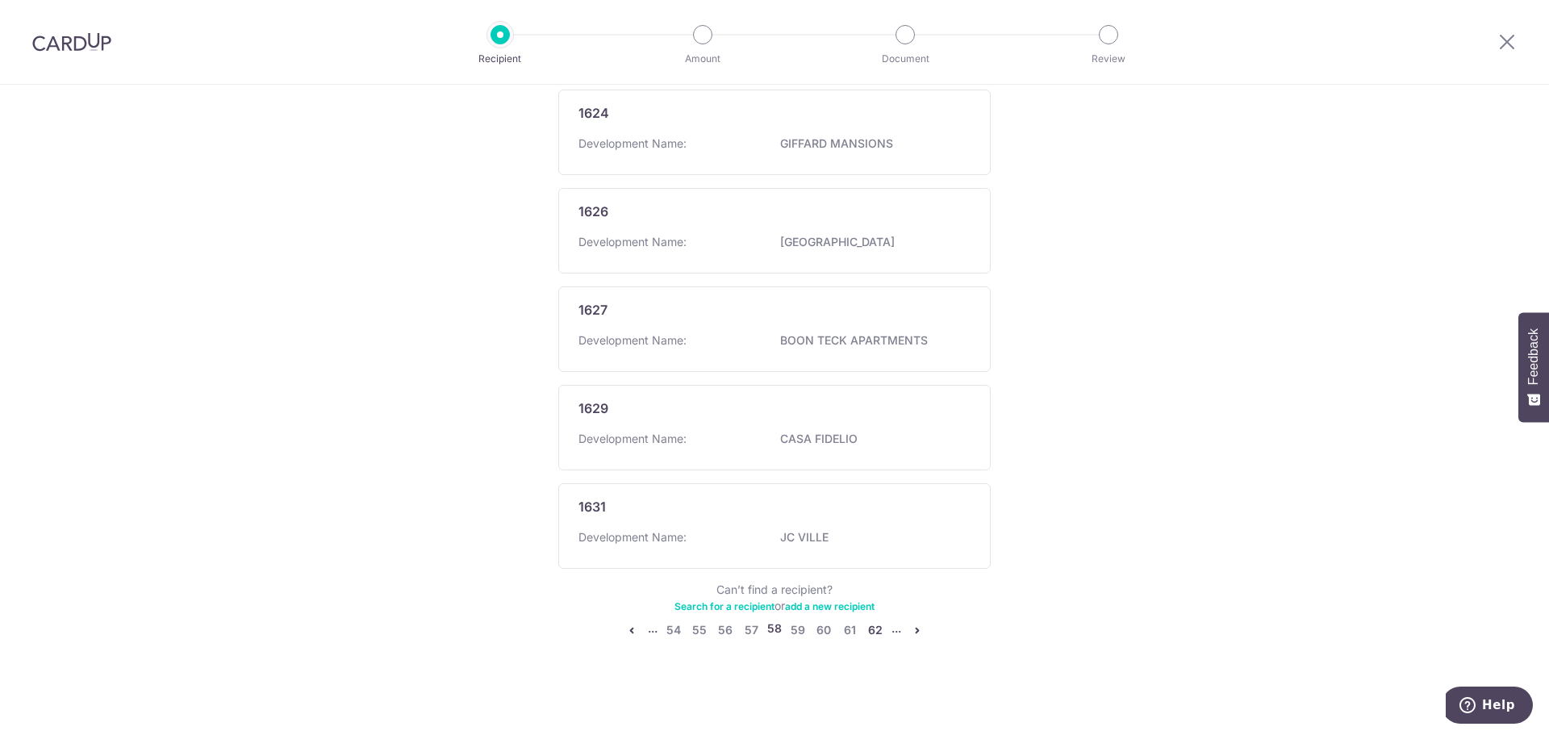
click at [876, 636] on link "62" at bounding box center [875, 629] width 19 height 19
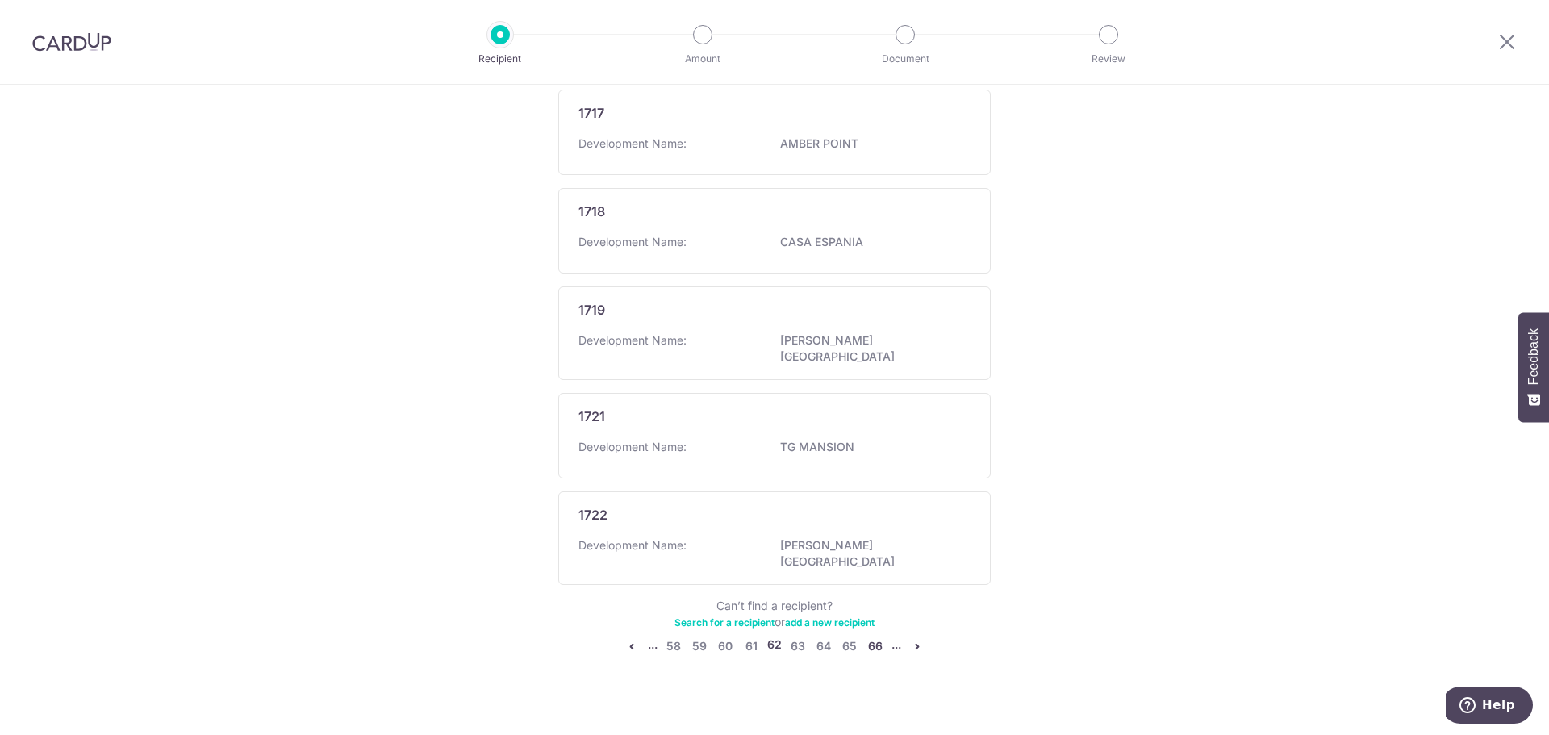
click at [877, 637] on link "66" at bounding box center [875, 646] width 19 height 19
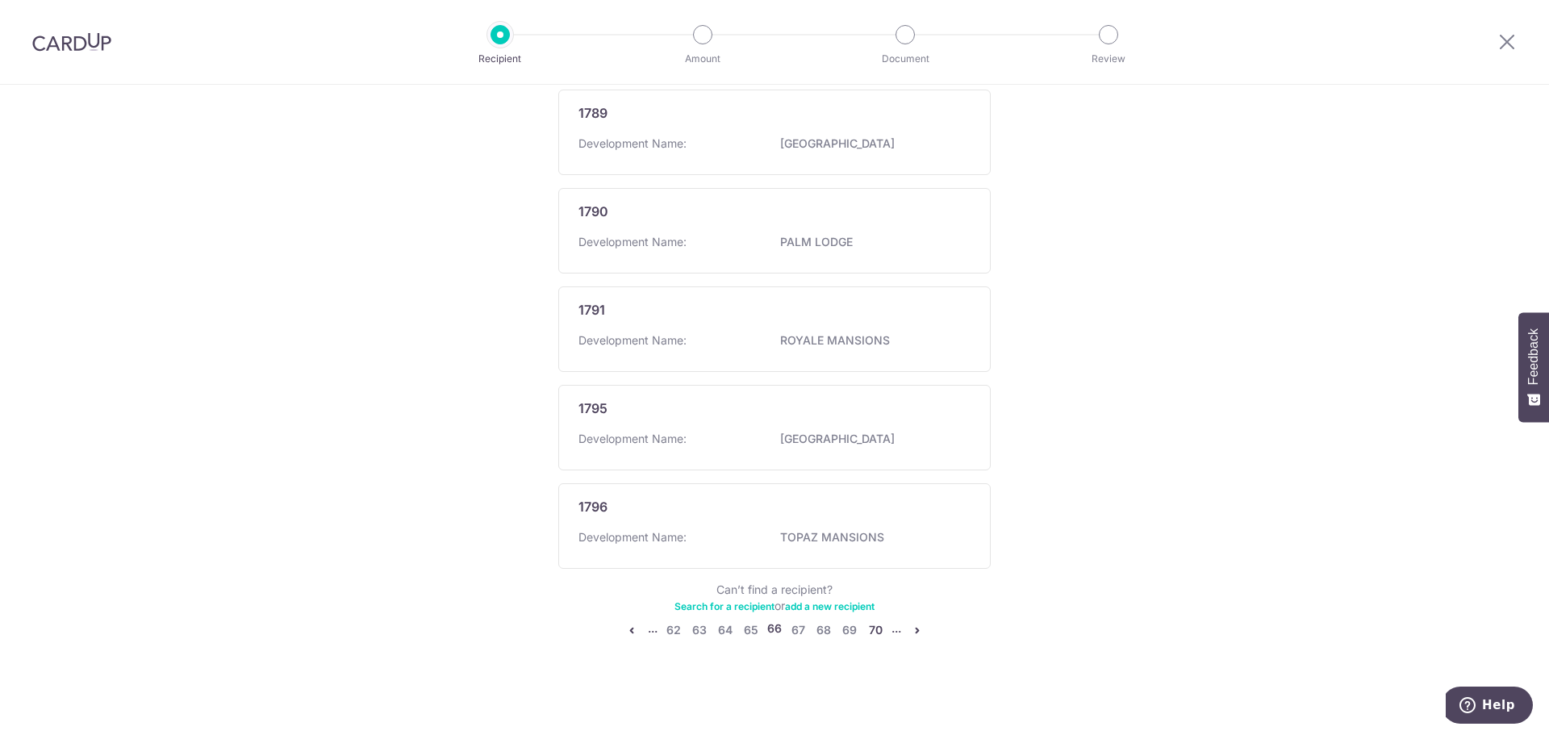
click at [878, 631] on link "70" at bounding box center [875, 629] width 19 height 19
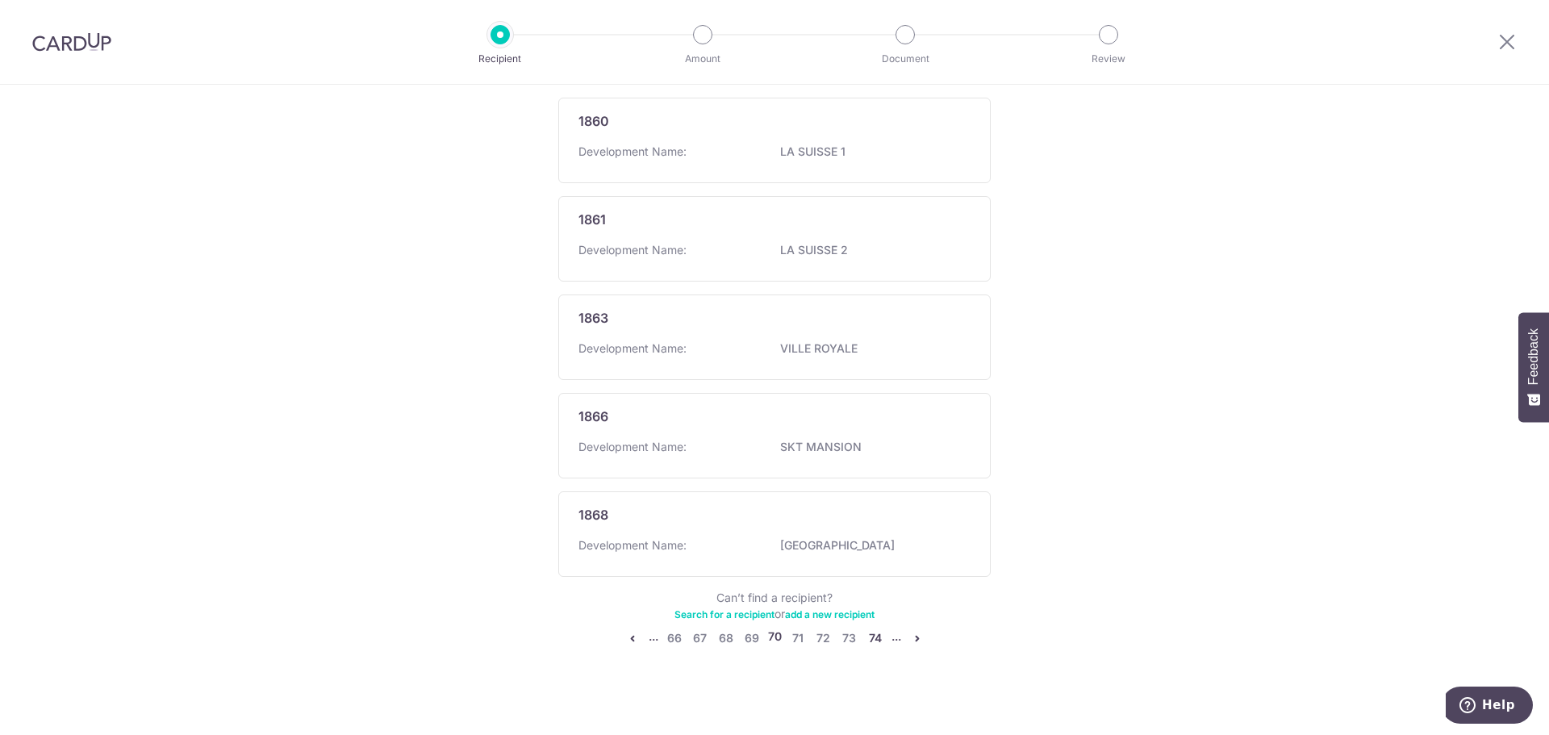
click at [880, 629] on link "74" at bounding box center [875, 638] width 19 height 19
click at [874, 630] on link "78" at bounding box center [874, 638] width 19 height 19
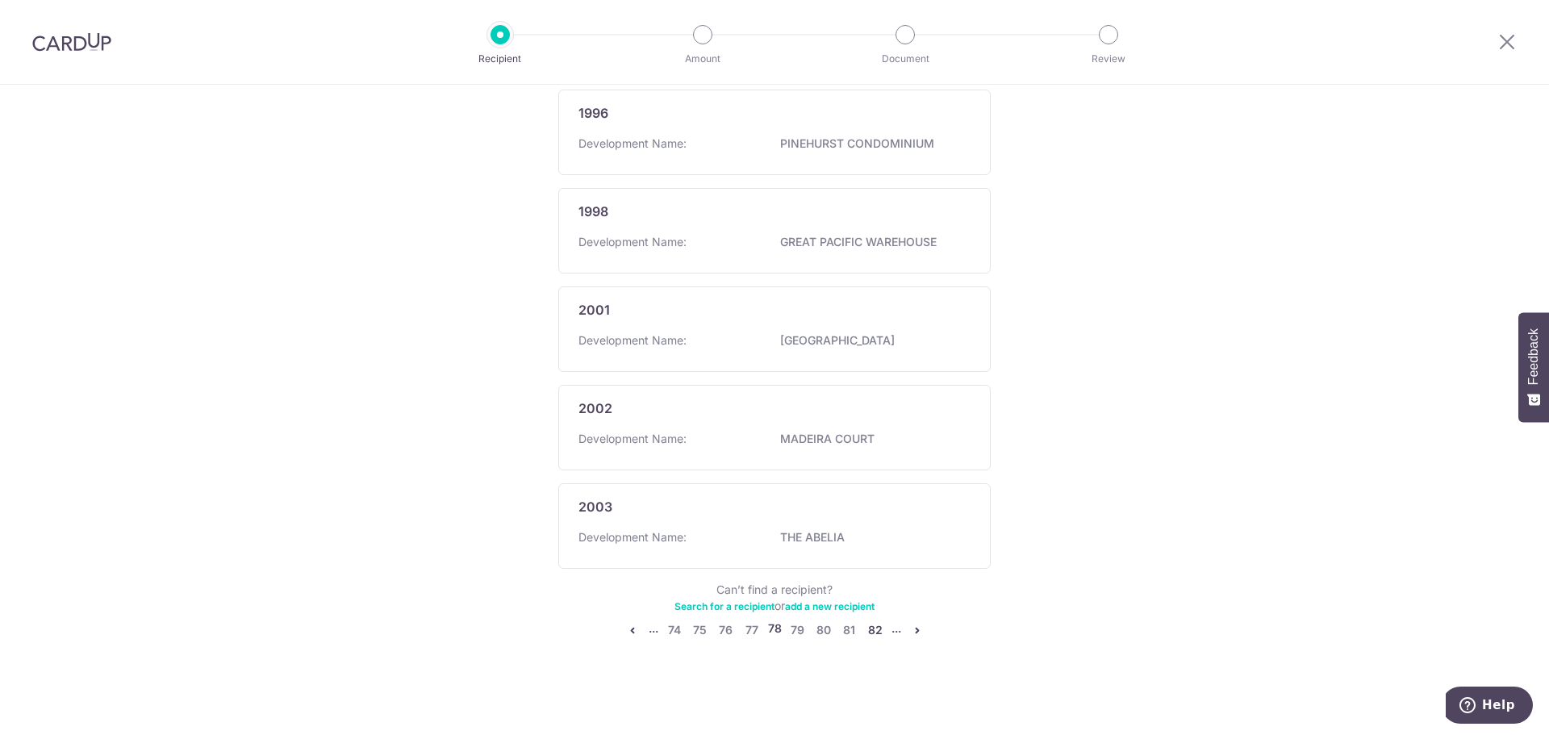
click at [871, 636] on link "82" at bounding box center [875, 629] width 19 height 19
click at [872, 632] on link "86" at bounding box center [875, 629] width 19 height 19
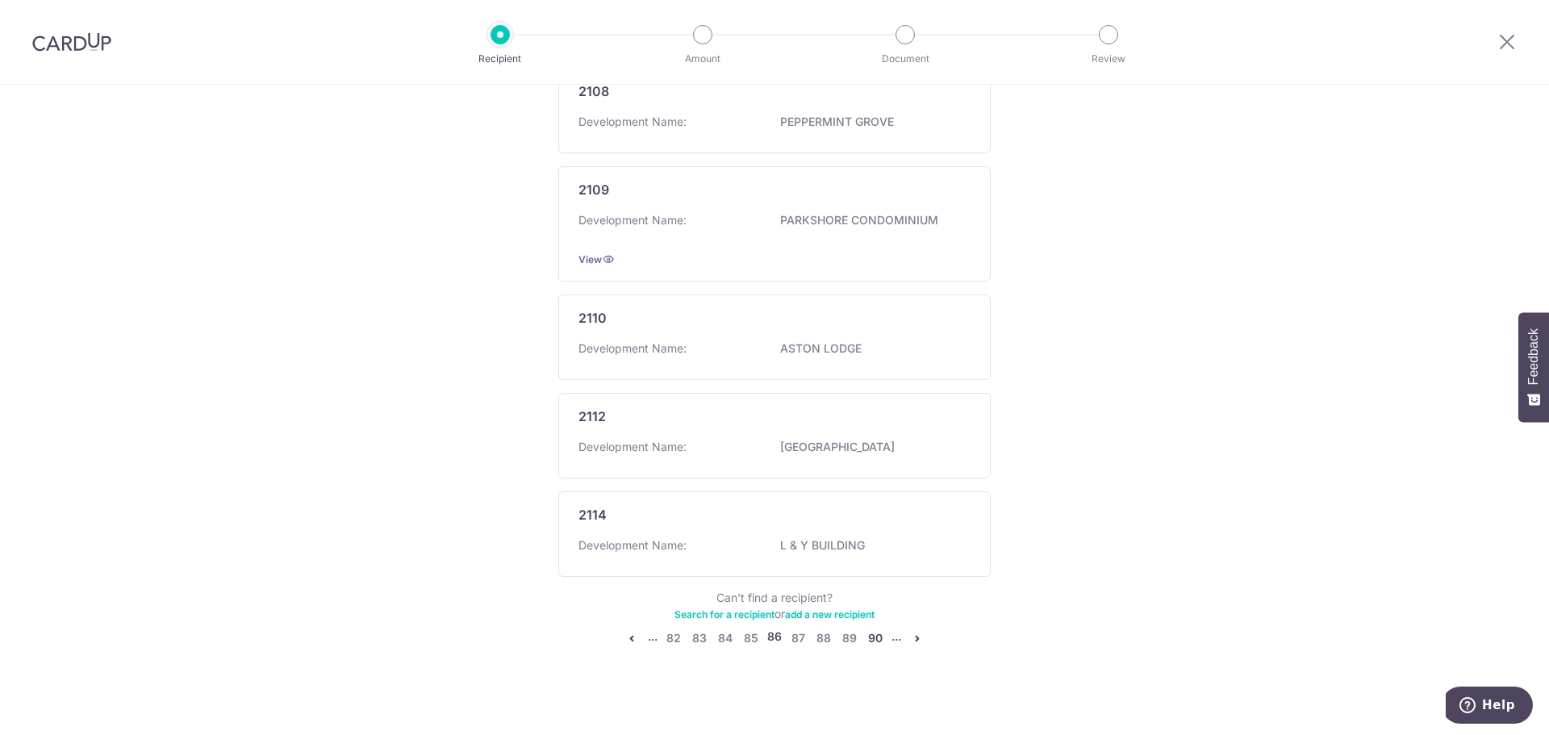
click at [873, 632] on link "90" at bounding box center [875, 638] width 19 height 19
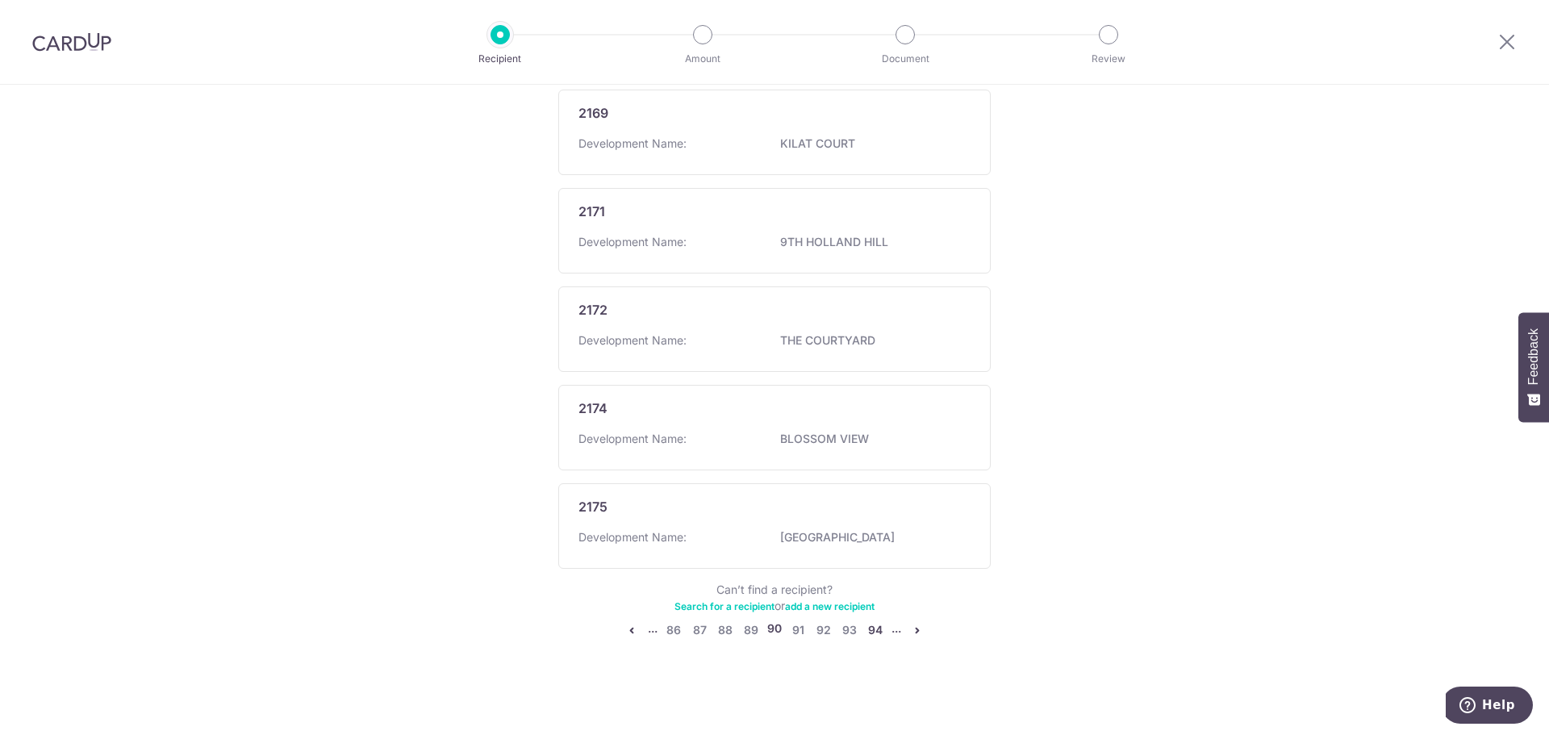
click at [873, 632] on link "94" at bounding box center [875, 629] width 19 height 19
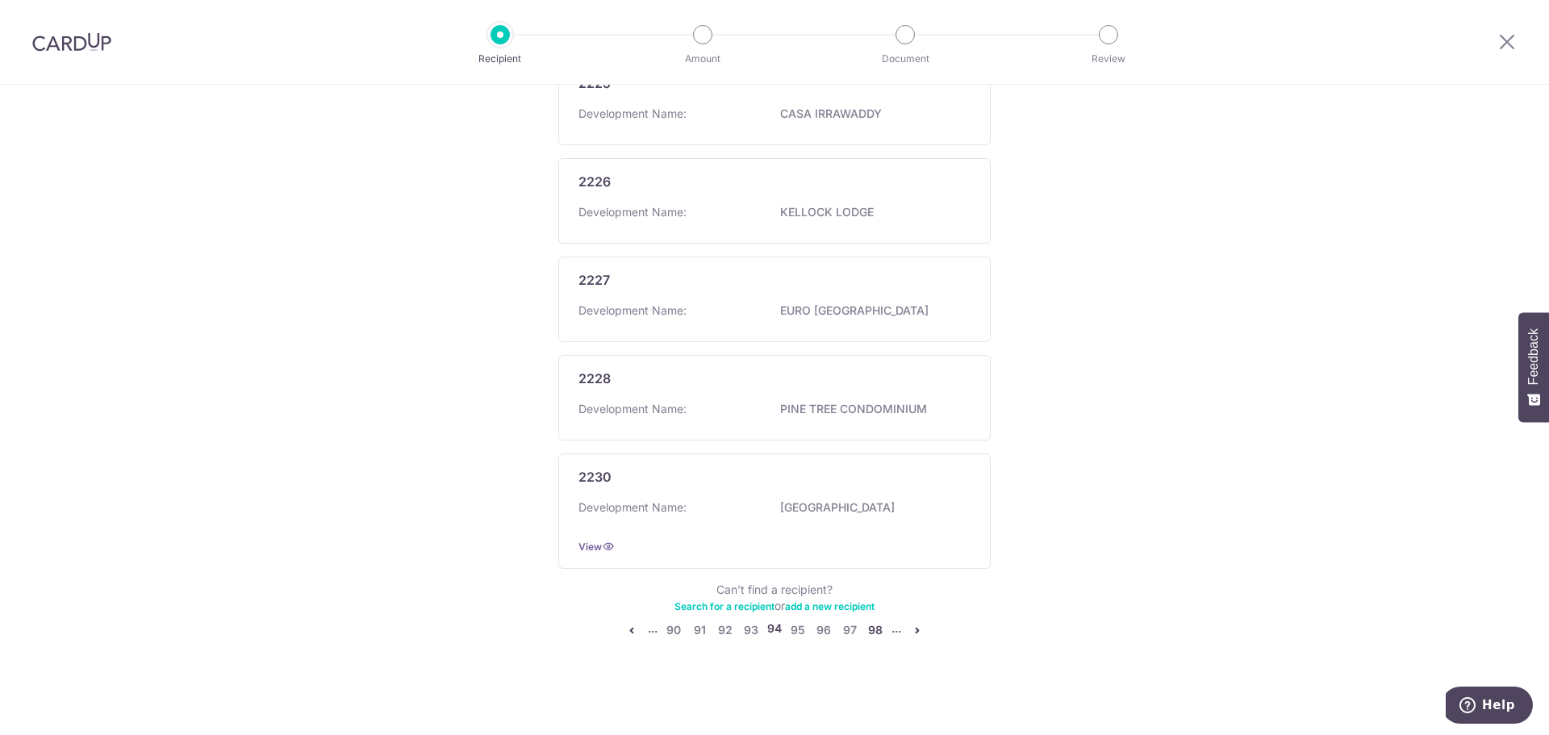
click at [873, 632] on link "98" at bounding box center [875, 629] width 19 height 19
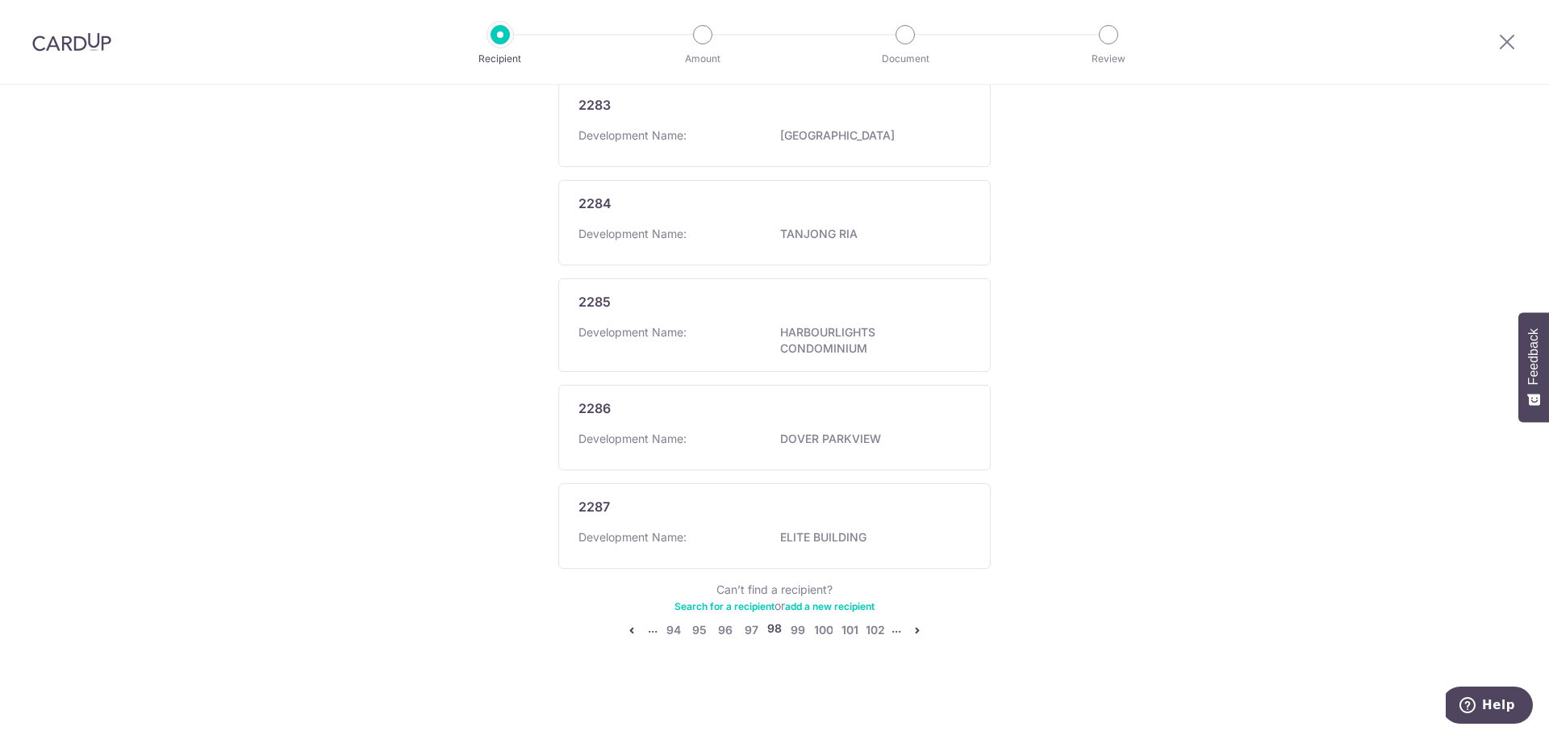
click at [882, 631] on ul "... 94 95 96 97 98 99 100 101 102 ..." at bounding box center [774, 629] width 305 height 19
click at [878, 632] on link "102" at bounding box center [875, 629] width 19 height 19
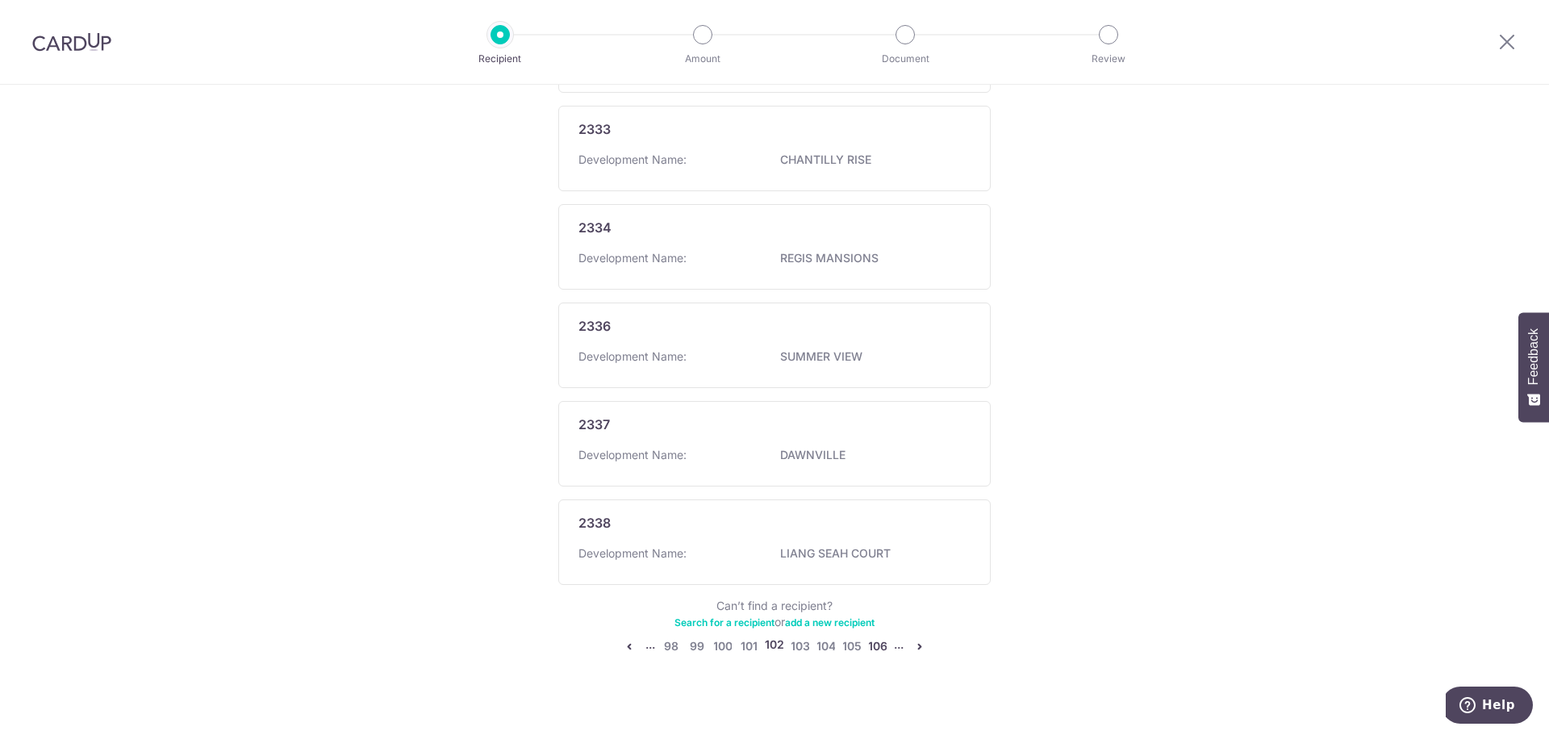
click at [880, 637] on link "106" at bounding box center [877, 646] width 19 height 19
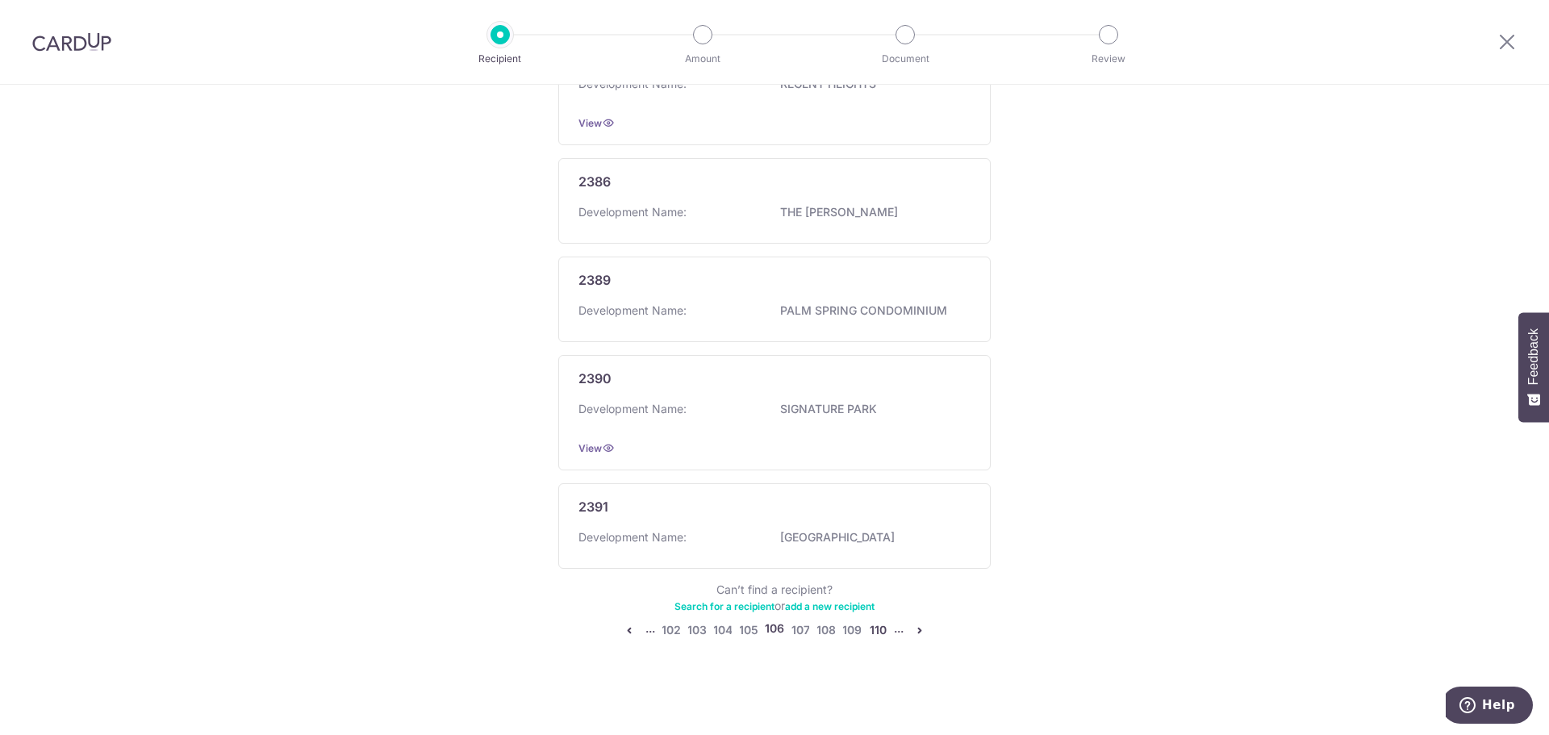
click at [877, 636] on link "110" at bounding box center [877, 629] width 19 height 19
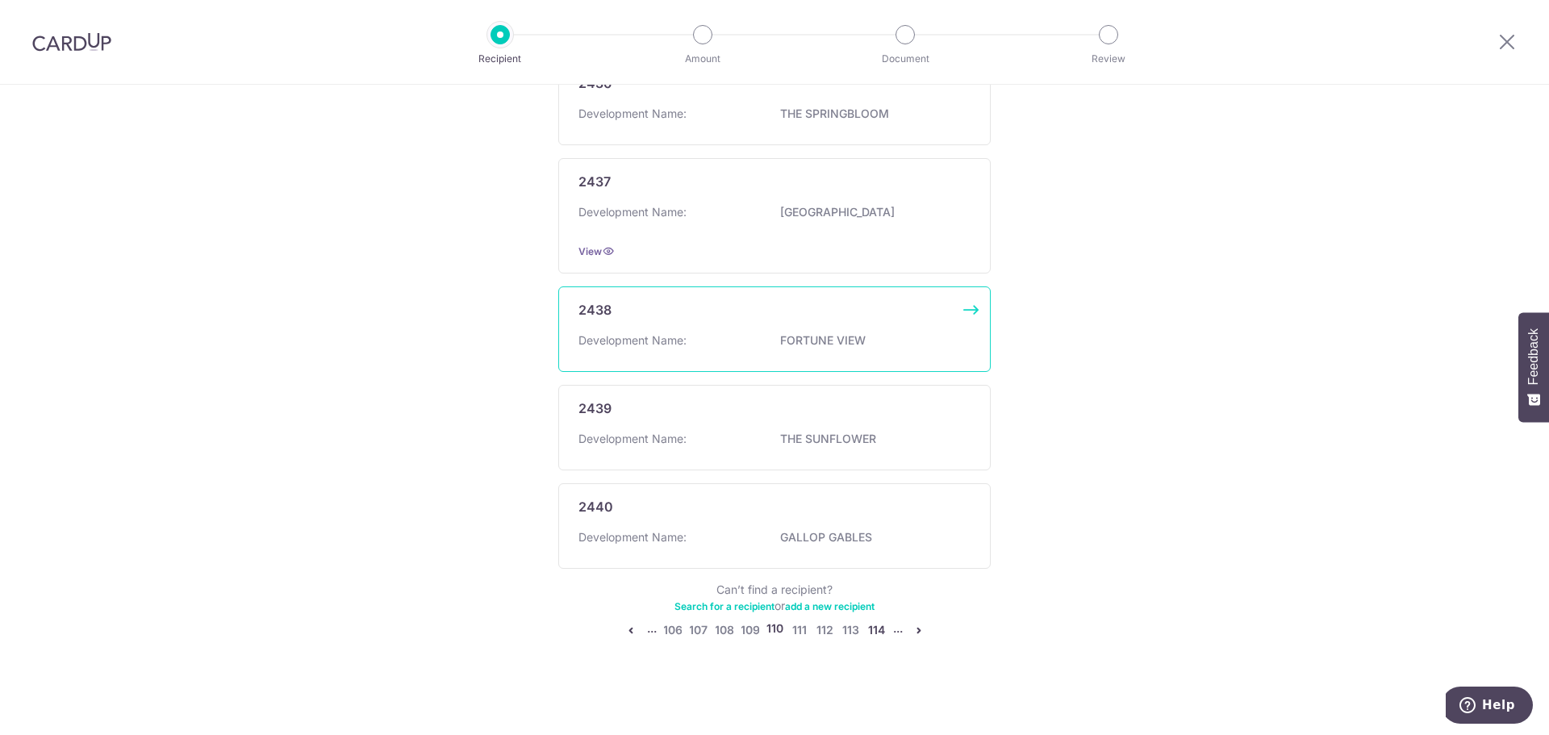
click at [877, 636] on link "114" at bounding box center [876, 629] width 19 height 19
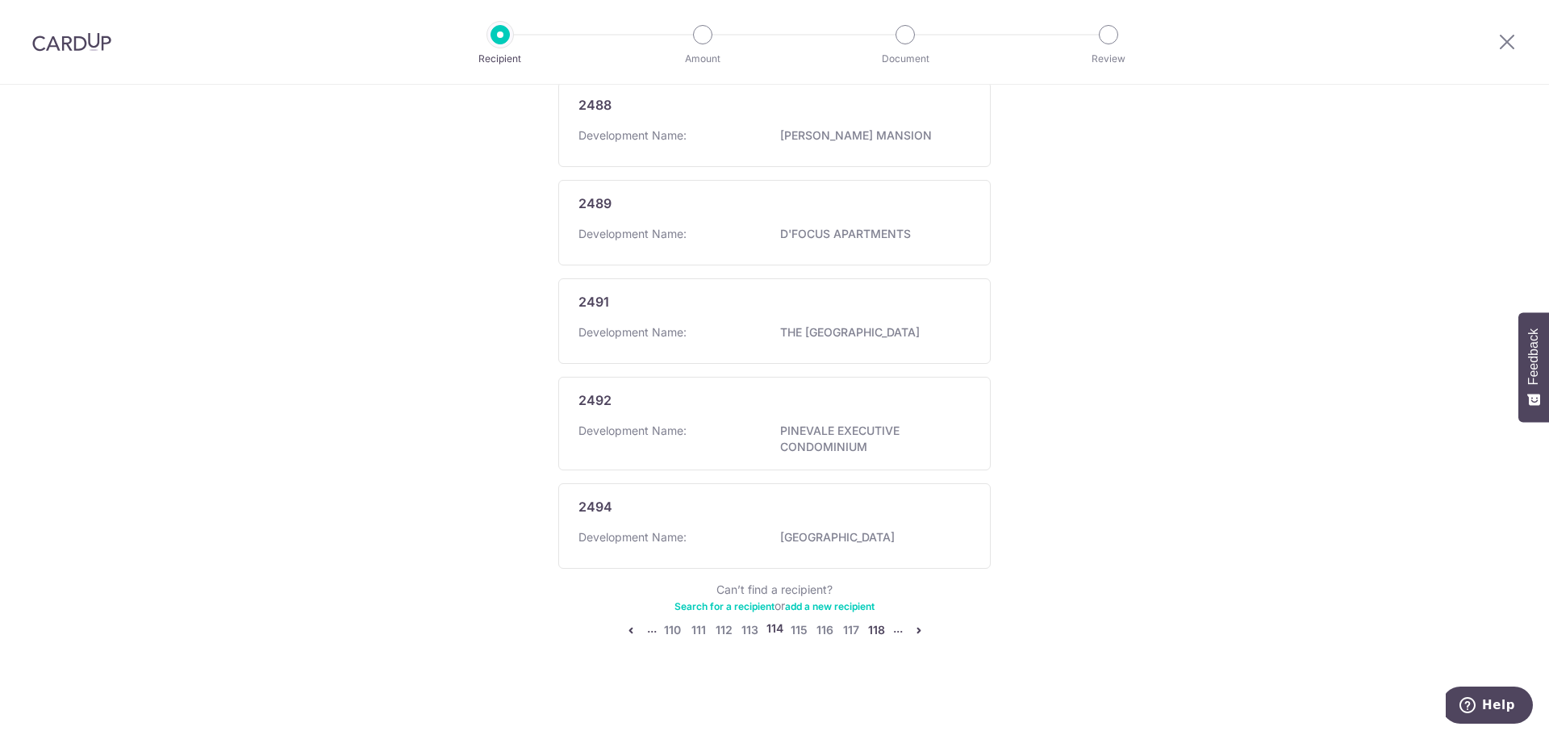
click at [878, 636] on link "118" at bounding box center [876, 629] width 19 height 19
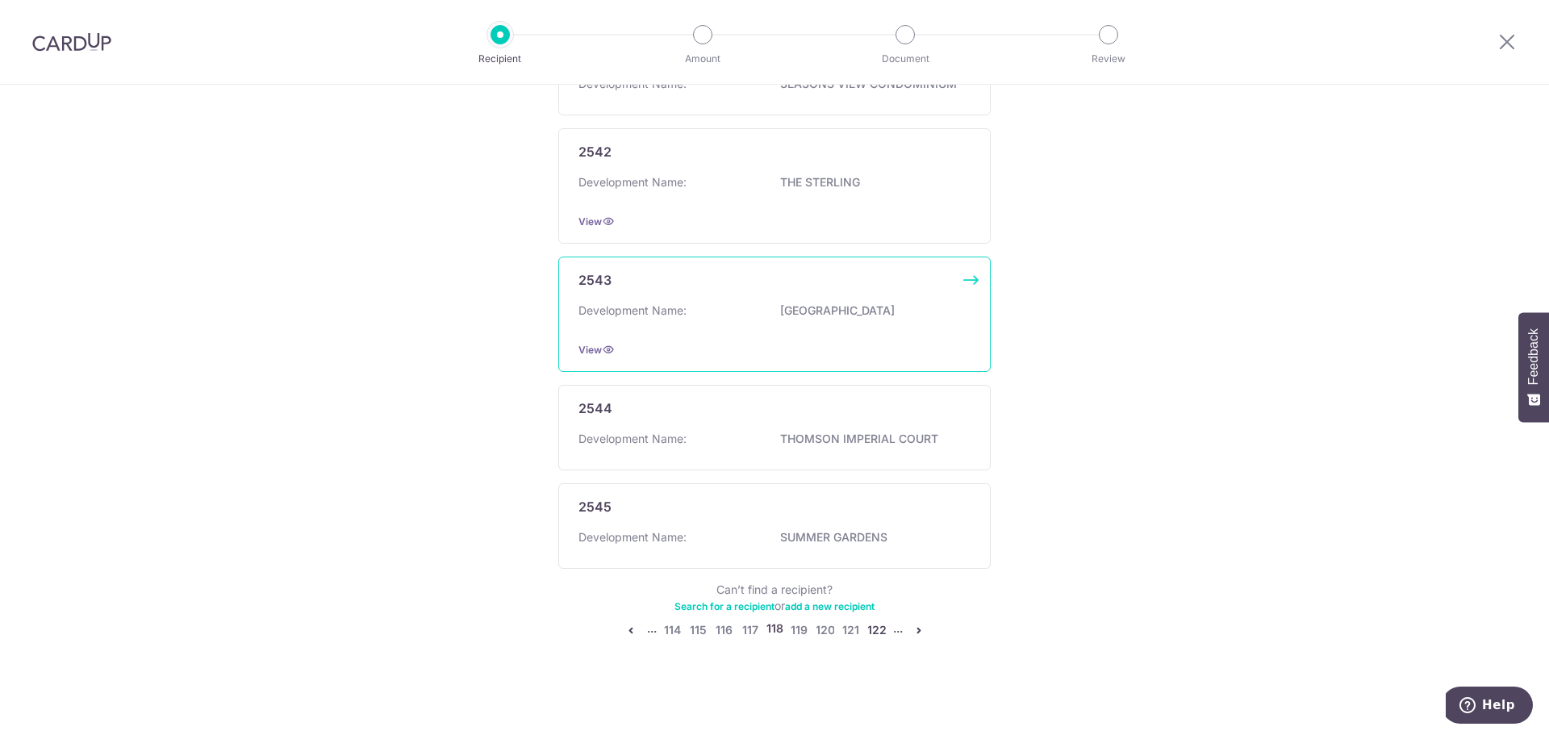
click at [878, 635] on link "122" at bounding box center [876, 629] width 19 height 19
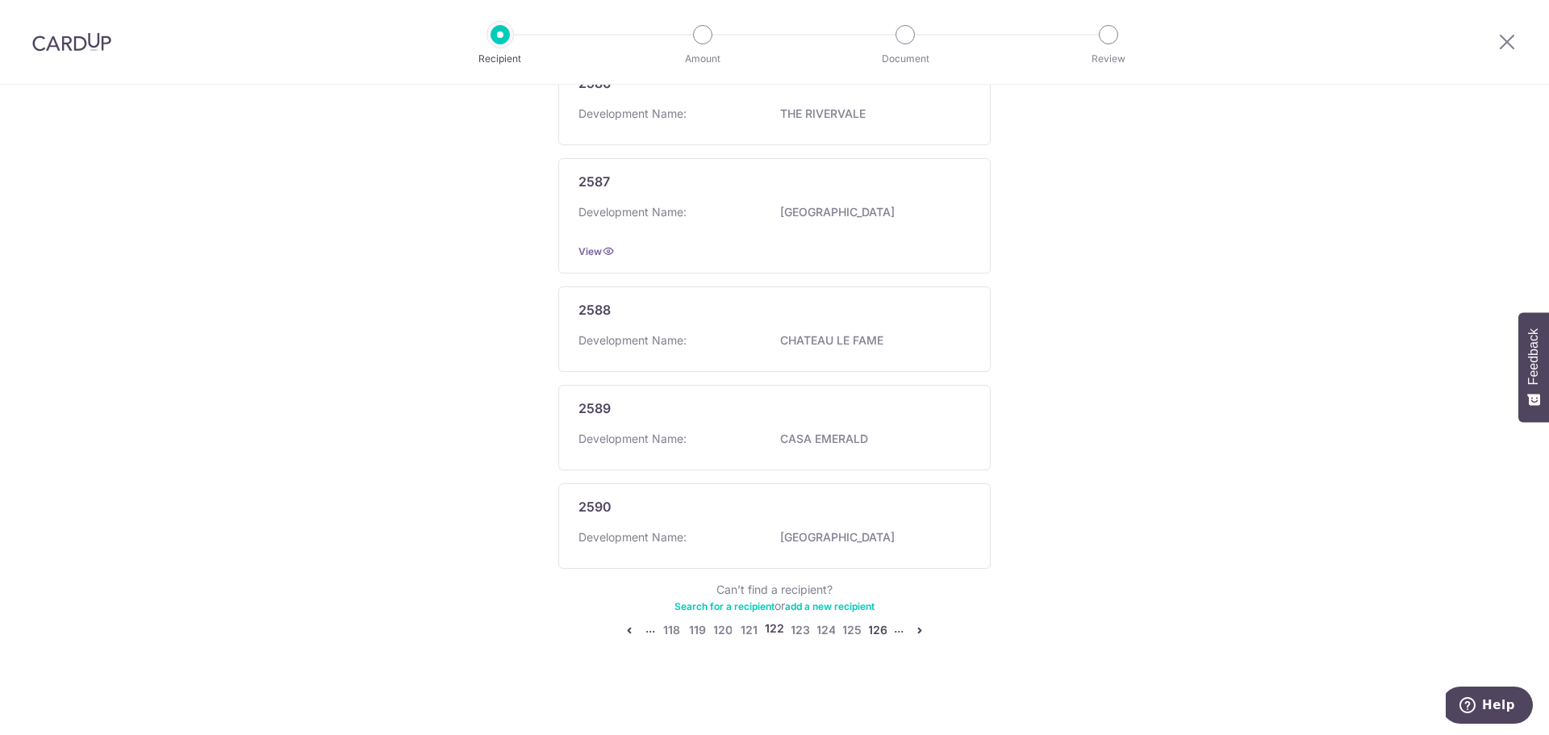
click at [878, 635] on link "126" at bounding box center [877, 629] width 19 height 19
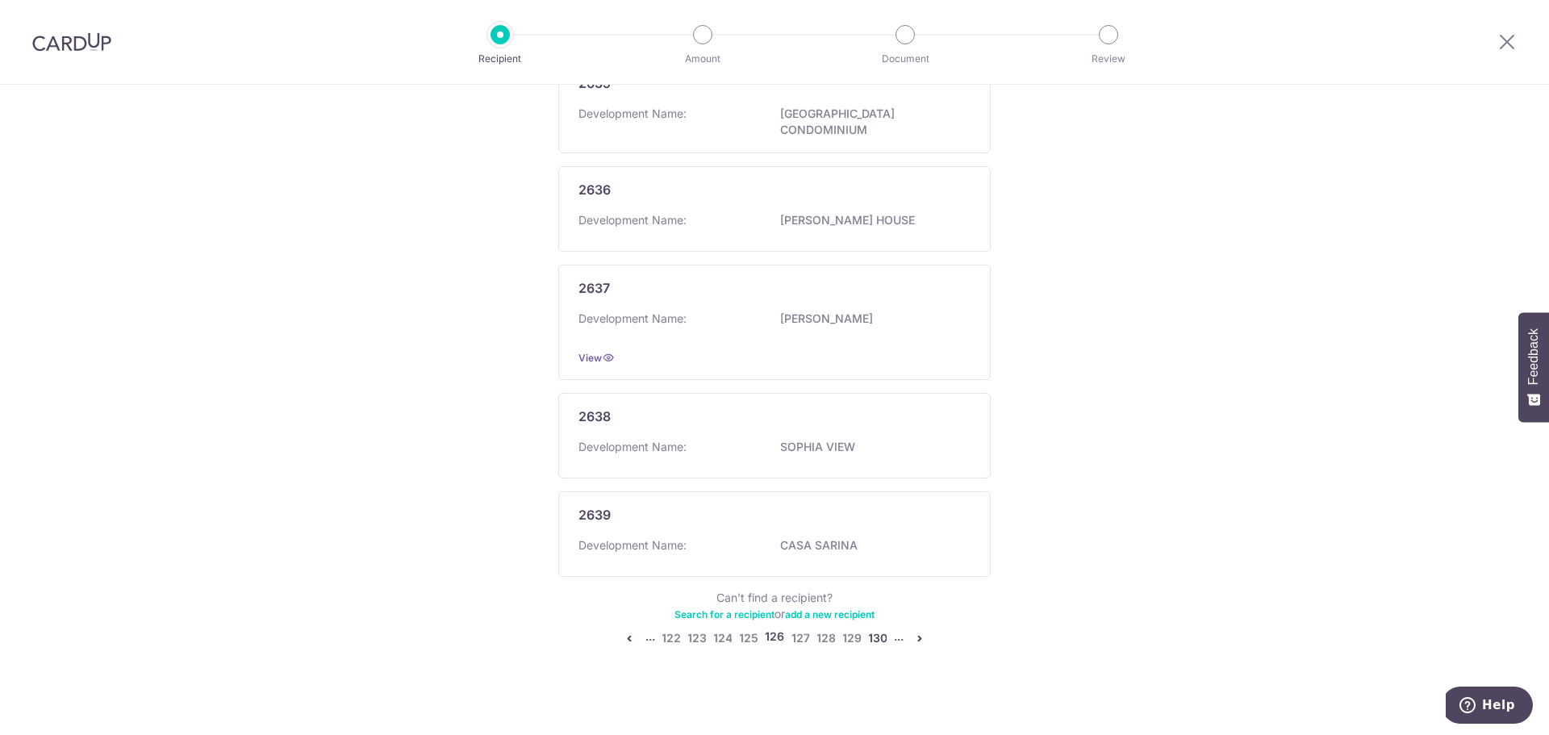
click at [878, 636] on link "130" at bounding box center [877, 638] width 19 height 19
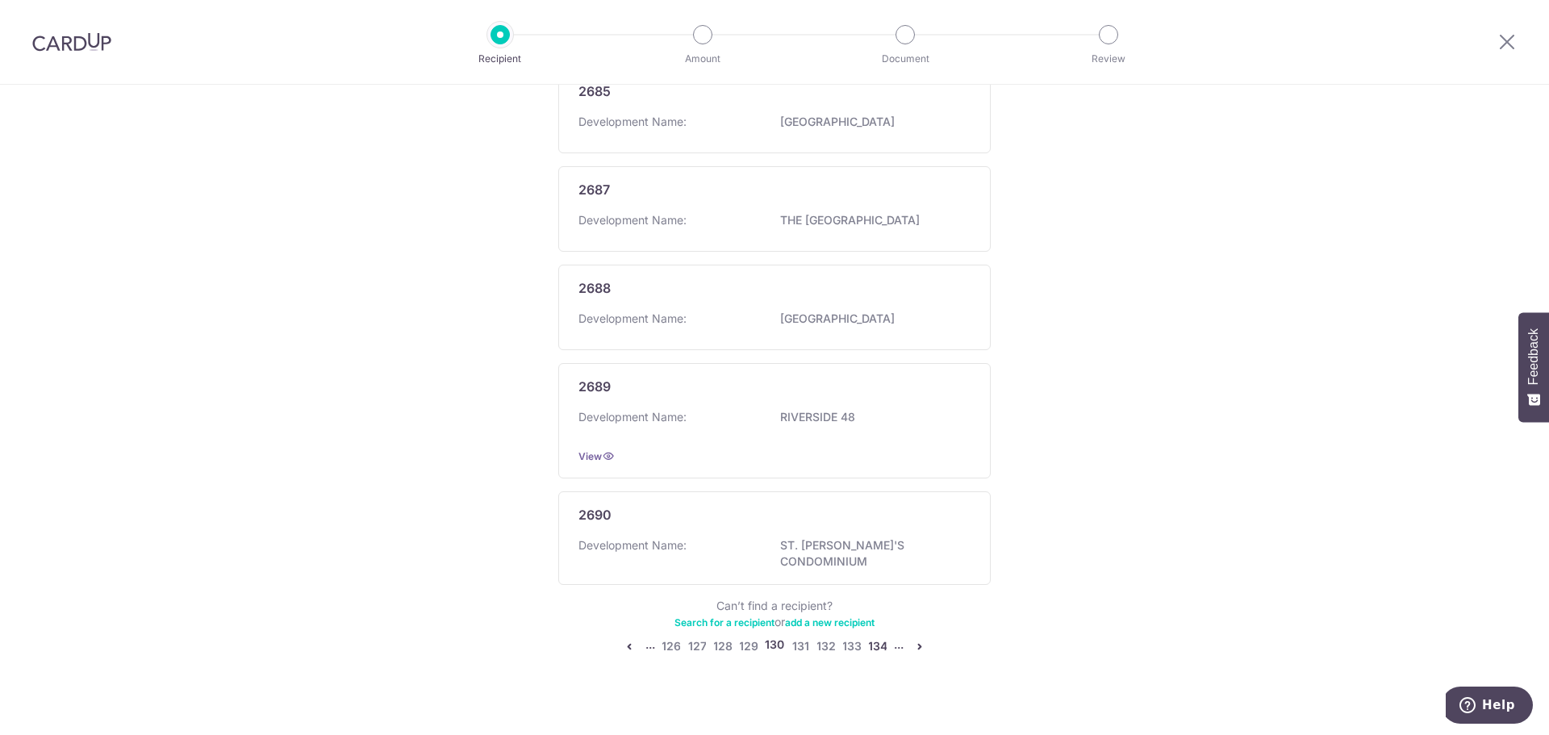
click at [880, 637] on link "134" at bounding box center [877, 646] width 19 height 19
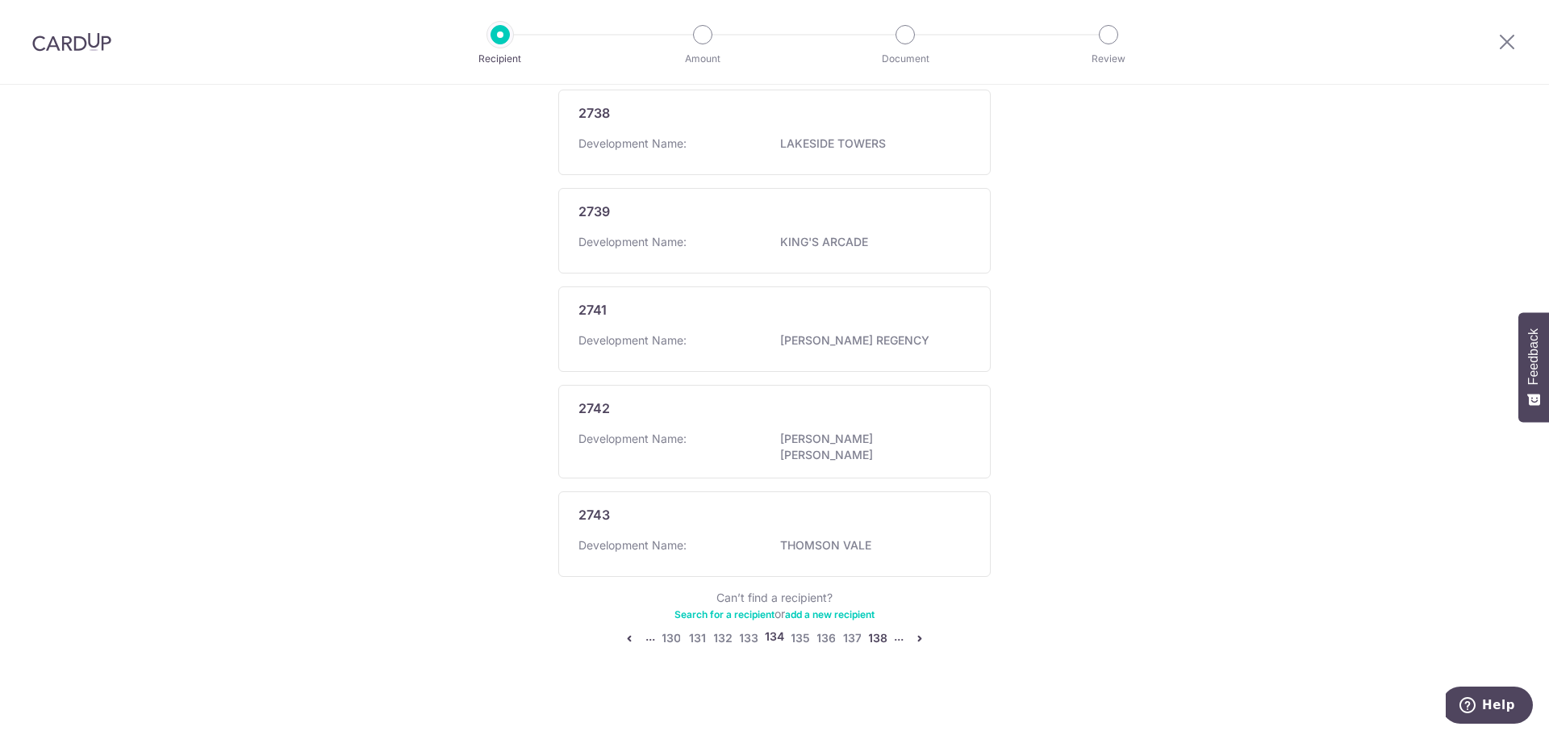
click at [880, 636] on link "138" at bounding box center [877, 638] width 19 height 19
click at [880, 631] on link "138" at bounding box center [877, 638] width 19 height 19
click at [880, 633] on link "142" at bounding box center [877, 629] width 19 height 19
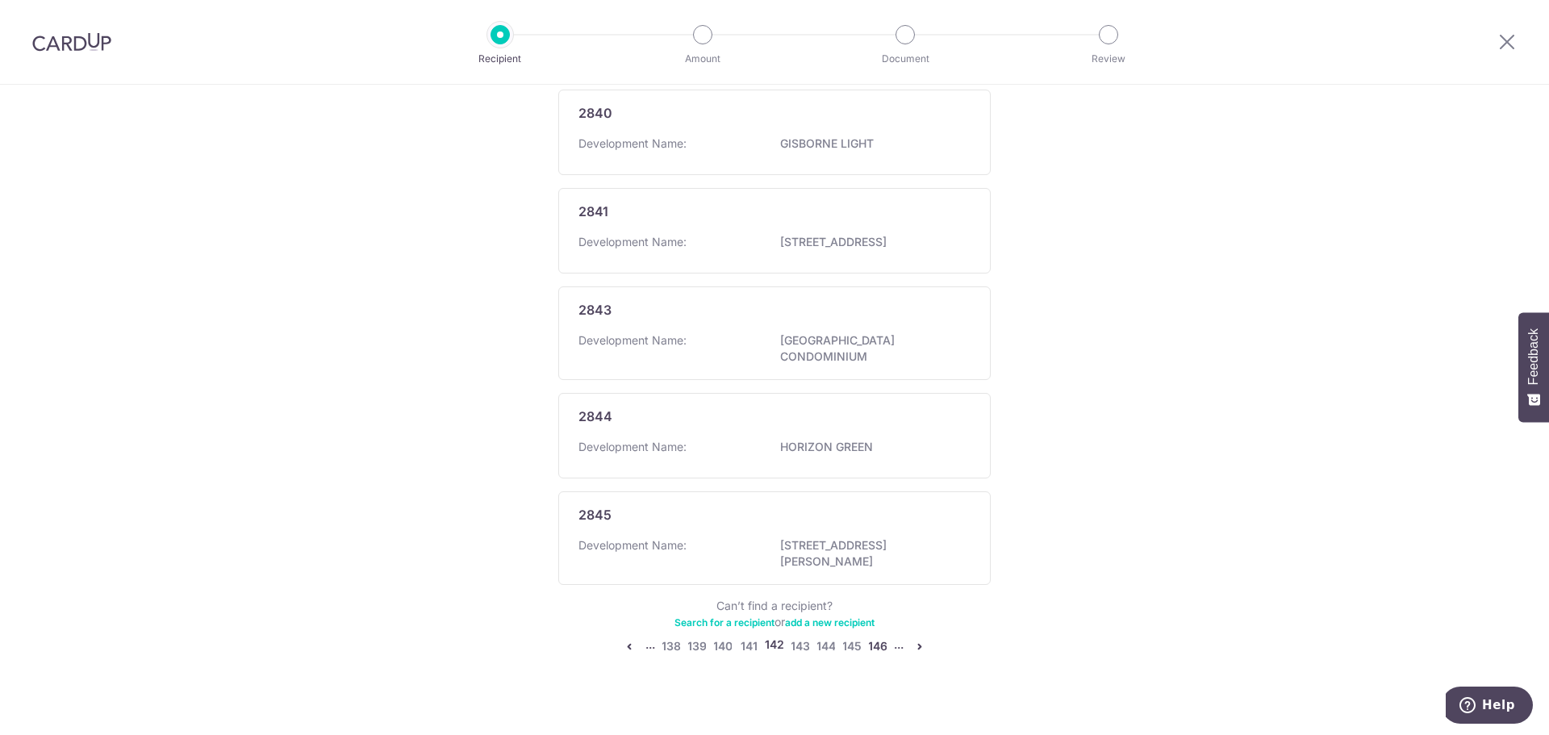
click at [880, 637] on link "146" at bounding box center [877, 646] width 19 height 19
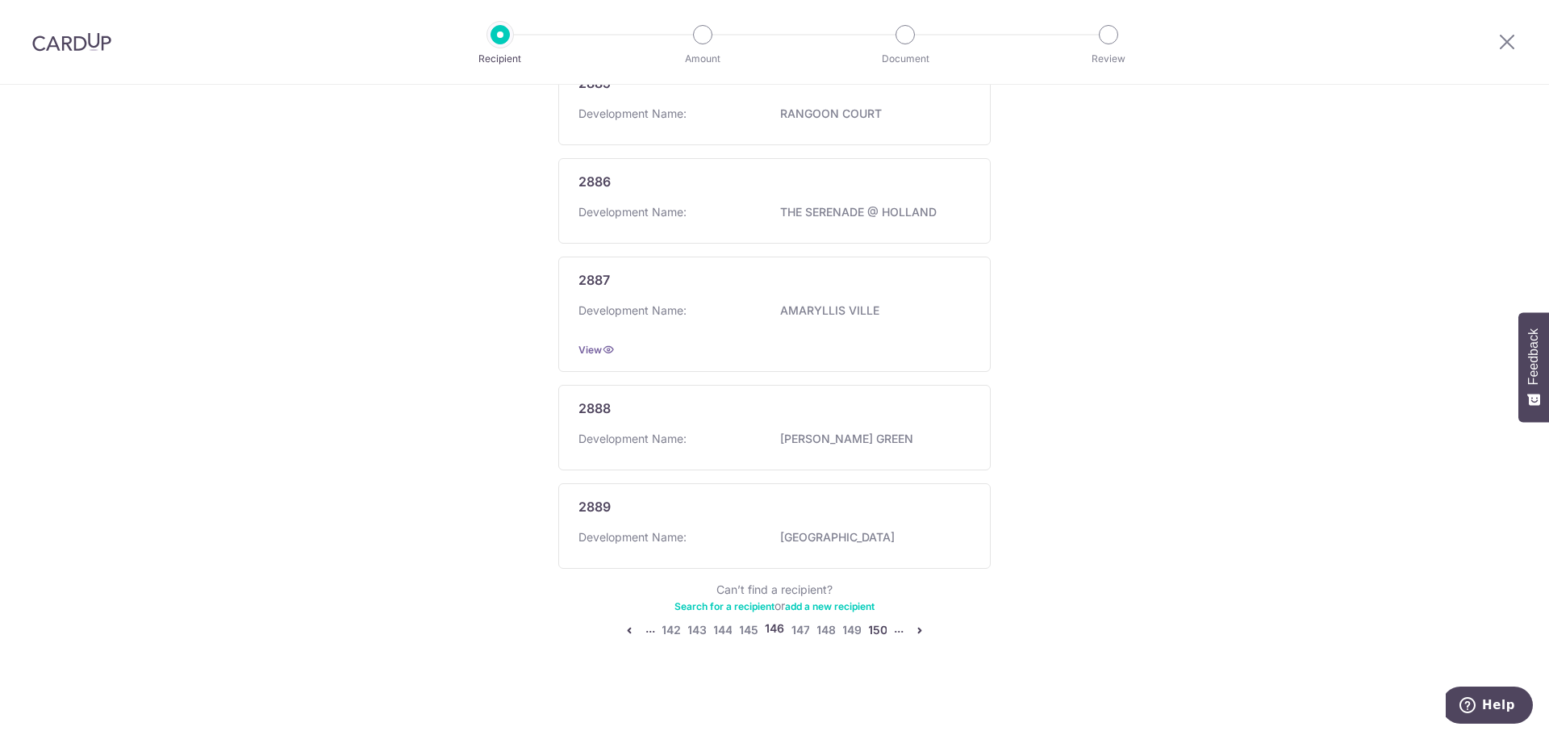
click at [880, 632] on link "150" at bounding box center [877, 629] width 19 height 19
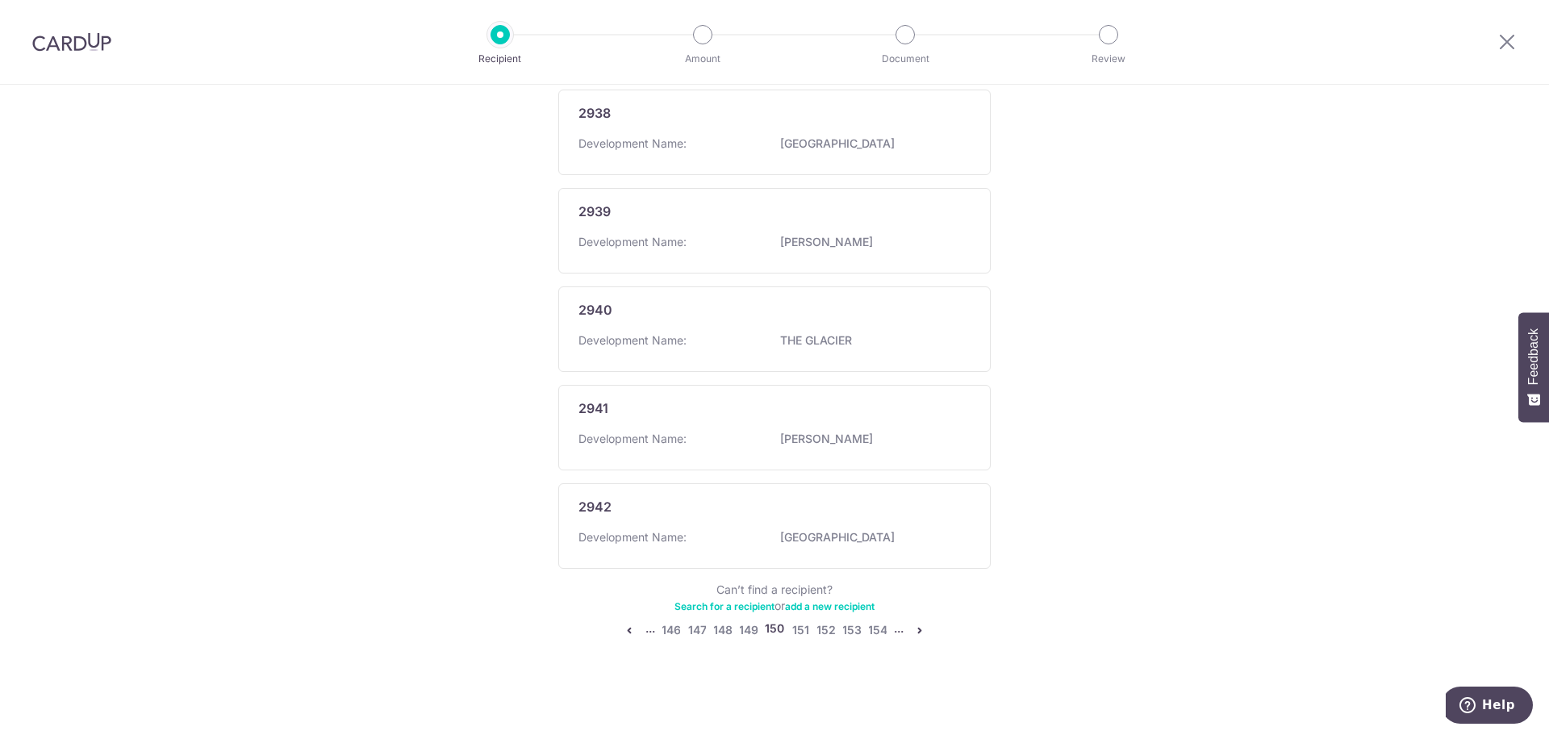
click at [884, 632] on ul "... 146 147 148 149 150 151 152 153 154 ..." at bounding box center [775, 629] width 310 height 19
click at [874, 634] on link "154" at bounding box center [877, 629] width 19 height 19
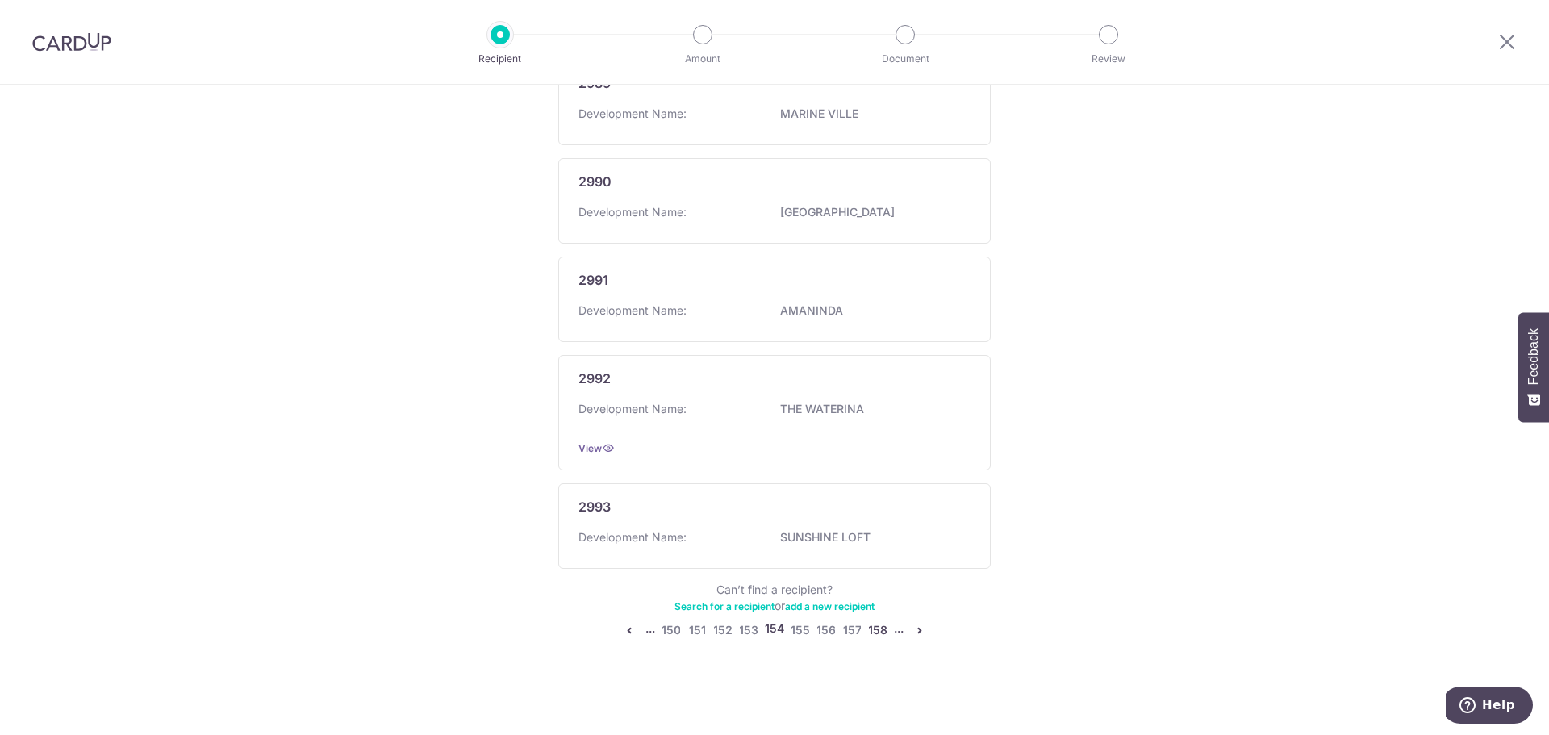
click at [875, 634] on link "158" at bounding box center [877, 629] width 19 height 19
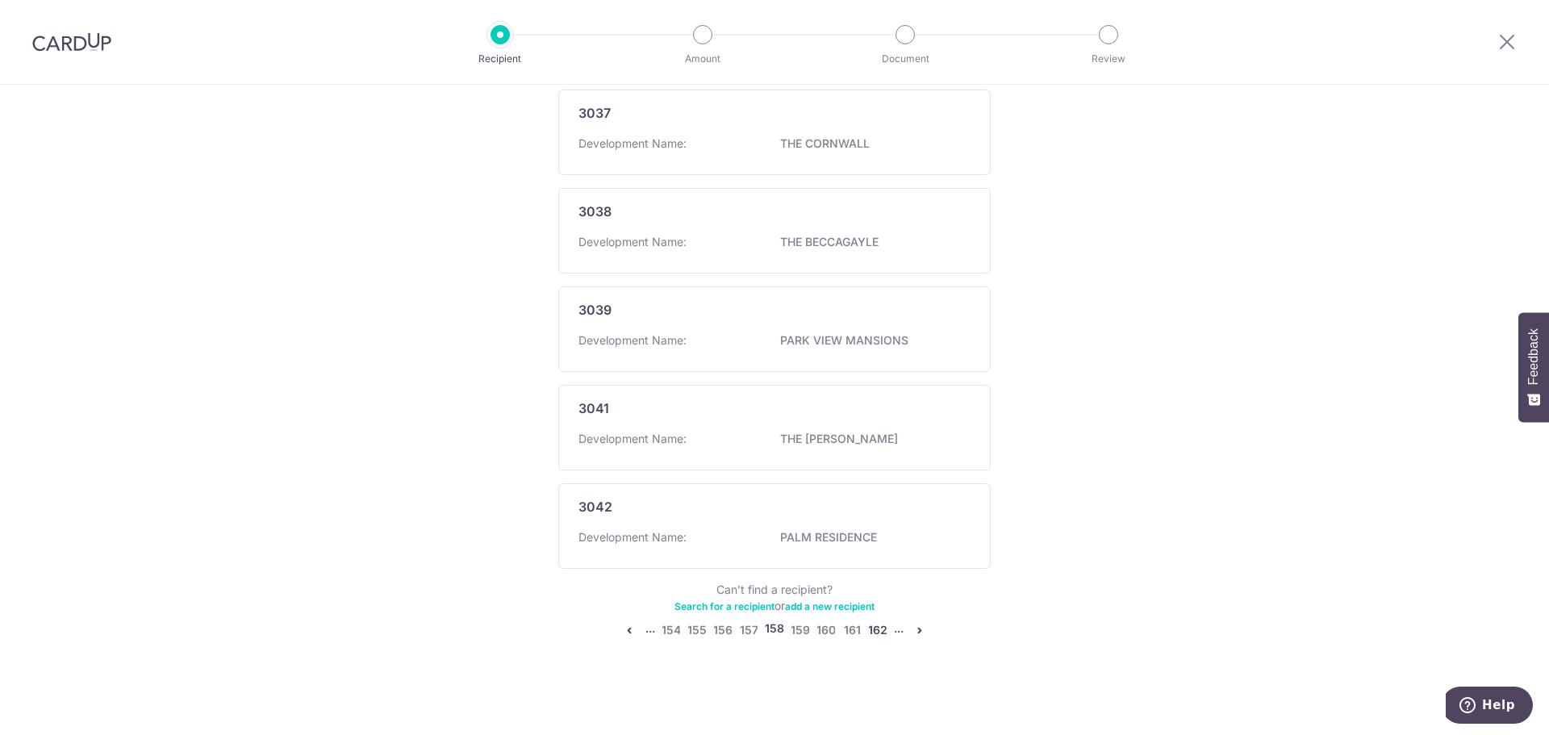
click at [879, 633] on link "162" at bounding box center [877, 629] width 19 height 19
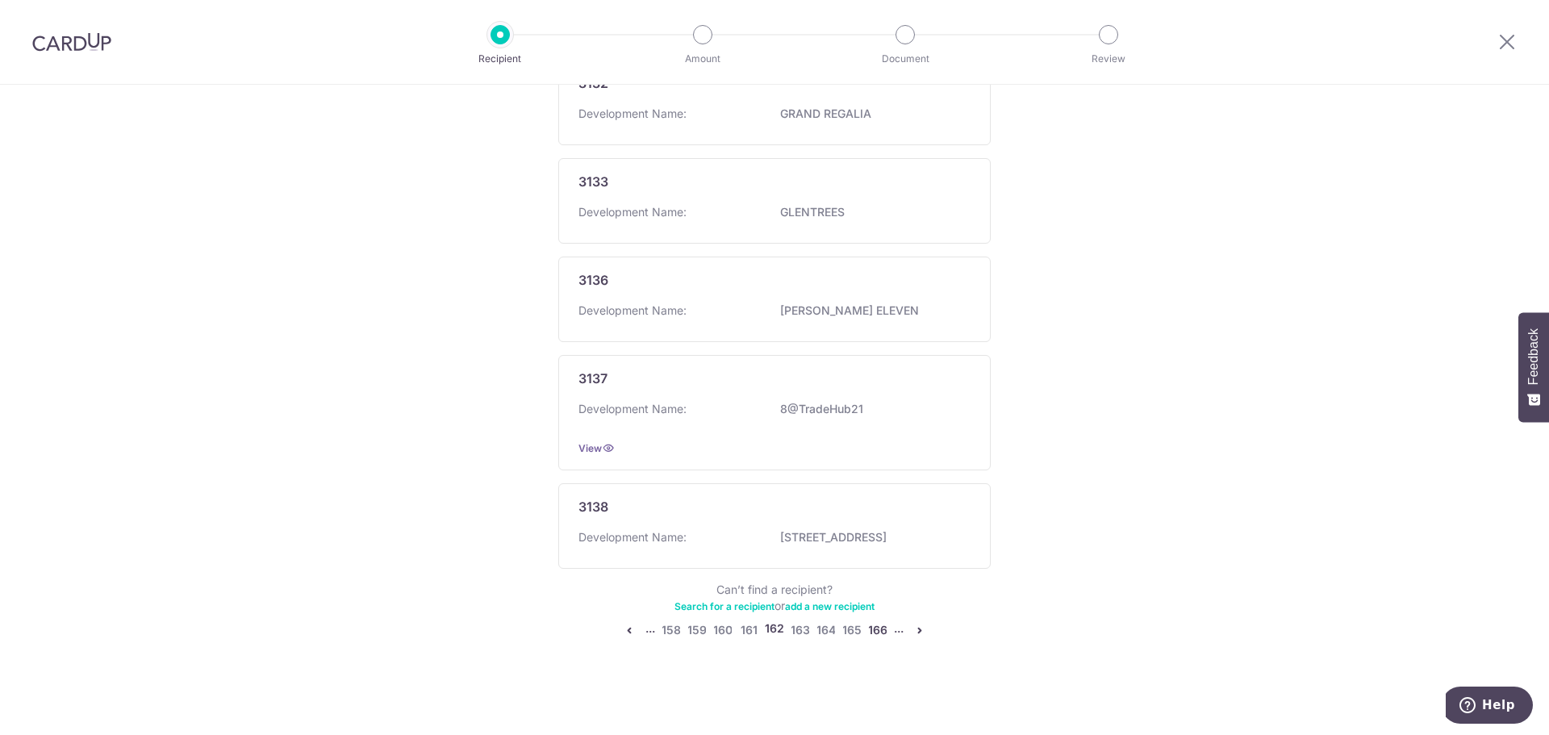
click at [881, 628] on link "166" at bounding box center [877, 629] width 19 height 19
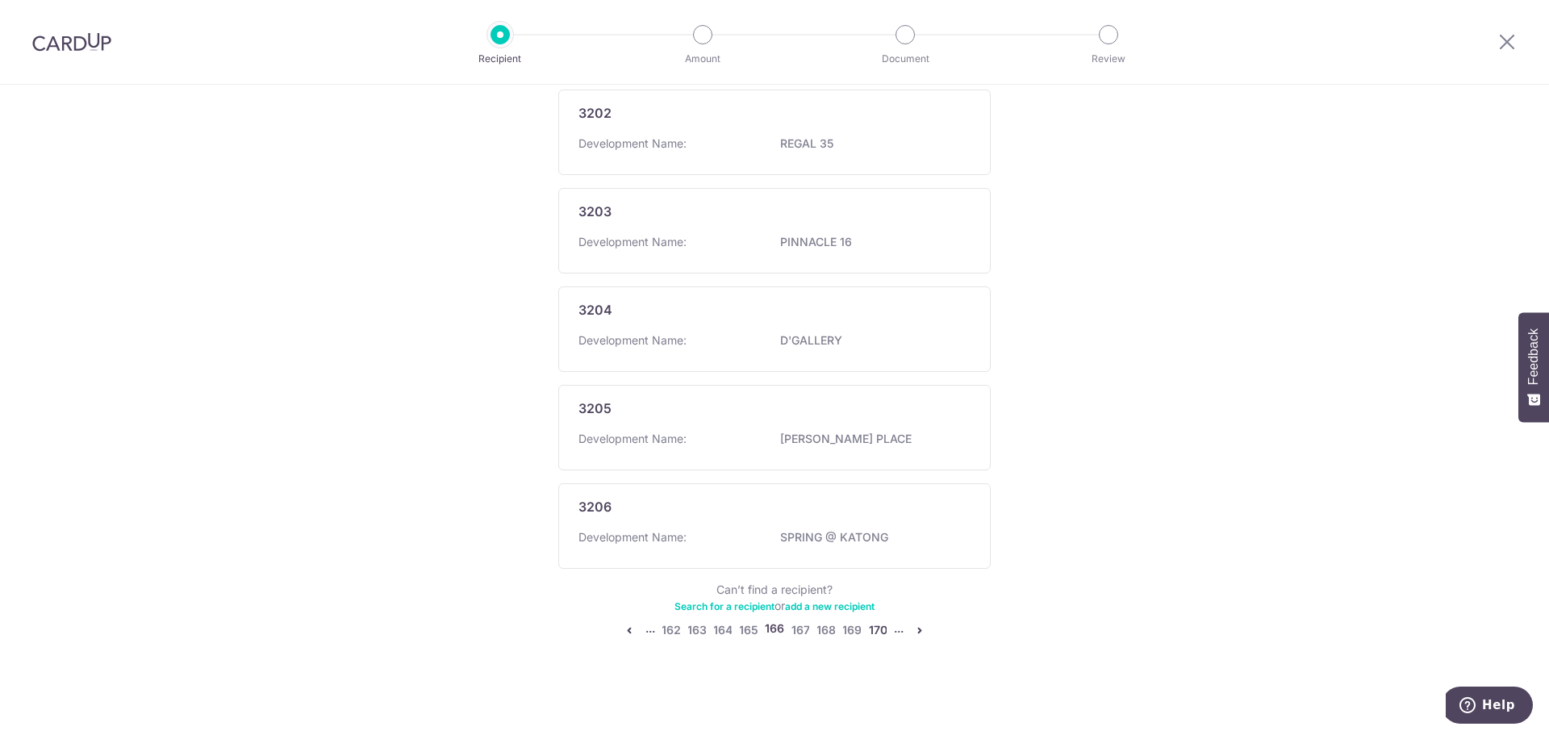
click at [878, 626] on link "170" at bounding box center [877, 629] width 19 height 19
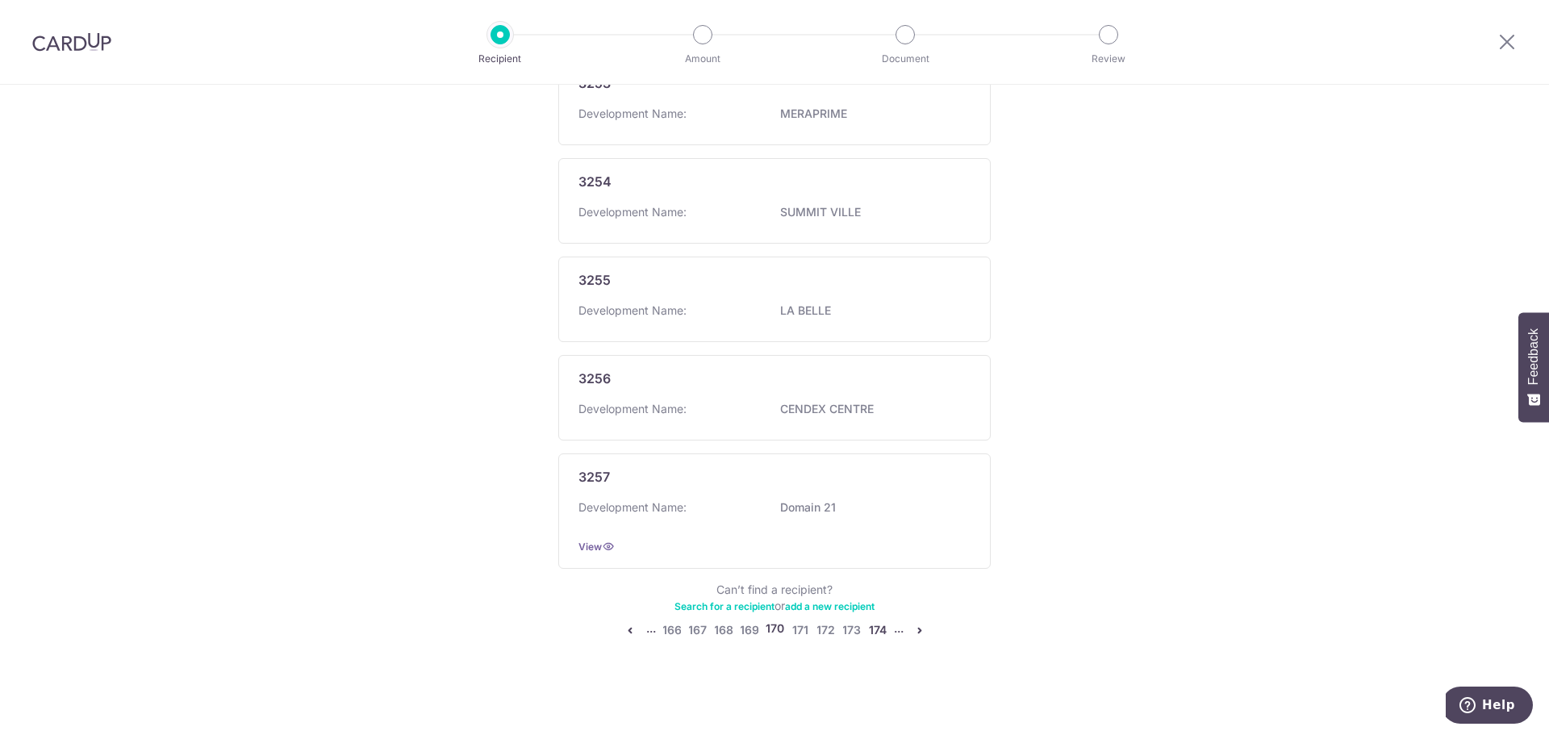
click at [873, 629] on link "174" at bounding box center [877, 629] width 19 height 19
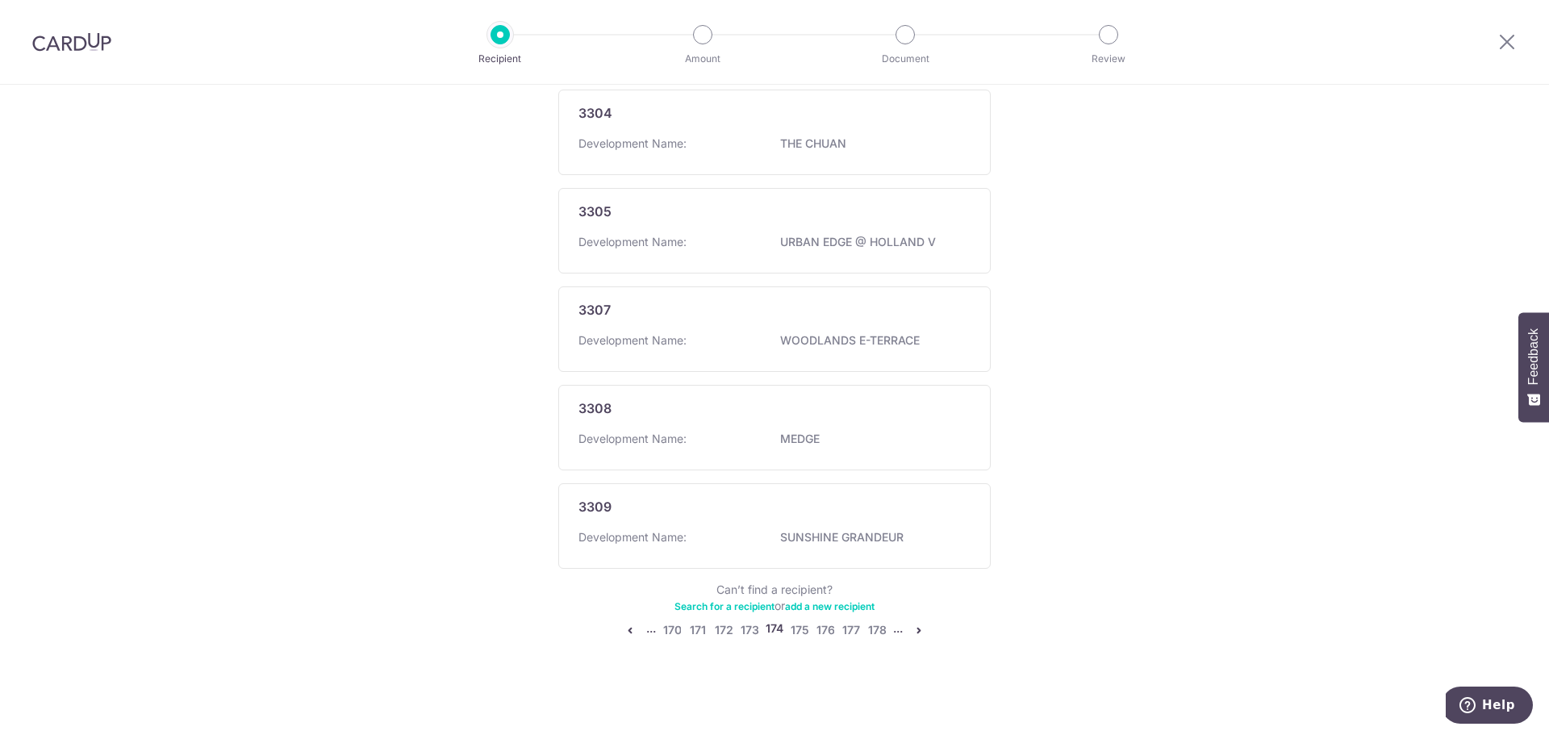
click at [876, 620] on div "Recipient directory (2581) CardUp has added commonly-paid recipients below for …" at bounding box center [774, 73] width 432 height 1134
click at [875, 626] on link "178" at bounding box center [876, 629] width 19 height 19
click at [870, 624] on link "182" at bounding box center [877, 629] width 19 height 19
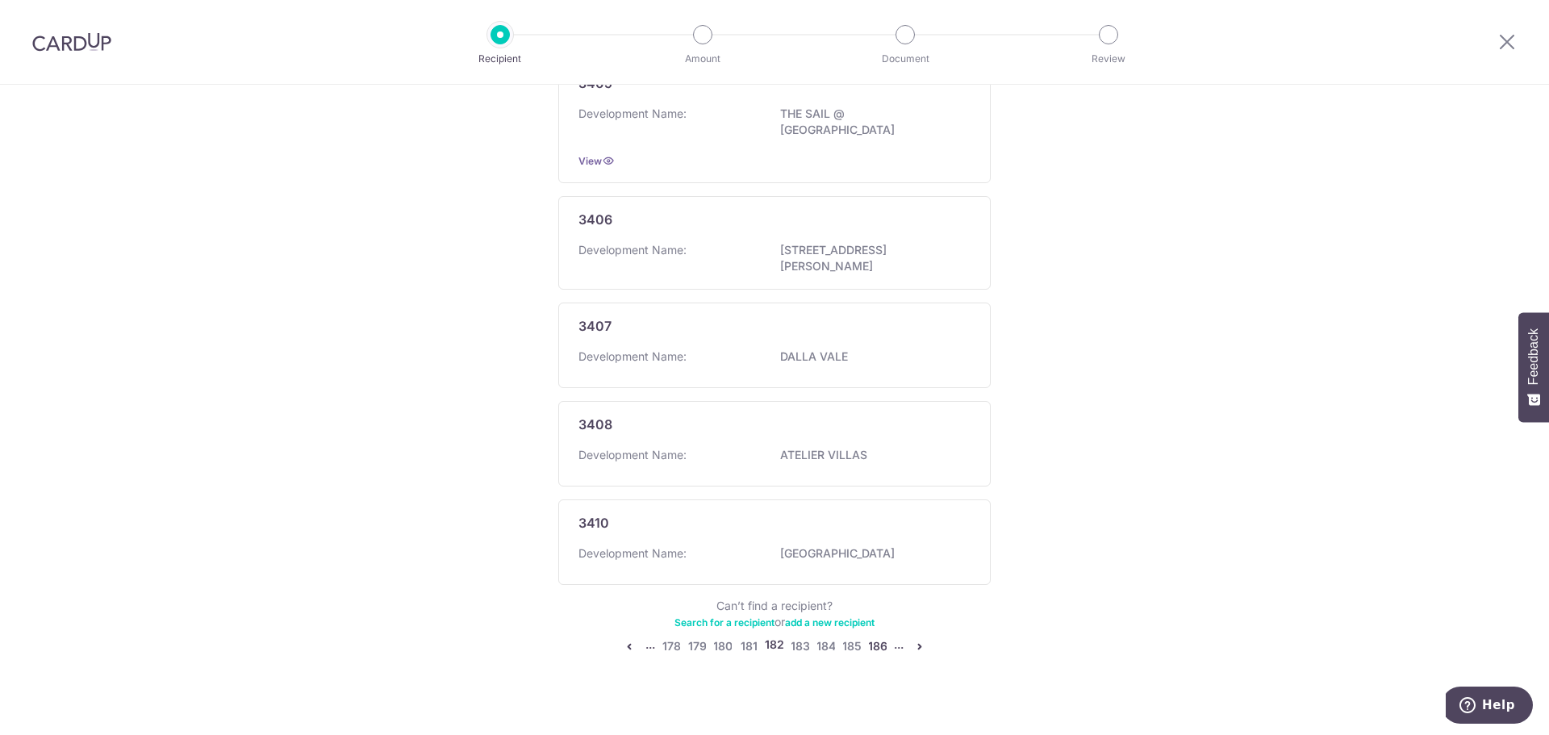
click at [880, 637] on link "186" at bounding box center [877, 646] width 19 height 19
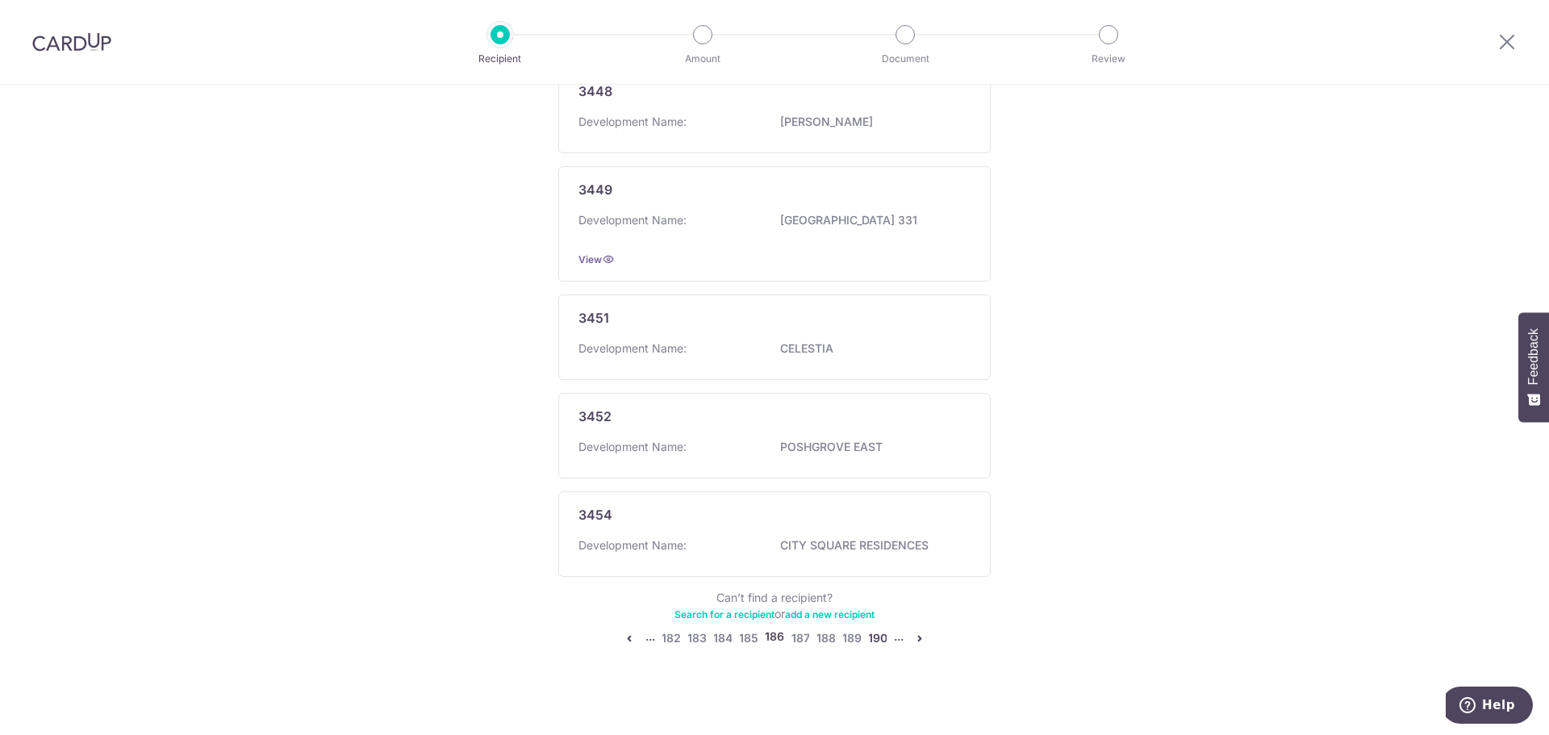
click at [875, 637] on link "190" at bounding box center [877, 638] width 19 height 19
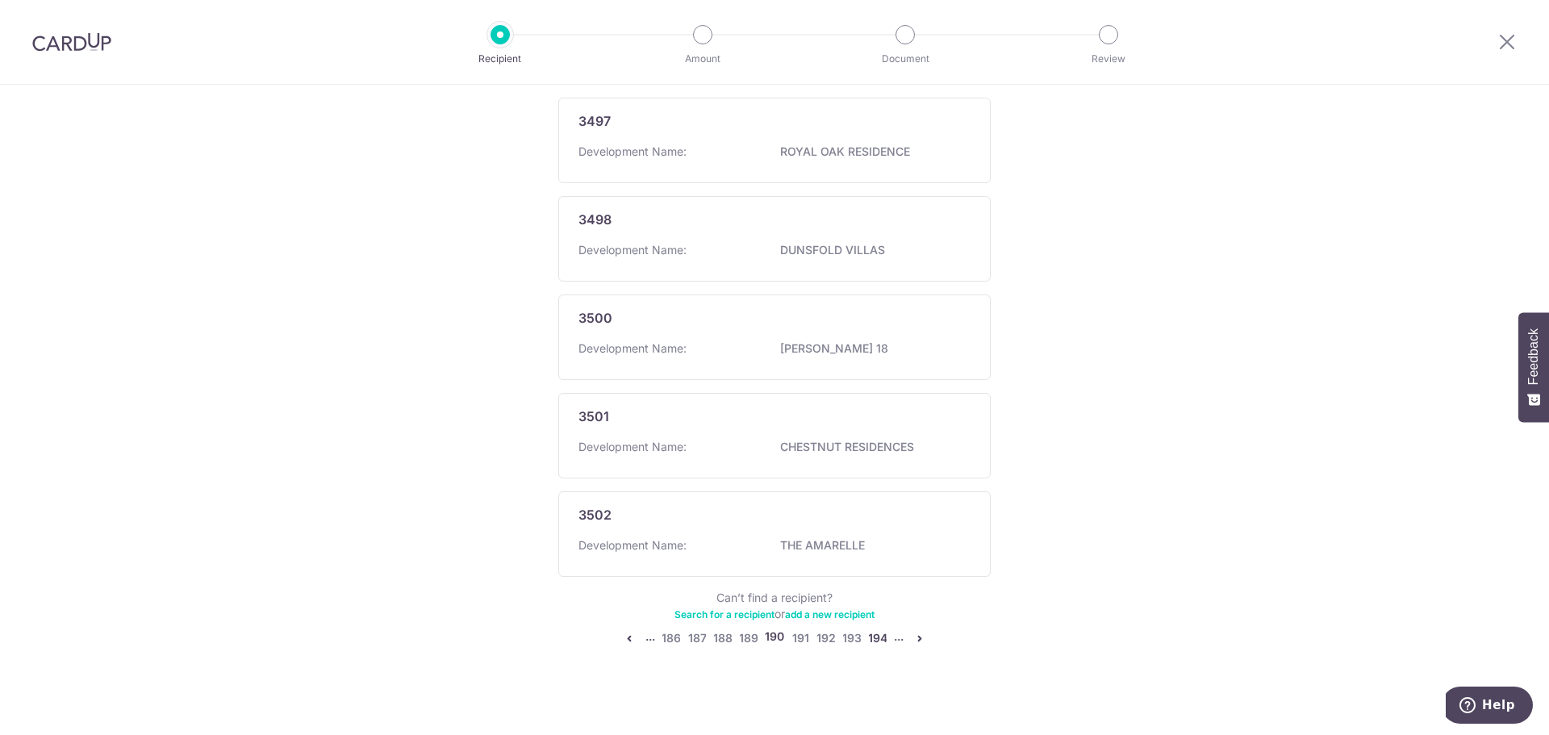
click at [875, 635] on link "194" at bounding box center [877, 638] width 19 height 19
click at [875, 634] on link "198" at bounding box center [877, 638] width 19 height 19
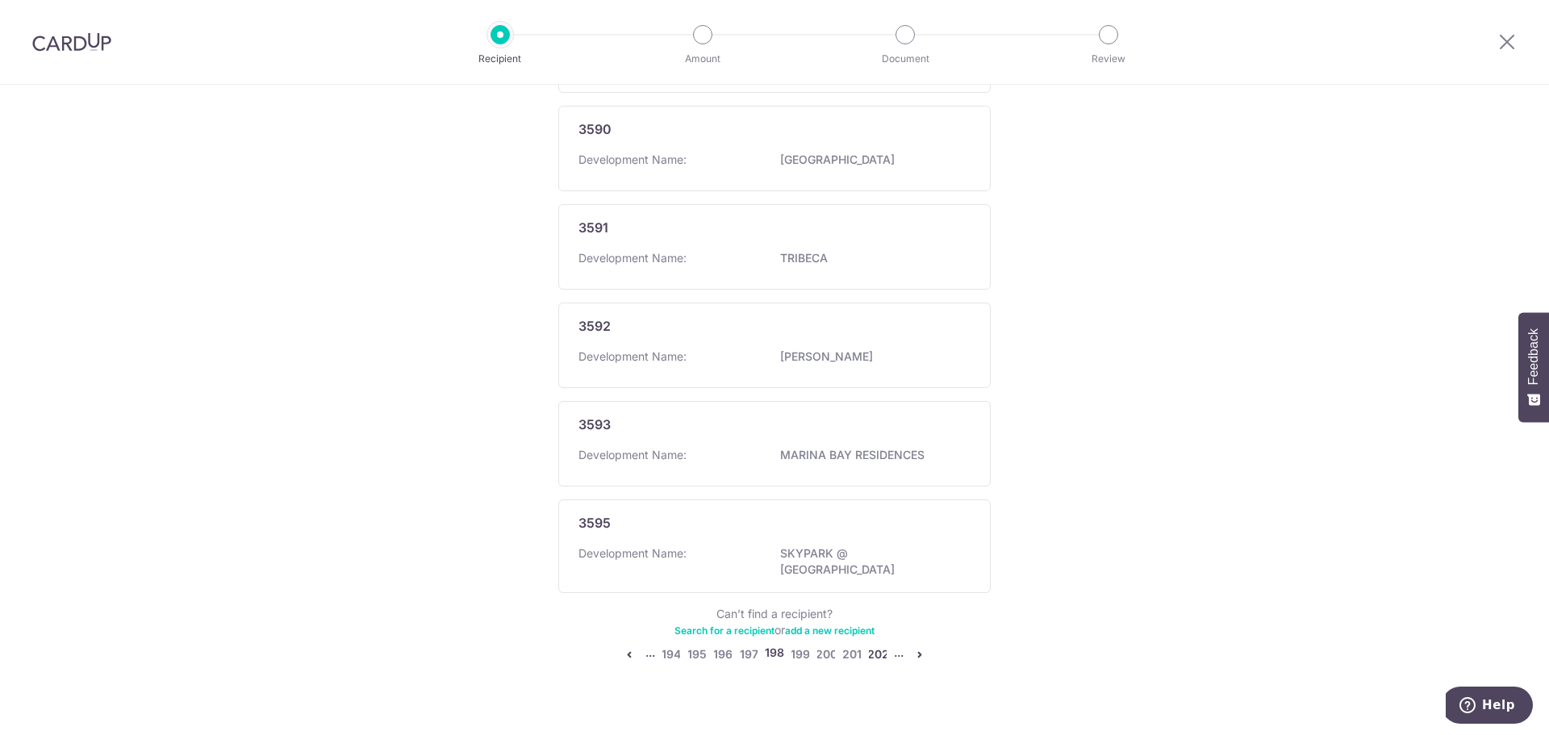
click at [874, 645] on link "202" at bounding box center [877, 654] width 19 height 19
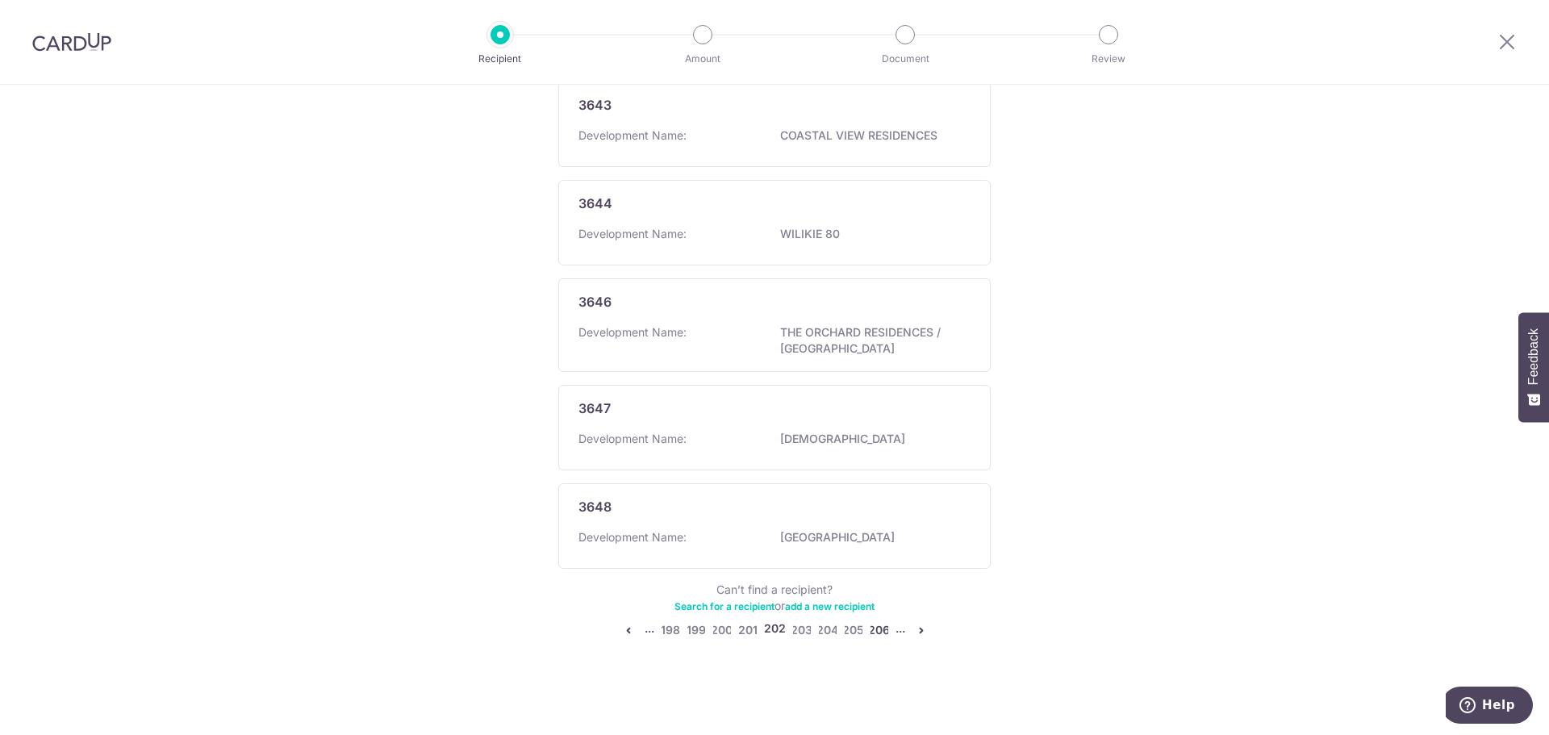
click at [875, 633] on link "206" at bounding box center [879, 629] width 19 height 19
click at [875, 633] on link "210" at bounding box center [879, 629] width 19 height 19
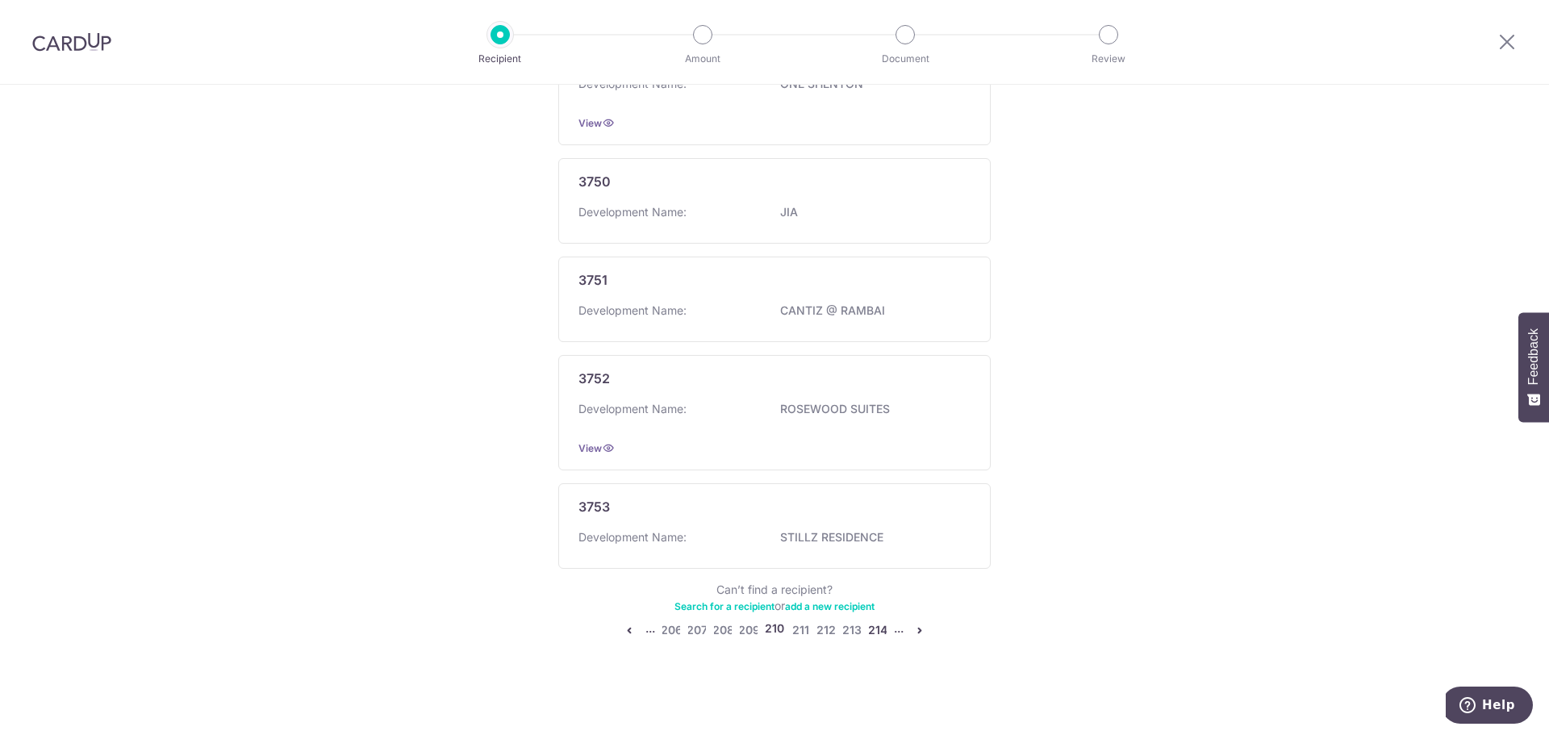
click at [875, 633] on link "214" at bounding box center [877, 629] width 19 height 19
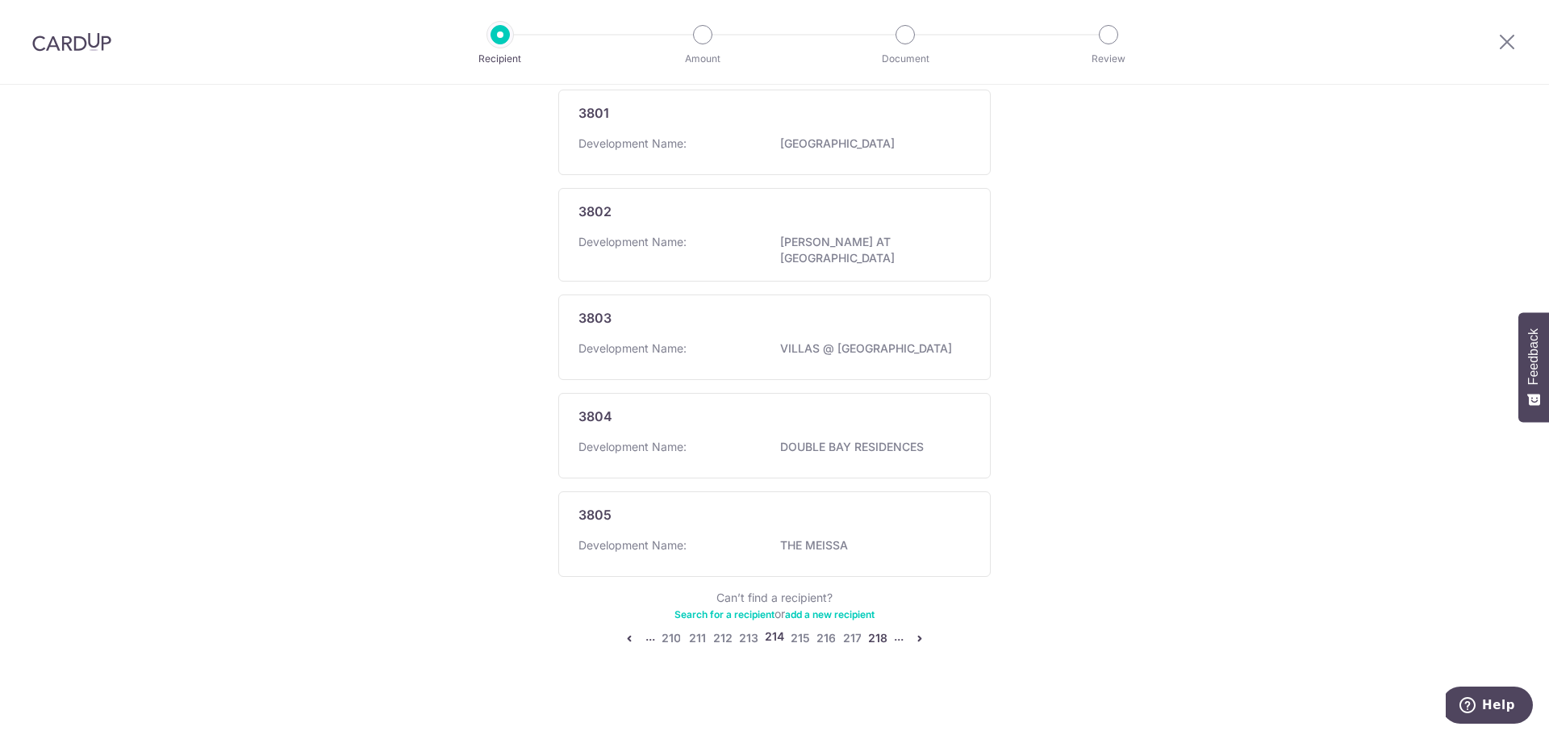
click at [875, 633] on link "218" at bounding box center [877, 638] width 19 height 19
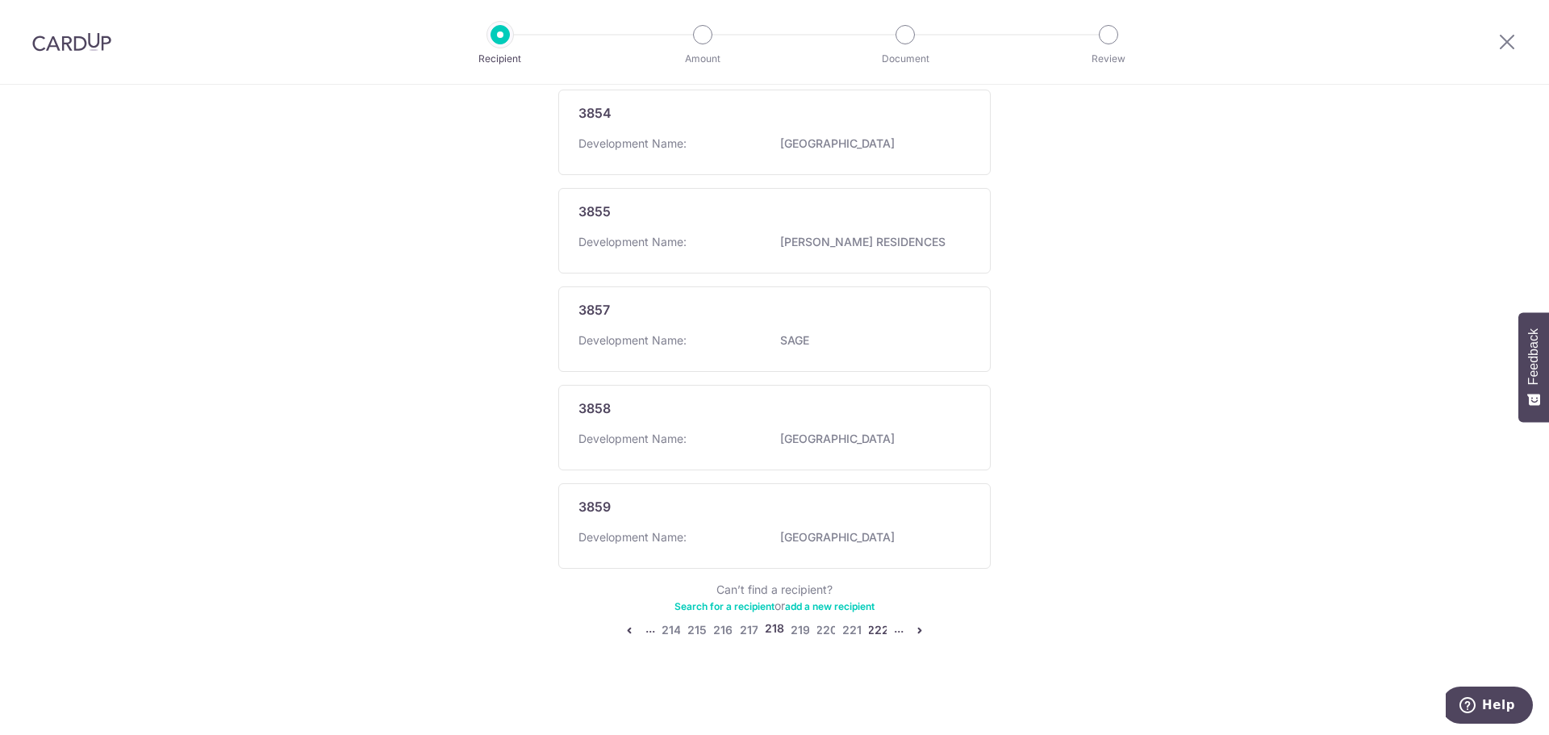
click at [875, 636] on link "222" at bounding box center [877, 629] width 19 height 19
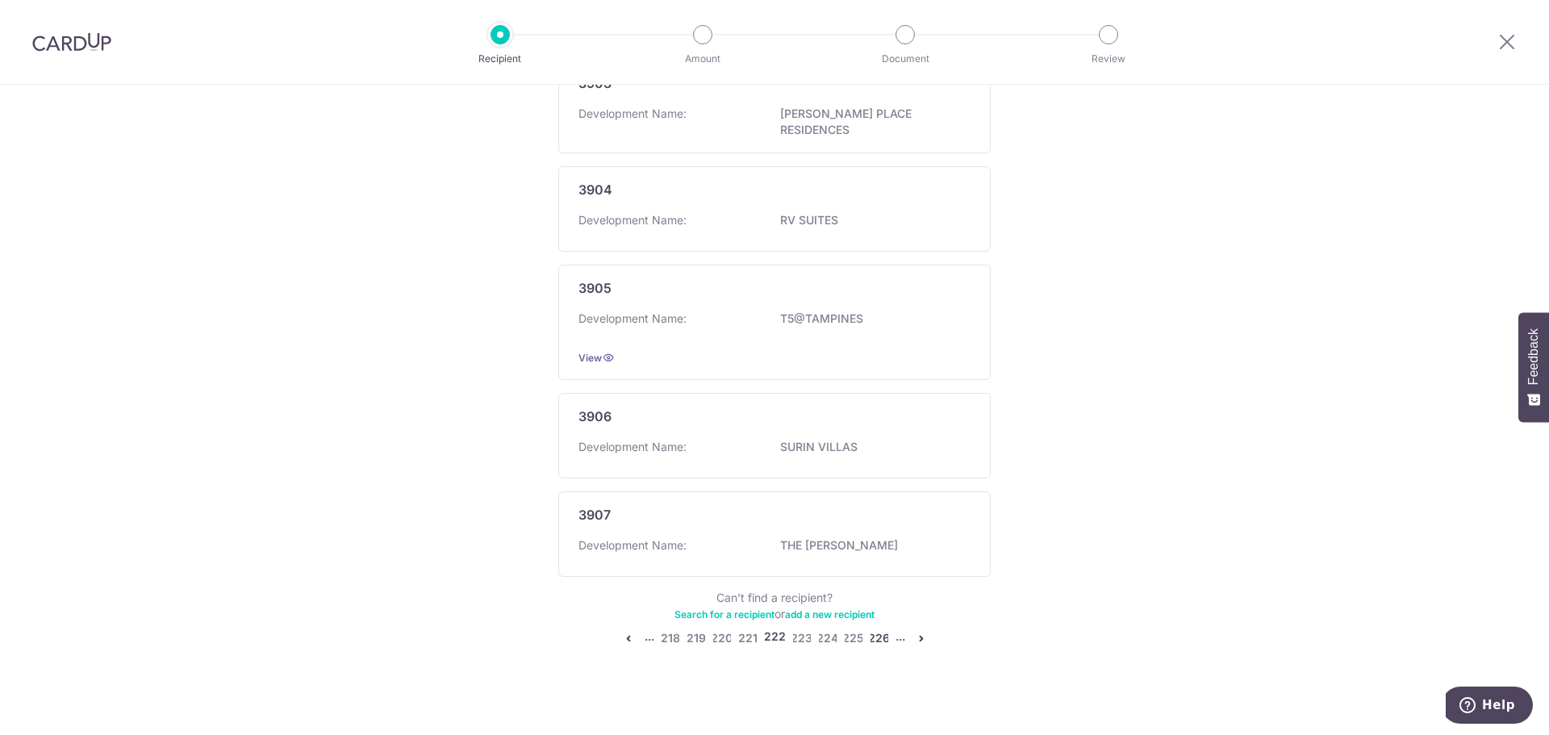
click at [875, 637] on link "226" at bounding box center [879, 638] width 19 height 19
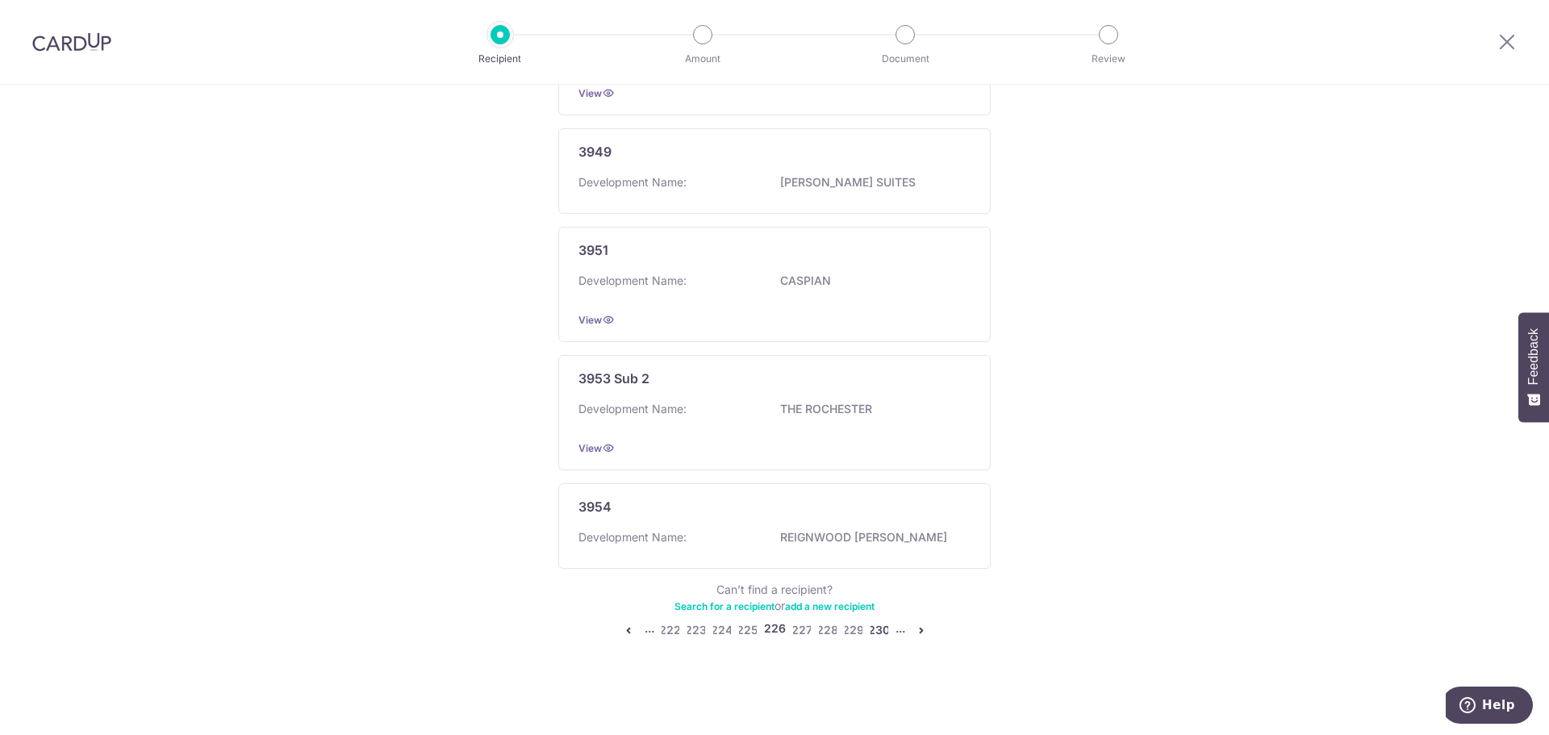
click at [875, 635] on link "230" at bounding box center [879, 629] width 19 height 19
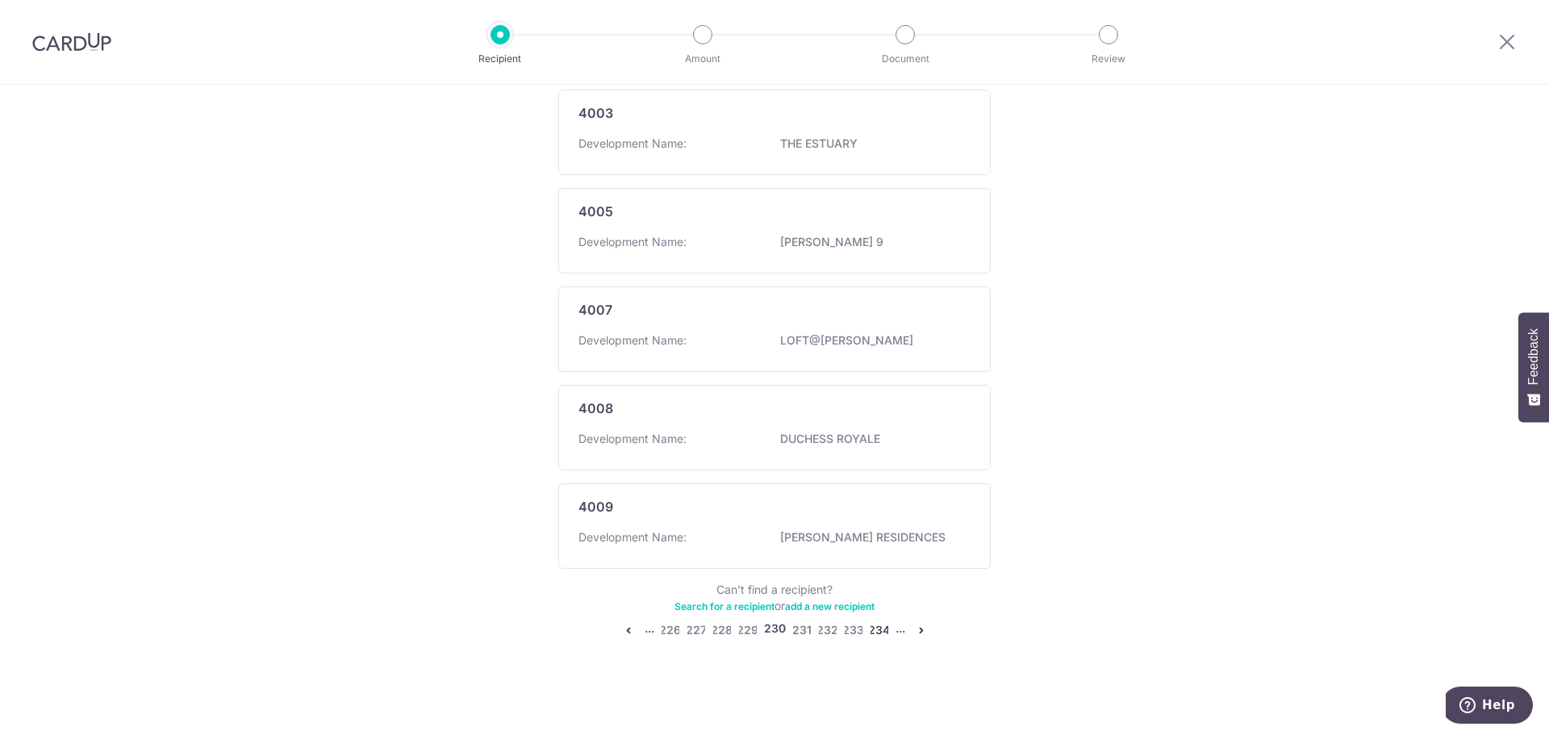
click at [875, 634] on link "234" at bounding box center [879, 629] width 19 height 19
click at [874, 635] on link "238" at bounding box center [879, 629] width 19 height 19
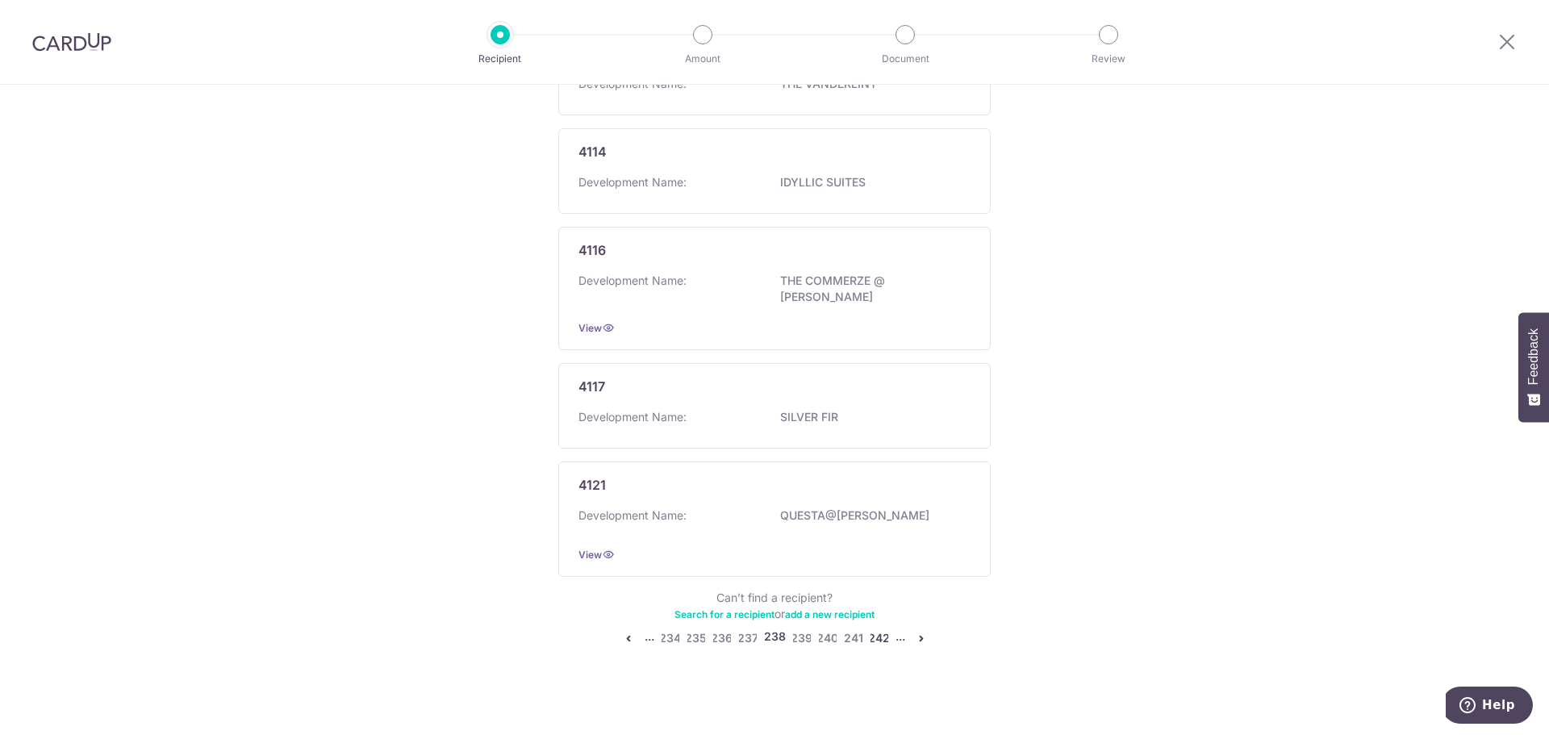
click at [874, 637] on link "242" at bounding box center [879, 638] width 19 height 19
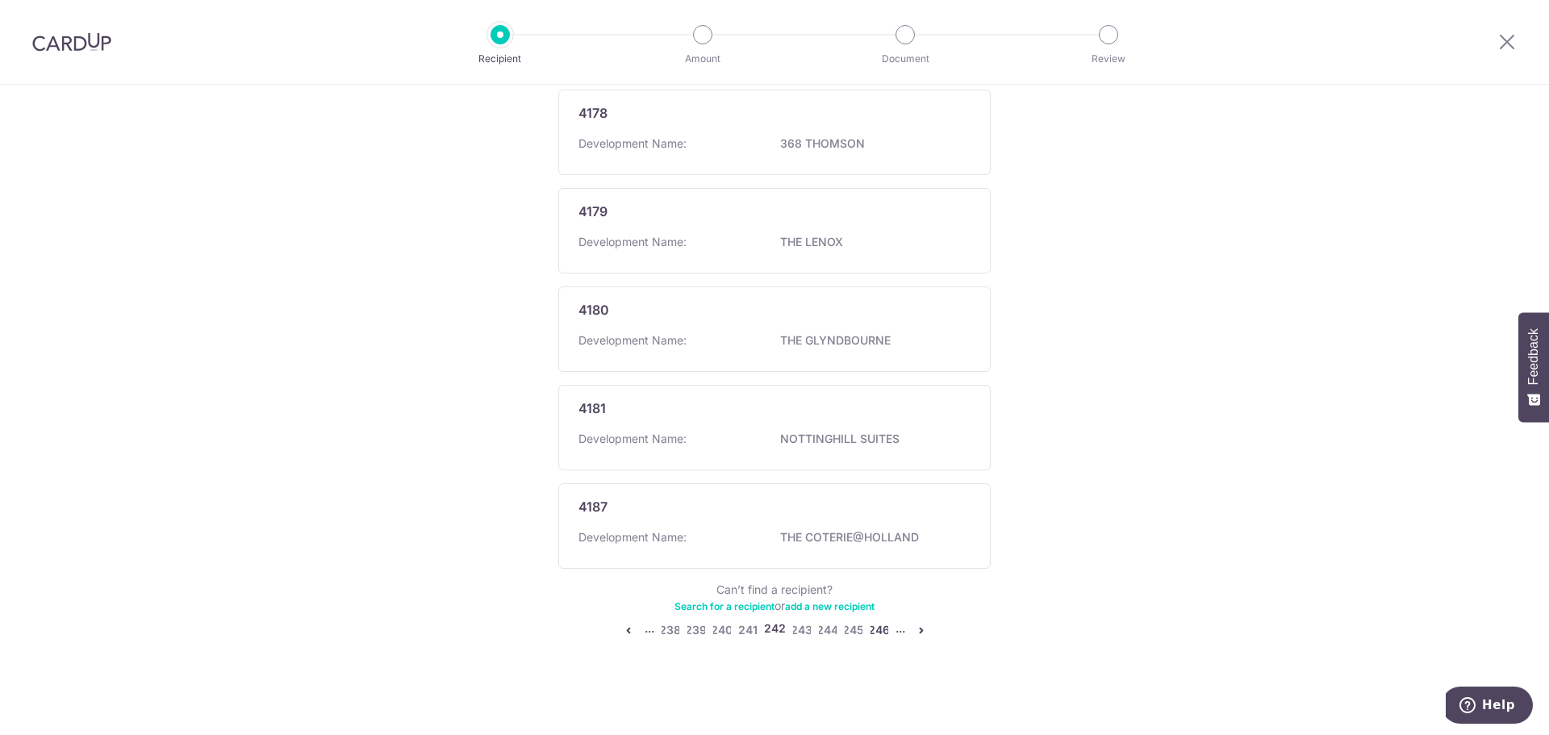
click at [874, 636] on link "246" at bounding box center [879, 629] width 19 height 19
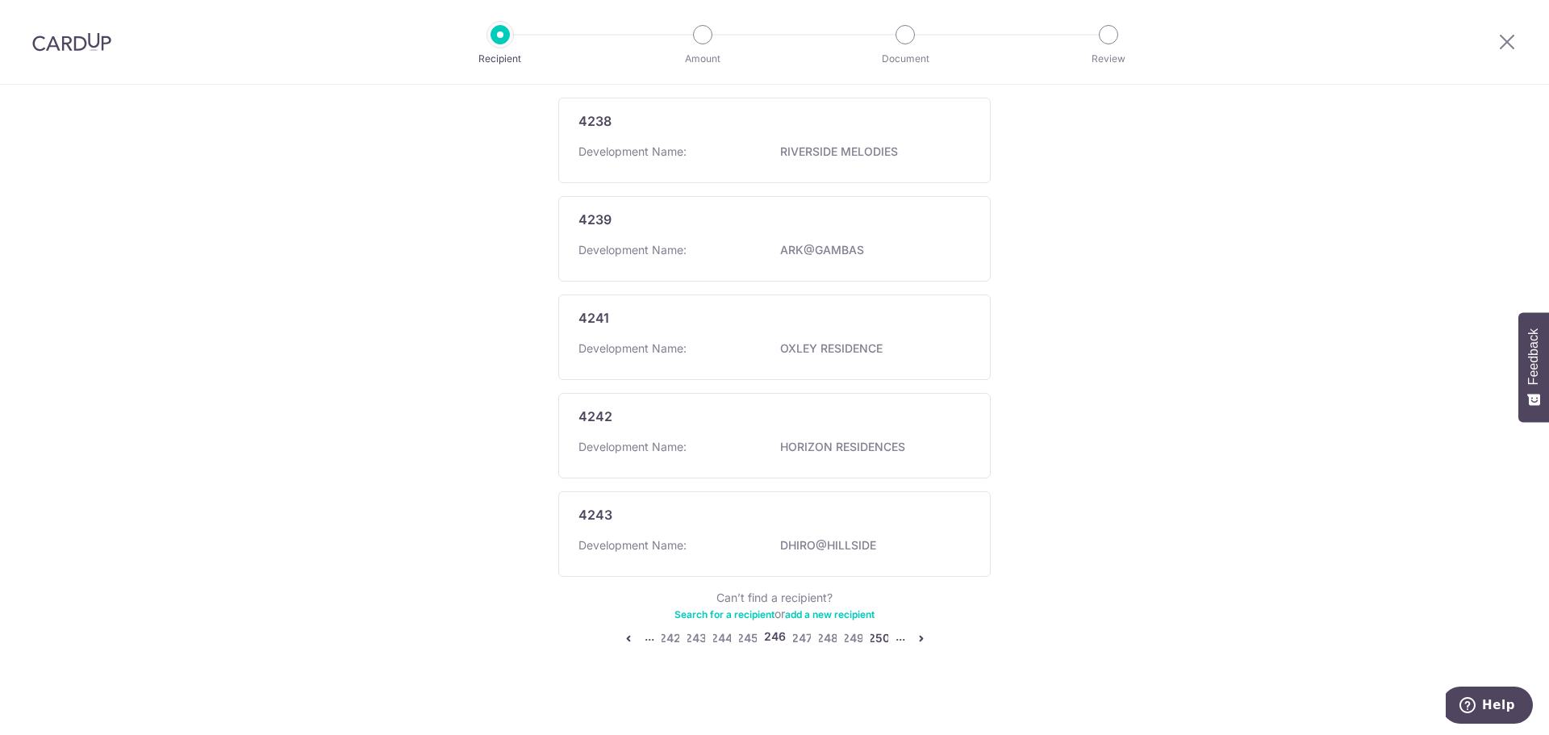
click at [874, 636] on link "250" at bounding box center [879, 638] width 19 height 19
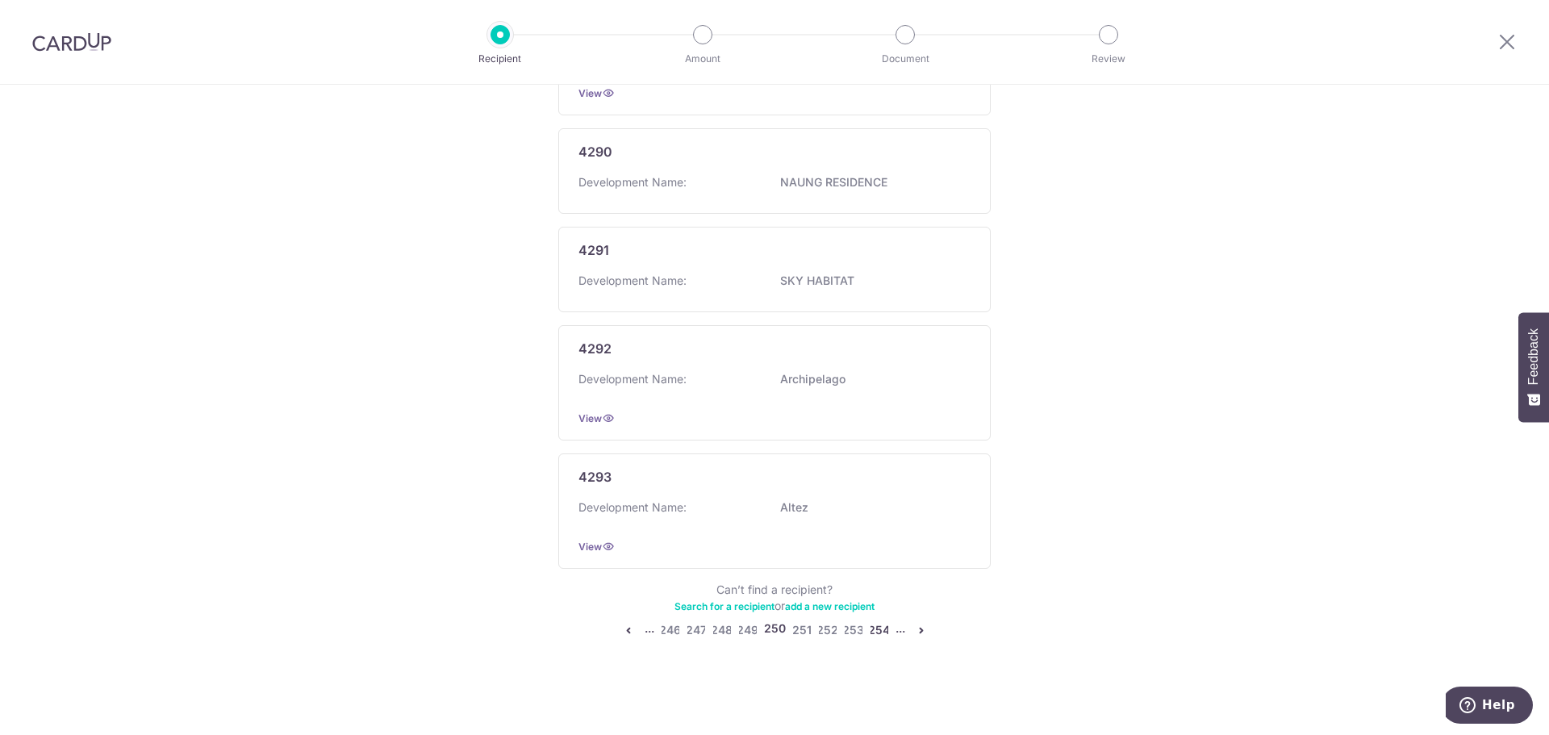
click at [874, 636] on link "254" at bounding box center [879, 629] width 19 height 19
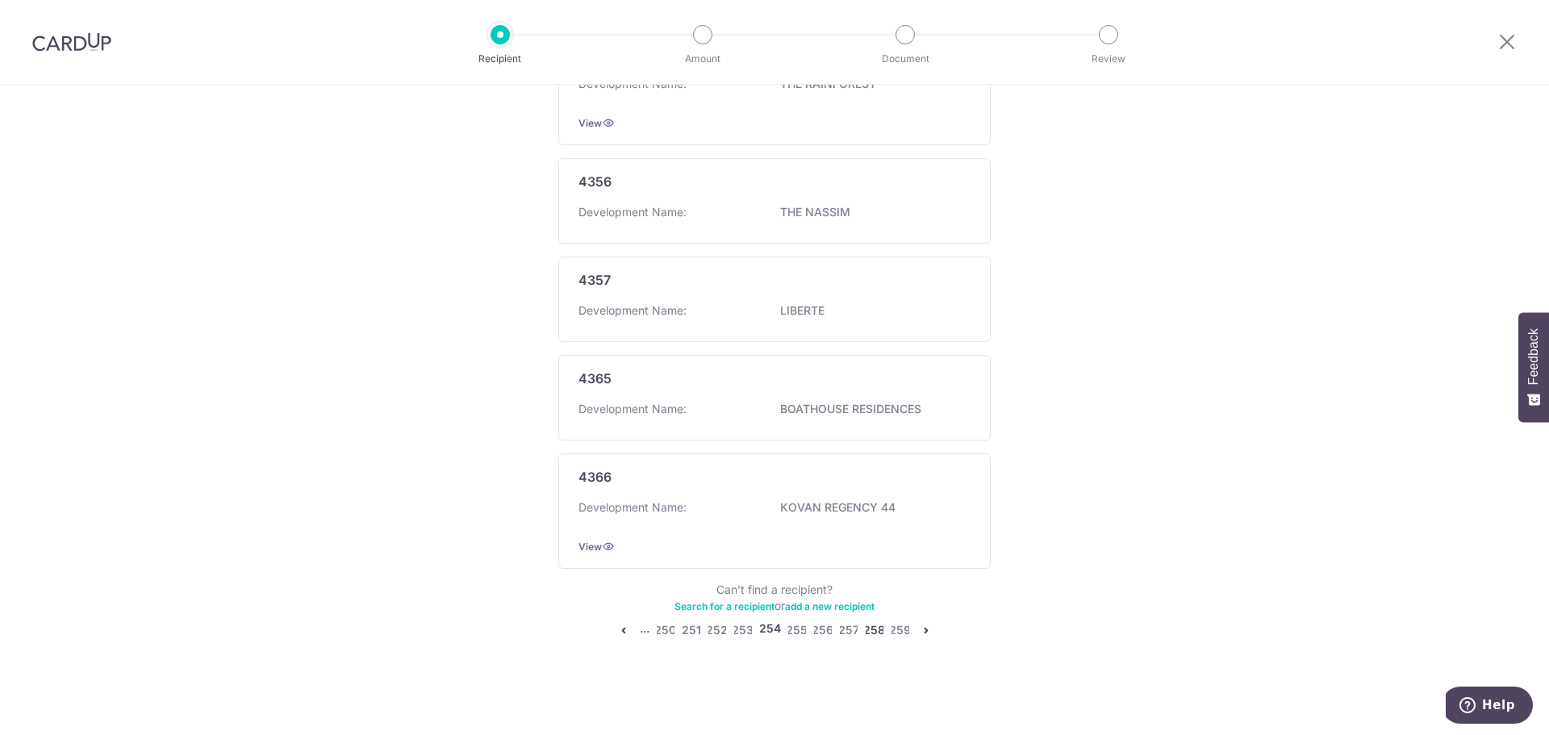
click at [874, 636] on link "258" at bounding box center [874, 629] width 19 height 19
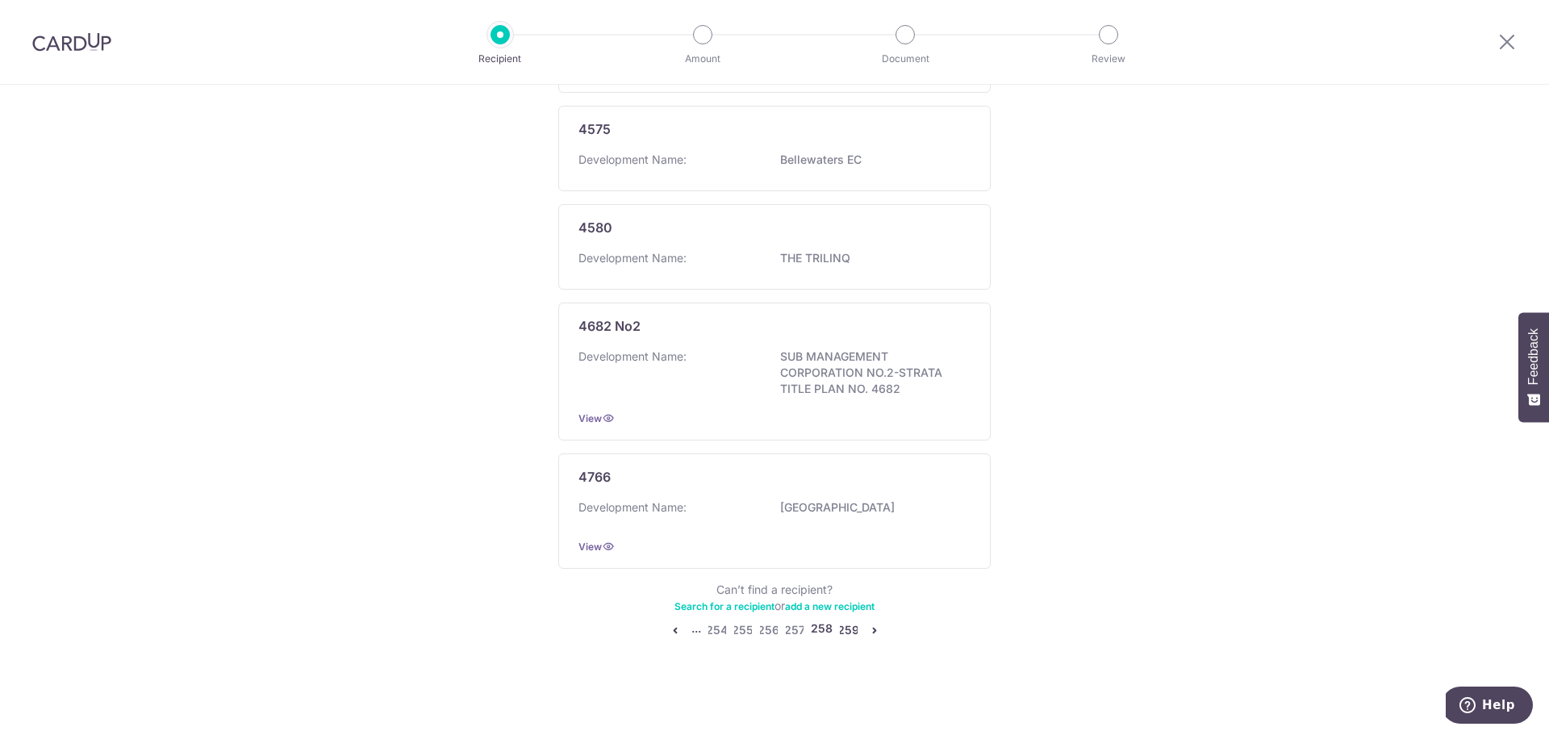
click at [842, 632] on link "259" at bounding box center [848, 629] width 19 height 19
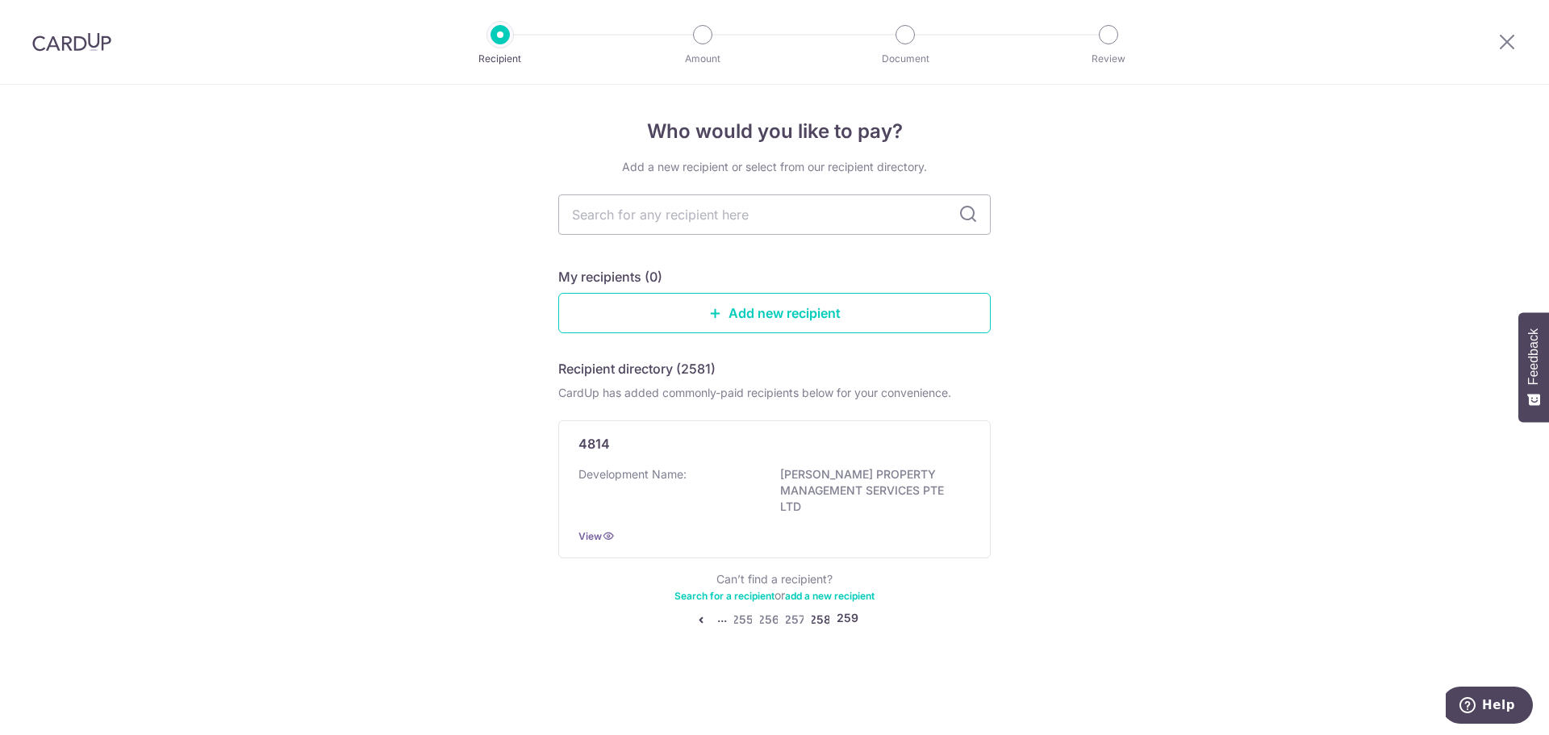
click at [822, 623] on link "258" at bounding box center [820, 619] width 19 height 19
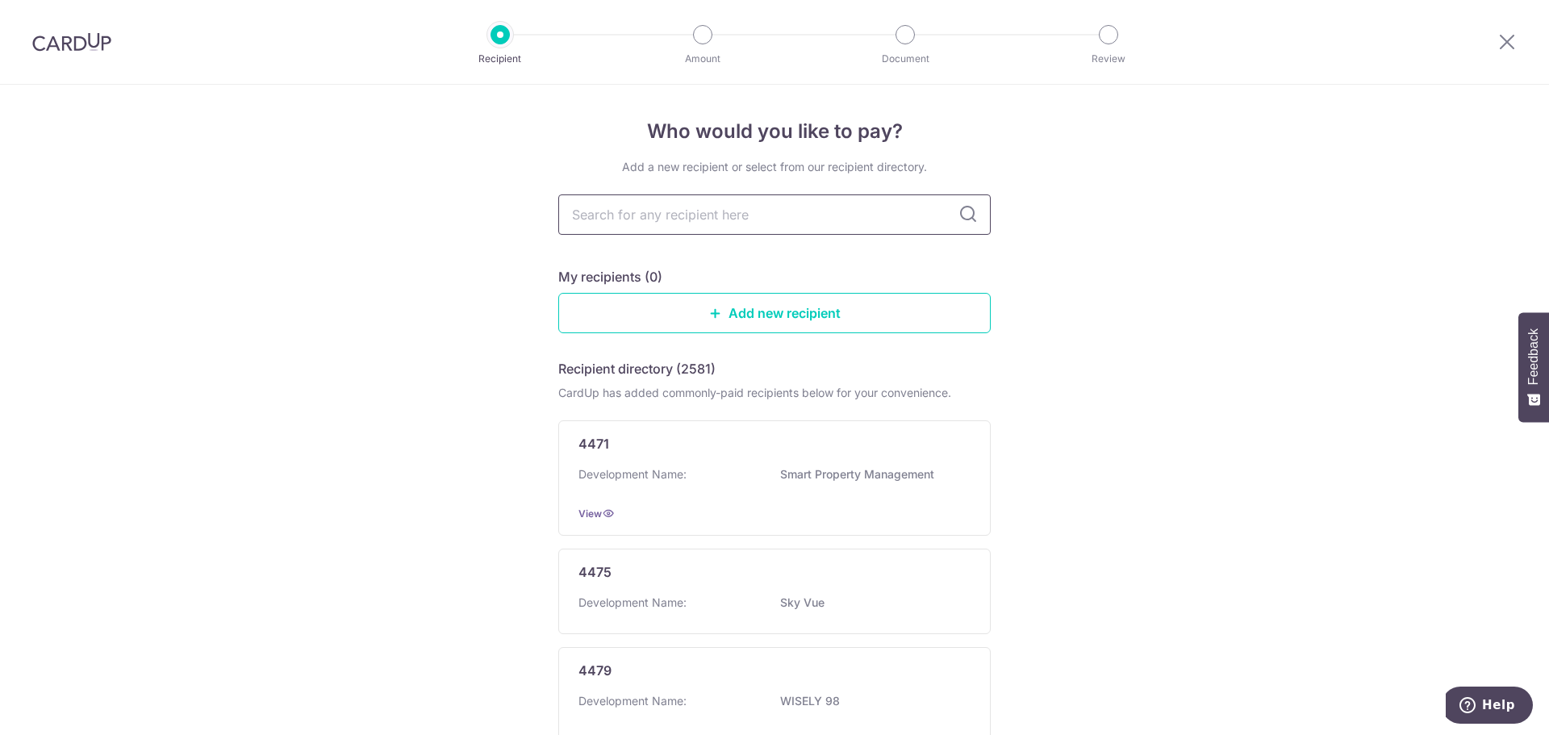
click at [736, 218] on input "text" at bounding box center [774, 214] width 432 height 40
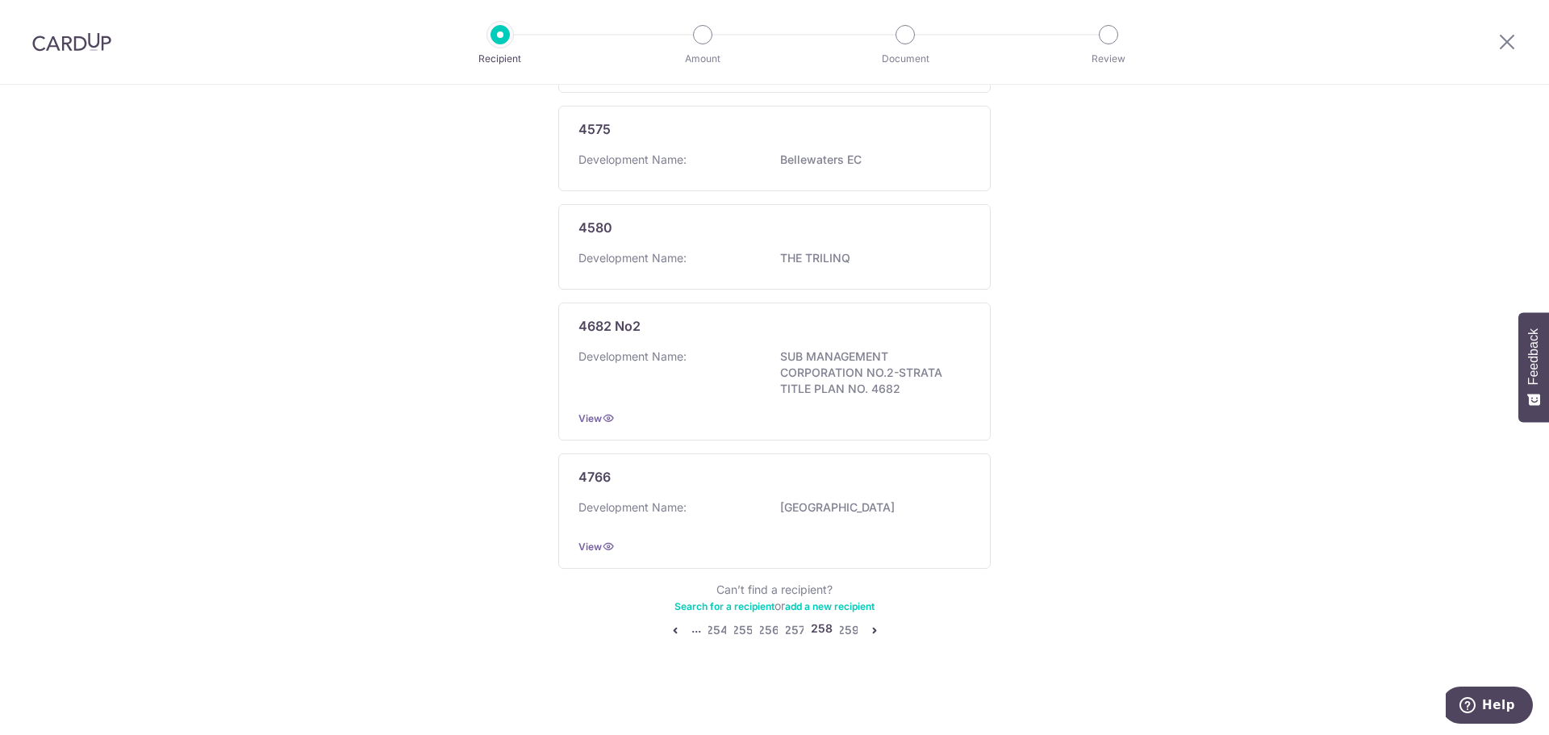
click at [824, 610] on link "add a new recipient" at bounding box center [830, 606] width 90 height 12
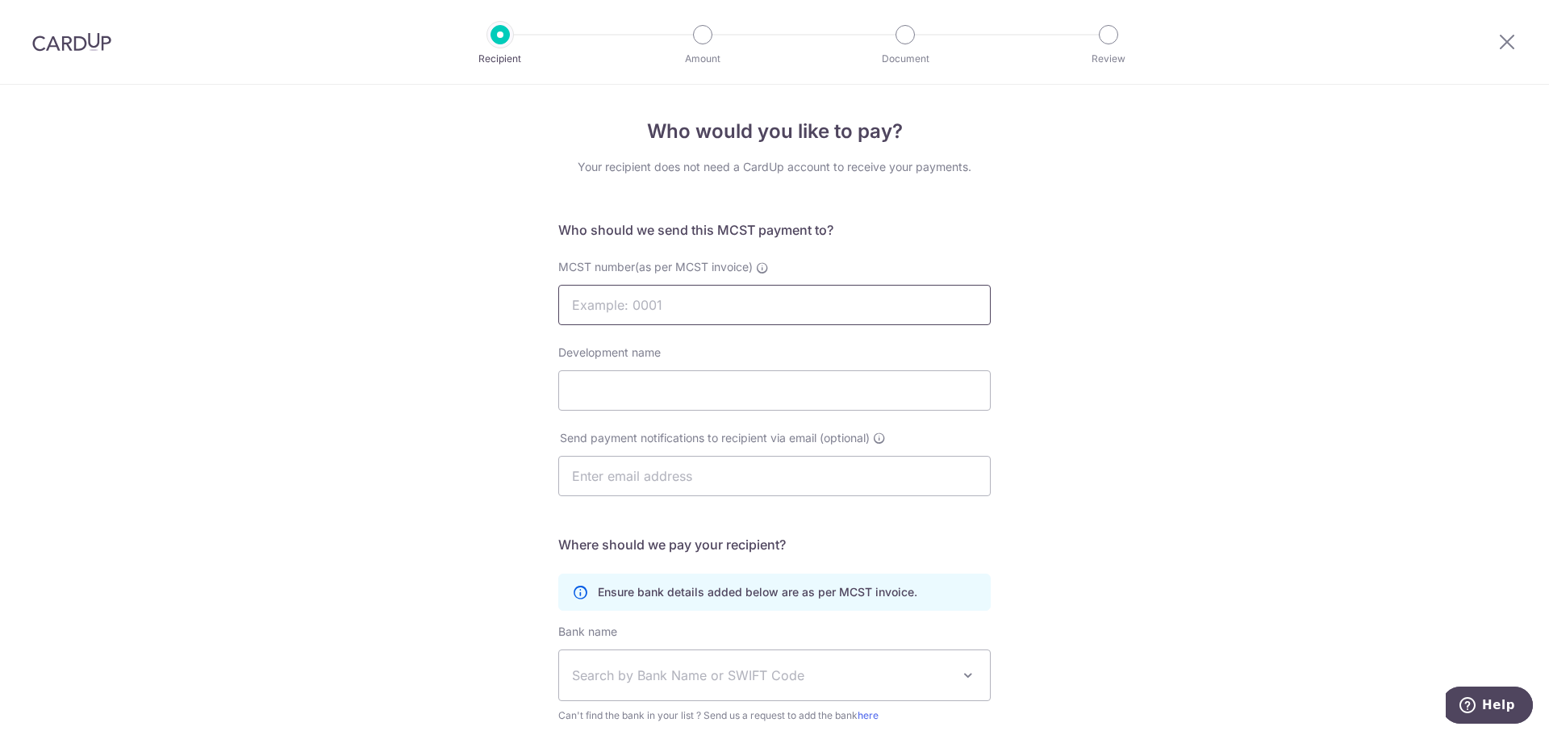
click at [701, 316] on input "MCST number(as per MCST invoice)" at bounding box center [774, 305] width 432 height 40
drag, startPoint x: 547, startPoint y: 269, endPoint x: 641, endPoint y: 267, distance: 93.6
click at [641, 267] on div "MCST number(as per MCST invoice)" at bounding box center [775, 292] width 452 height 66
click at [643, 296] on input "MCST number(as per MCST invoice)" at bounding box center [774, 305] width 432 height 40
click at [646, 307] on input "MCST number(as per MCST invoice)" at bounding box center [774, 305] width 432 height 40
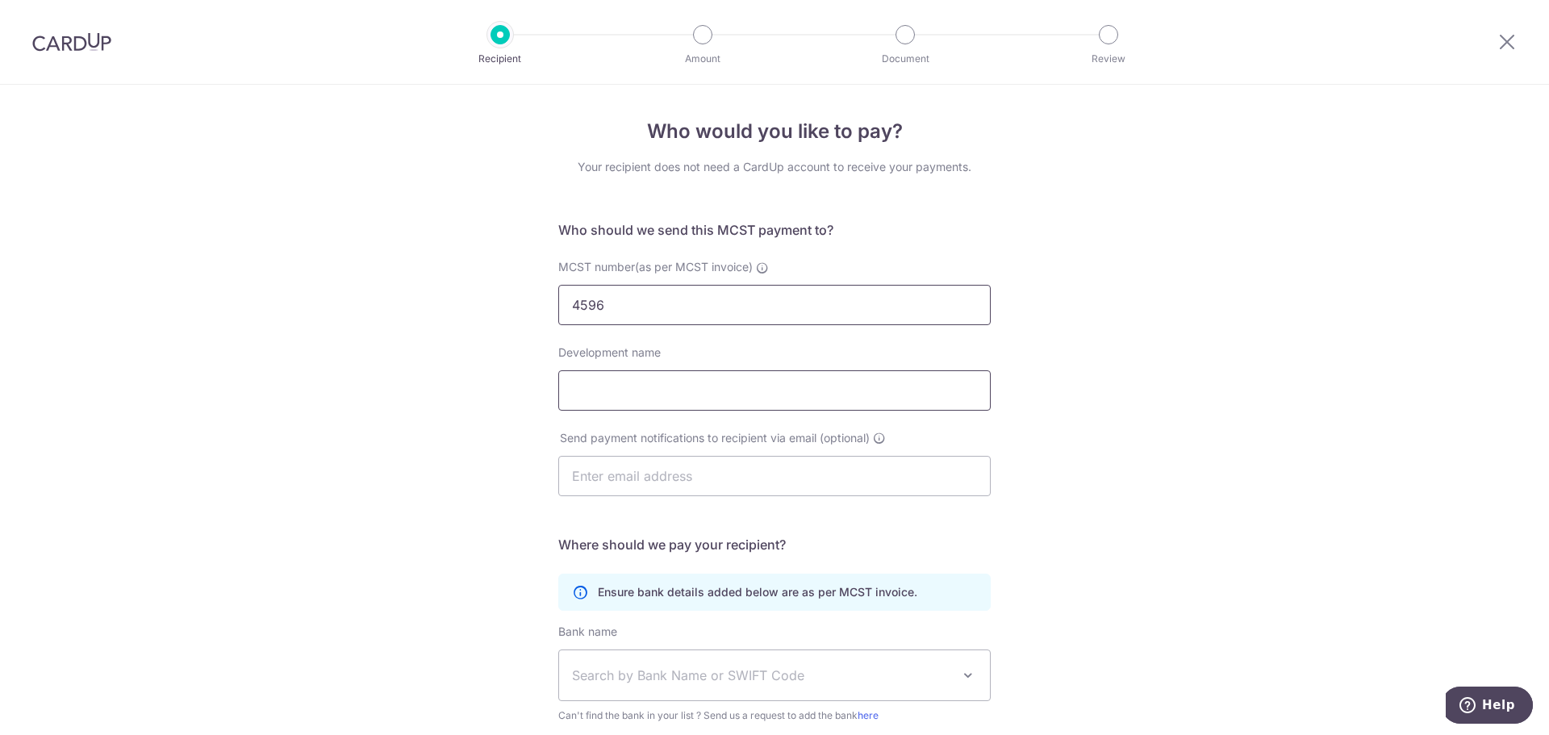
type input "4596"
click at [673, 389] on input "Development name" at bounding box center [774, 390] width 432 height 40
click at [581, 392] on input "D-NEST" at bounding box center [774, 390] width 432 height 40
type input "D'NEST"
click at [681, 466] on input "text" at bounding box center [774, 476] width 432 height 40
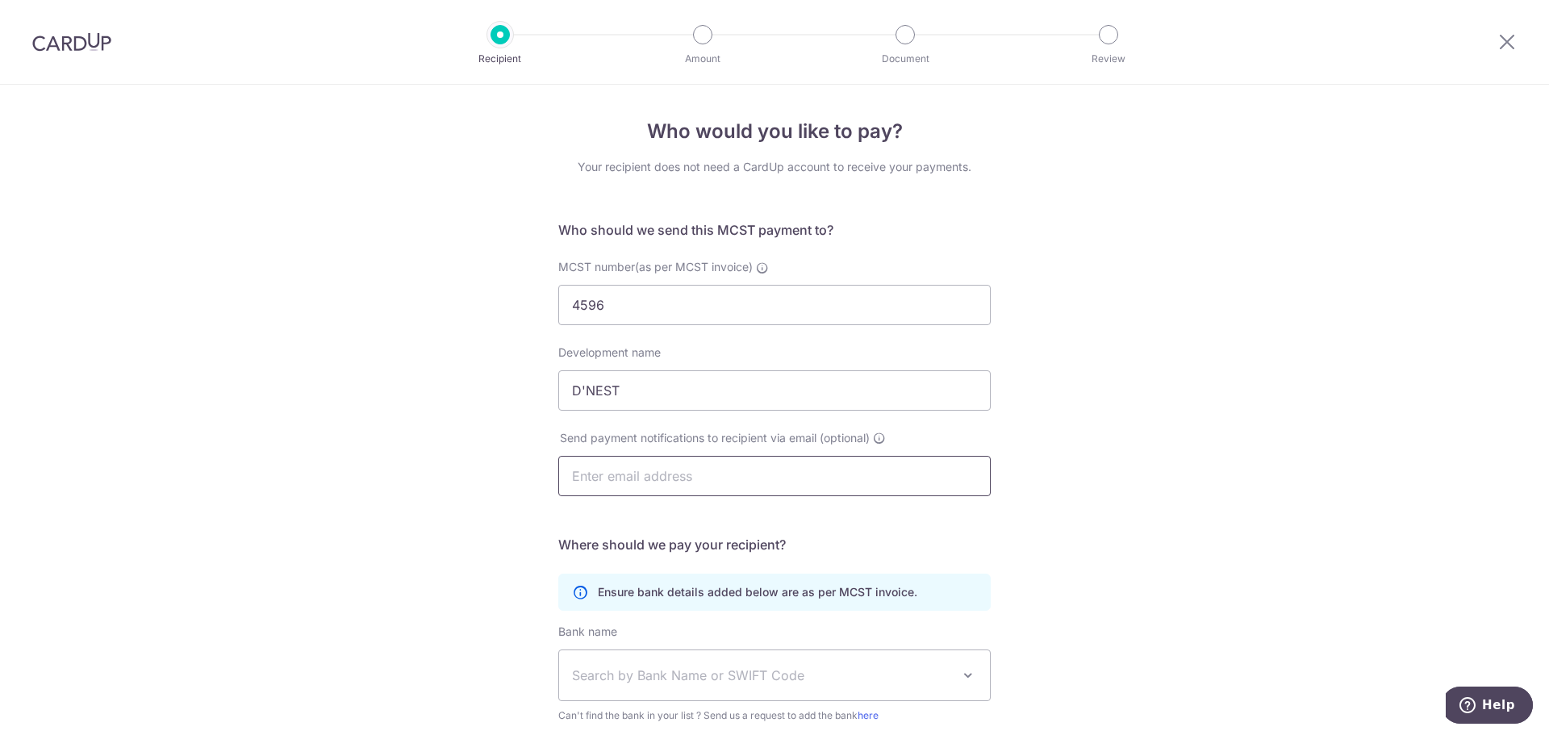
click at [692, 474] on input "text" at bounding box center [774, 476] width 432 height 40
type input "fongni@sreglobal.sg"
click at [1117, 451] on div "Who would you like to pay? Your recipient does not need a CardUp account to rec…" at bounding box center [774, 512] width 1549 height 854
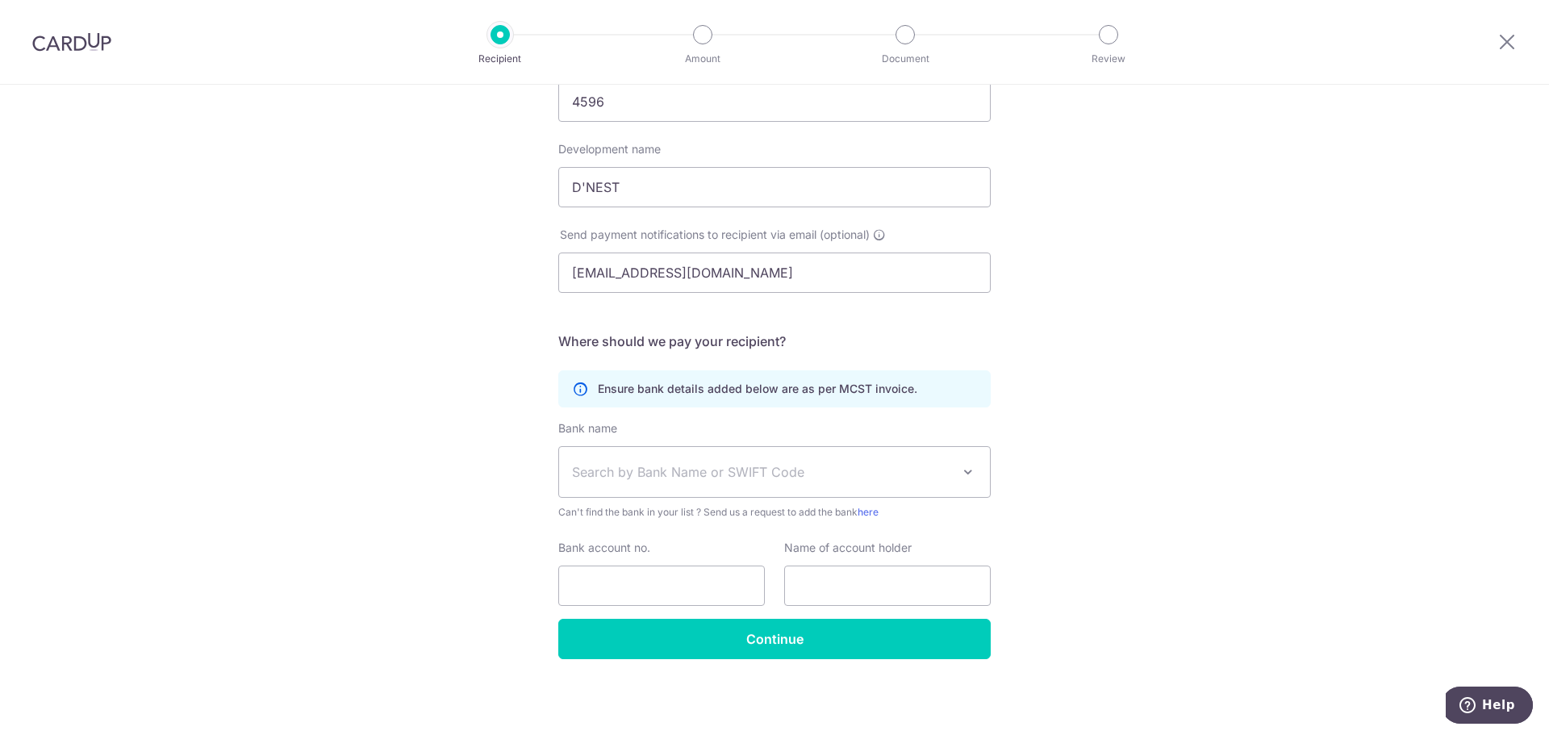
click at [800, 470] on span "Search by Bank Name or SWIFT Code" at bounding box center [761, 471] width 379 height 19
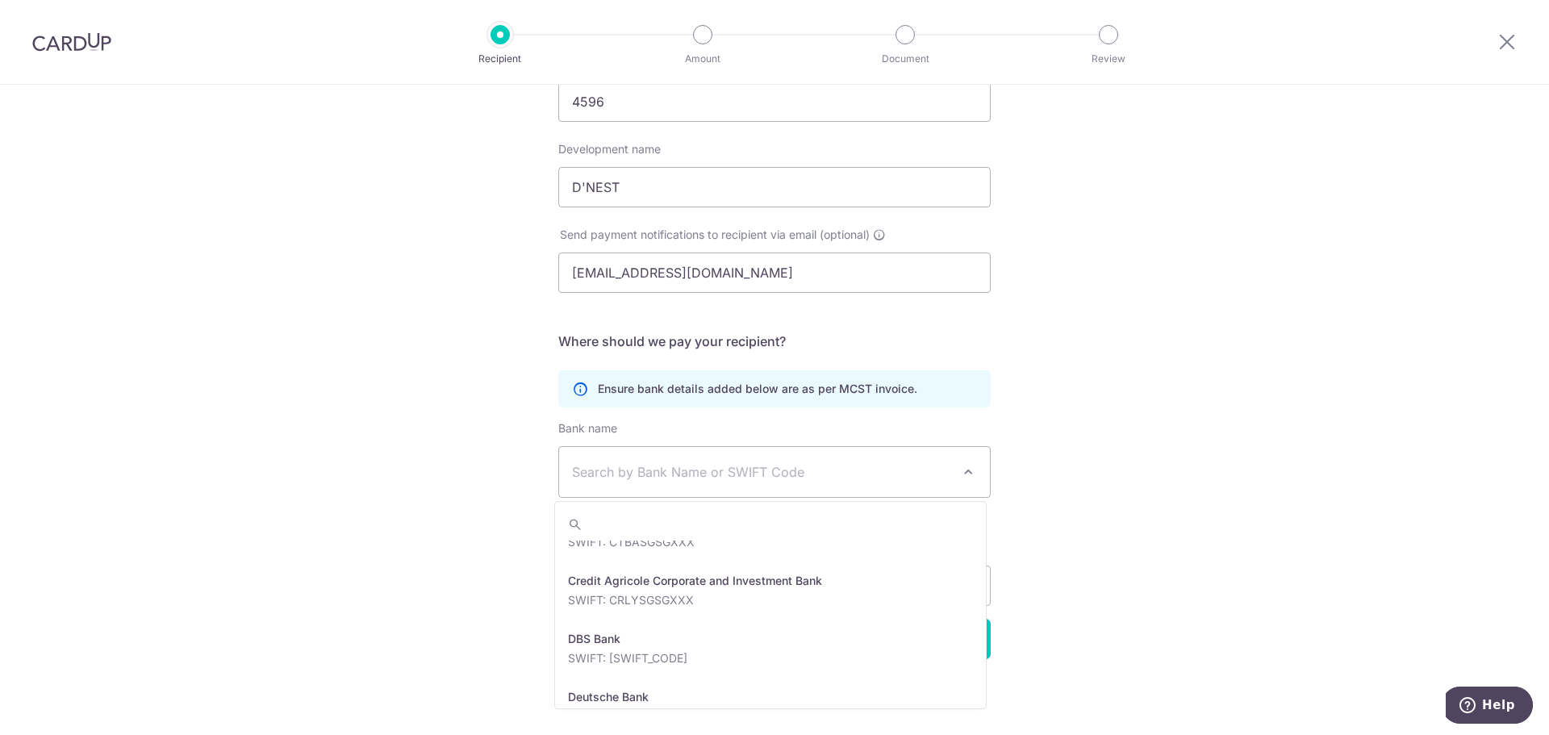
scroll to position [1452, 0]
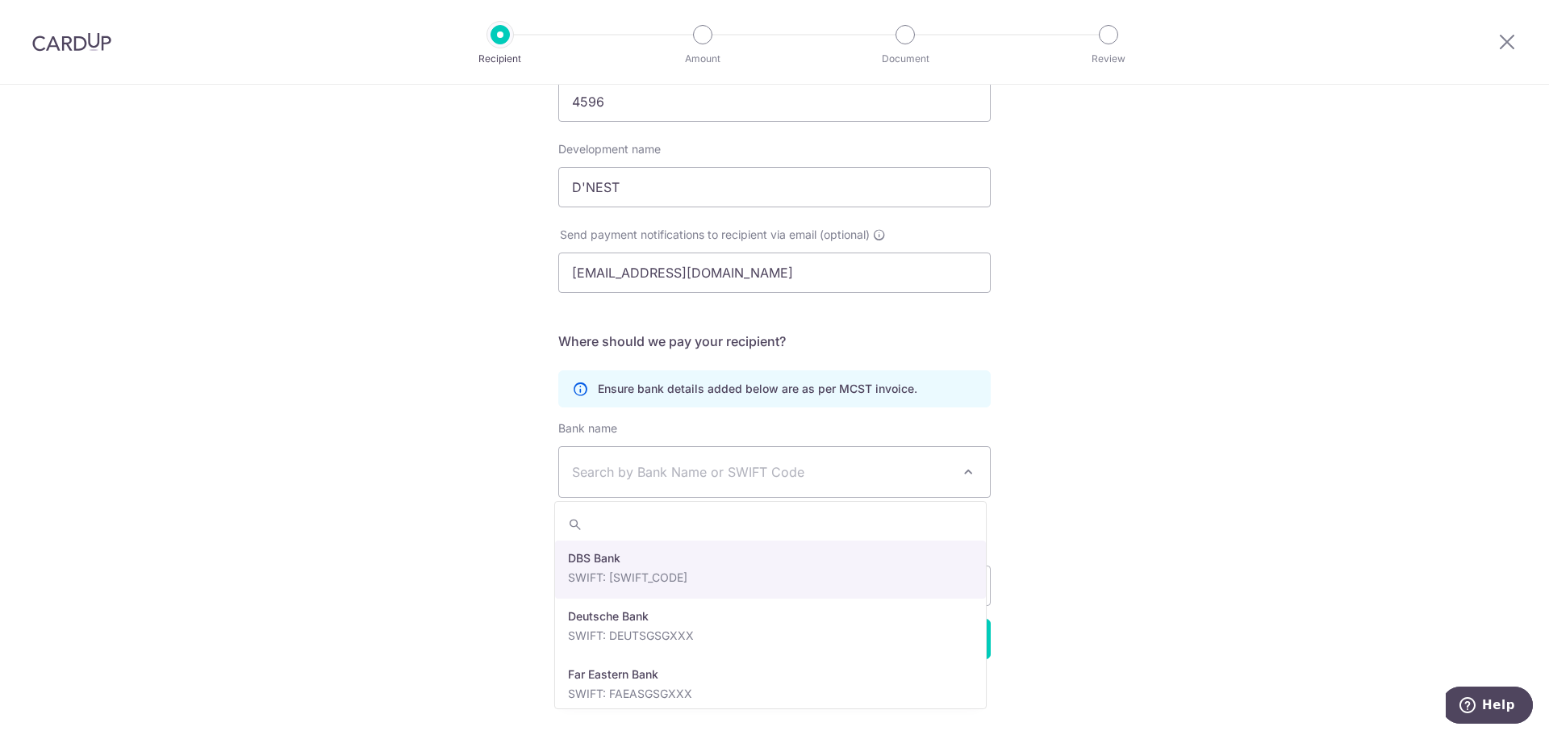
select select "6"
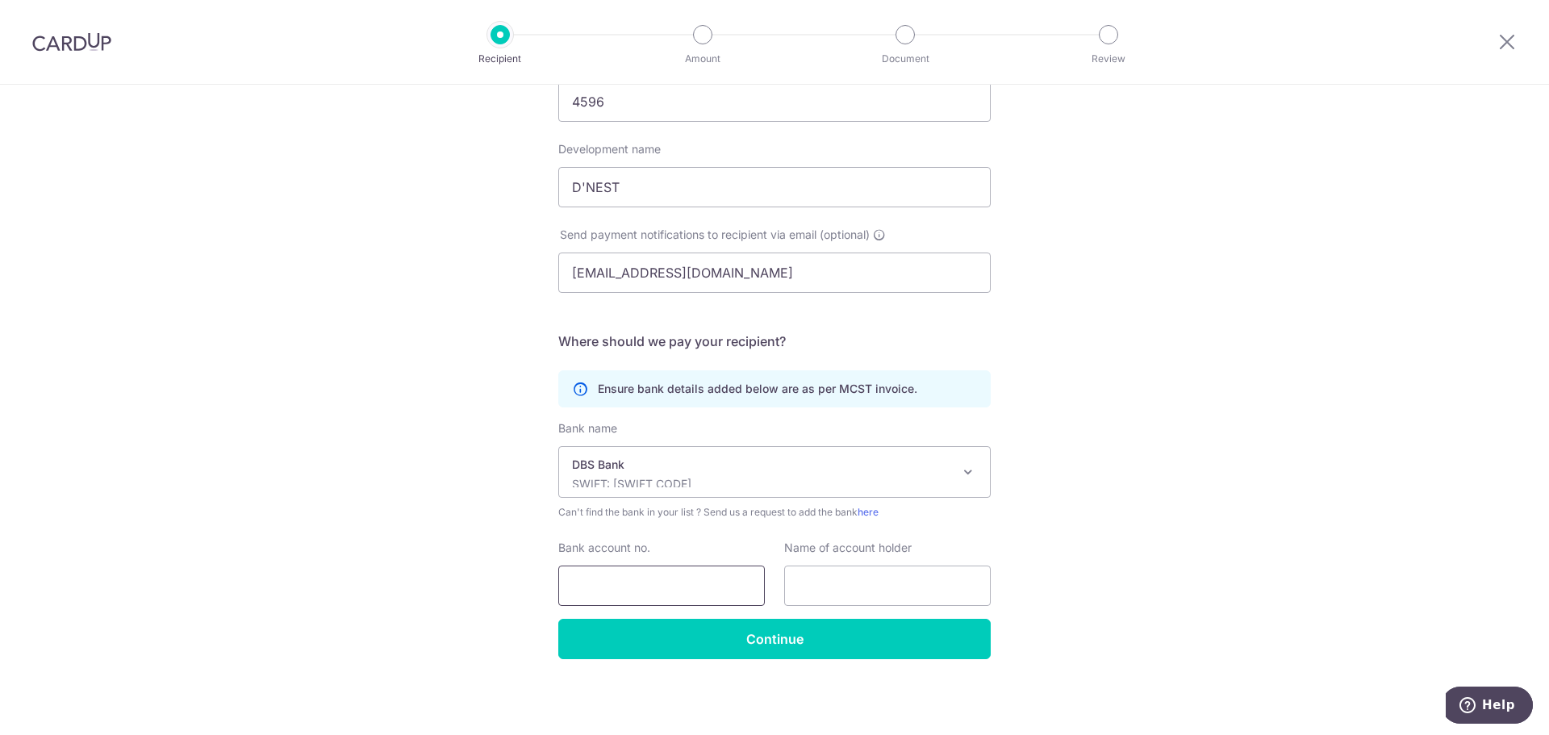
click at [628, 601] on input "Bank account no." at bounding box center [661, 586] width 207 height 40
type input "003-955693-4"
click at [875, 598] on input "text" at bounding box center [887, 586] width 207 height 40
click at [933, 580] on input "text" at bounding box center [887, 586] width 207 height 40
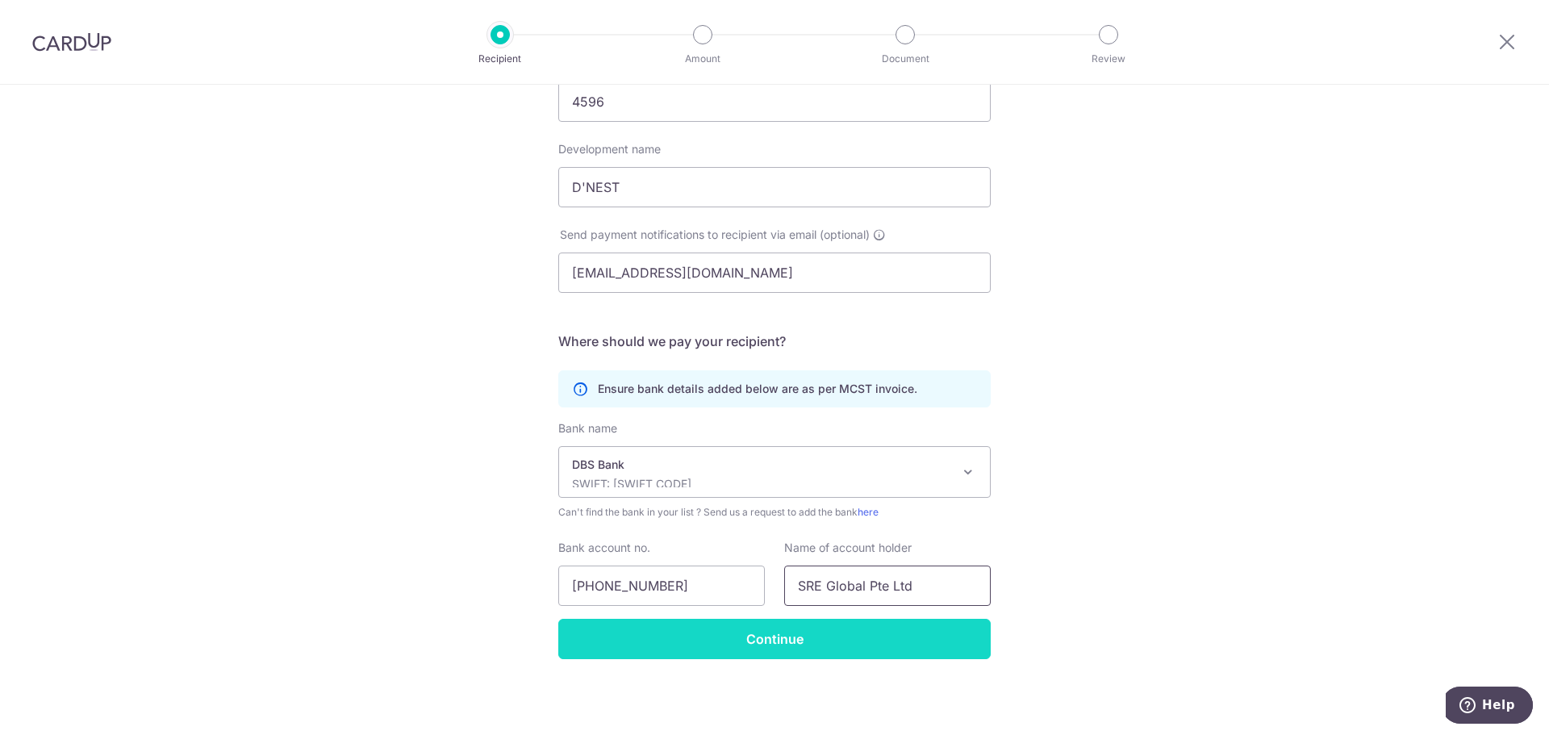
type input "SRE Global Pte Ltd"
click at [814, 637] on input "Continue" at bounding box center [774, 639] width 432 height 40
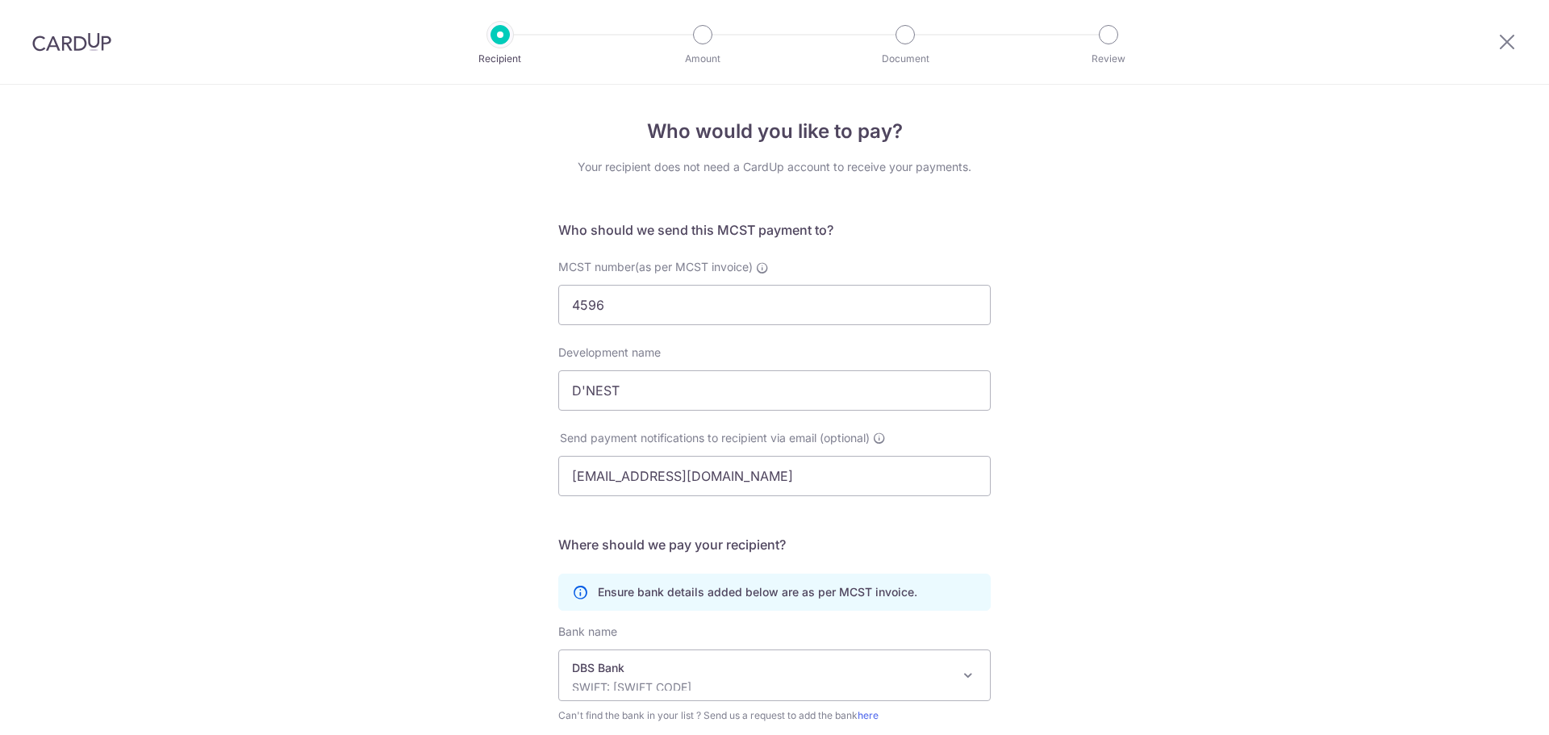
scroll to position [242, 0]
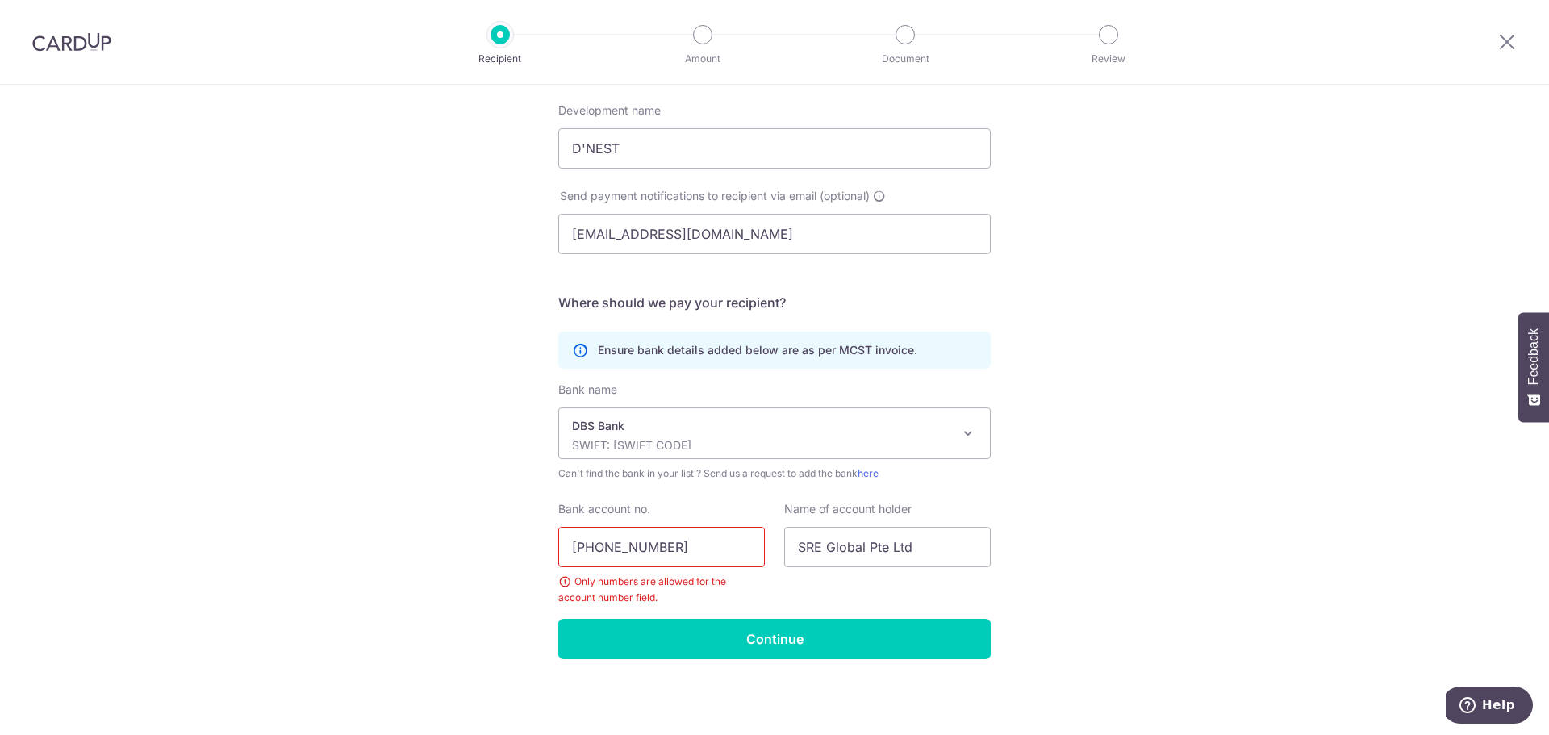
click at [601, 548] on input "003-955693-4" at bounding box center [661, 547] width 207 height 40
click at [645, 545] on input "003955693-4" at bounding box center [661, 547] width 207 height 40
type input "0039556934"
click at [740, 636] on input "Continue" at bounding box center [774, 639] width 432 height 40
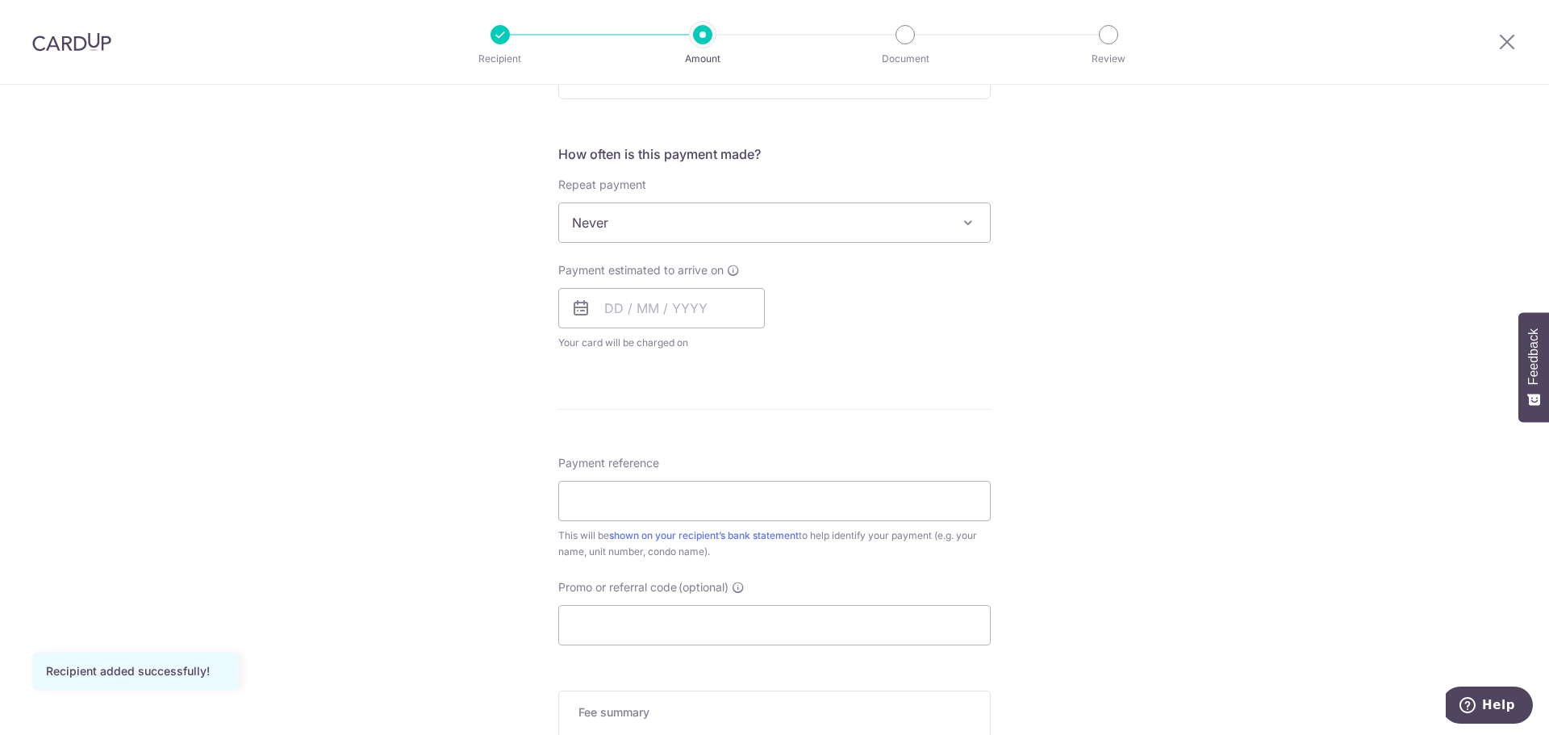
scroll to position [809, 0]
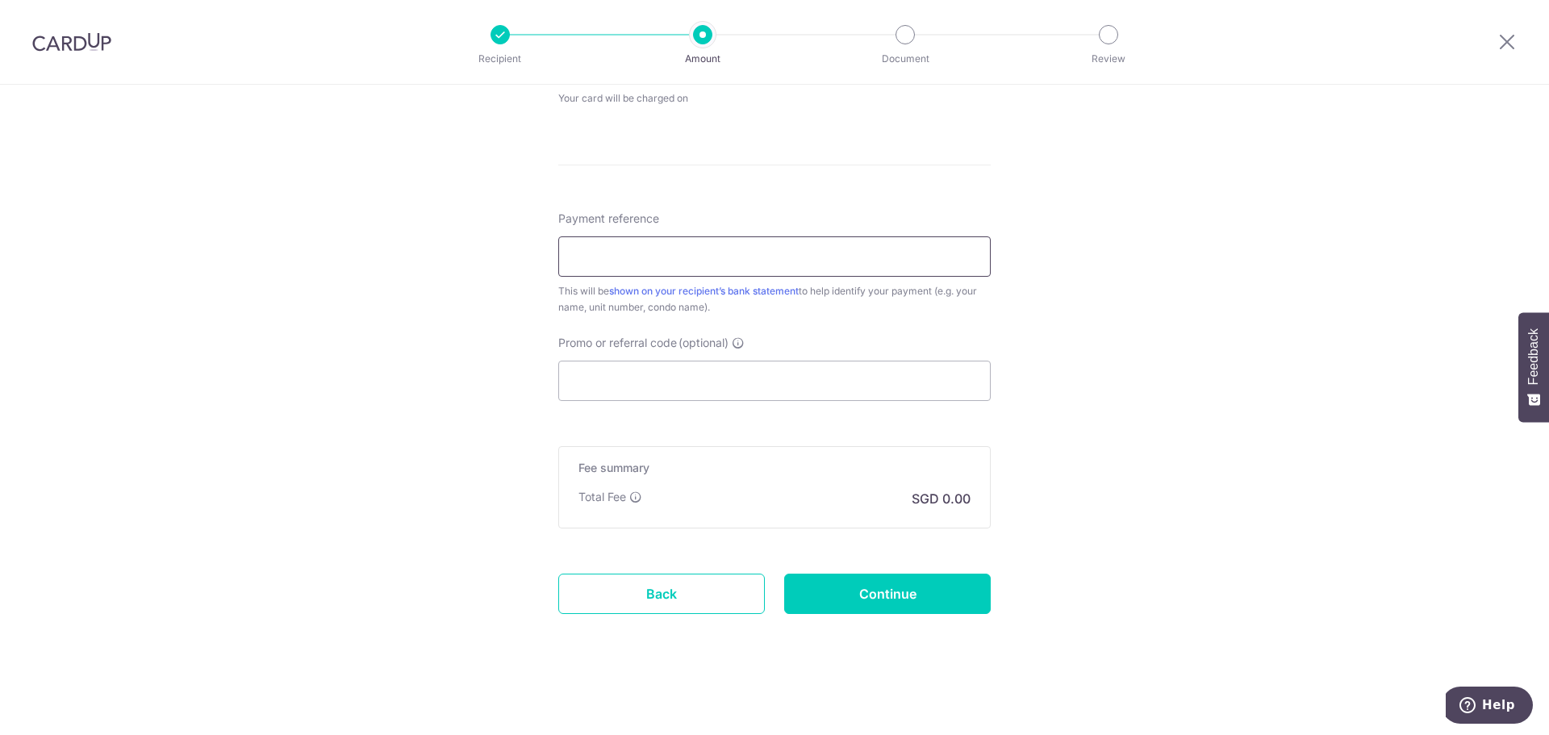
click at [838, 264] on input "Payment reference" at bounding box center [774, 256] width 432 height 40
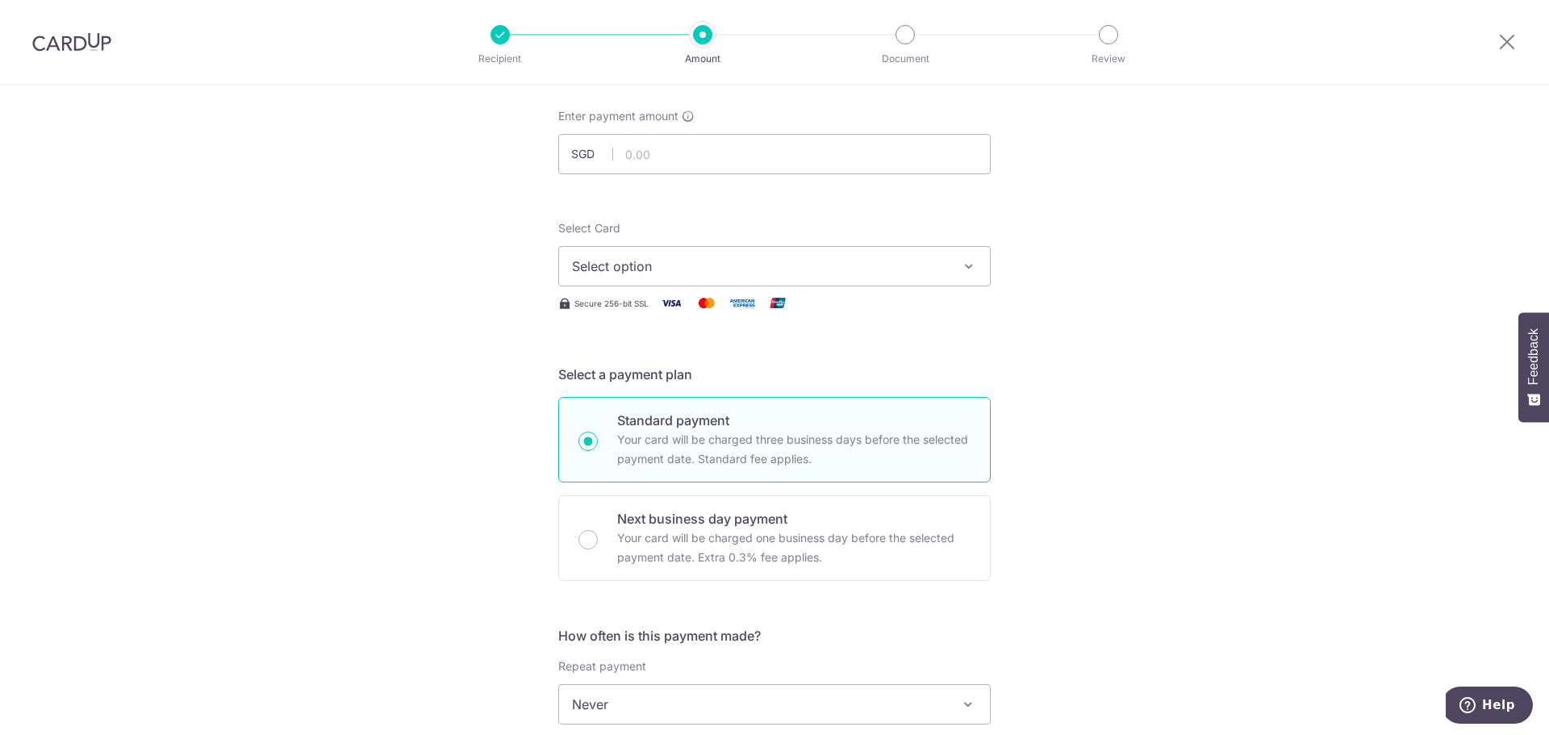
scroll to position [0, 0]
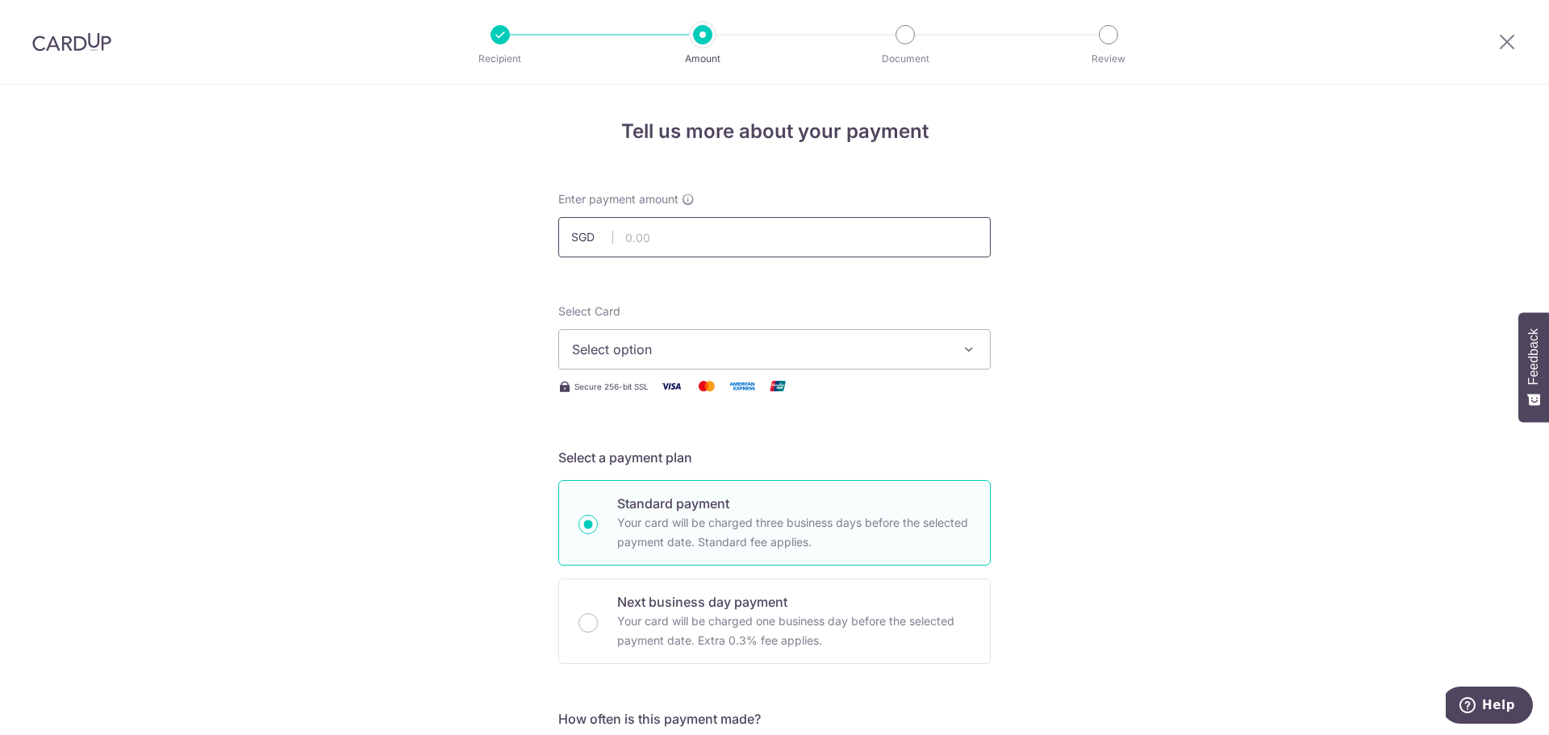
click at [788, 241] on input "text" at bounding box center [774, 237] width 432 height 40
type input "1,121.61"
click at [942, 338] on button "Select option" at bounding box center [774, 349] width 432 height 40
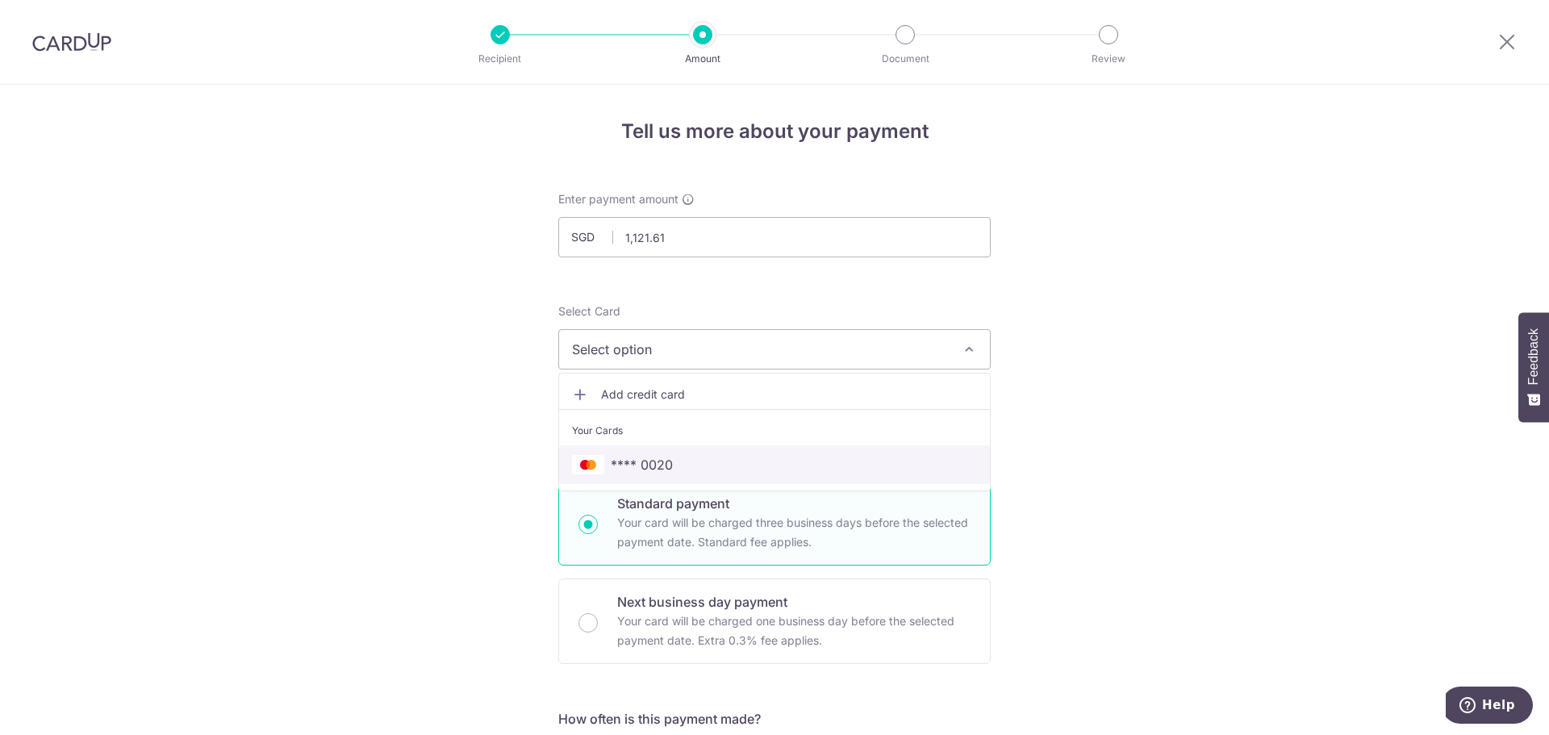
click at [663, 460] on span "**** 0020" at bounding box center [642, 464] width 62 height 19
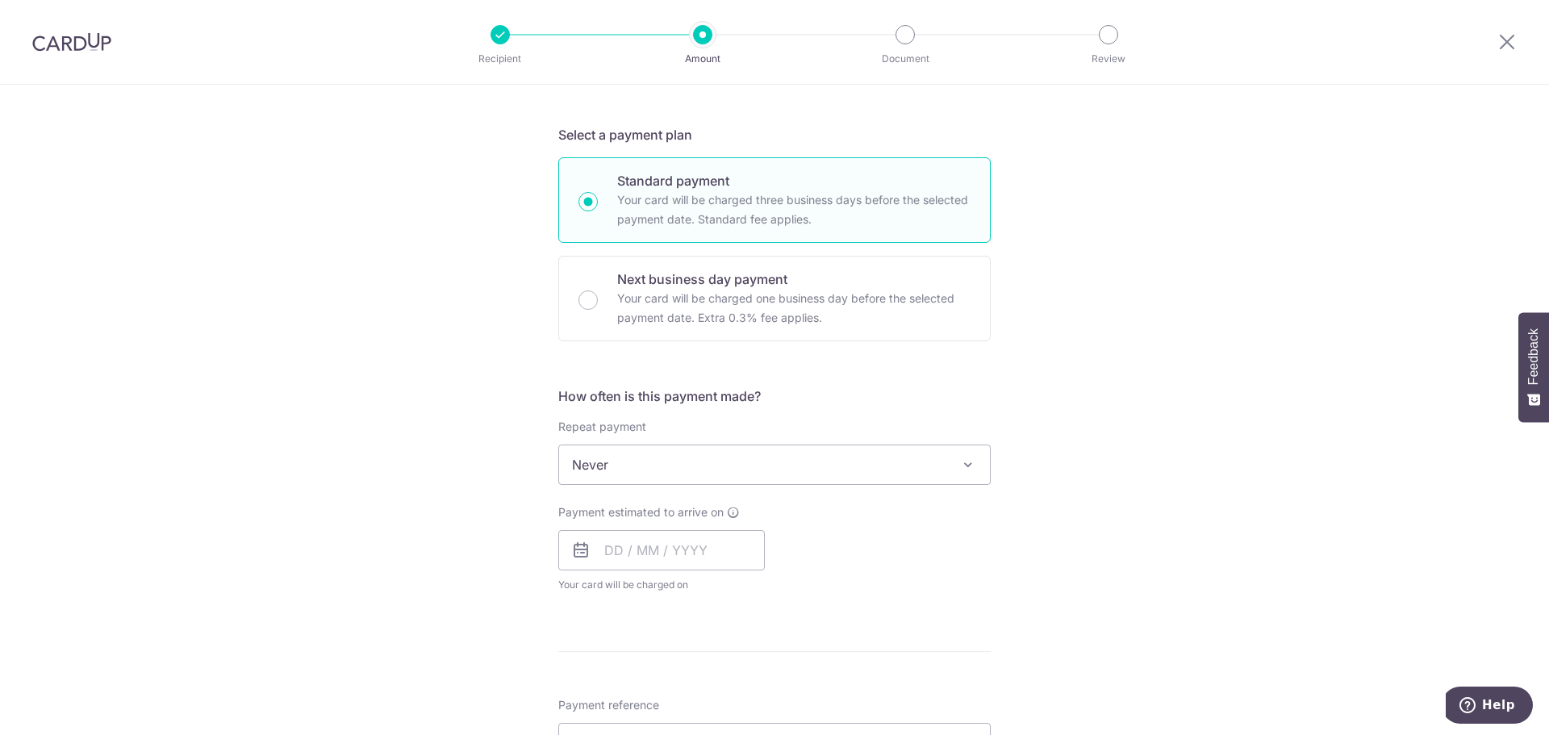
click at [792, 478] on span "Never" at bounding box center [774, 464] width 431 height 39
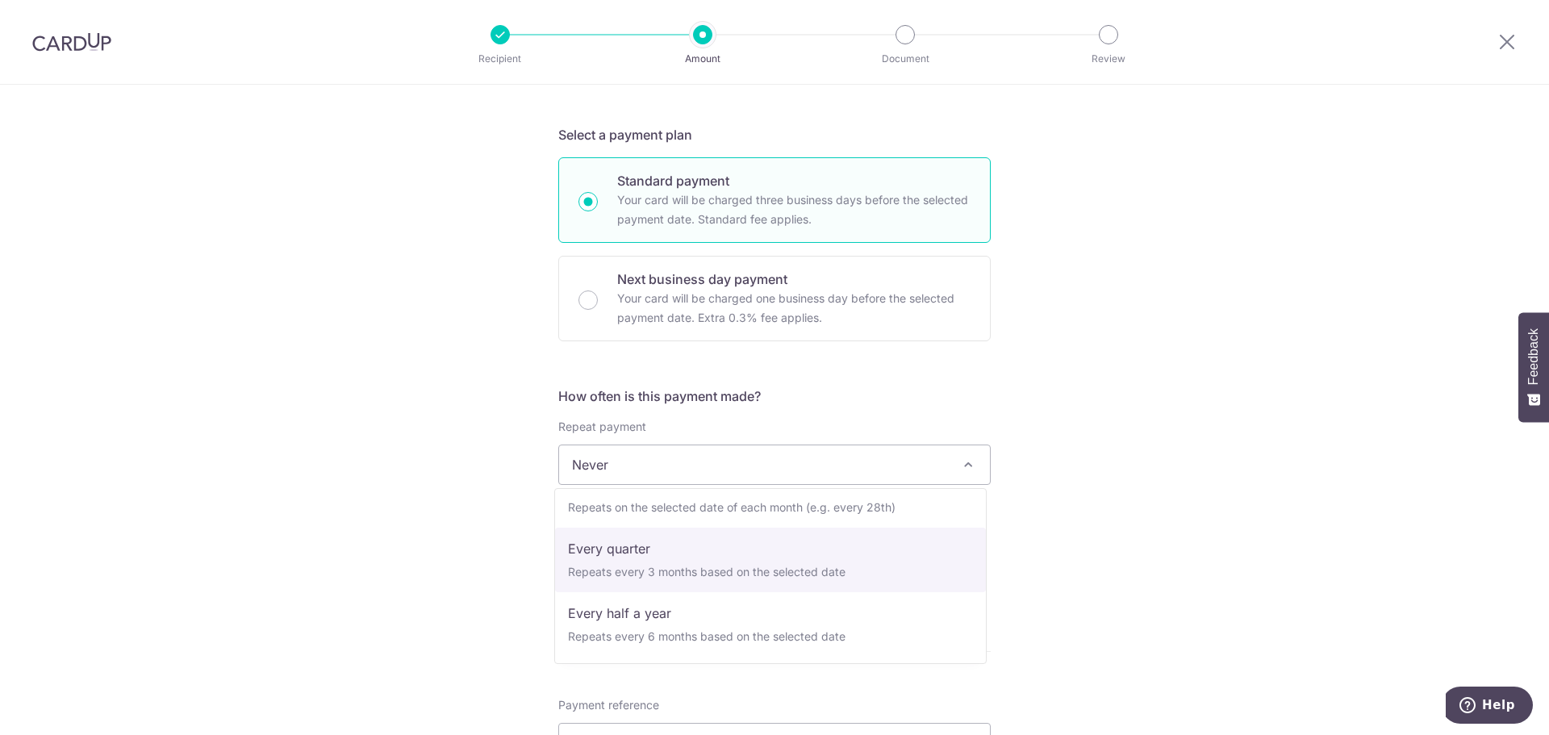
select select "4"
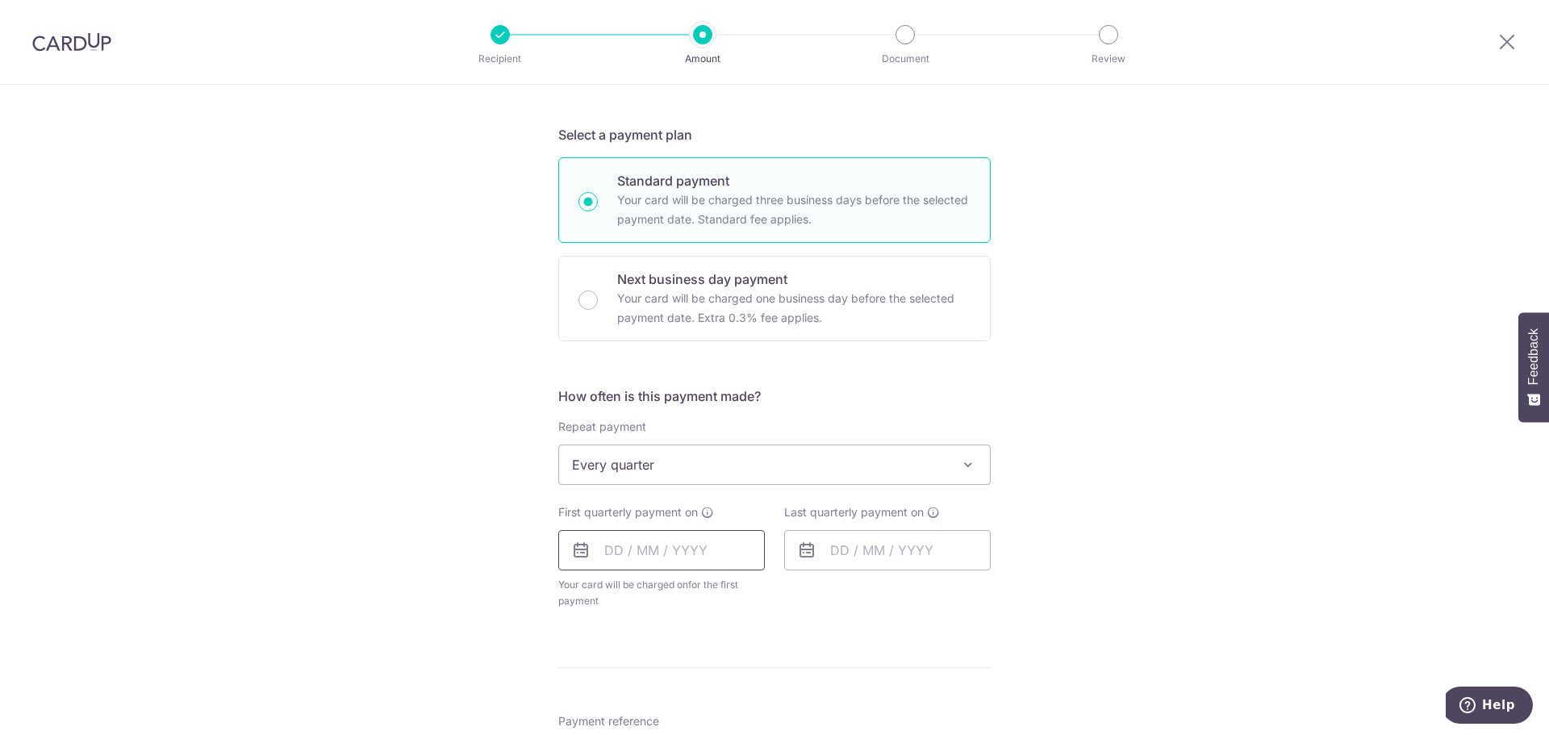
click at [709, 558] on input "text" at bounding box center [661, 550] width 207 height 40
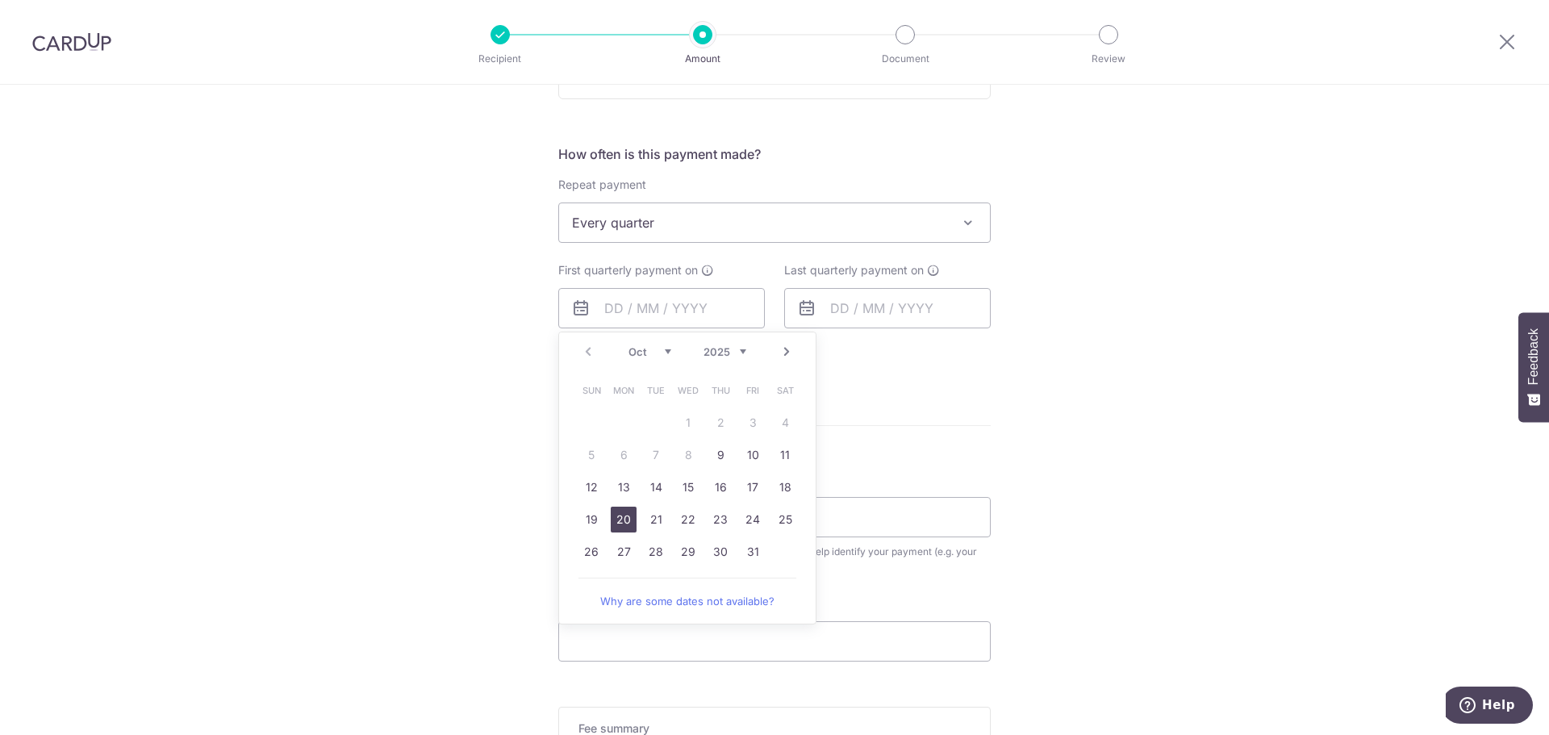
click at [620, 523] on link "20" at bounding box center [624, 520] width 26 height 26
type input "[DATE]"
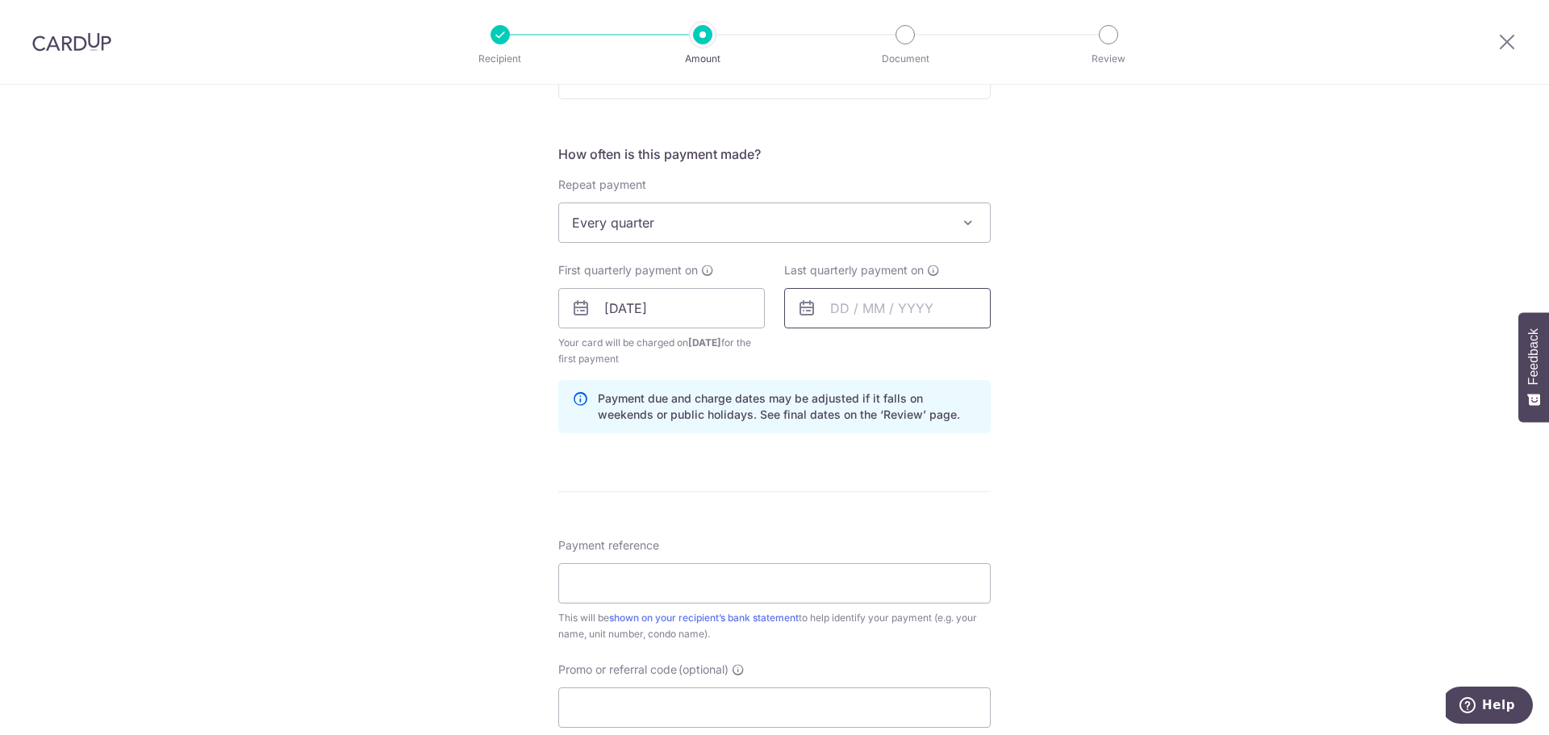
click at [903, 305] on input "text" at bounding box center [887, 308] width 207 height 40
click at [911, 353] on div "Oct Nov Dec 2025 2026 2027 2028 2029 2030 2031 2032 2033 2034 2035" at bounding box center [913, 352] width 118 height 14
click at [854, 353] on select "Oct Nov Dec" at bounding box center [875, 351] width 43 height 13
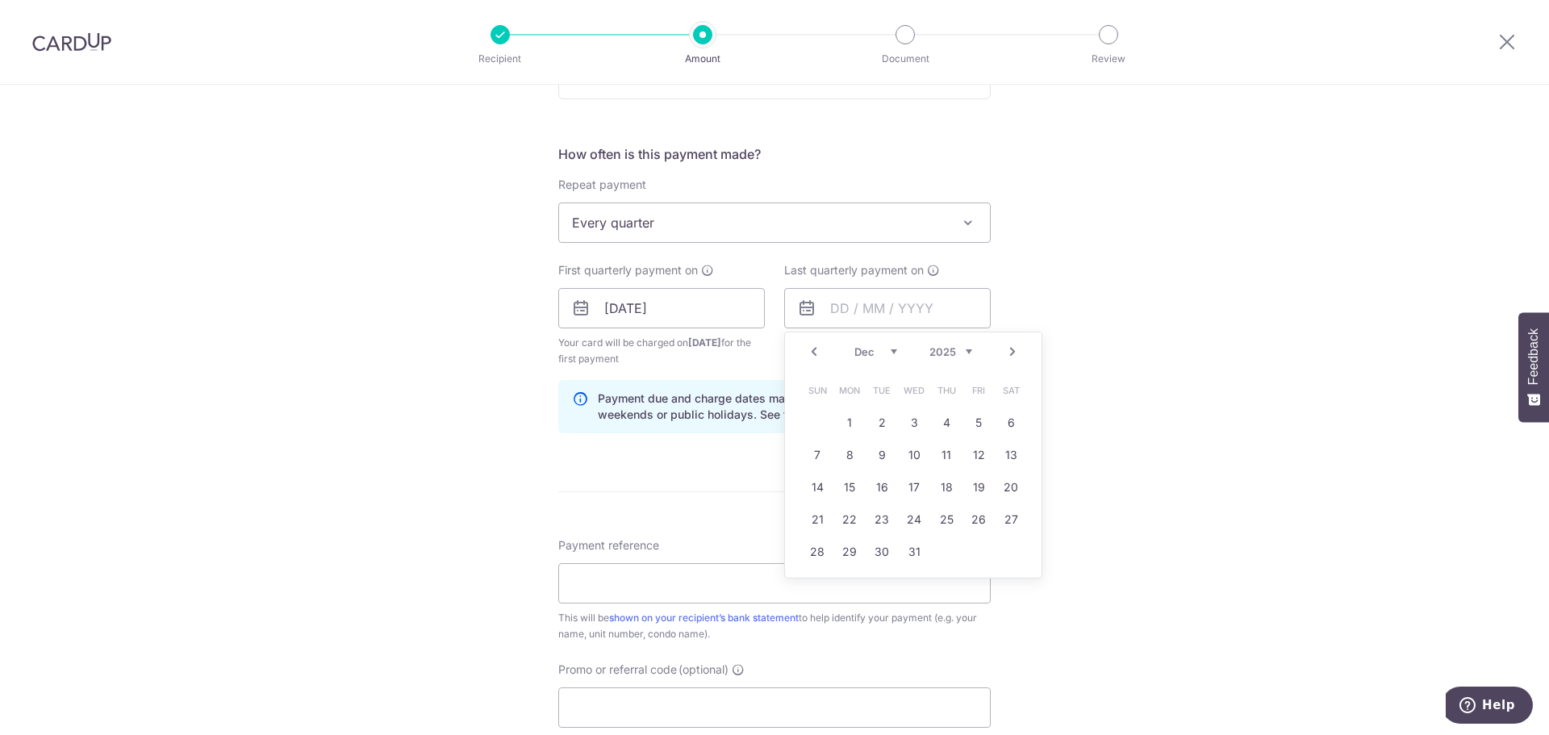
click at [867, 354] on select "Oct Nov Dec" at bounding box center [875, 351] width 43 height 13
click at [1068, 282] on div "Tell us more about your payment Enter payment amount SGD 1,121.61 1121.61 Recip…" at bounding box center [774, 291] width 1549 height 1542
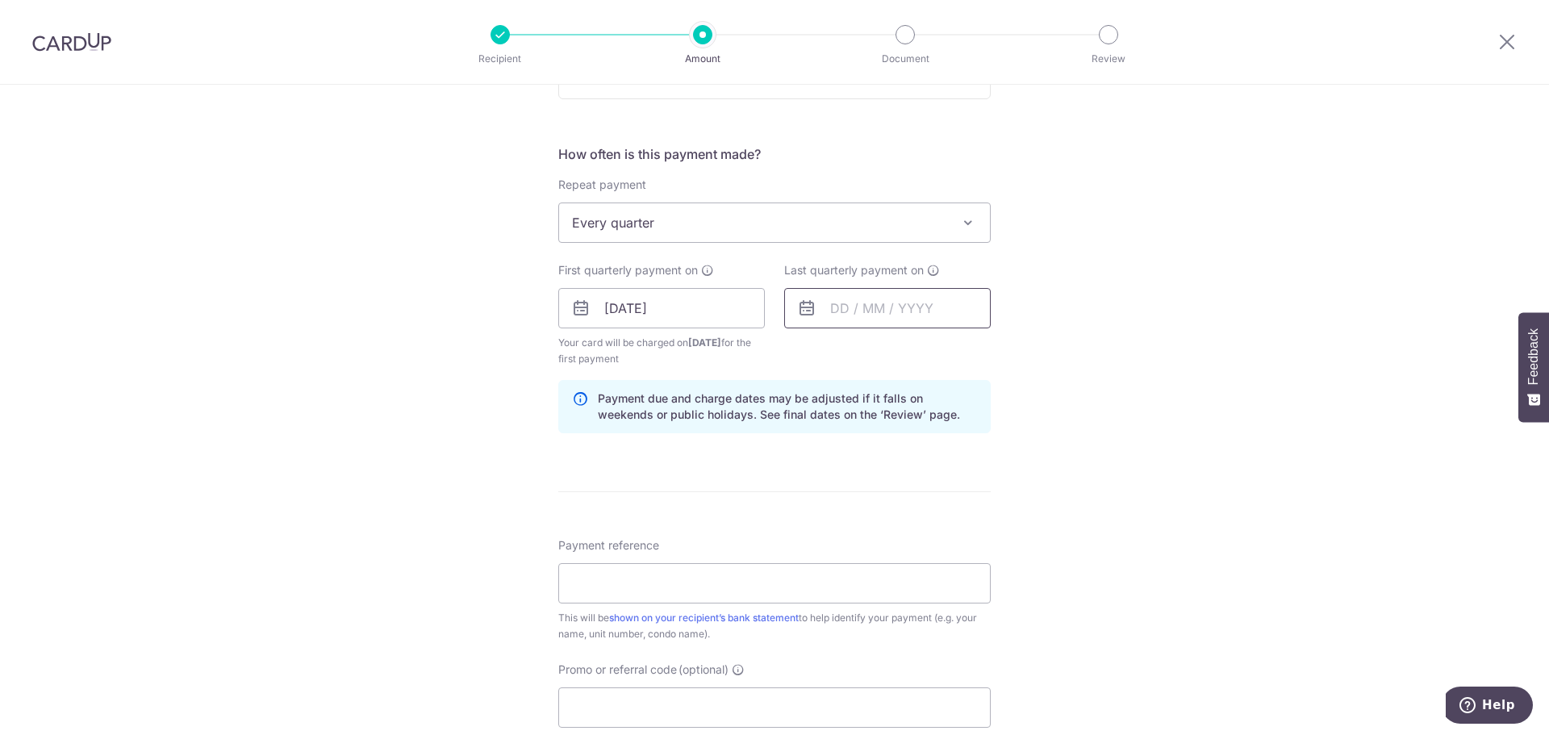
click at [879, 295] on input "text" at bounding box center [887, 308] width 207 height 40
click at [1015, 352] on link "Next" at bounding box center [1012, 351] width 19 height 19
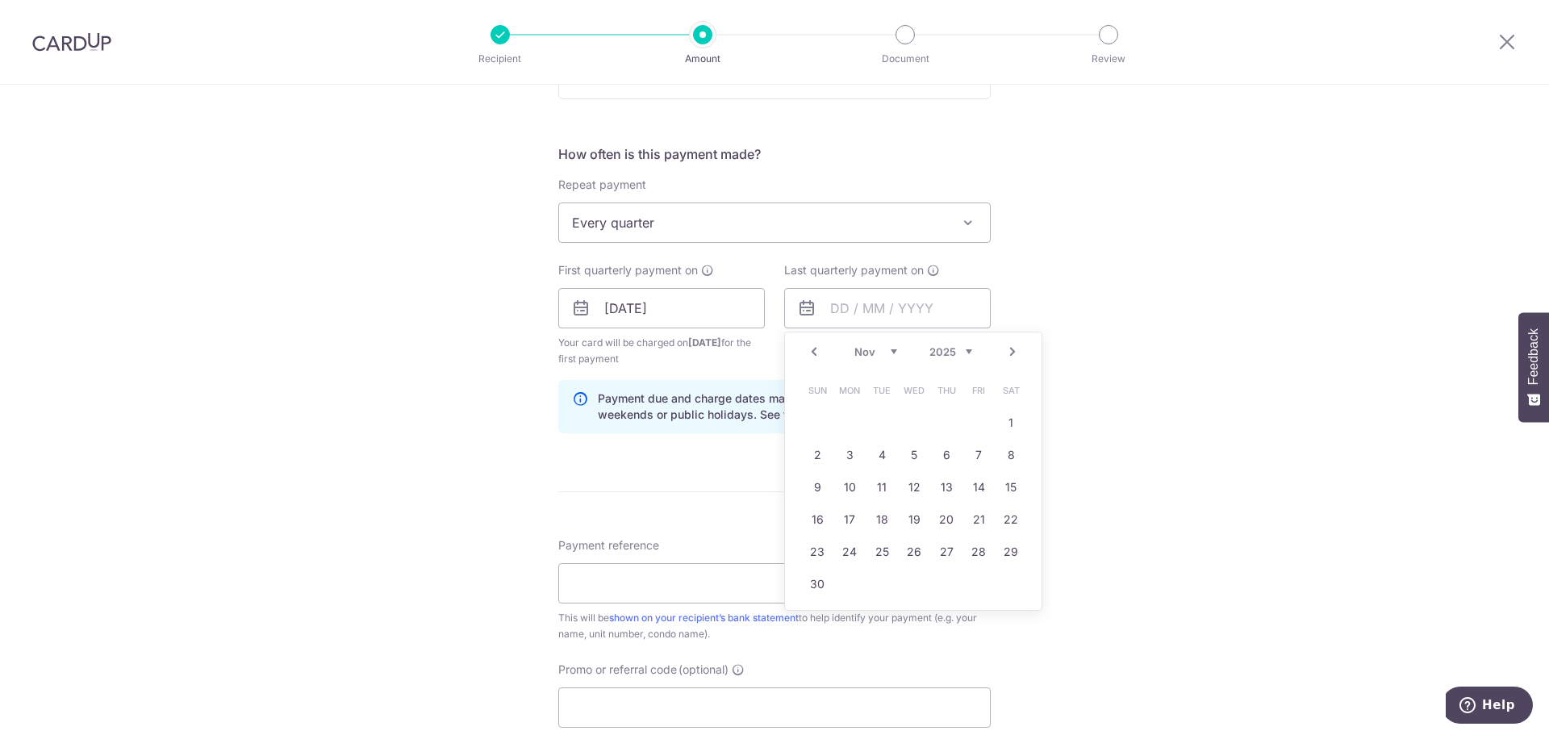
click at [945, 353] on select "2025 2026 2027 2028 2029 2030 2031 2032 2033 2034 2035" at bounding box center [951, 351] width 43 height 13
click at [882, 353] on select "Jan Feb Mar Apr May Jun Jul Aug Sep Oct Nov Dec" at bounding box center [875, 351] width 43 height 13
click at [875, 516] on link "20" at bounding box center [882, 520] width 26 height 26
type input "20/10/2026"
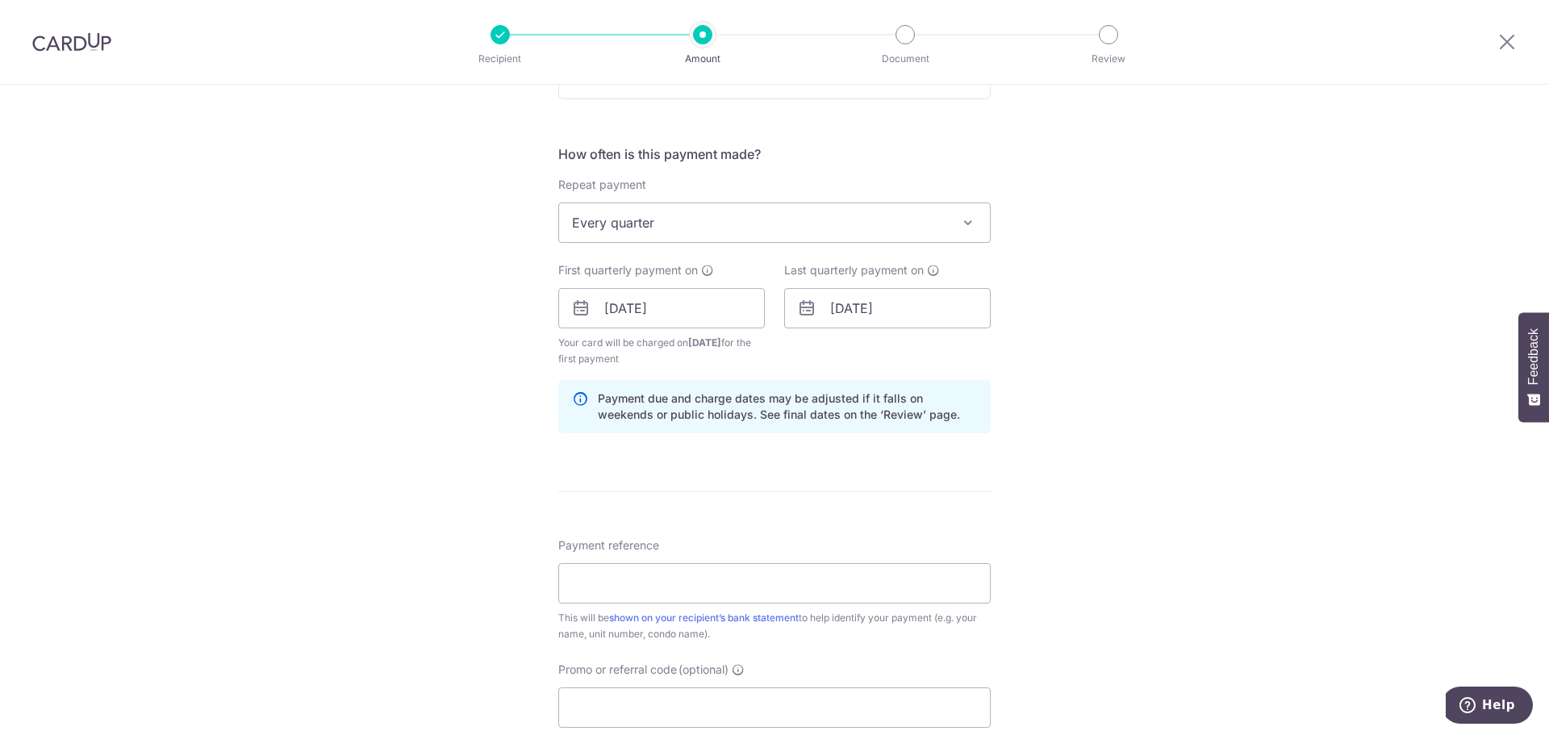
click at [1106, 369] on div "Tell us more about your payment Enter payment amount SGD 1,121.61 1121.61 Recip…" at bounding box center [774, 291] width 1549 height 1542
click at [909, 306] on input "20/10/2026" at bounding box center [887, 308] width 207 height 40
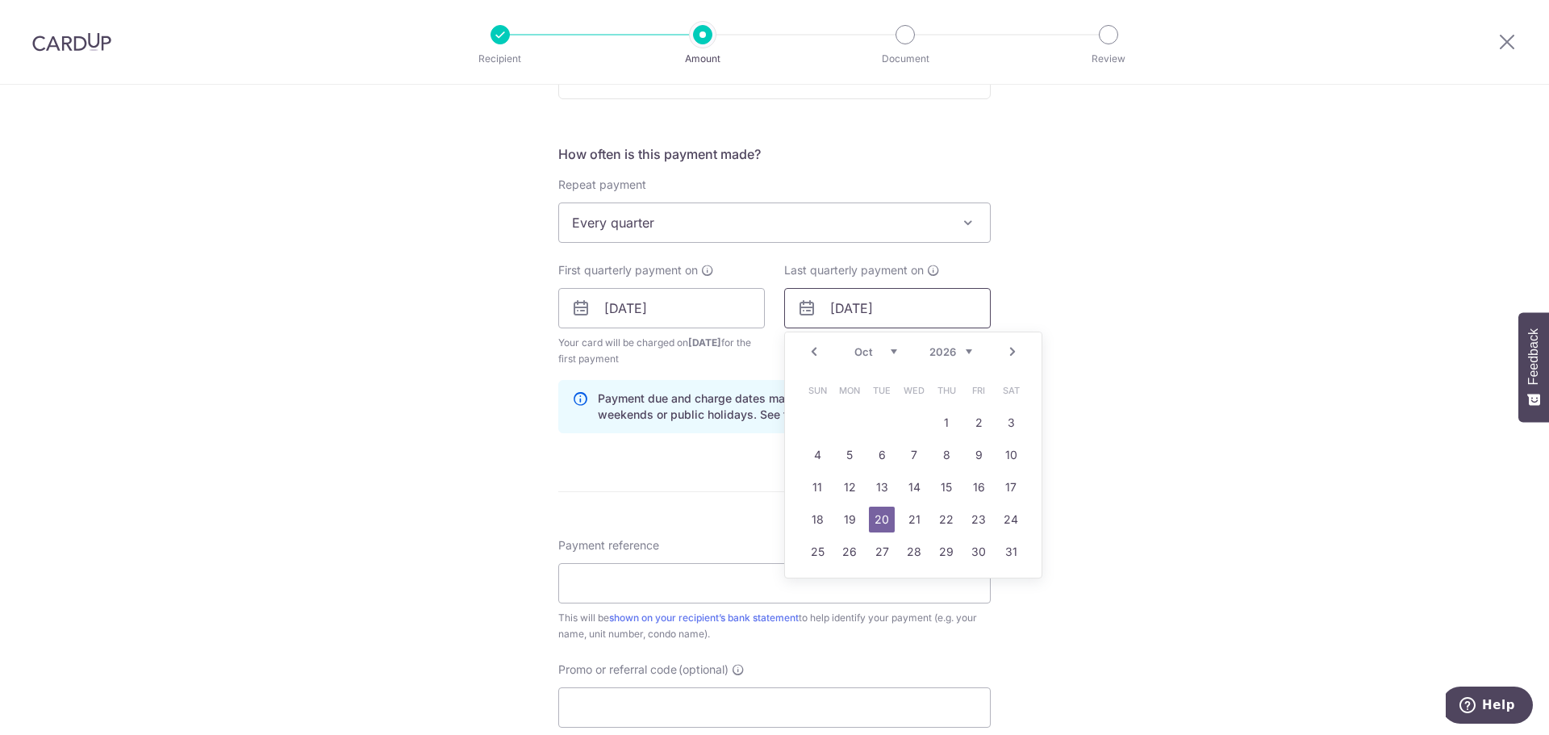
scroll to position [484, 0]
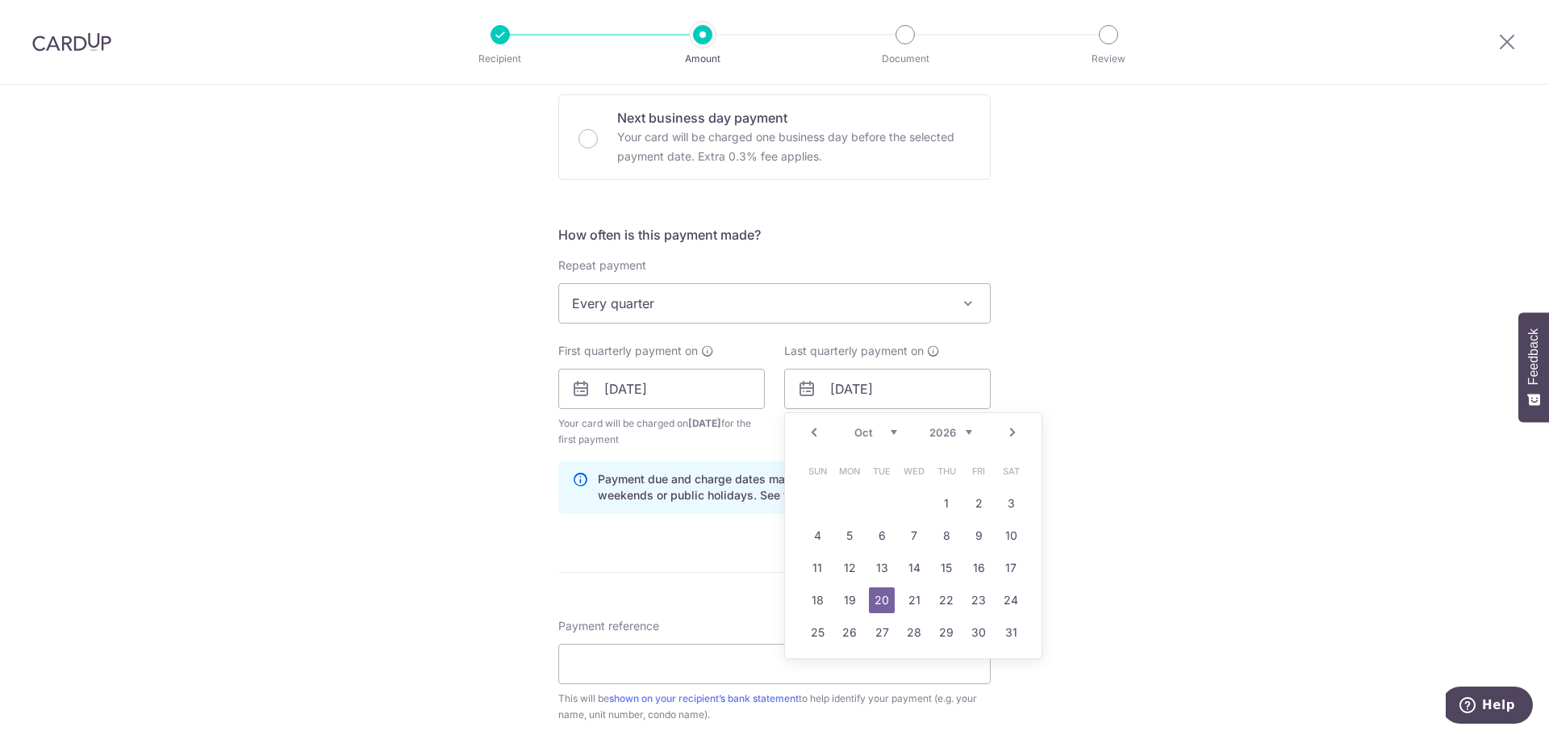
click at [936, 311] on span "Every quarter" at bounding box center [774, 303] width 431 height 39
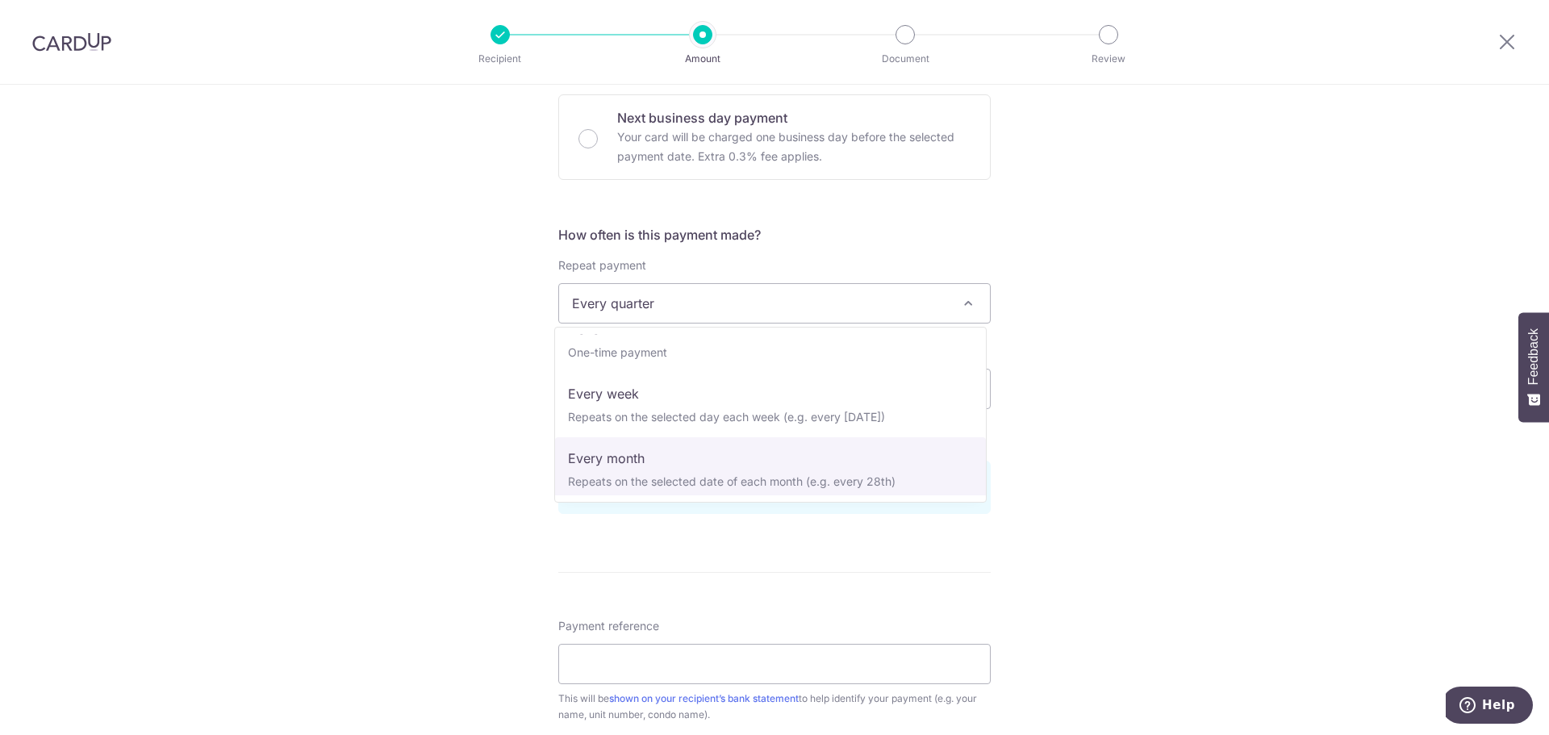
scroll to position [0, 0]
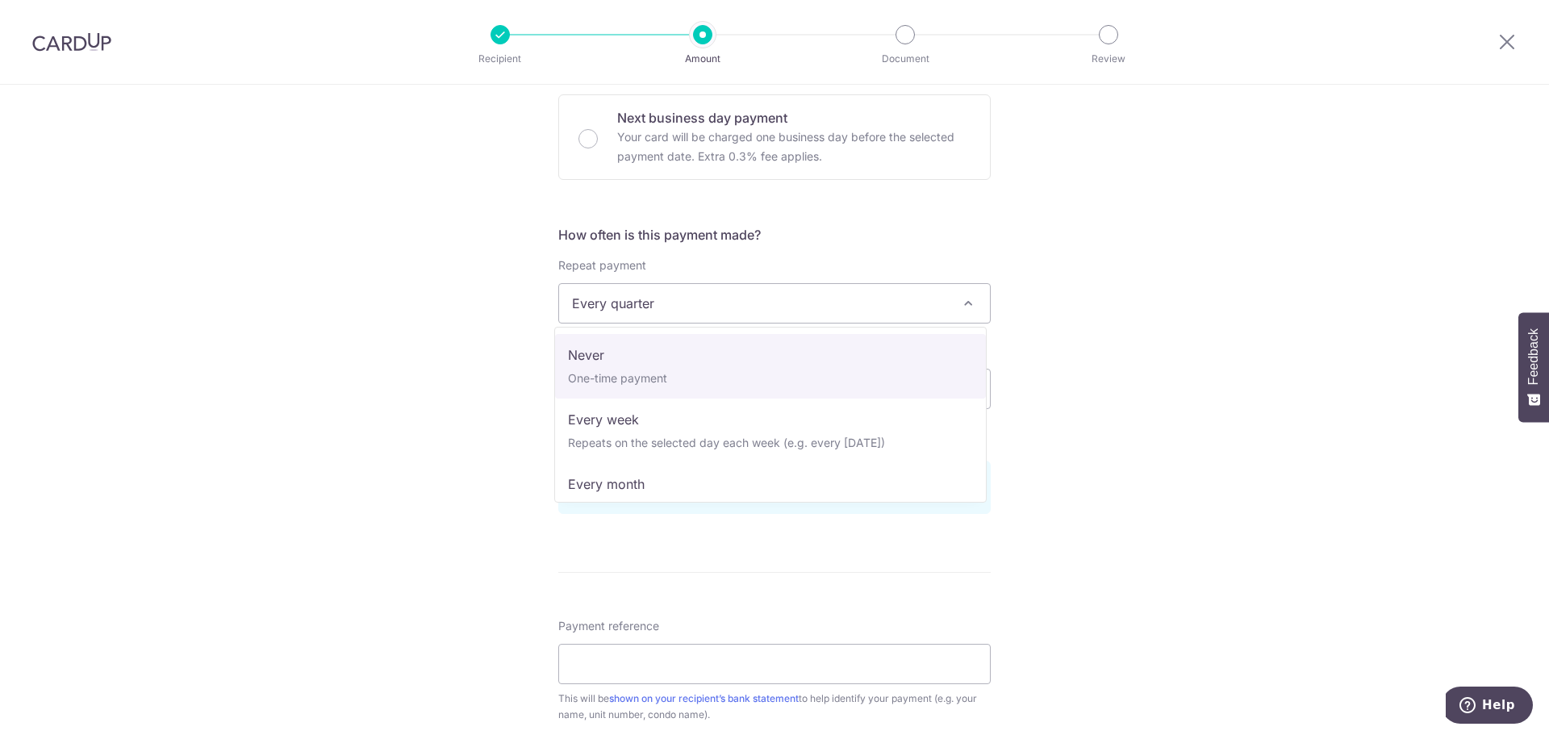
select select "1"
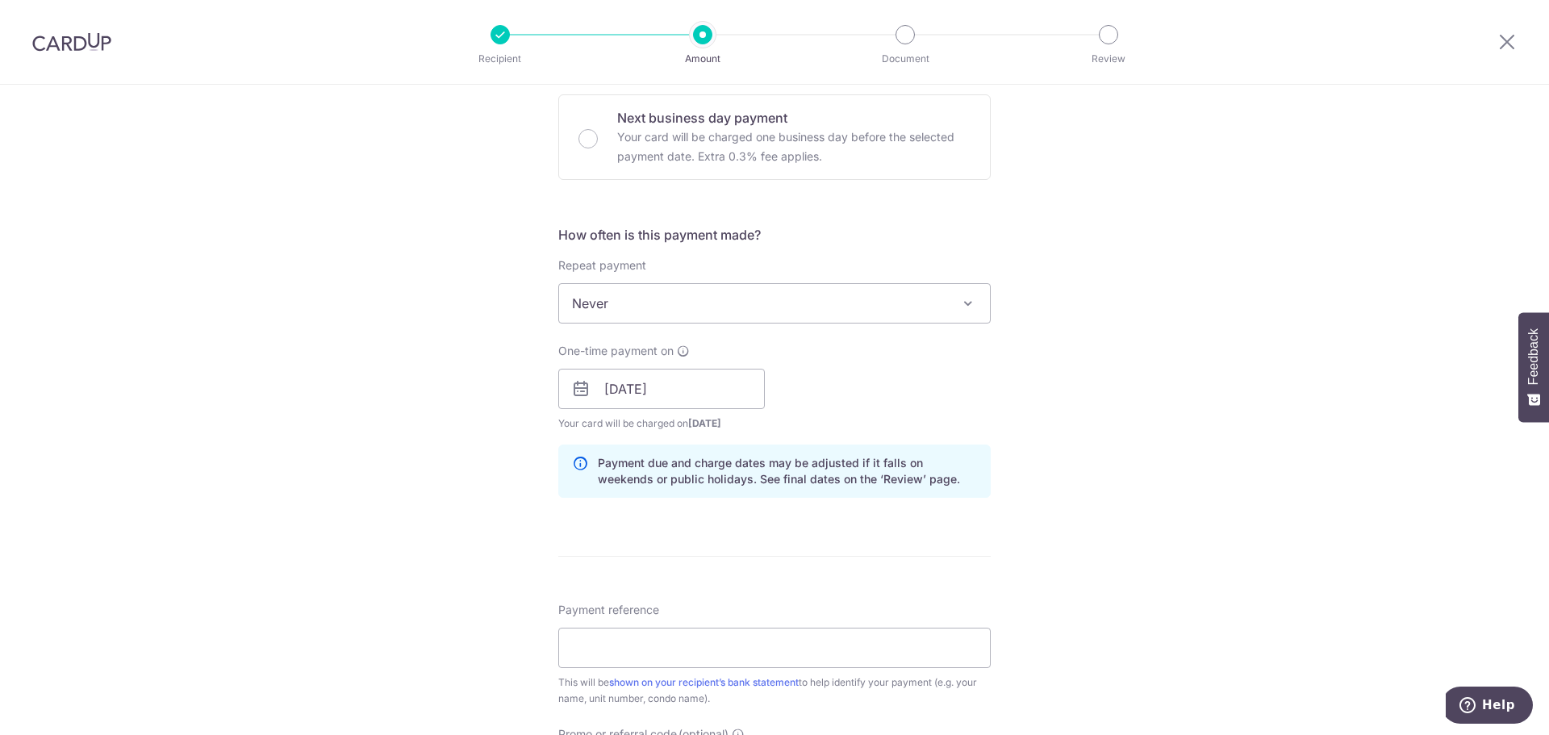
click at [1009, 360] on div "Tell us more about your payment Enter payment amount SGD 1,121.61 1121.61 Recip…" at bounding box center [774, 364] width 1549 height 1526
click at [686, 391] on input "20/10/2025" at bounding box center [661, 389] width 207 height 40
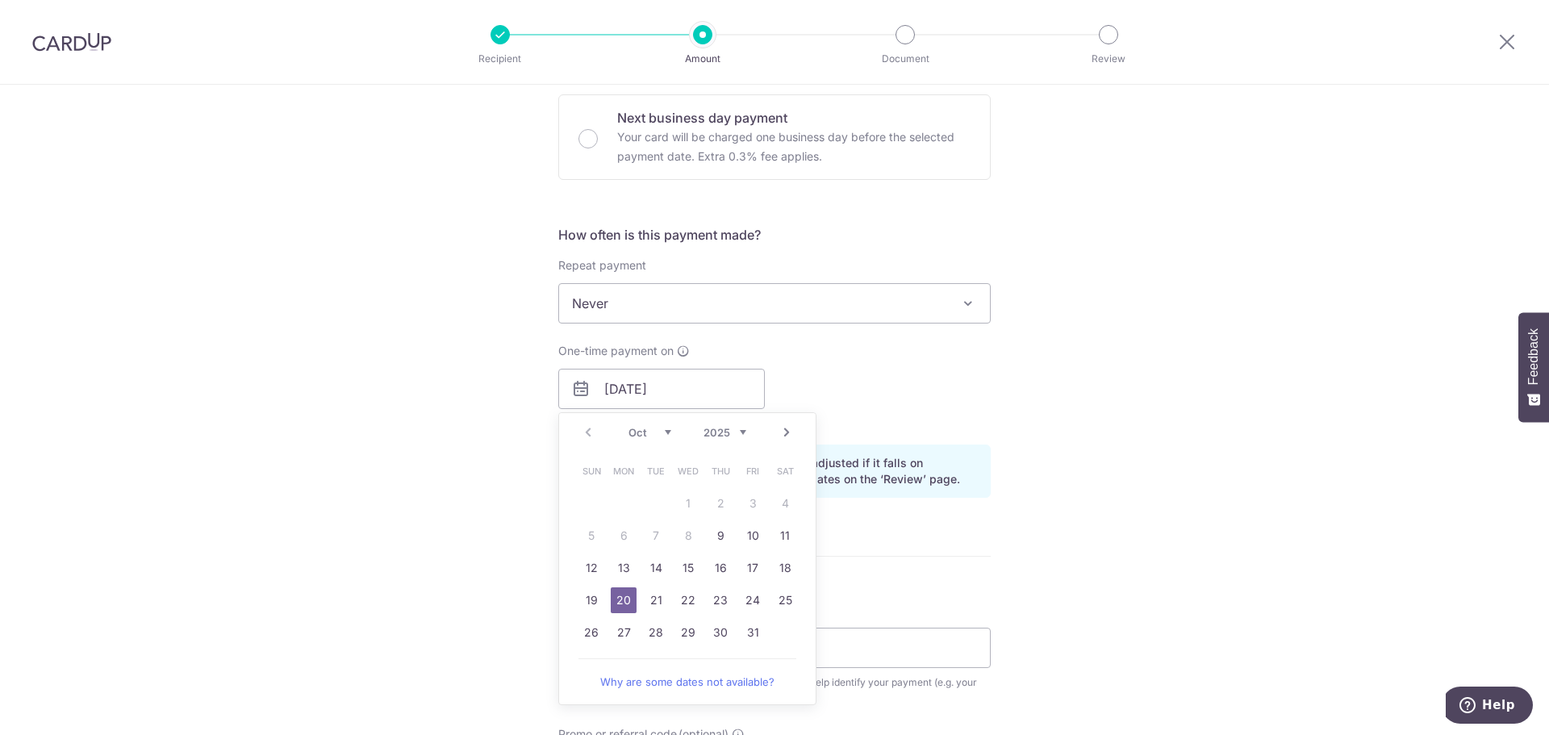
click at [1181, 394] on div "Tell us more about your payment Enter payment amount SGD 1,121.61 1121.61 Recip…" at bounding box center [774, 364] width 1549 height 1526
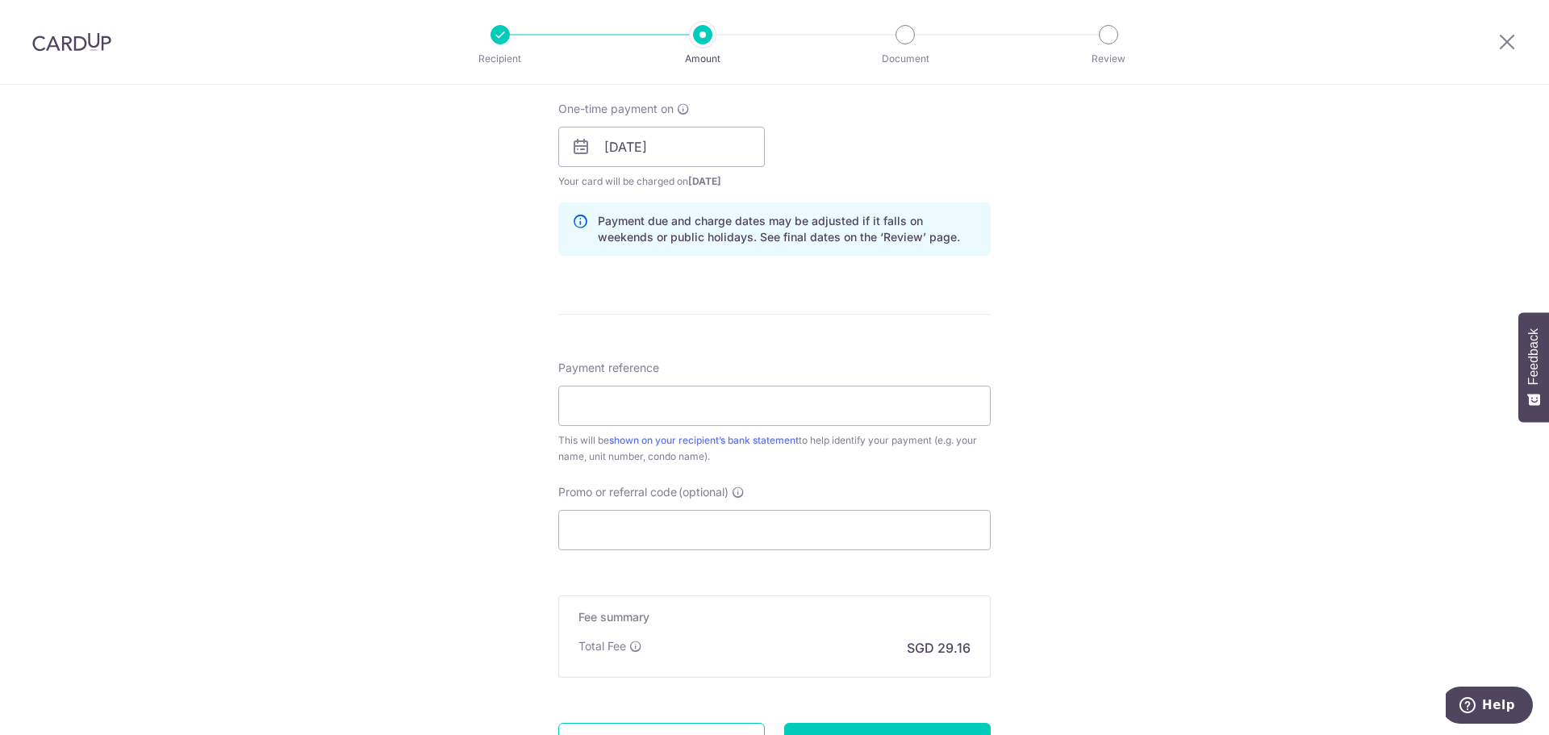
scroll to position [875, 0]
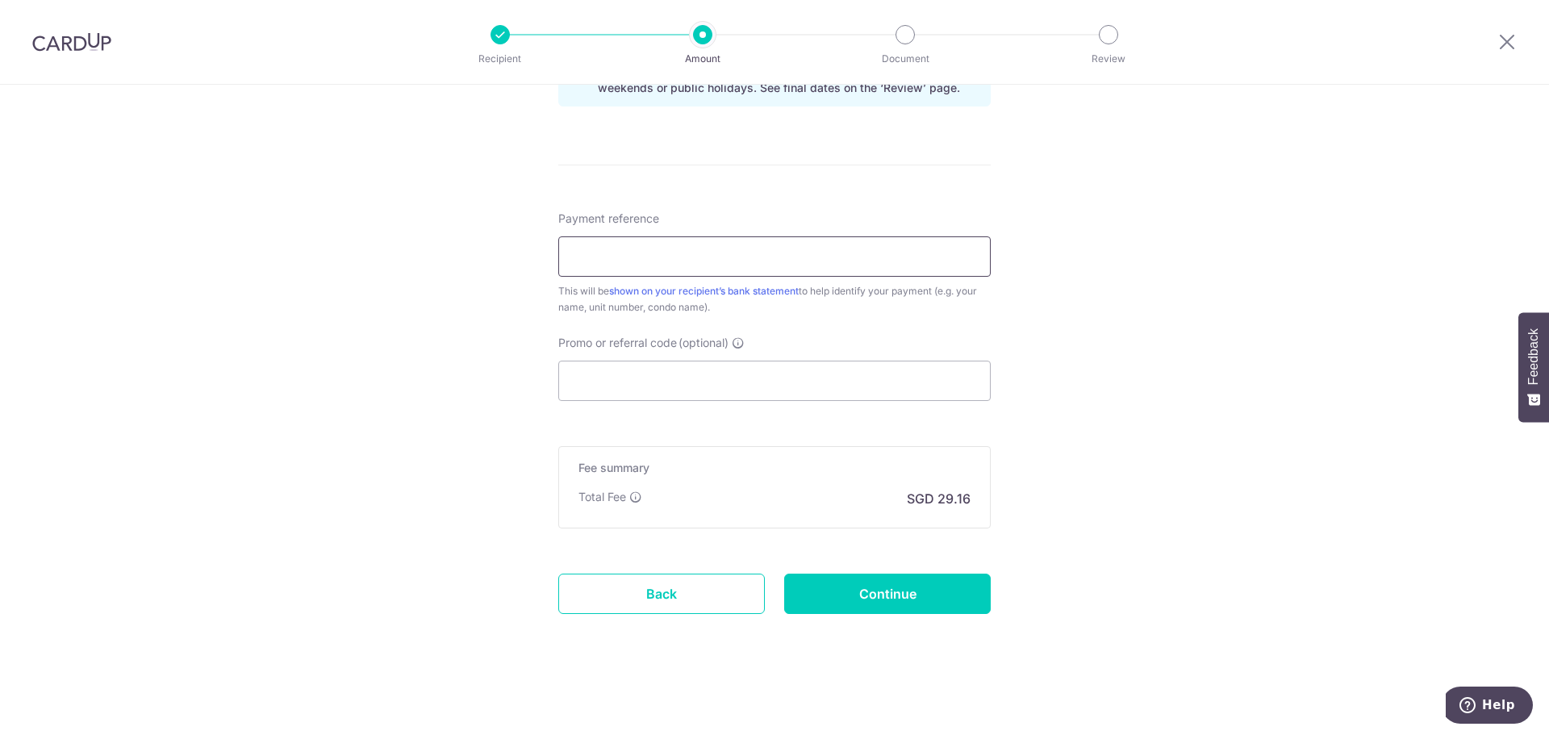
click at [679, 266] on input "Payment reference" at bounding box center [774, 256] width 432 height 40
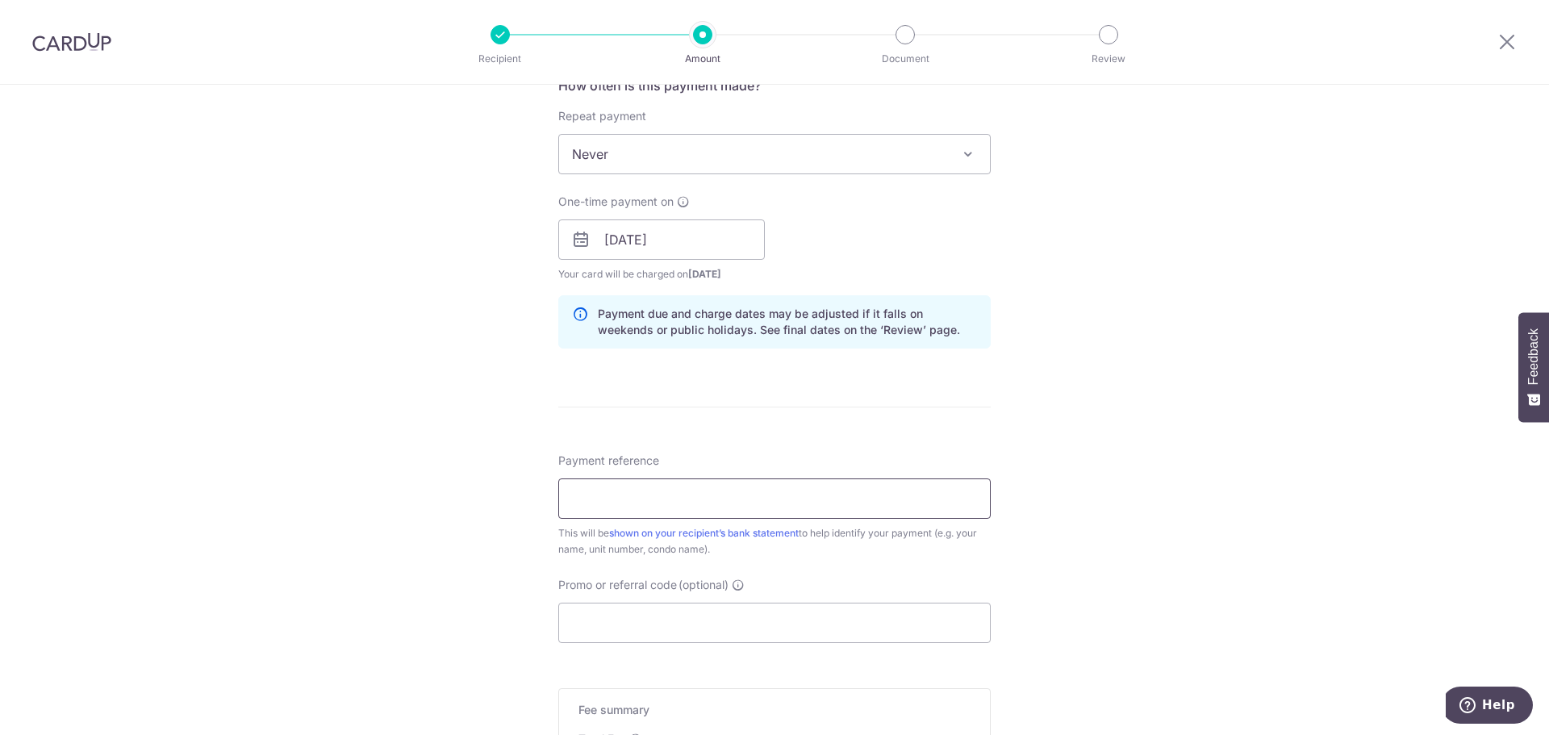
click at [666, 507] on input "Payment reference" at bounding box center [774, 498] width 432 height 40
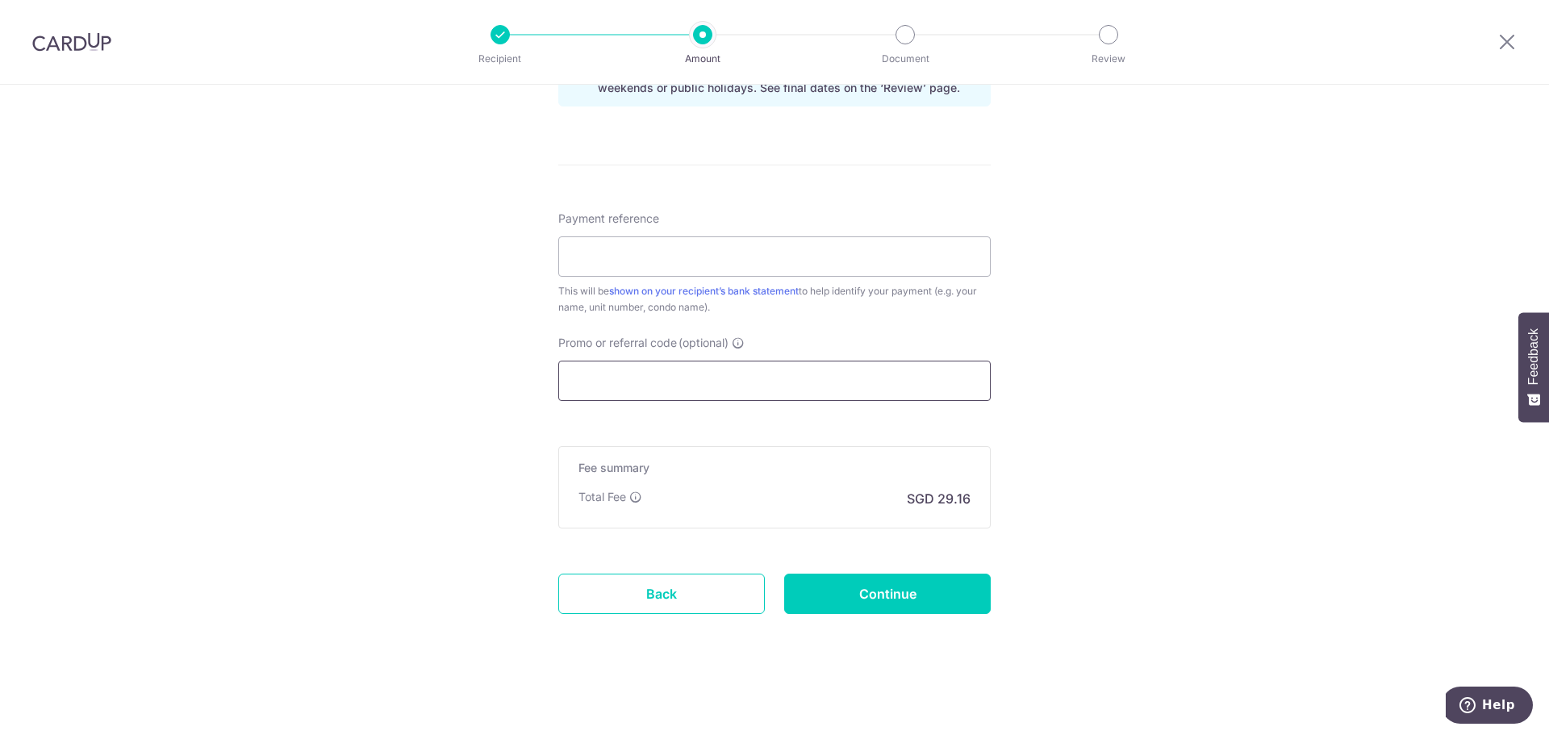
click at [667, 396] on input "Promo or referral code (optional)" at bounding box center [774, 381] width 432 height 40
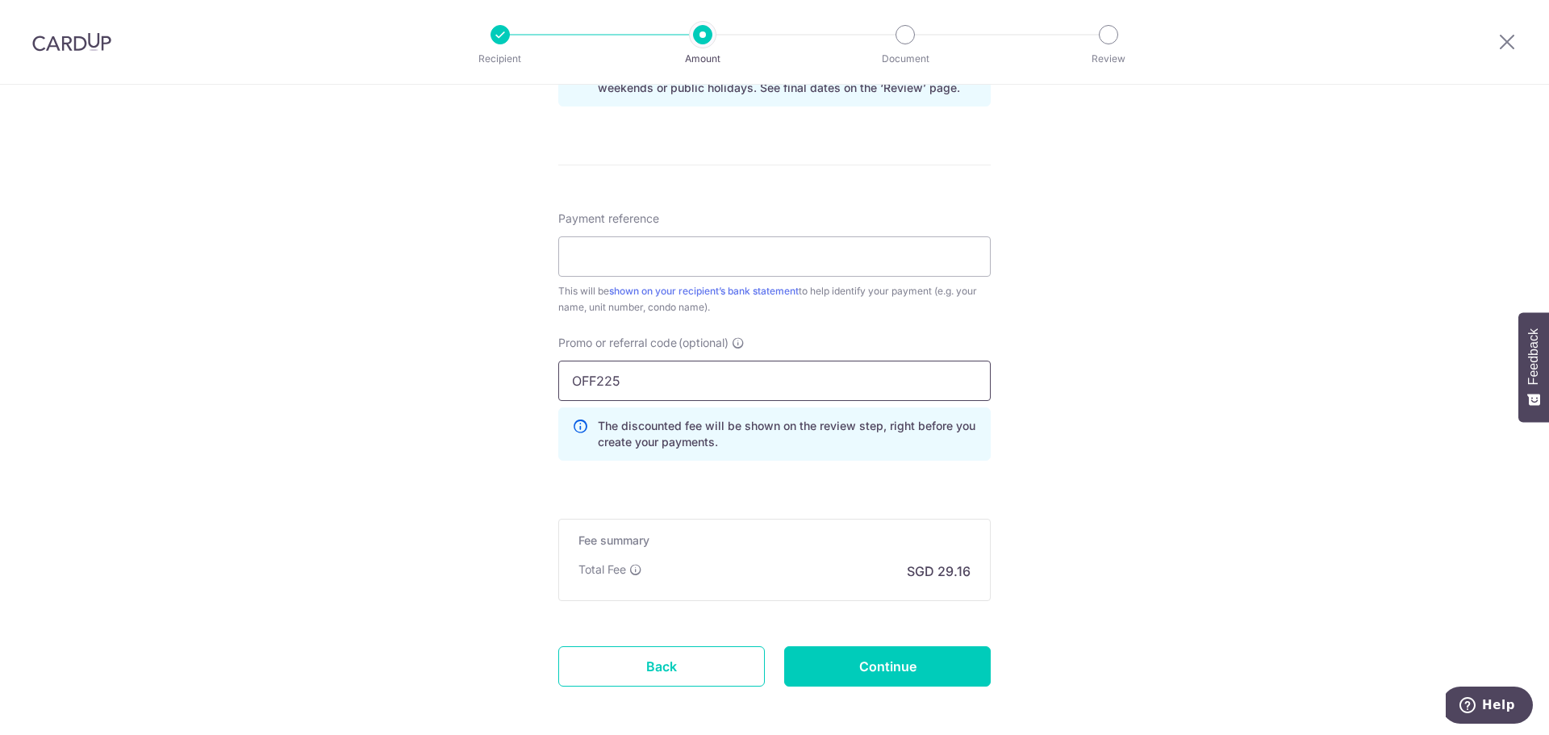
type input "OFF225"
click at [1088, 372] on div "Tell us more about your payment Enter payment amount SGD 1,121.61 1121.61 Recip…" at bounding box center [774, 8] width 1549 height 1598
click at [658, 272] on input "Payment reference" at bounding box center [774, 256] width 432 height 40
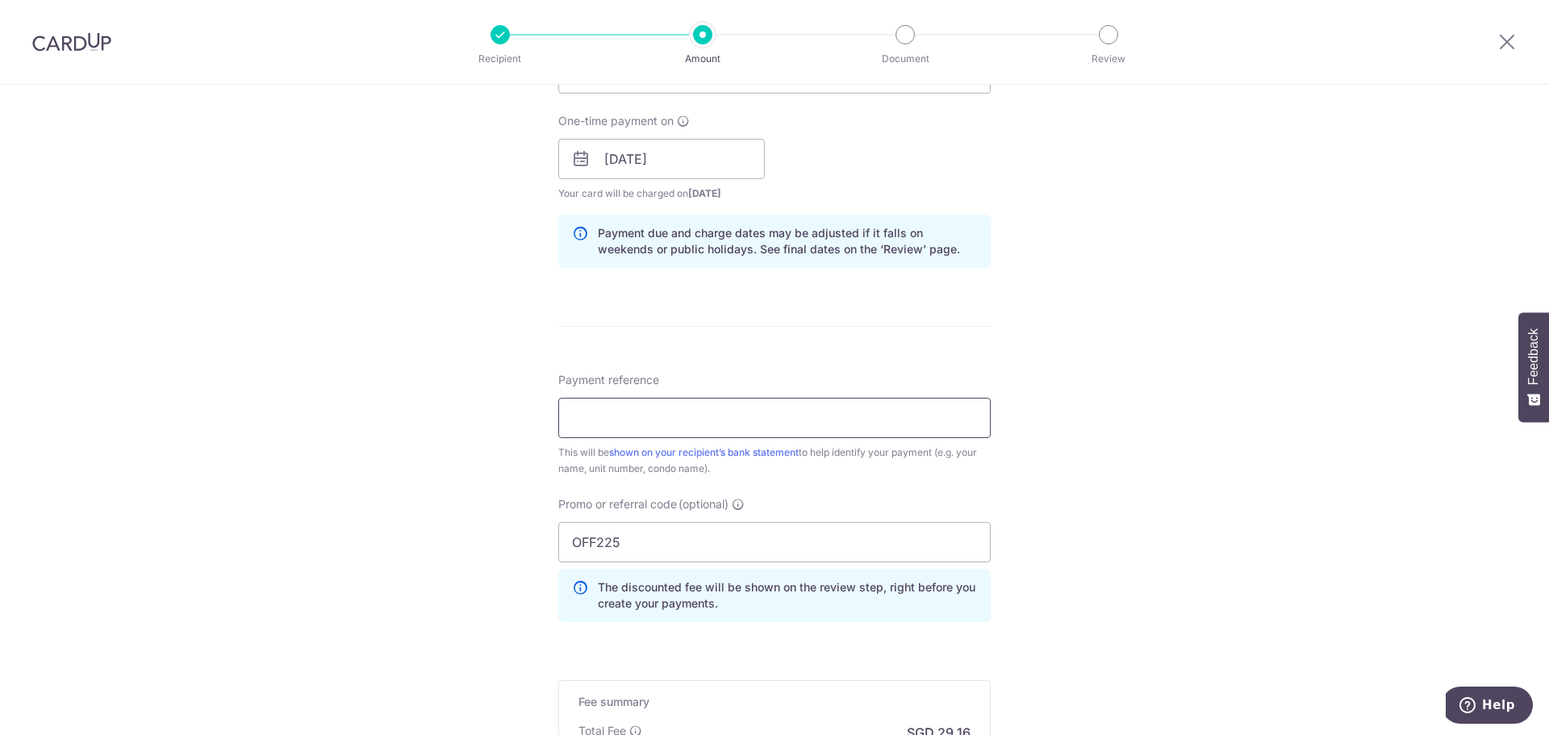
click at [631, 412] on input "Payment reference" at bounding box center [774, 418] width 432 height 40
click at [841, 420] on input "Payment reference" at bounding box center [774, 418] width 432 height 40
type input "139-04-42 (D'NEST) - JUSTIN"
click at [1192, 405] on div "Tell us more about your payment Enter payment amount SGD 1,121.61 1121.61 Recip…" at bounding box center [774, 170] width 1549 height 1598
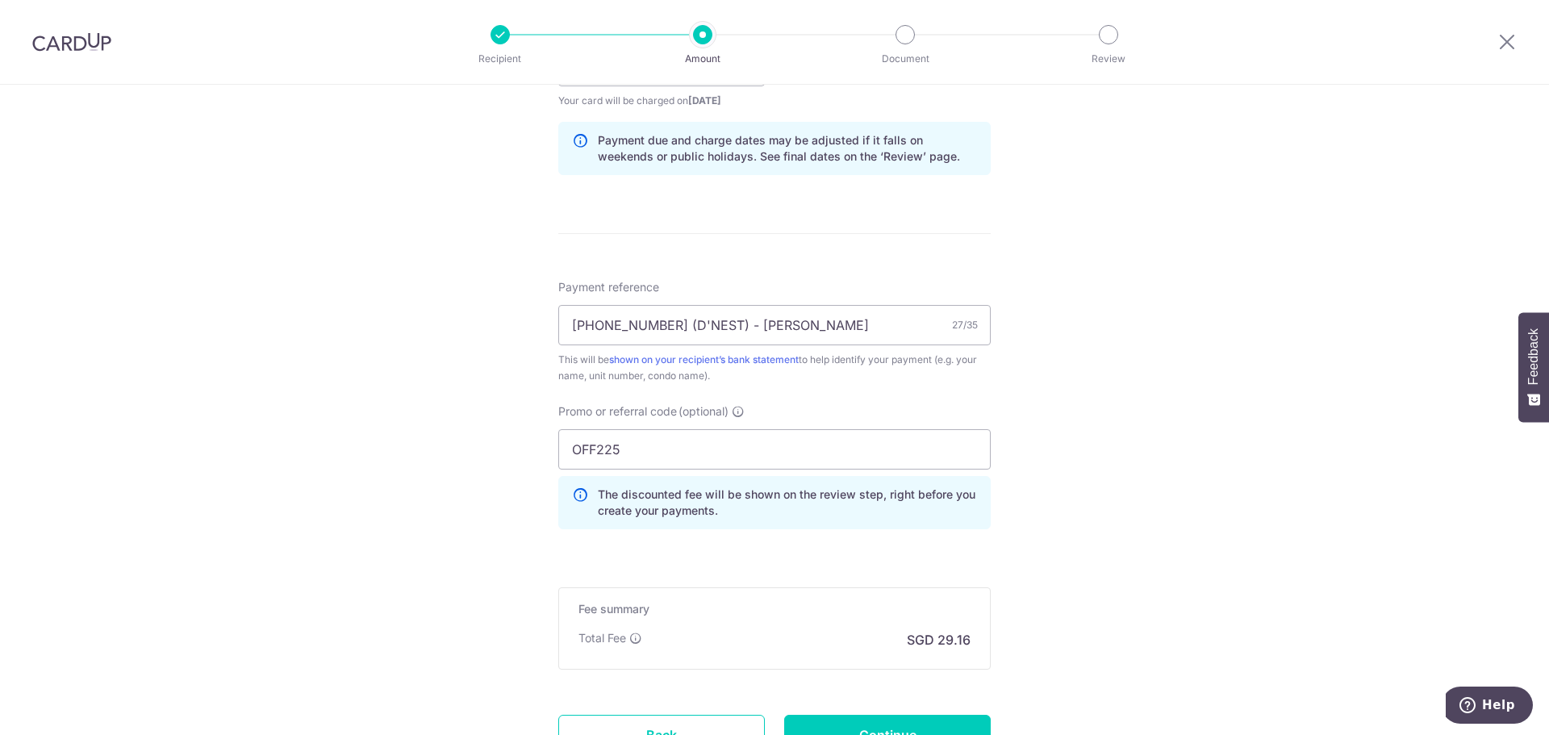
scroll to position [948, 0]
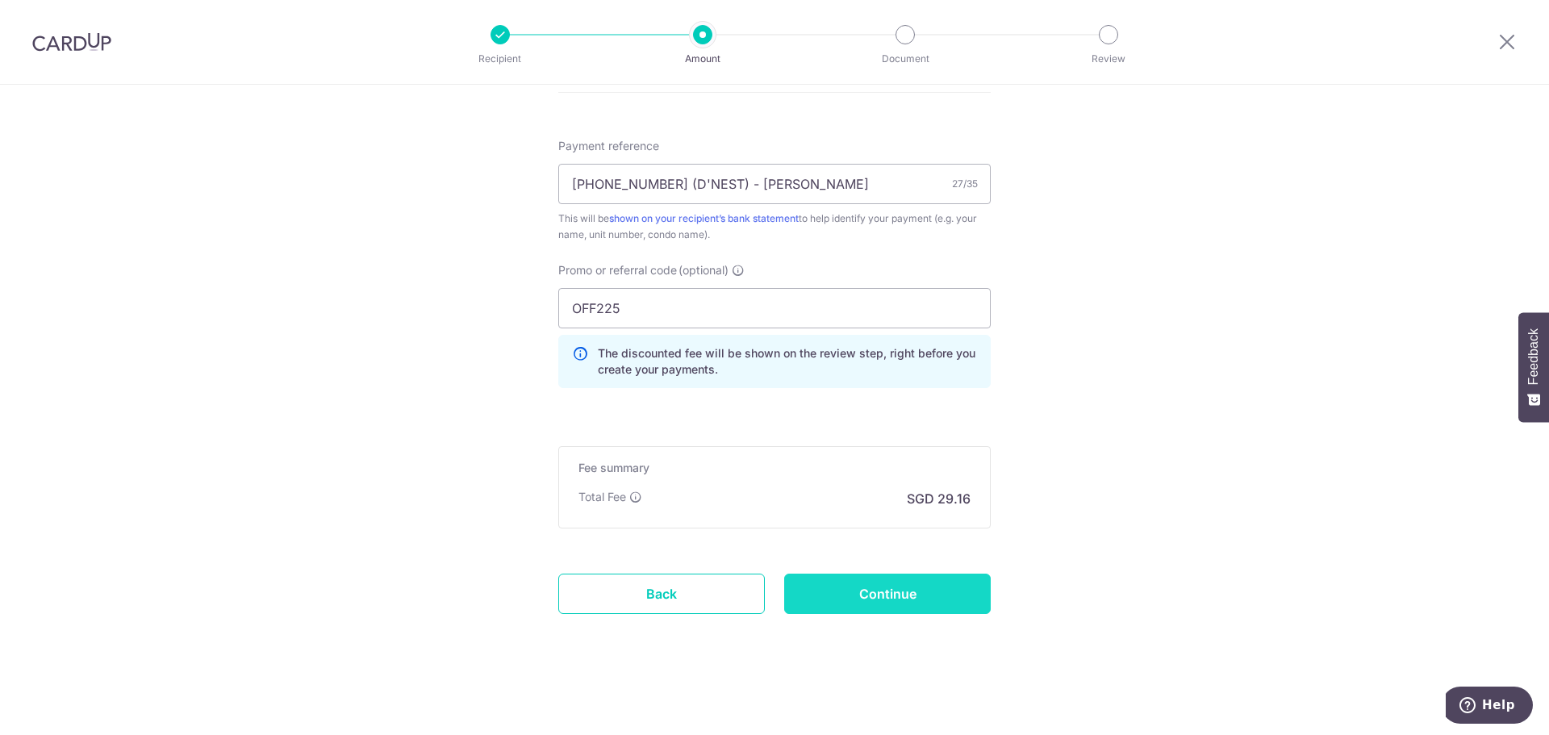
click at [941, 586] on input "Continue" at bounding box center [887, 594] width 207 height 40
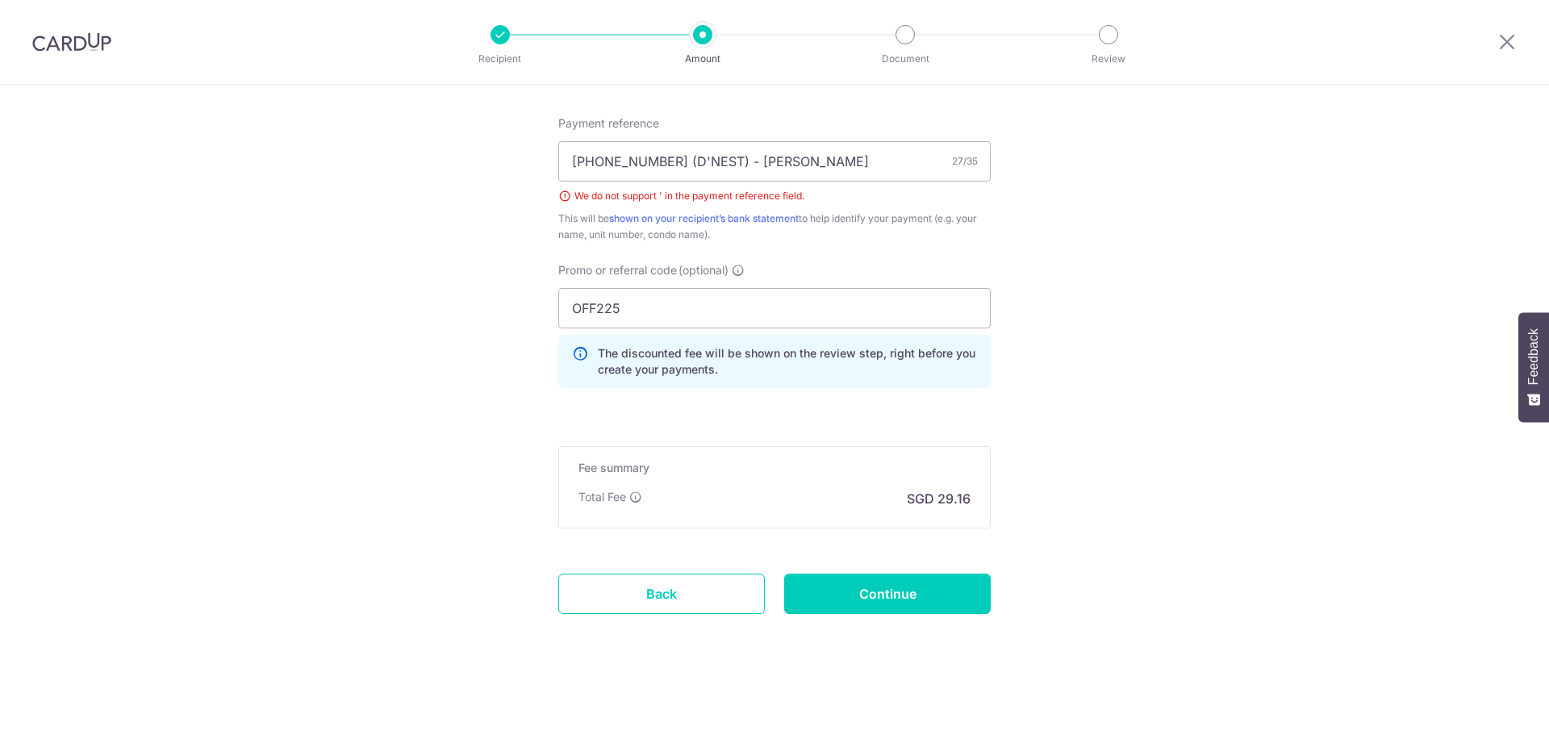
scroll to position [809, 0]
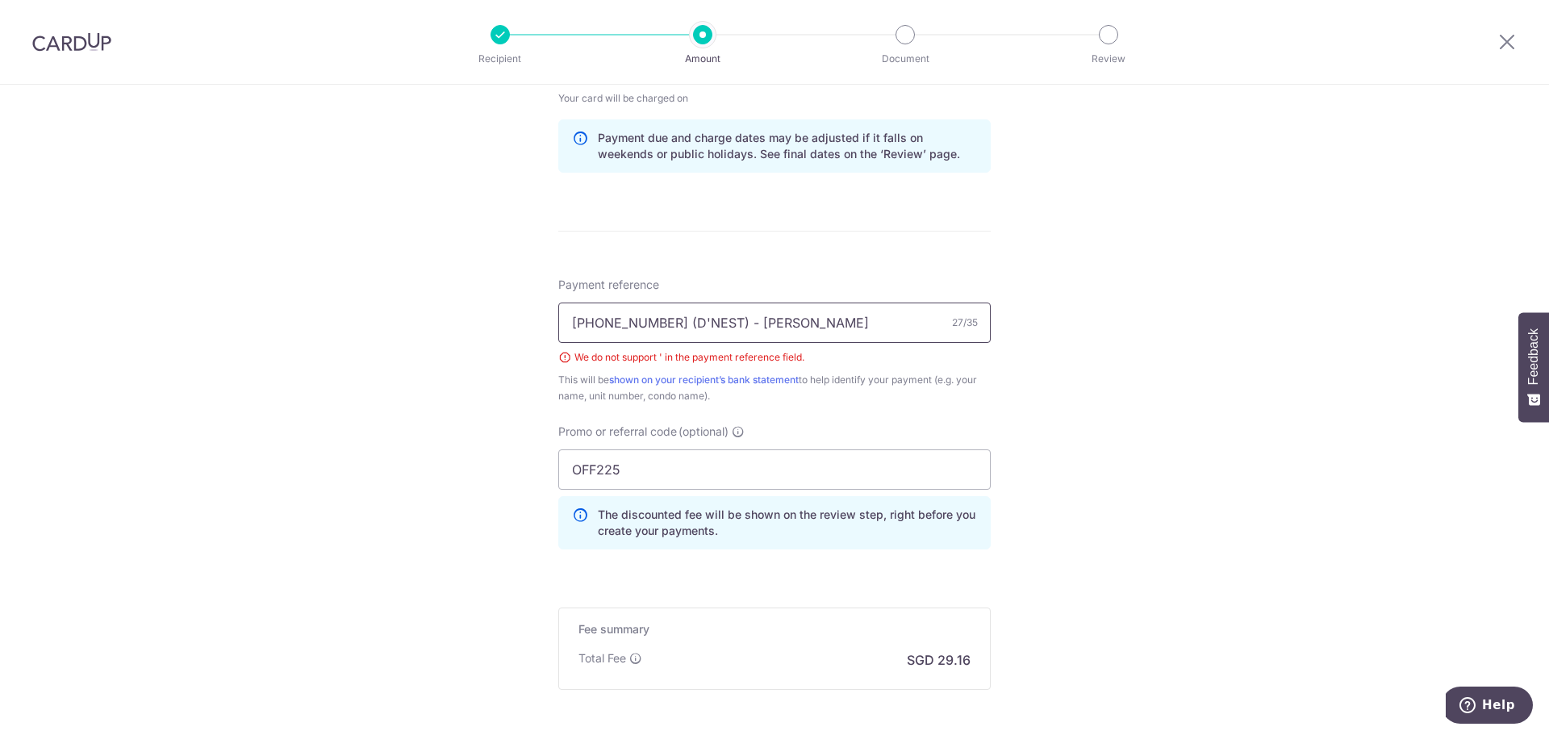
click at [656, 320] on input "[PHONE_NUMBER] (D'NEST) - [PERSON_NAME]" at bounding box center [774, 323] width 432 height 40
type input "[PHONE_NUMBER] (DNEST) - [PERSON_NAME]"
click at [1108, 303] on div "Tell us more about your payment Enter payment amount SGD 1,121.61 1121.61 Selec…" at bounding box center [774, 85] width 1549 height 1621
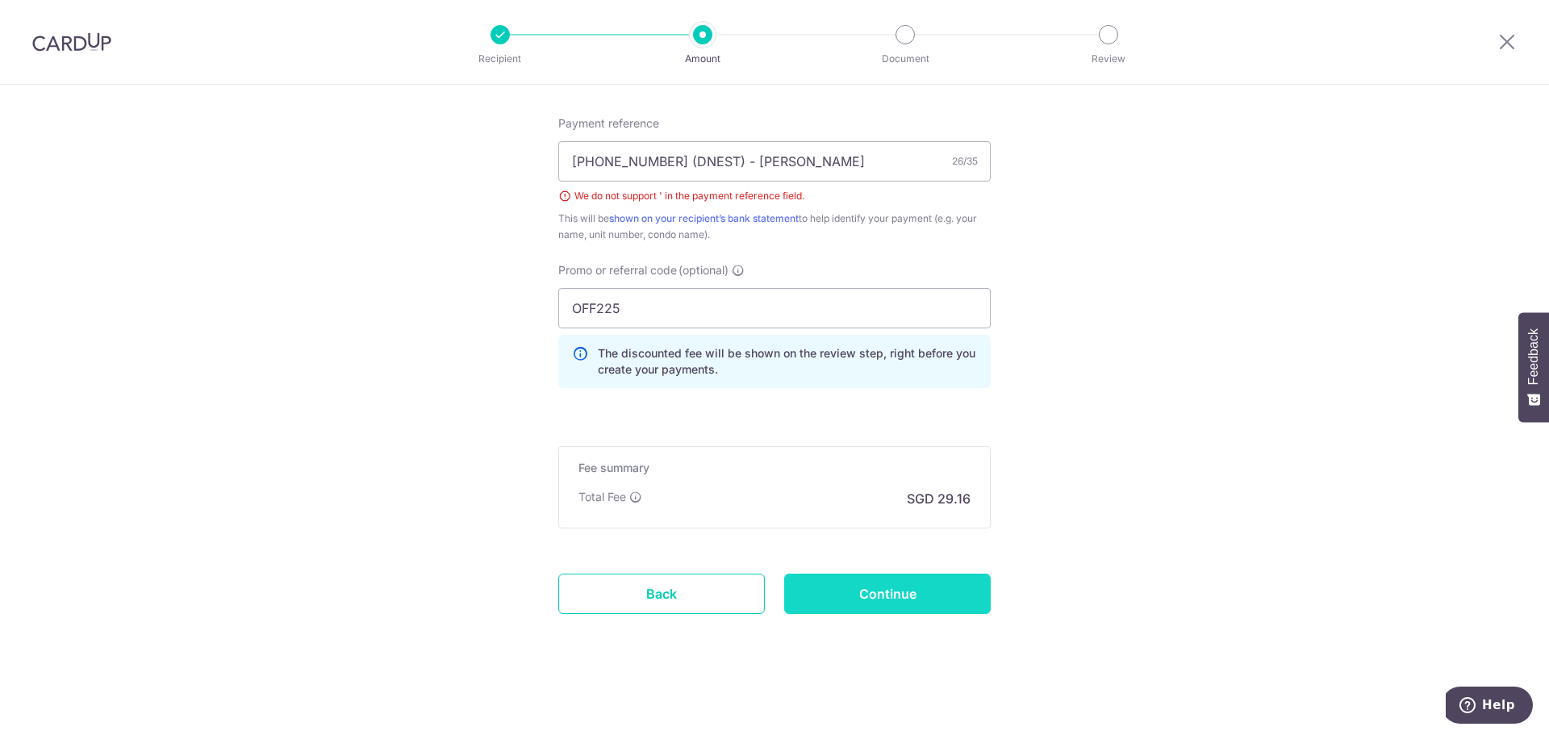
click at [918, 577] on input "Continue" at bounding box center [887, 594] width 207 height 40
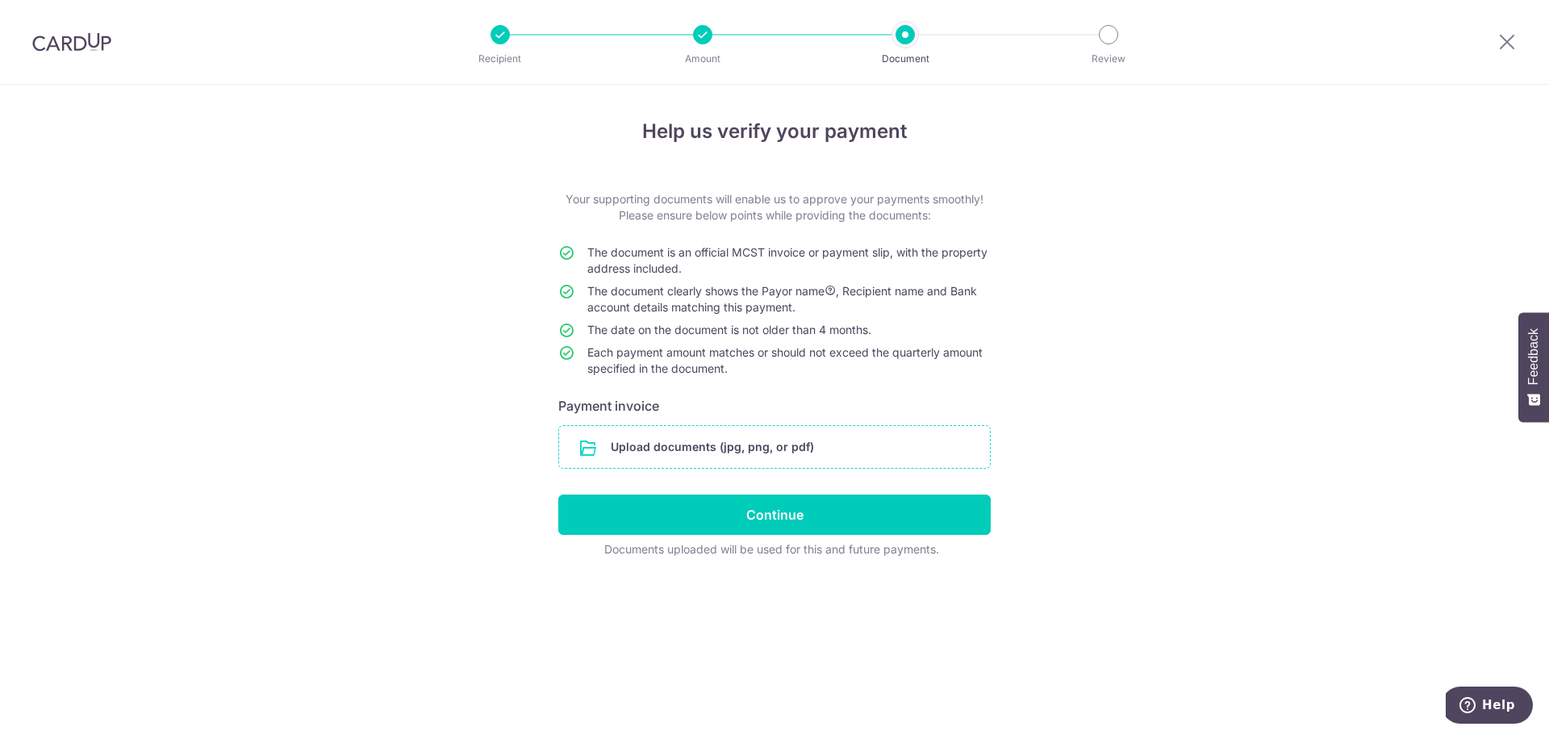
click at [735, 455] on input "file" at bounding box center [774, 447] width 431 height 42
click at [739, 441] on input "file" at bounding box center [774, 447] width 431 height 42
click at [1218, 297] on div "Help us verify your payment Your supporting documents will enable us to approve…" at bounding box center [774, 410] width 1549 height 650
